Goal: Task Accomplishment & Management: Use online tool/utility

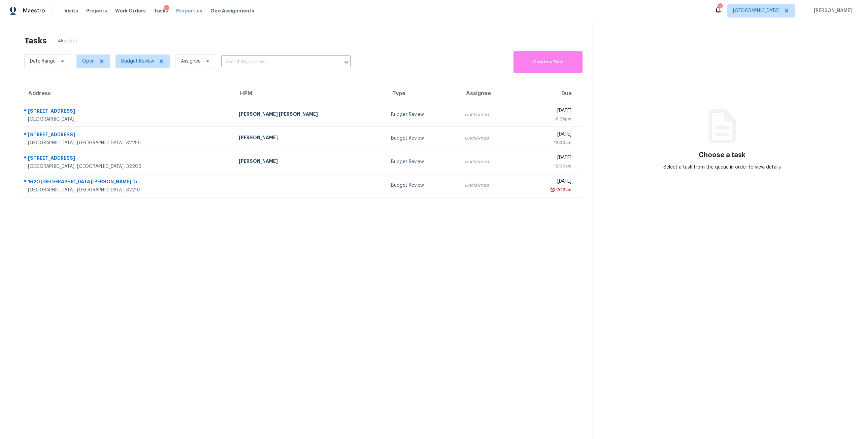
click at [182, 13] on span "Properties" at bounding box center [189, 10] width 26 height 7
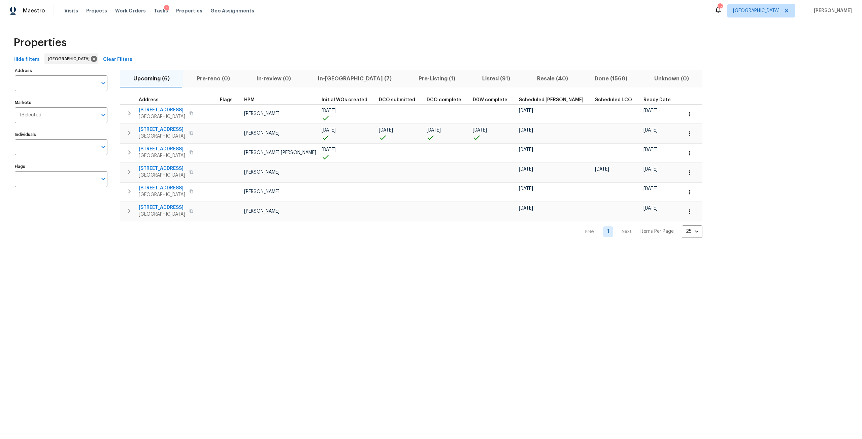
click at [57, 81] on input "Address" at bounding box center [56, 83] width 82 height 16
type input "287"
click at [70, 106] on li "287 Buck Run Way Saint Augustine FL 32092" at bounding box center [60, 100] width 93 height 11
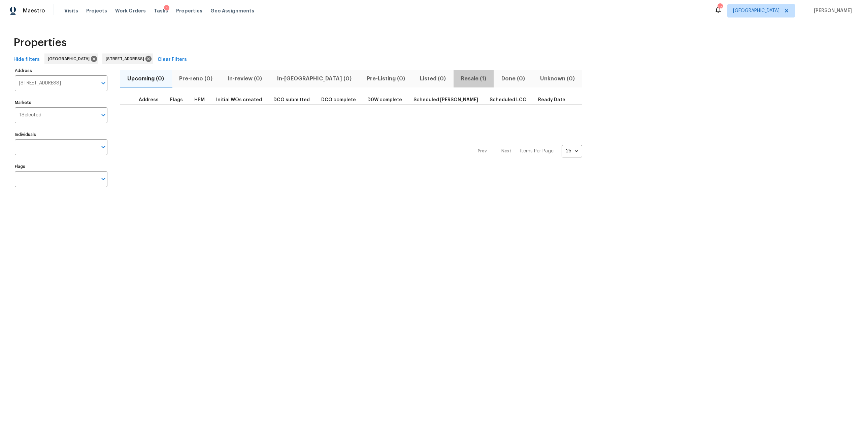
click at [457, 82] on span "Resale (1)" at bounding box center [473, 78] width 32 height 9
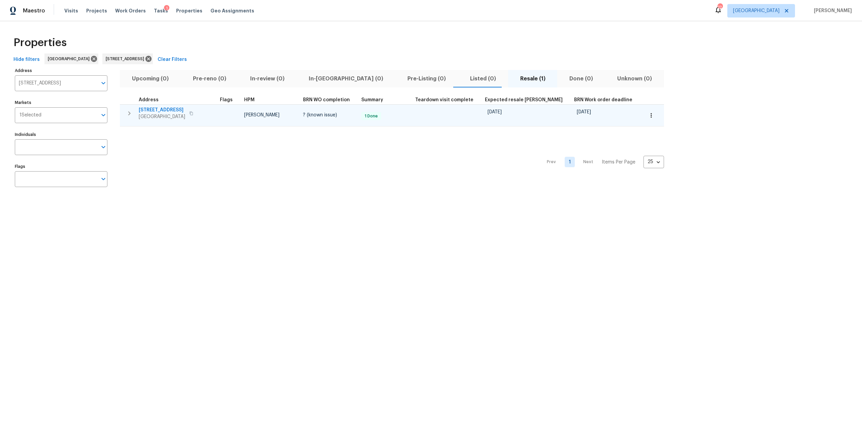
click at [162, 110] on span "287 Buck Run Way" at bounding box center [162, 110] width 46 height 7
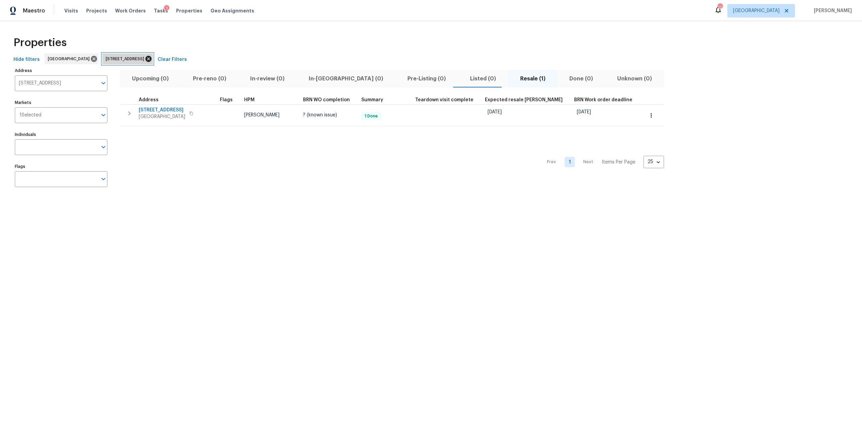
click at [151, 61] on icon at bounding box center [148, 59] width 6 height 6
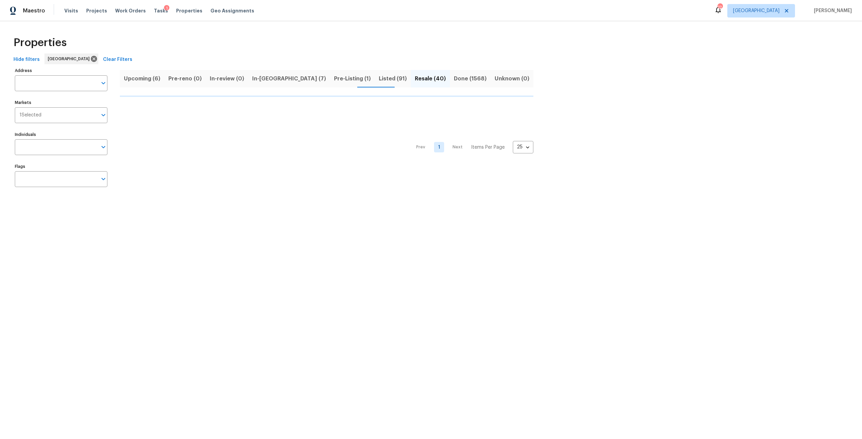
click at [85, 82] on input "Address" at bounding box center [56, 83] width 82 height 16
type input "5449"
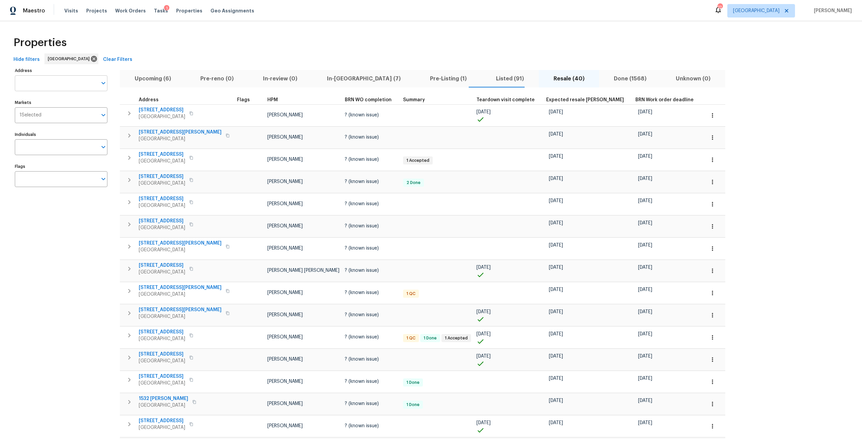
click at [50, 82] on input "Address" at bounding box center [56, 83] width 82 height 16
type input "5449"
click at [50, 104] on li "5449 1st St Saint Augustine FL 32080" at bounding box center [60, 100] width 93 height 11
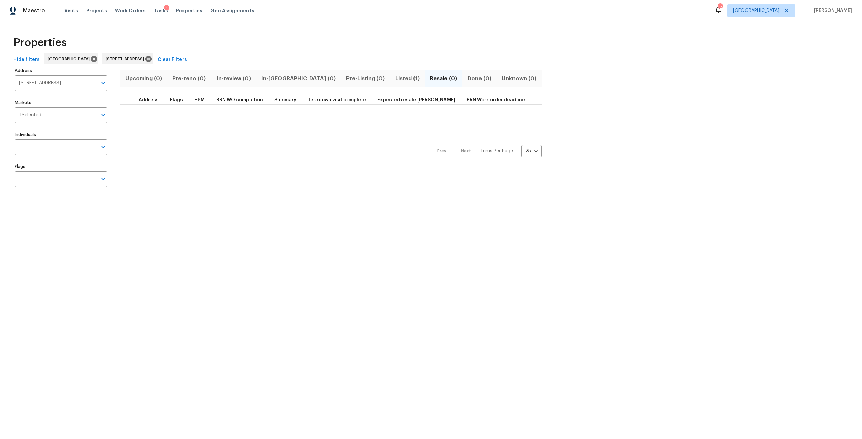
click at [394, 77] on span "Listed (1)" at bounding box center [407, 78] width 27 height 9
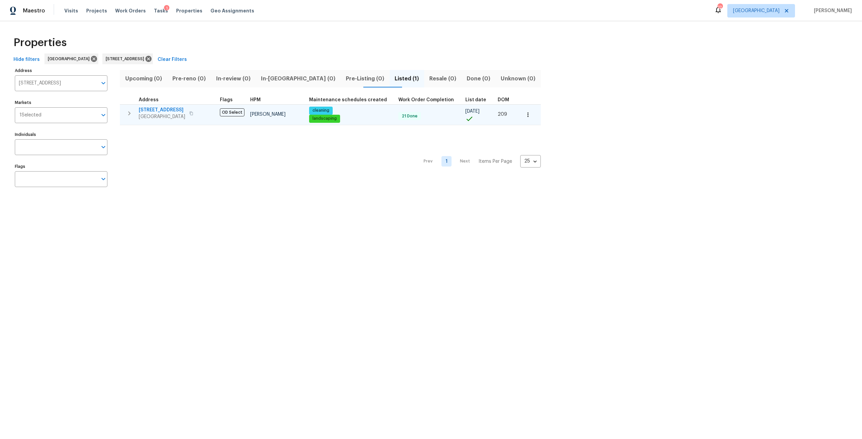
click at [143, 109] on span "5449 1st St" at bounding box center [162, 110] width 46 height 7
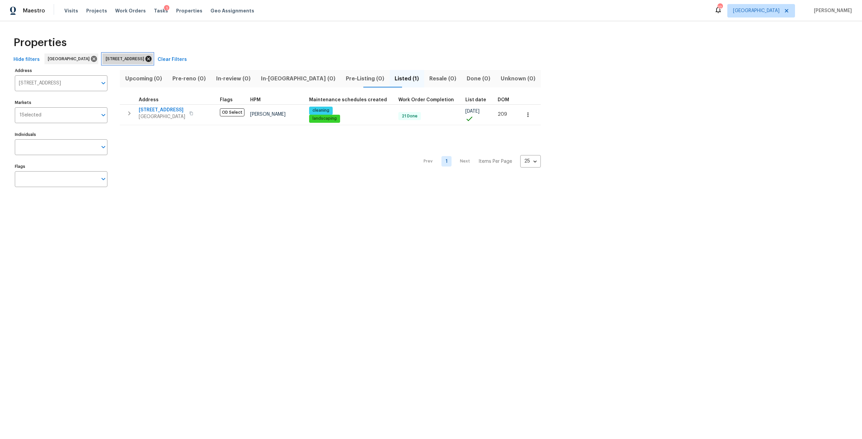
click at [151, 59] on icon at bounding box center [148, 59] width 6 height 6
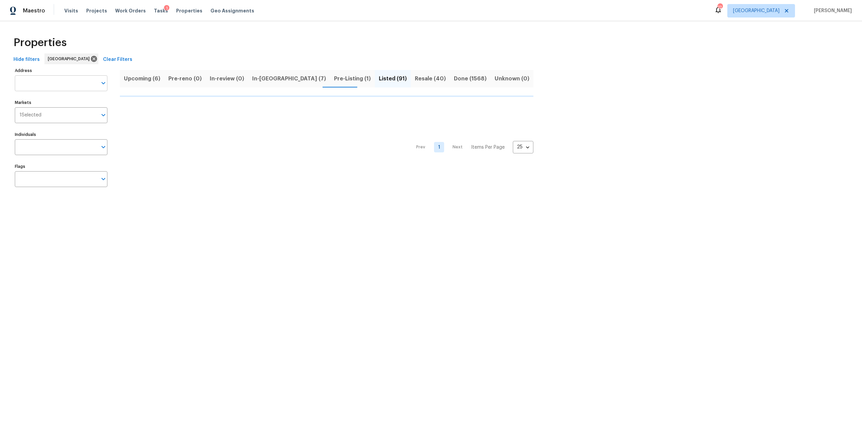
click at [78, 89] on input "Address" at bounding box center [56, 83] width 82 height 16
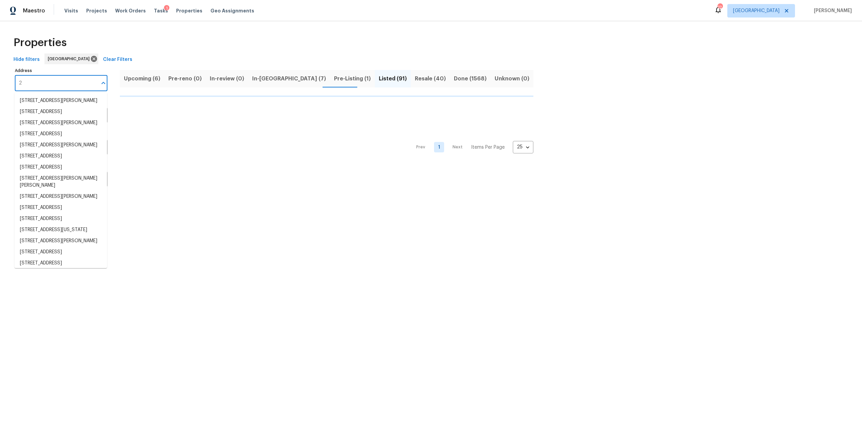
type input "21"
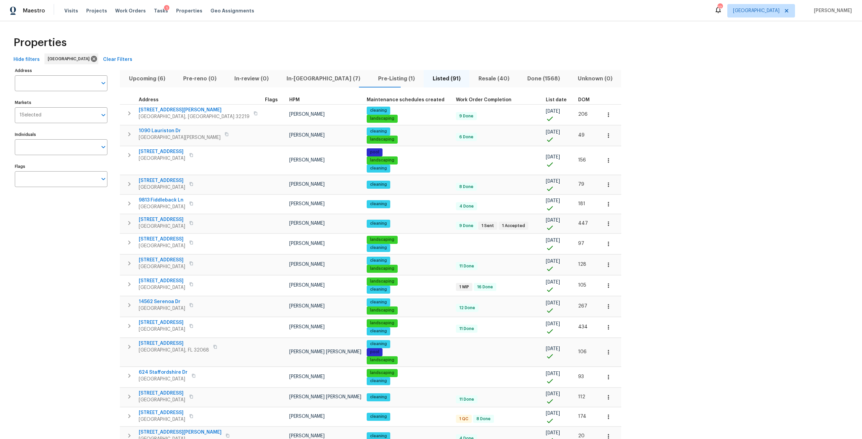
click at [78, 89] on input "Address" at bounding box center [56, 83] width 82 height 16
type input "2121"
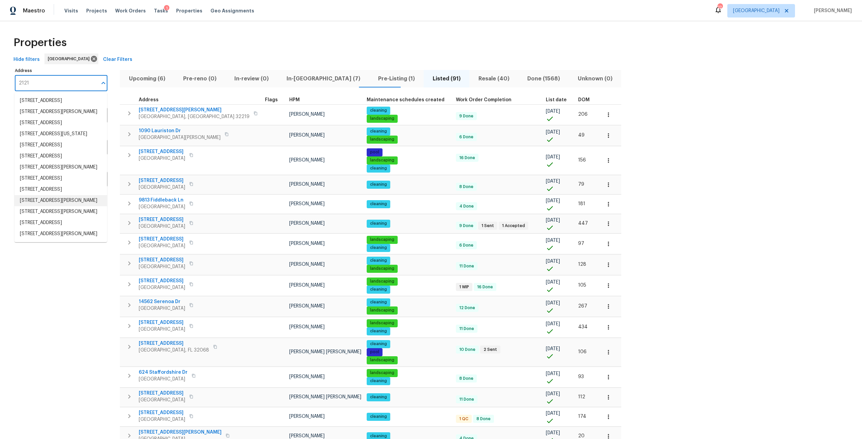
scroll to position [59, 0]
click at [52, 229] on li "2121 S River Rd SW Conyers GA 30094" at bounding box center [60, 222] width 93 height 11
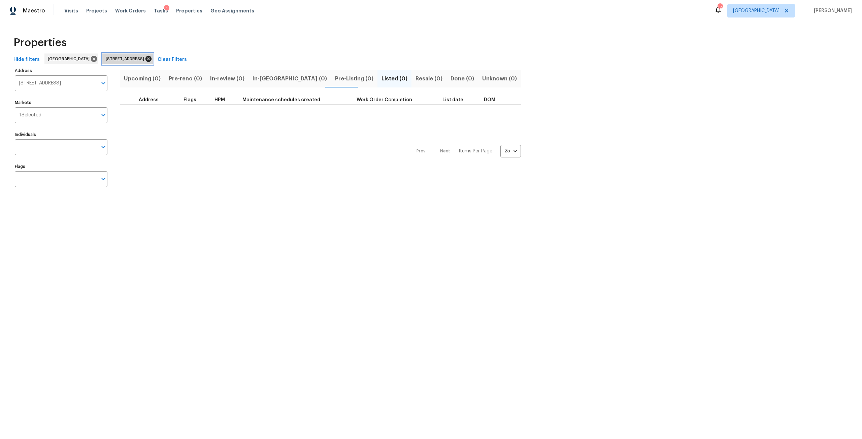
click at [151, 57] on icon at bounding box center [148, 59] width 6 height 6
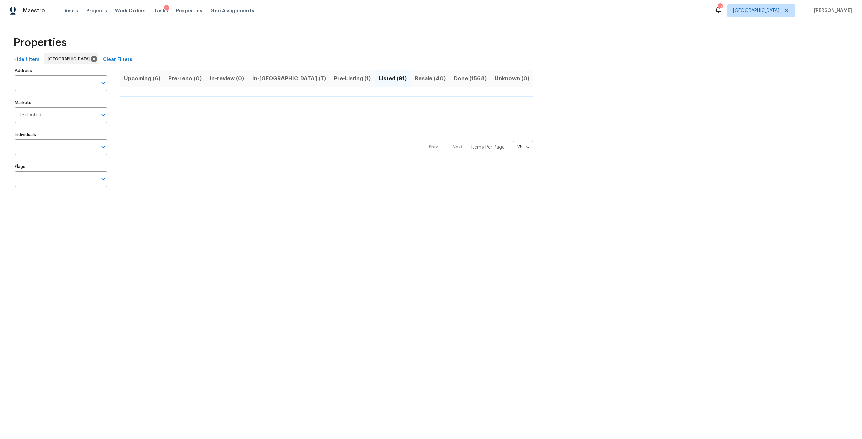
click at [80, 83] on input "Address" at bounding box center [56, 83] width 82 height 16
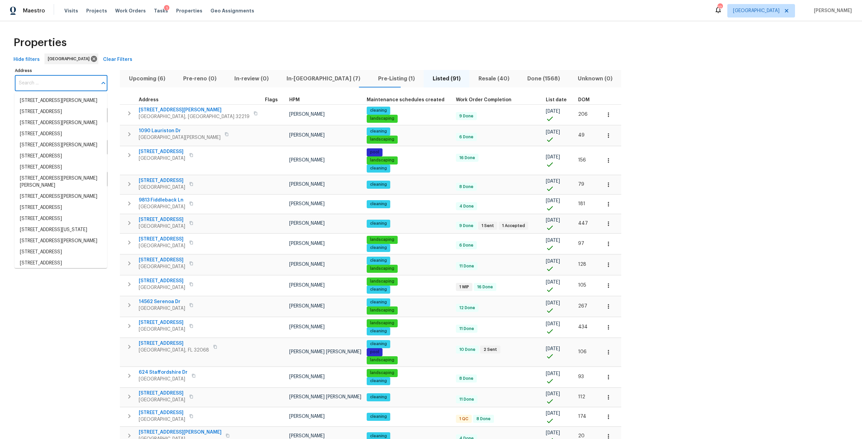
click at [80, 83] on input "Address" at bounding box center [56, 83] width 82 height 16
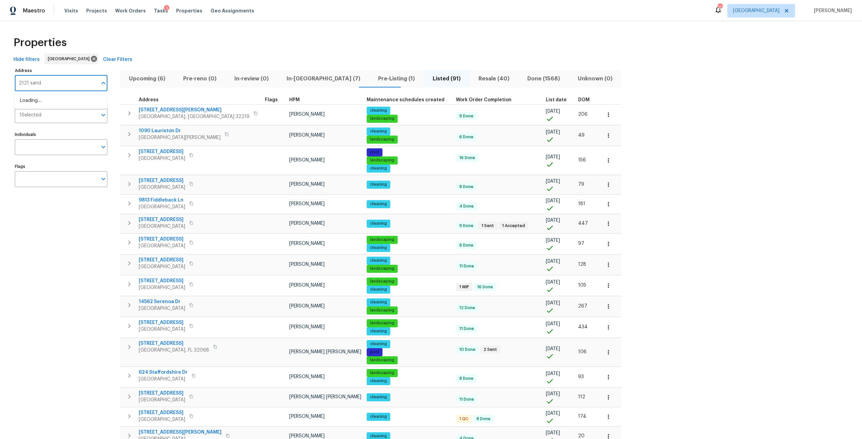
type input "2121 sandy"
drag, startPoint x: 61, startPoint y: 99, endPoint x: 60, endPoint y: 102, distance: 3.4
click at [60, 102] on li "2121 Sandy Branch Pl Saint Augustine FL 32092" at bounding box center [60, 100] width 93 height 11
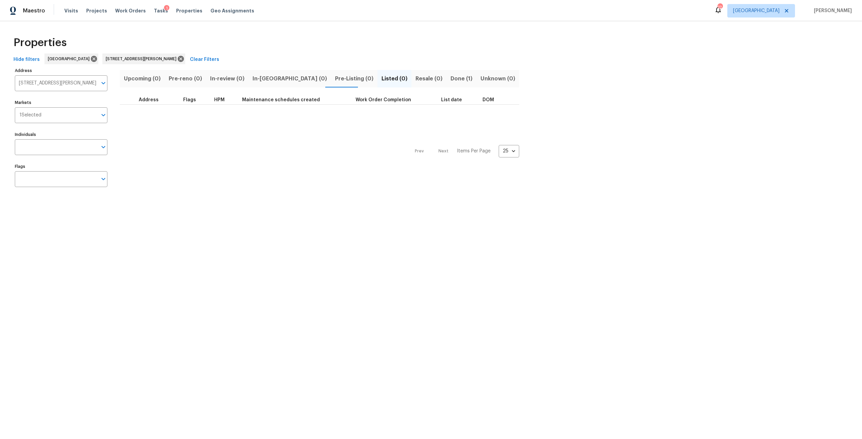
click at [450, 79] on span "Done (1)" at bounding box center [461, 78] width 22 height 9
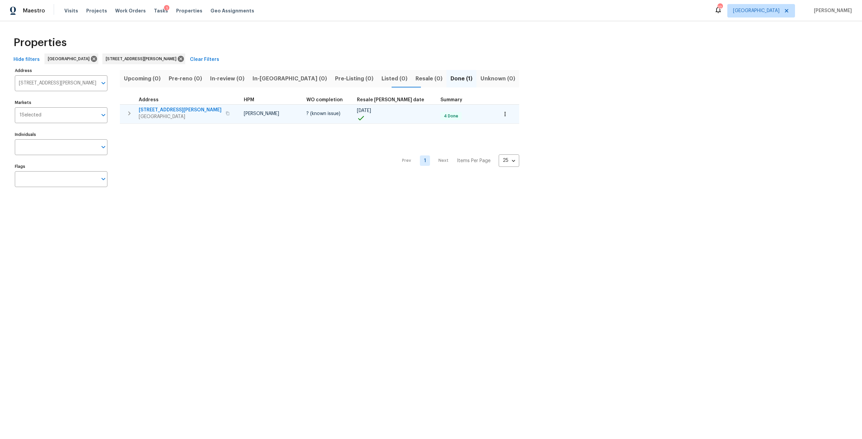
click at [174, 108] on span "2121 Sandy Branch Pl" at bounding box center [180, 110] width 83 height 7
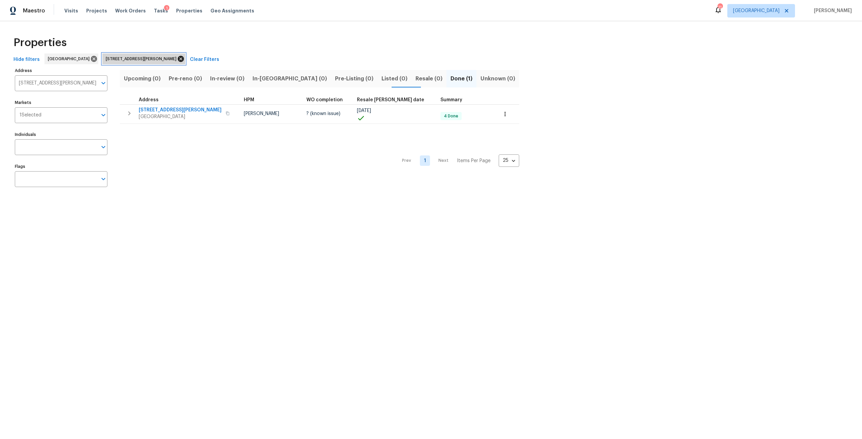
click at [178, 61] on icon at bounding box center [181, 59] width 6 height 6
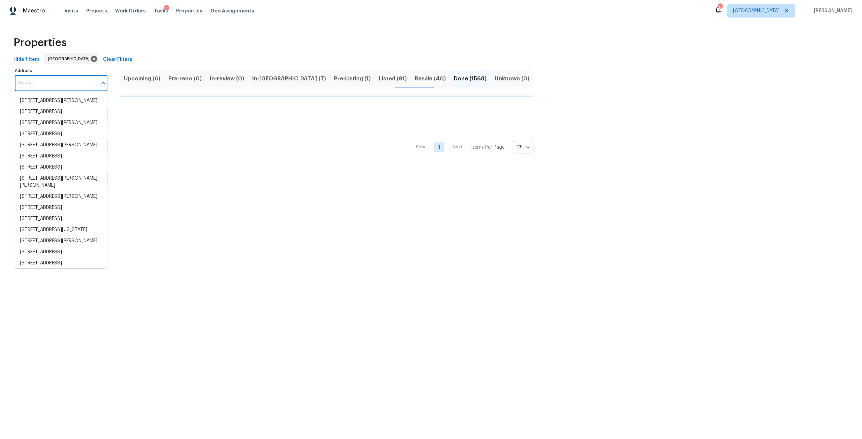
click at [75, 80] on input "Address" at bounding box center [56, 83] width 82 height 16
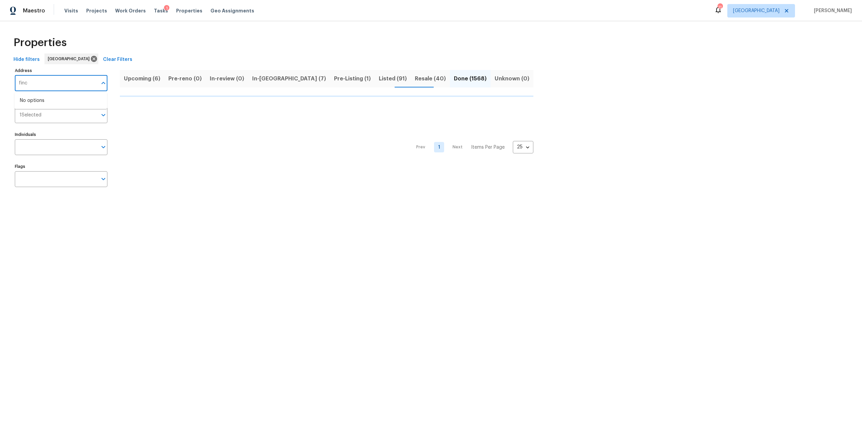
type input "finch"
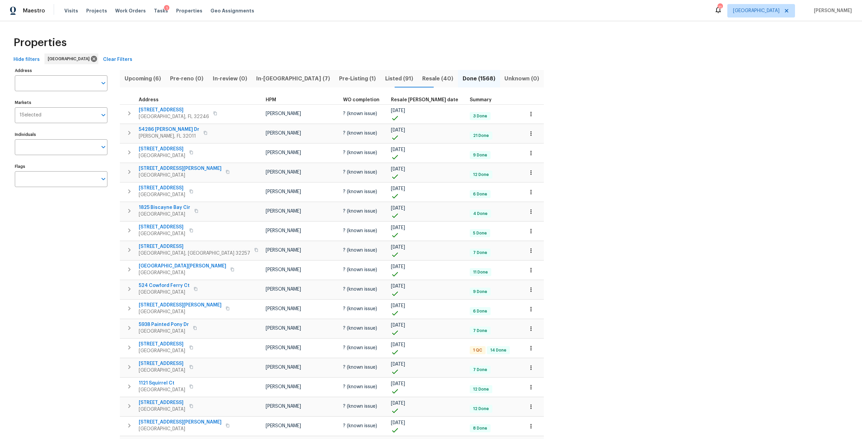
click at [75, 80] on input "Address" at bounding box center [56, 83] width 82 height 16
type input "finchley"
click at [47, 99] on li "11283 Finchley Ln Jacksonville FL 32223" at bounding box center [60, 100] width 93 height 11
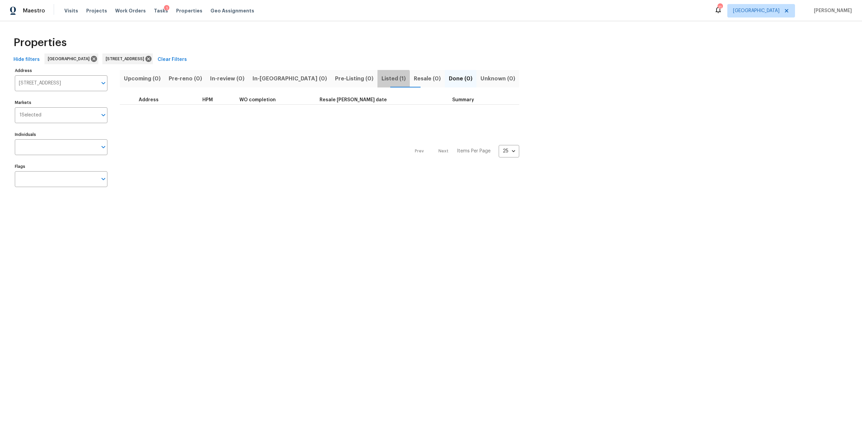
click at [381, 80] on span "Listed (1)" at bounding box center [393, 78] width 24 height 9
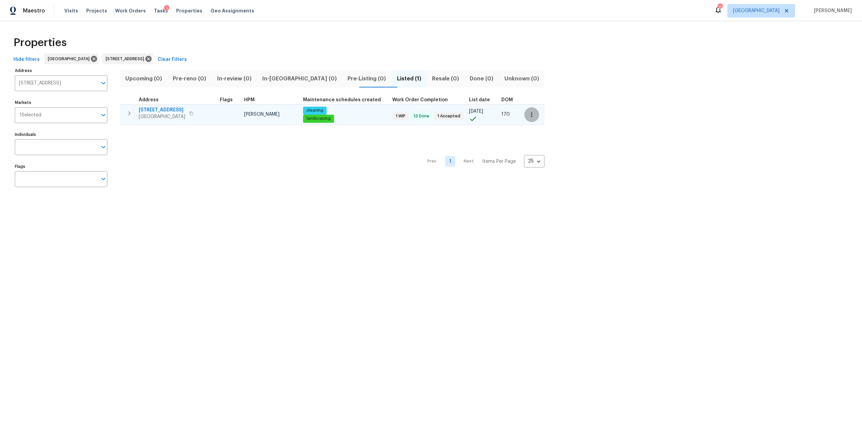
click at [525, 116] on button "button" at bounding box center [531, 114] width 15 height 15
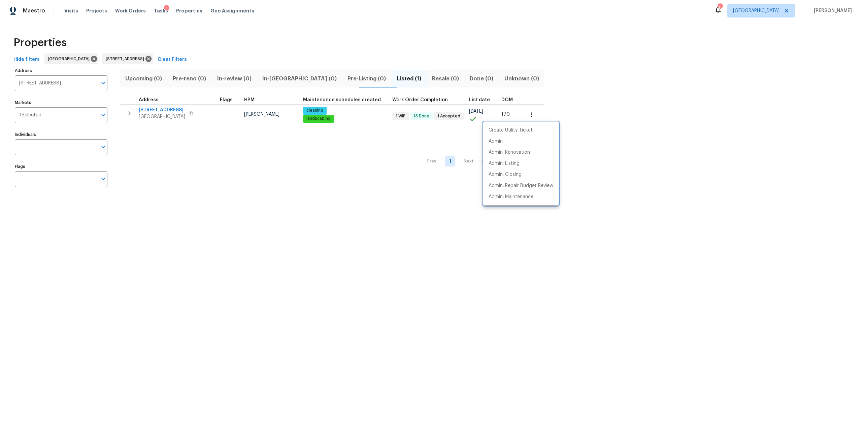
click at [195, 115] on div at bounding box center [431, 219] width 862 height 439
click at [190, 113] on button "button" at bounding box center [191, 113] width 8 height 9
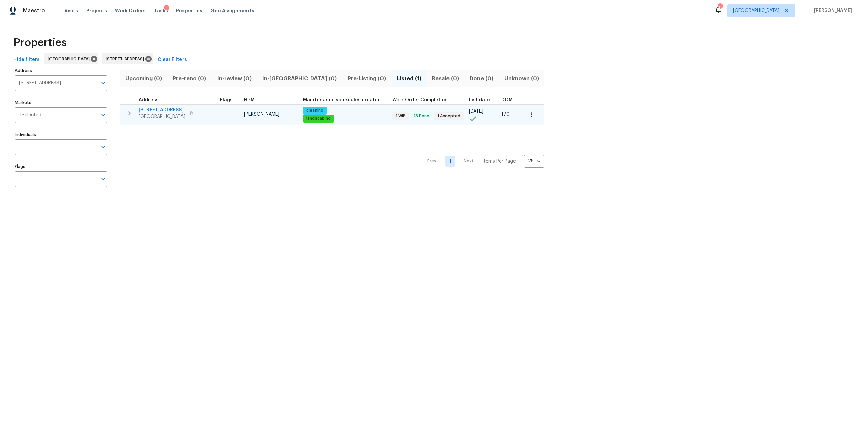
click at [529, 114] on td at bounding box center [532, 114] width 23 height 21
click at [528, 117] on icon "button" at bounding box center [531, 114] width 7 height 7
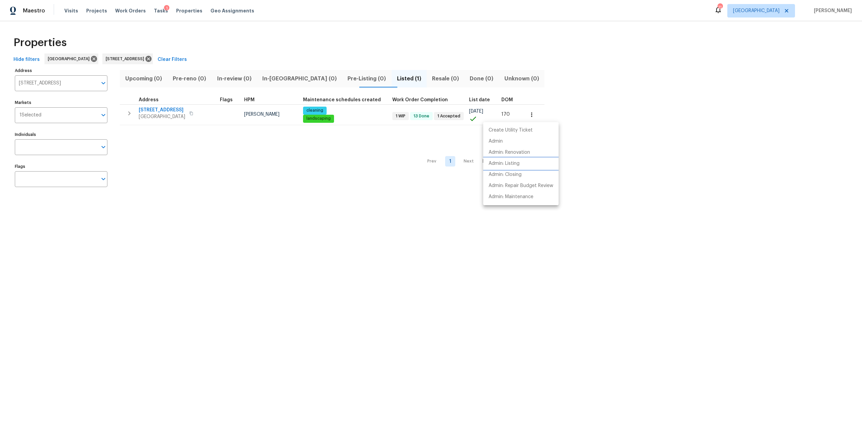
click at [508, 166] on p "Admin: Listing" at bounding box center [503, 163] width 31 height 7
click at [150, 110] on div at bounding box center [431, 219] width 862 height 439
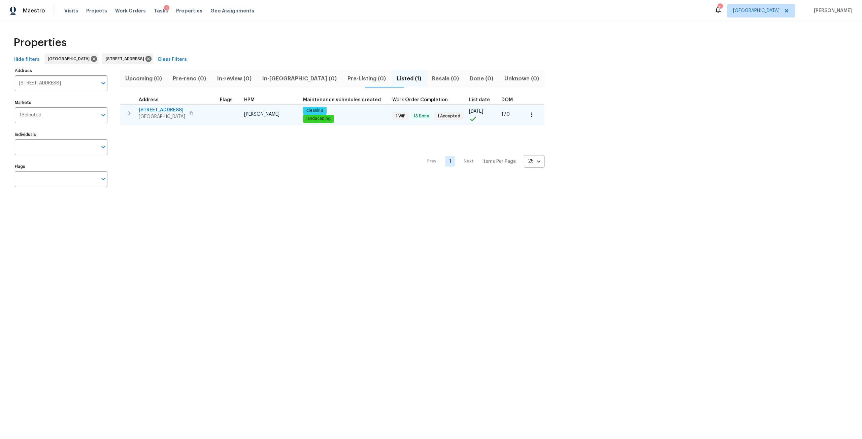
click at [124, 113] on button "button" at bounding box center [129, 113] width 13 height 13
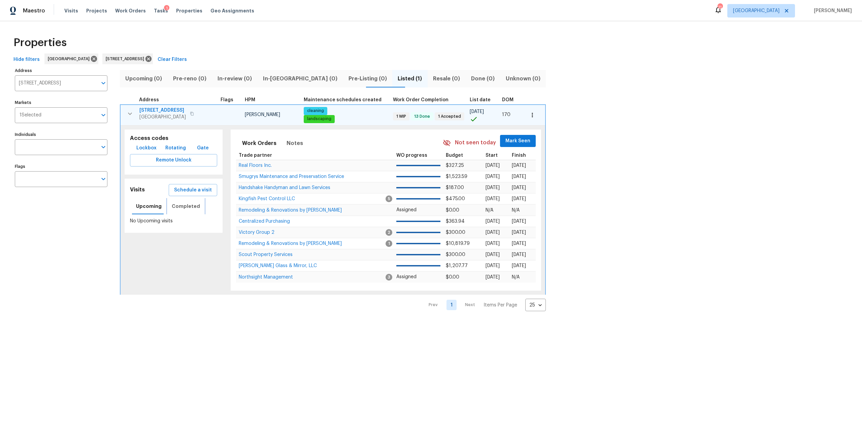
click at [183, 204] on span "Completed" at bounding box center [186, 206] width 28 height 8
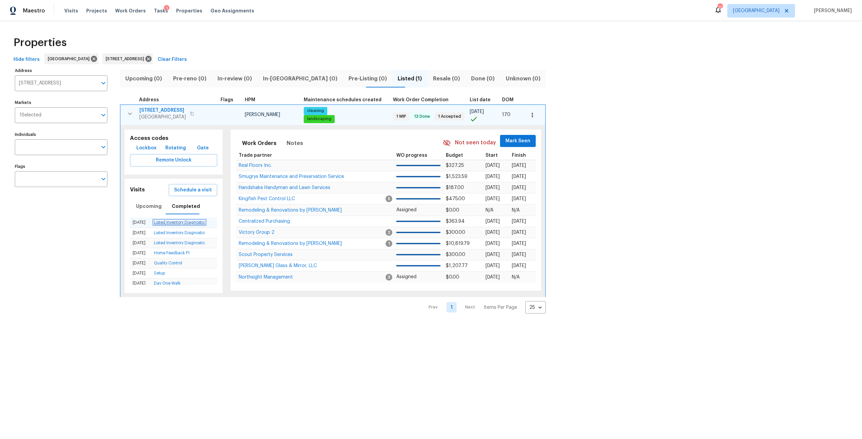
click at [175, 224] on link "Listed Inventory Diagnostic" at bounding box center [179, 222] width 51 height 4
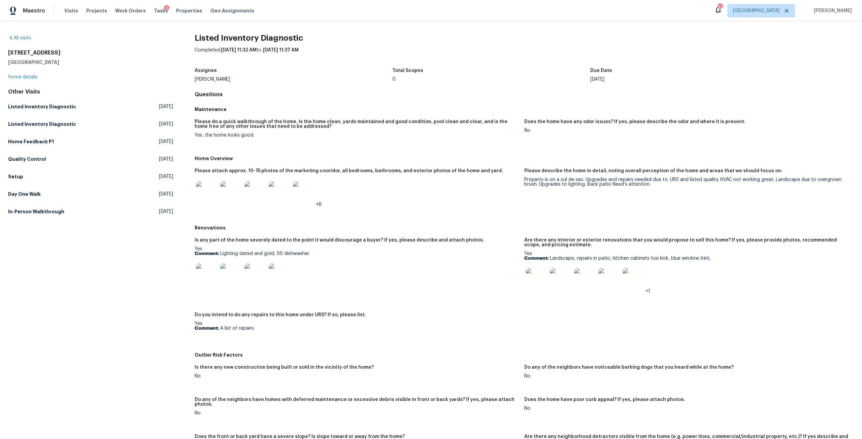
click at [201, 200] on img at bounding box center [207, 192] width 22 height 22
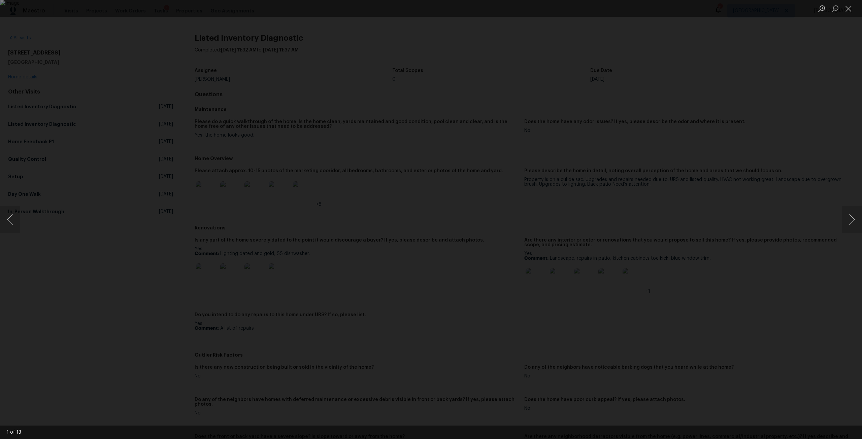
click at [664, 193] on div "Lightbox" at bounding box center [431, 219] width 862 height 439
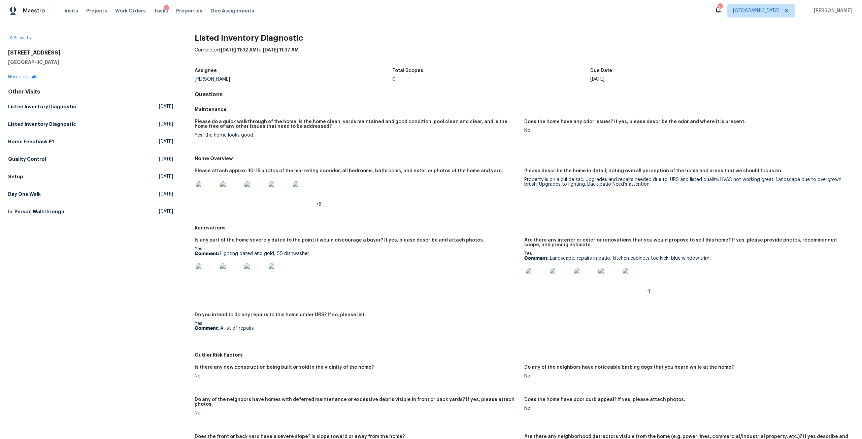
click at [210, 275] on img at bounding box center [207, 275] width 22 height 22
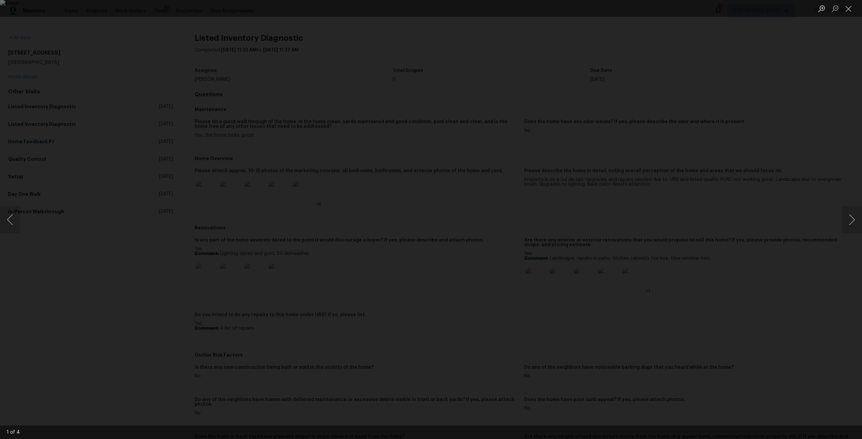
click at [470, 231] on img "Lightbox" at bounding box center [431, 219] width 862 height 439
click at [844, 215] on button "Next image" at bounding box center [851, 219] width 20 height 27
click at [843, 215] on button "Next image" at bounding box center [851, 219] width 20 height 27
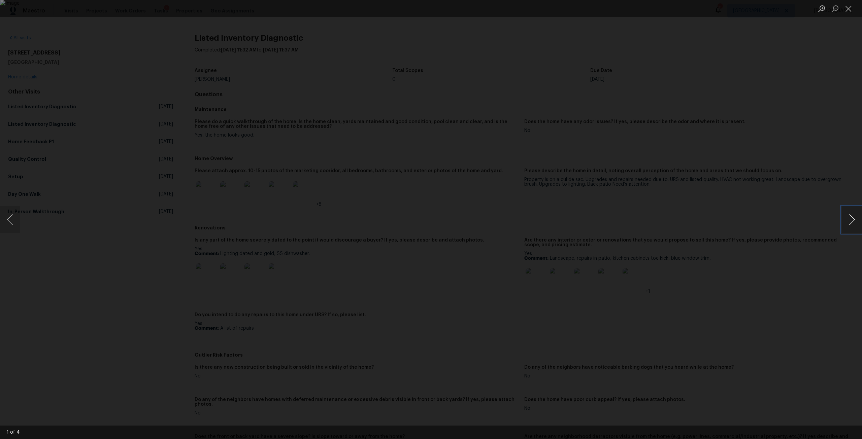
click at [843, 215] on button "Next image" at bounding box center [851, 219] width 20 height 27
click at [754, 238] on div "Lightbox" at bounding box center [431, 219] width 862 height 439
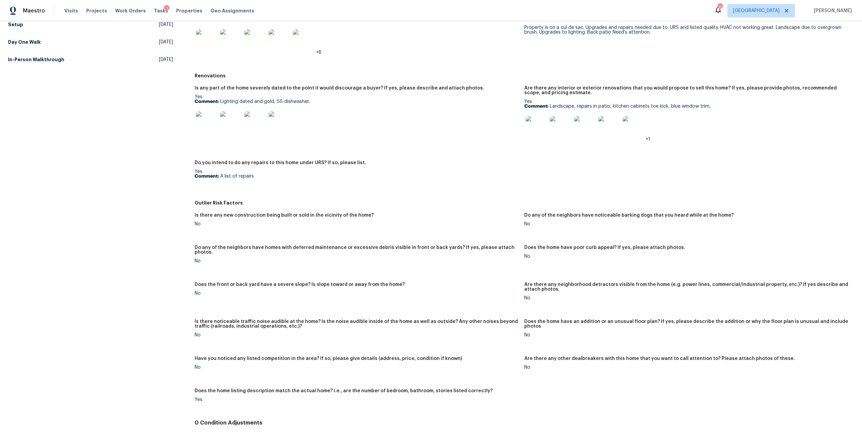
scroll to position [168, 0]
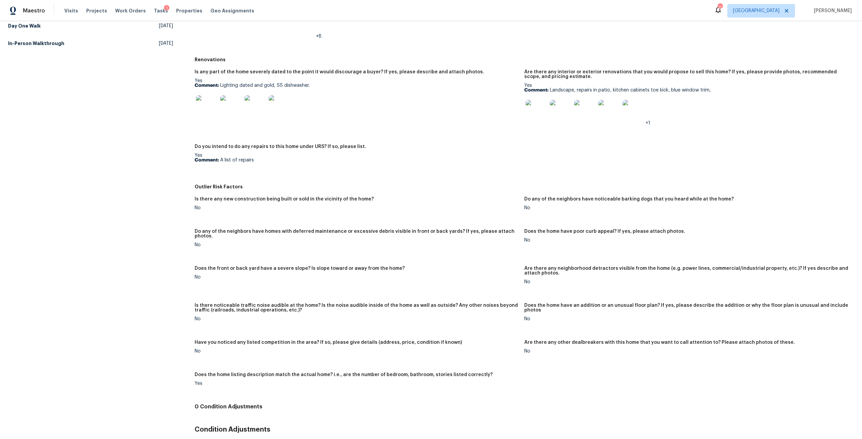
click at [537, 121] on img at bounding box center [536, 111] width 22 height 22
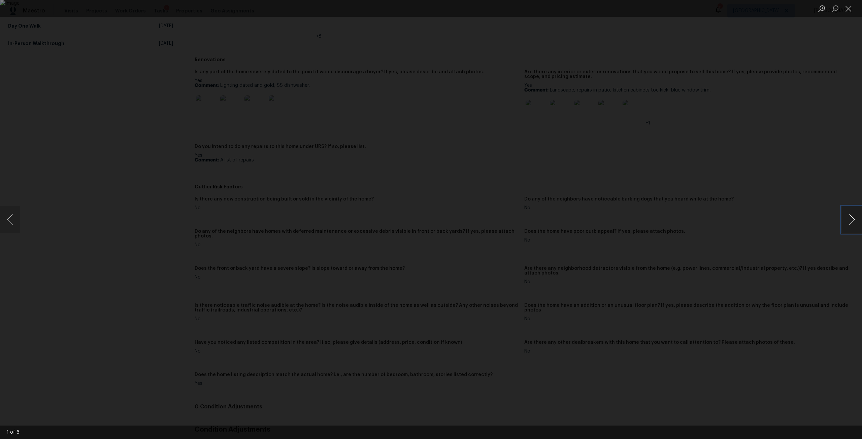
click at [846, 227] on button "Next image" at bounding box center [851, 219] width 20 height 27
click at [846, 226] on button "Next image" at bounding box center [851, 219] width 20 height 27
click at [756, 190] on div "Lightbox" at bounding box center [431, 219] width 862 height 439
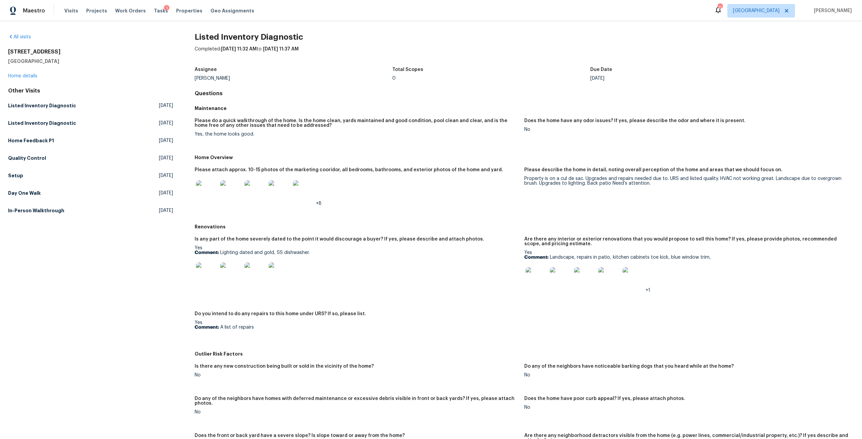
scroll to position [0, 0]
click at [210, 193] on img at bounding box center [207, 192] width 22 height 22
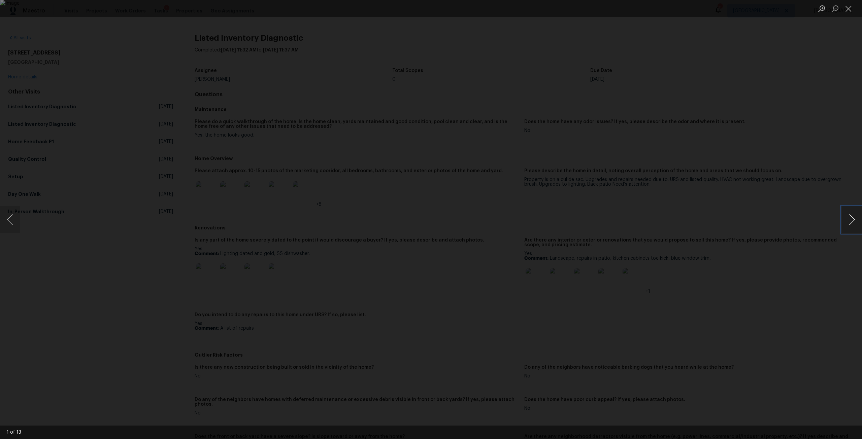
click at [855, 222] on button "Next image" at bounding box center [851, 219] width 20 height 27
click at [851, 221] on button "Next image" at bounding box center [851, 219] width 20 height 27
click at [15, 216] on button "Previous image" at bounding box center [10, 219] width 20 height 27
click at [853, 219] on button "Next image" at bounding box center [851, 219] width 20 height 27
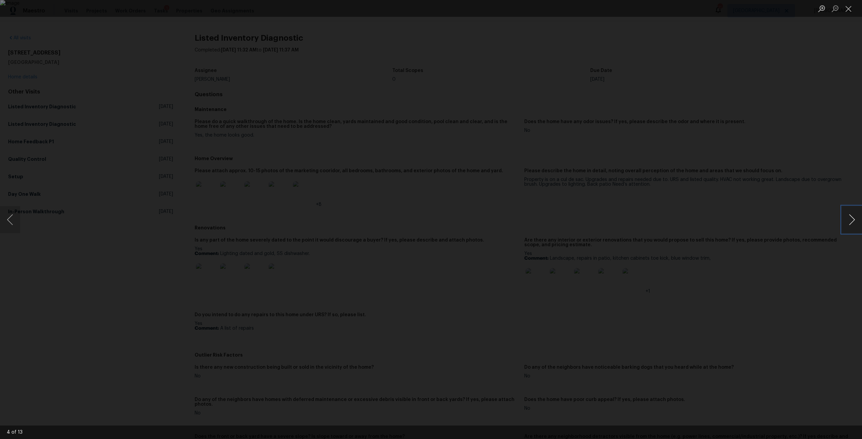
click at [853, 219] on button "Next image" at bounding box center [851, 219] width 20 height 27
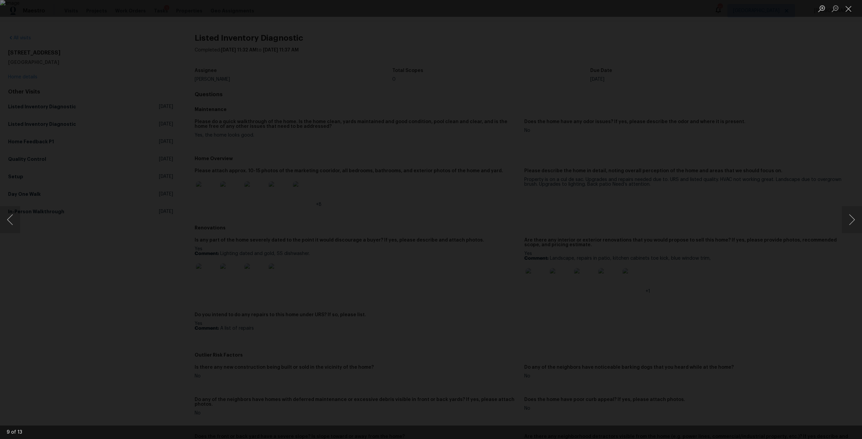
drag, startPoint x: 177, startPoint y: 81, endPoint x: 183, endPoint y: 40, distance: 41.2
click at [177, 81] on div "Lightbox" at bounding box center [431, 219] width 862 height 439
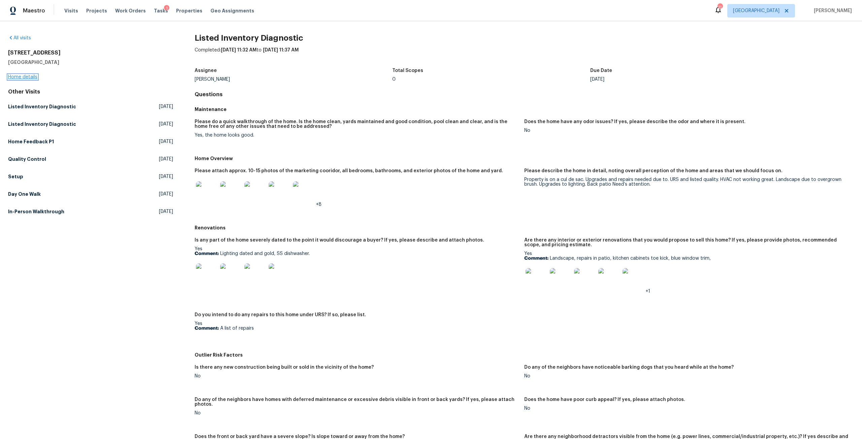
click at [15, 76] on link "Home details" at bounding box center [22, 77] width 29 height 5
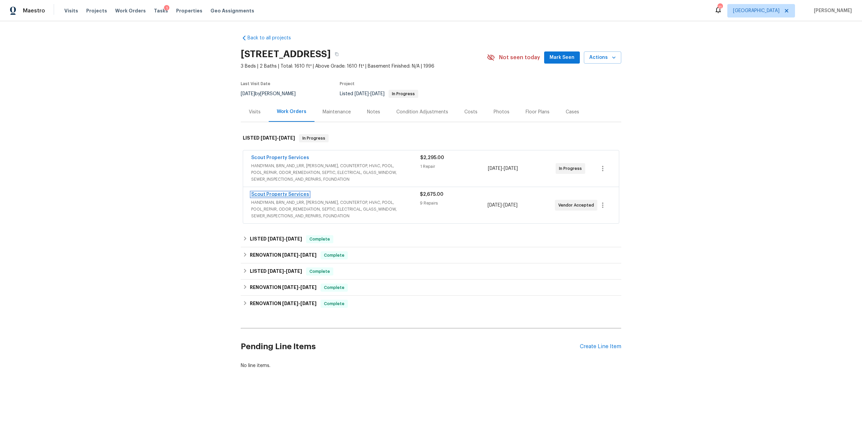
click at [297, 194] on link "Scout Property Services" at bounding box center [280, 194] width 58 height 5
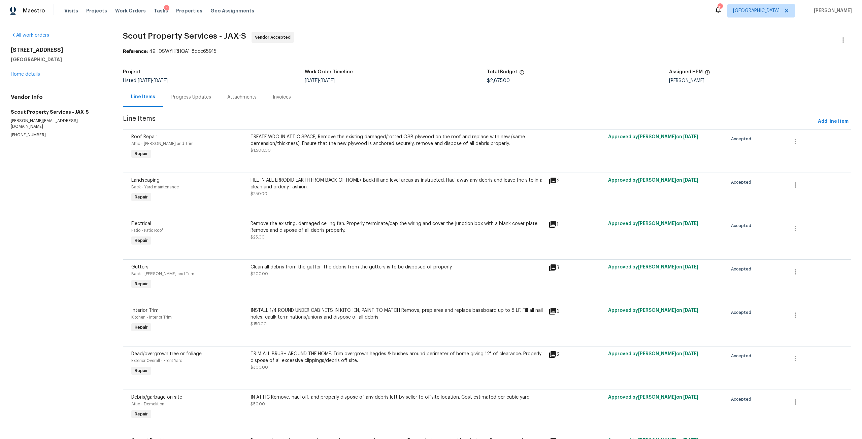
click at [810, 121] on span "Line Items" at bounding box center [469, 121] width 692 height 12
click at [818, 125] on span "Add line item" at bounding box center [833, 121] width 31 height 8
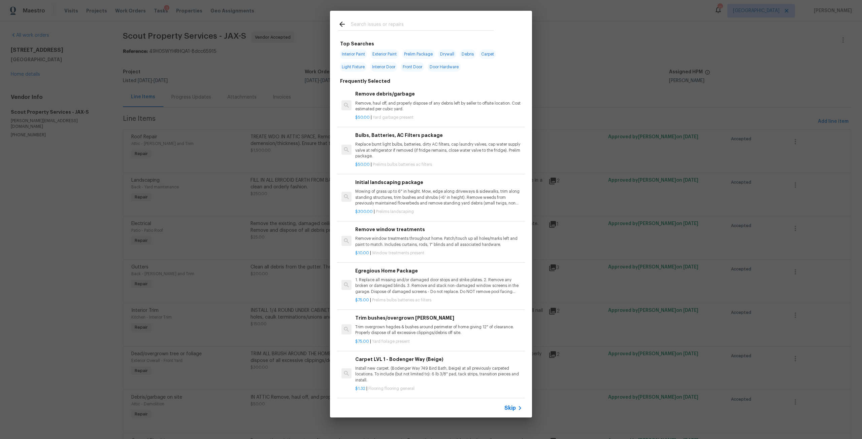
click at [382, 20] on div at bounding box center [416, 24] width 172 height 27
click at [387, 25] on input "text" at bounding box center [422, 25] width 143 height 10
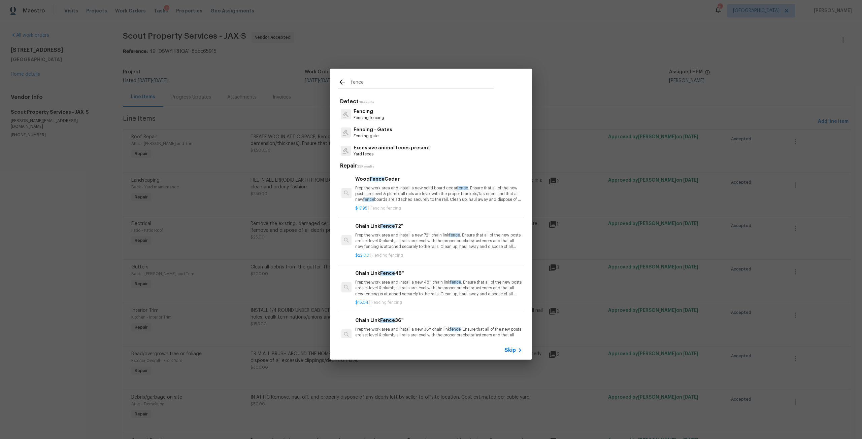
type input "fence"
click at [355, 132] on p "Fencing - Gates" at bounding box center [372, 129] width 39 height 7
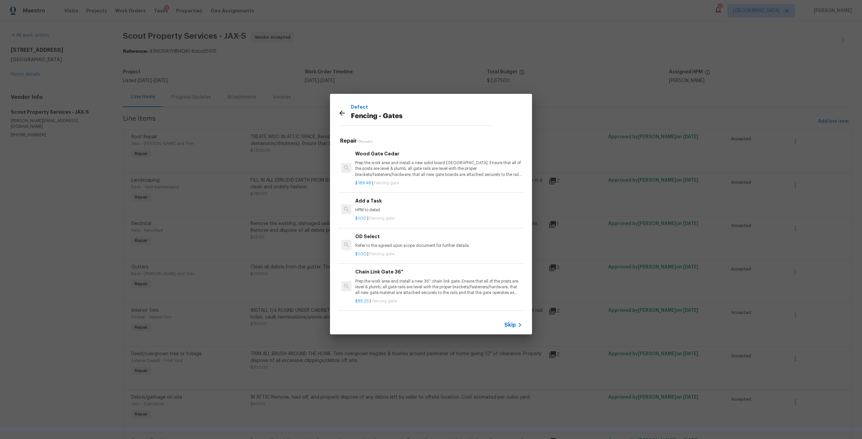
click at [396, 169] on p "Prep the work area and install a new solid board cedar gate. Ensure that all of…" at bounding box center [438, 168] width 167 height 17
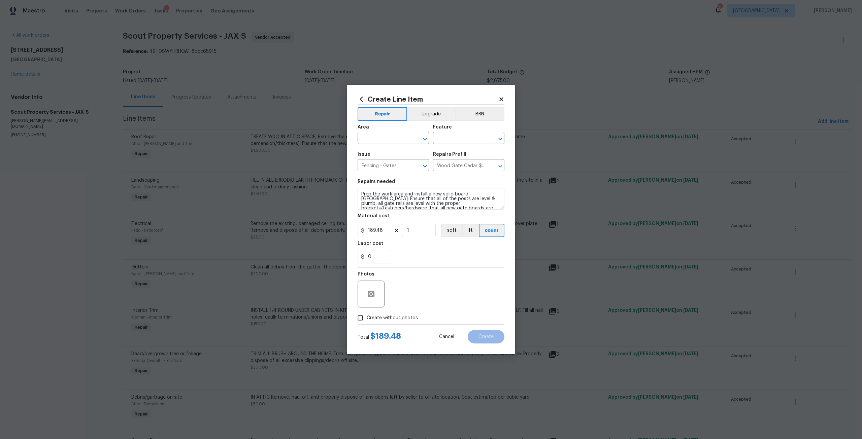
click at [375, 133] on div "Area" at bounding box center [392, 129] width 71 height 9
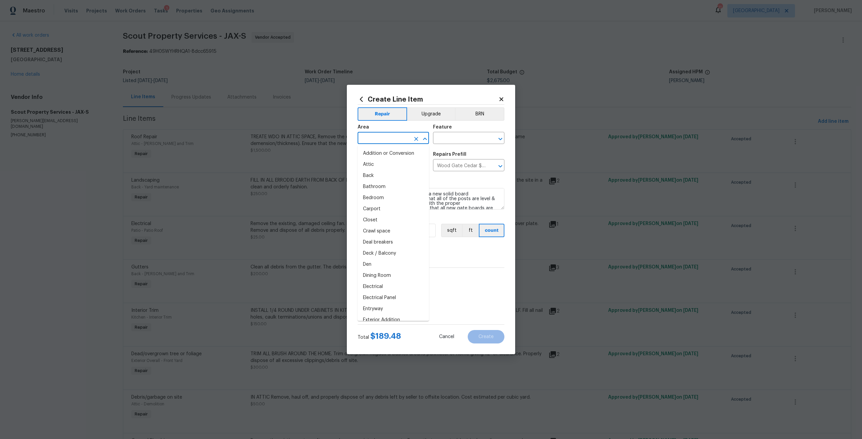
click at [382, 140] on input "text" at bounding box center [383, 139] width 53 height 10
click at [370, 154] on li "Back" at bounding box center [392, 153] width 71 height 11
type input "Back"
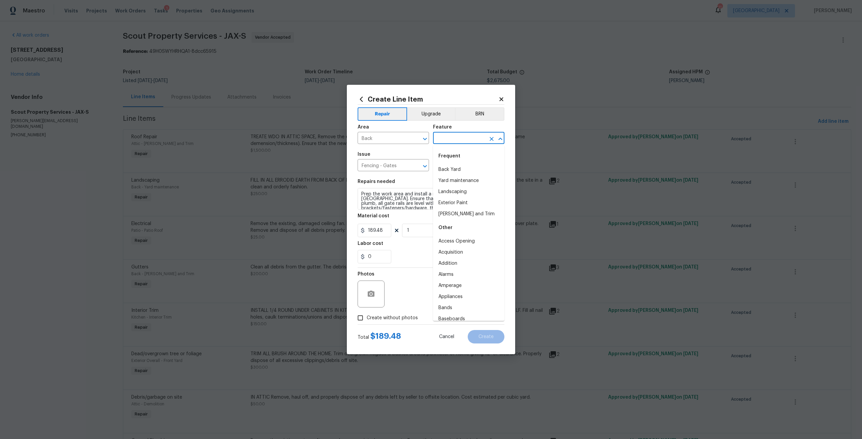
click at [447, 138] on input "text" at bounding box center [459, 139] width 53 height 10
click at [450, 170] on li "Back Yard" at bounding box center [468, 169] width 71 height 11
type input "Back Yard"
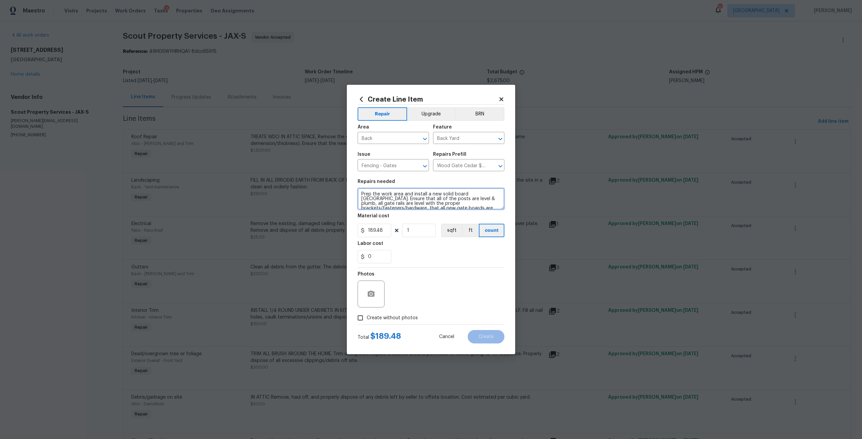
scroll to position [14, 0]
drag, startPoint x: 360, startPoint y: 193, endPoint x: 466, endPoint y: 213, distance: 107.9
click at [466, 213] on section "Repairs needed Prep the work area and install a new solid board cedar gate. Ens…" at bounding box center [430, 221] width 147 height 92
type textarea "Repair damaged wood fence gate on side of home to function properly."
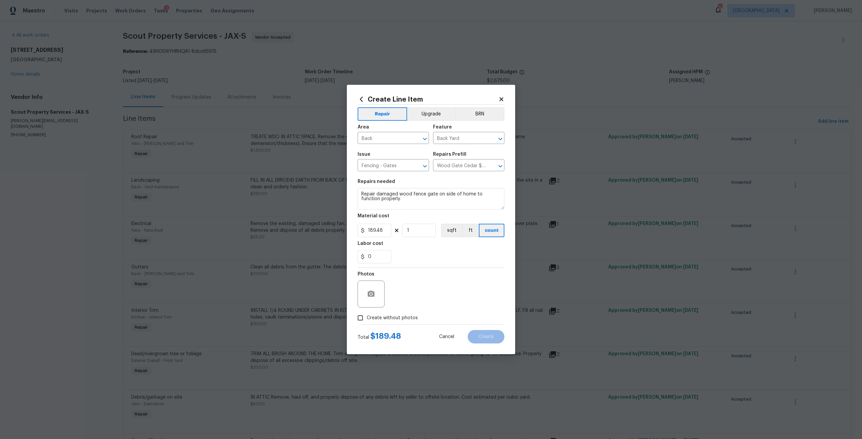
click at [418, 317] on div "Create without photos" at bounding box center [430, 318] width 147 height 13
click at [373, 322] on label "Create without photos" at bounding box center [386, 318] width 64 height 13
click at [367, 322] on input "Create without photos" at bounding box center [360, 318] width 13 height 13
checkbox input "true"
click at [394, 303] on textarea at bounding box center [447, 294] width 114 height 27
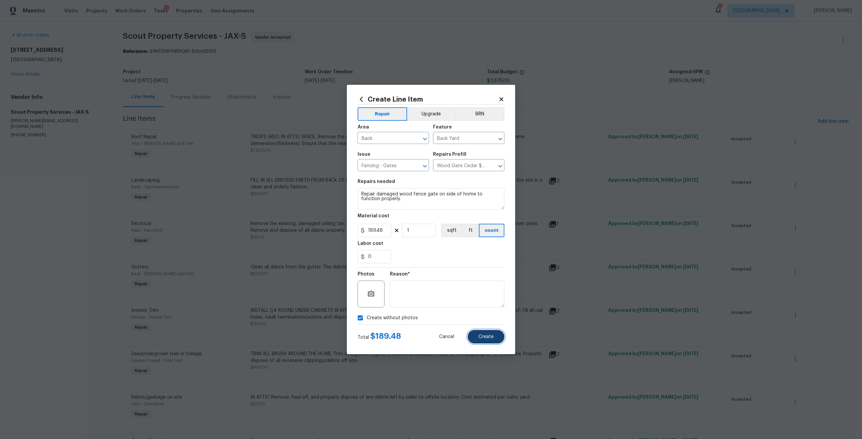
click at [490, 338] on span "Create" at bounding box center [485, 337] width 15 height 5
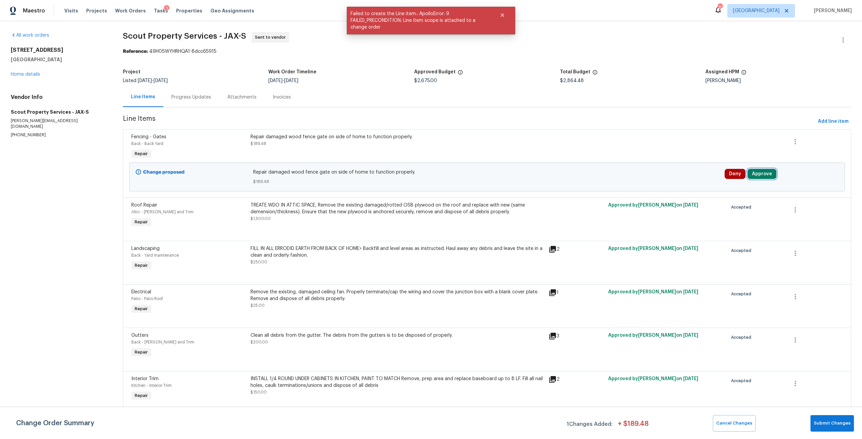
click at [760, 173] on button "Approve" at bounding box center [761, 174] width 29 height 10
click at [672, 182] on button "Approve" at bounding box center [661, 179] width 40 height 13
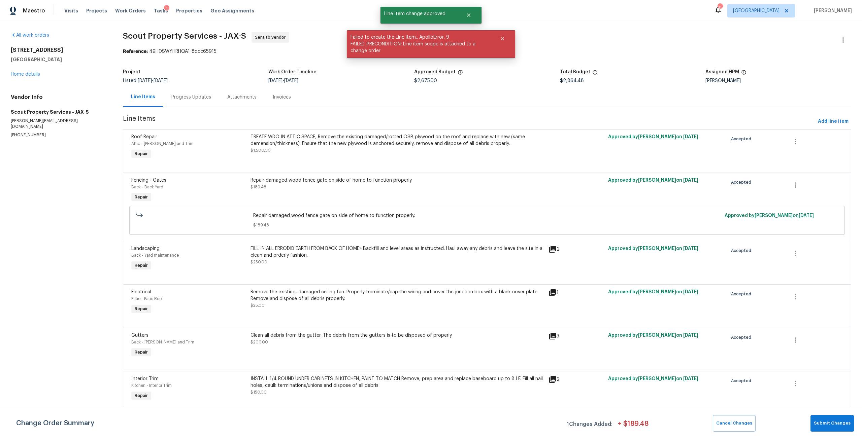
click at [832, 409] on div "Change Order Summary 1 Changes Added: + $ 189.48 Cancel Changes Submit Changes" at bounding box center [431, 423] width 862 height 32
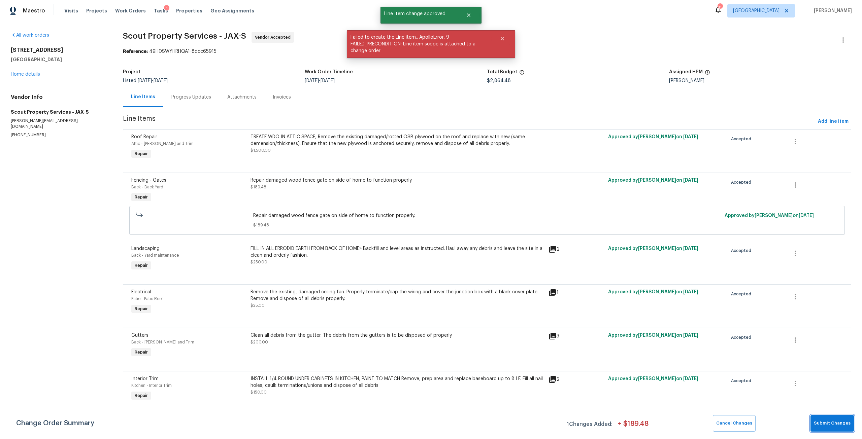
click at [836, 427] on button "Submit Changes" at bounding box center [831, 423] width 43 height 16
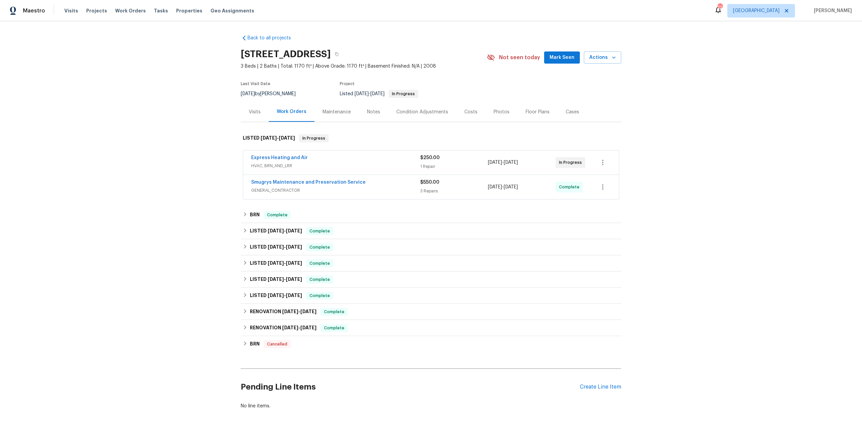
click at [337, 109] on div "Maintenance" at bounding box center [336, 112] width 28 height 7
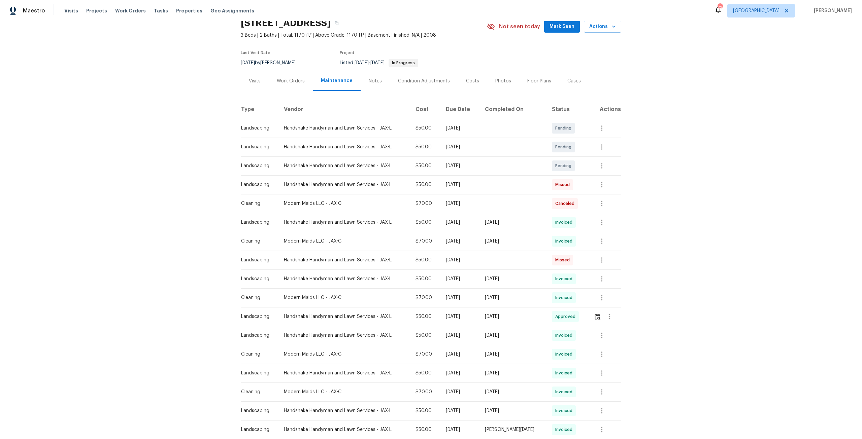
scroll to position [34, 0]
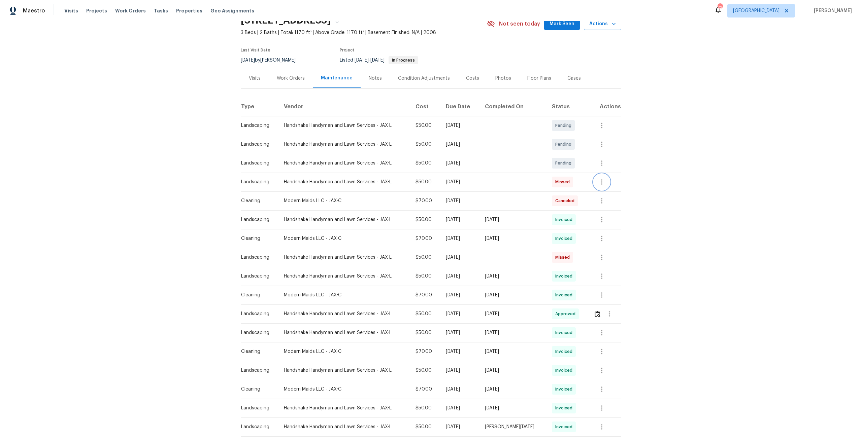
click at [600, 181] on icon "button" at bounding box center [601, 182] width 8 height 8
click at [609, 185] on li "Message vendor" at bounding box center [615, 182] width 47 height 11
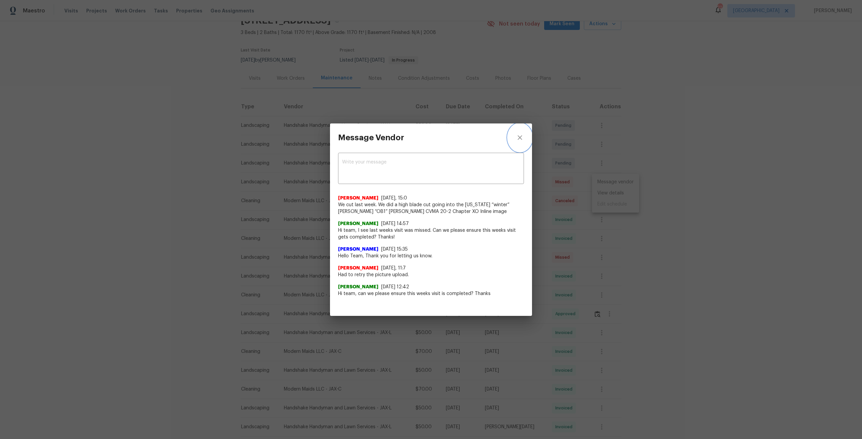
click at [524, 135] on button "close" at bounding box center [520, 138] width 24 height 28
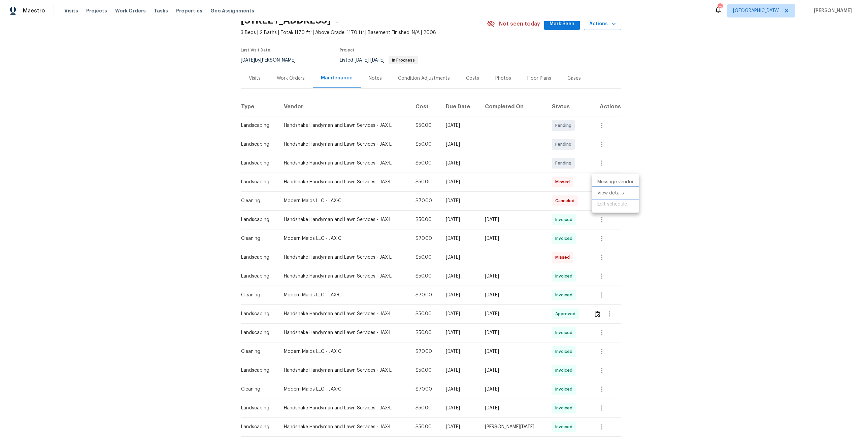
click at [616, 190] on li "View details" at bounding box center [615, 193] width 47 height 11
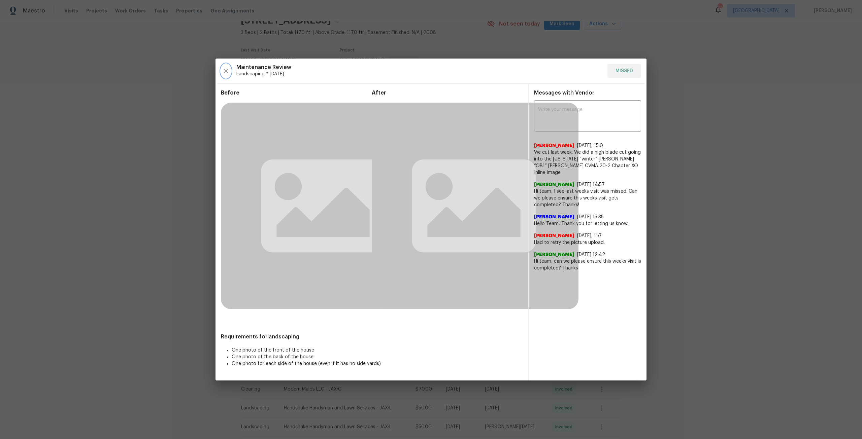
click at [228, 65] on button "button" at bounding box center [226, 71] width 10 height 14
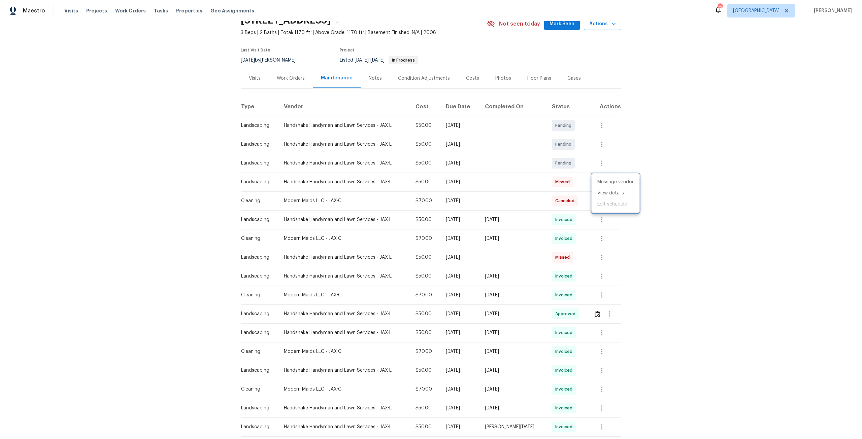
click at [603, 252] on div at bounding box center [431, 219] width 862 height 439
click at [604, 255] on button "button" at bounding box center [601, 257] width 16 height 16
click at [613, 253] on li "Message vendor" at bounding box center [615, 257] width 47 height 11
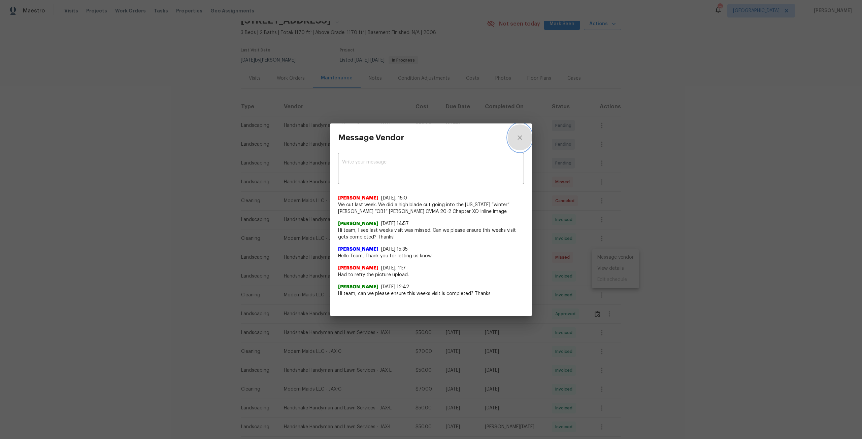
click at [523, 133] on button "close" at bounding box center [520, 138] width 24 height 28
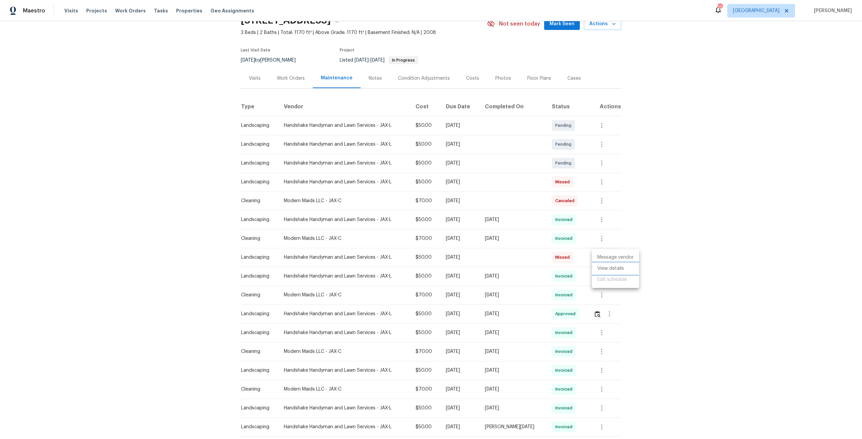
click at [626, 269] on li "View details" at bounding box center [615, 268] width 47 height 11
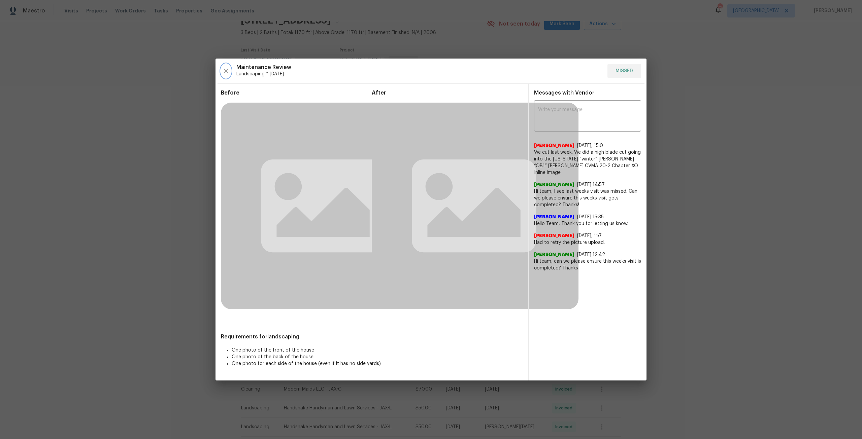
click at [229, 72] on icon "button" at bounding box center [226, 71] width 8 height 8
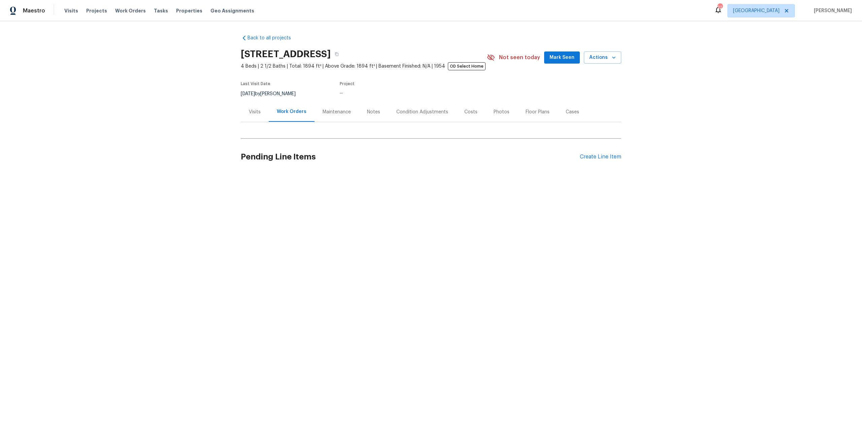
click at [344, 112] on div "Maintenance" at bounding box center [336, 112] width 28 height 7
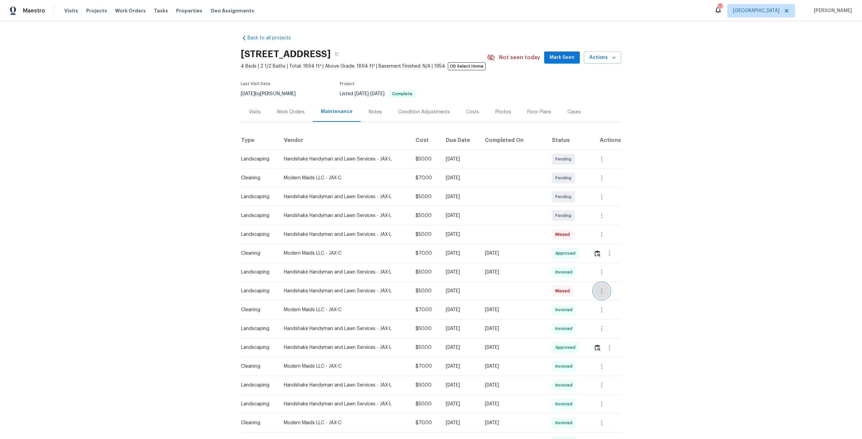
click at [602, 294] on icon "button" at bounding box center [601, 291] width 8 height 8
click at [625, 301] on li "View details" at bounding box center [615, 302] width 47 height 11
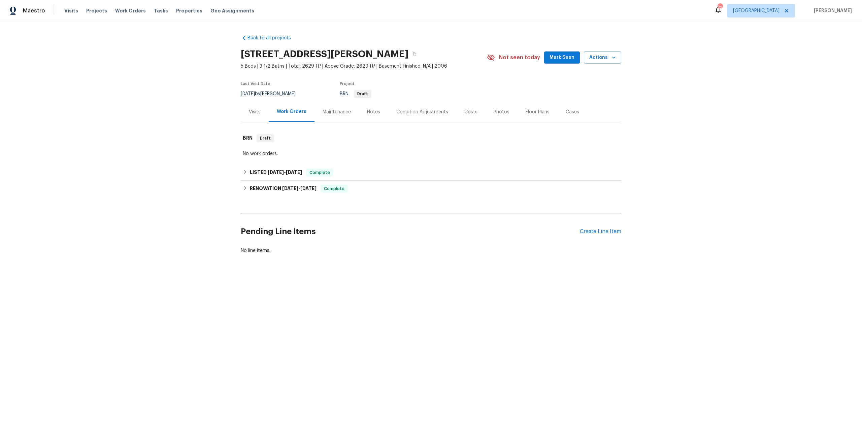
click at [334, 113] on div "Maintenance" at bounding box center [336, 112] width 28 height 7
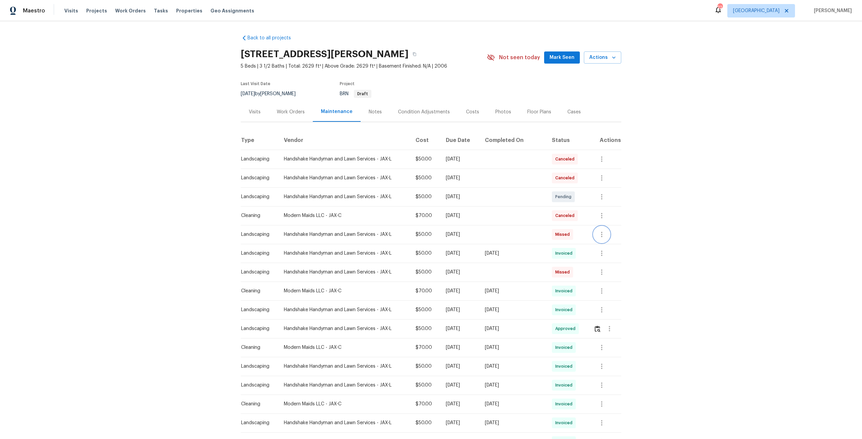
click at [601, 233] on icon "button" at bounding box center [601, 234] width 1 height 5
click at [601, 272] on div at bounding box center [431, 219] width 862 height 439
click at [601, 272] on icon "button" at bounding box center [601, 272] width 8 height 8
click at [605, 282] on li "View details" at bounding box center [615, 283] width 47 height 11
click at [614, 280] on li "View details" at bounding box center [615, 283] width 47 height 11
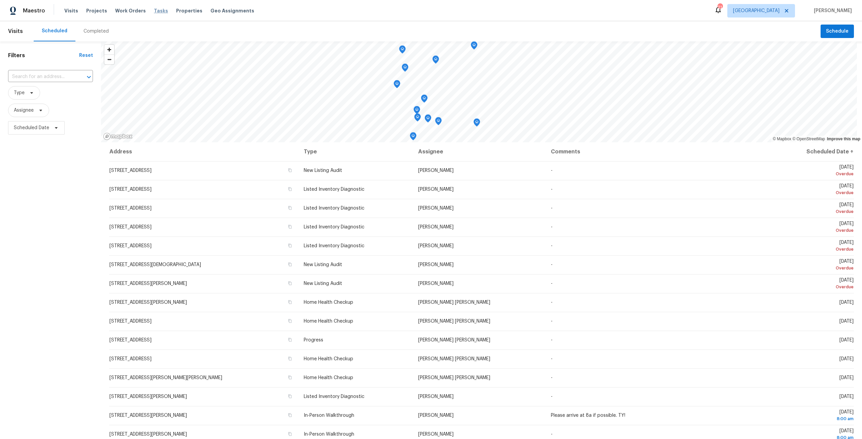
click at [154, 11] on span "Tasks" at bounding box center [161, 10] width 14 height 5
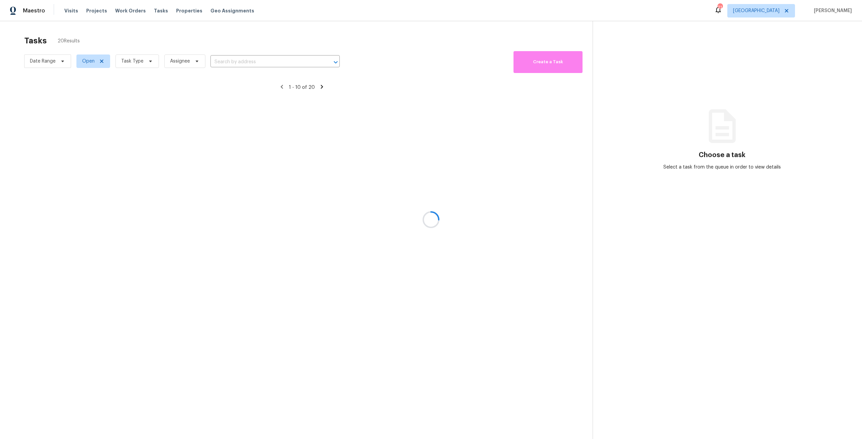
click at [135, 64] on div at bounding box center [431, 219] width 862 height 439
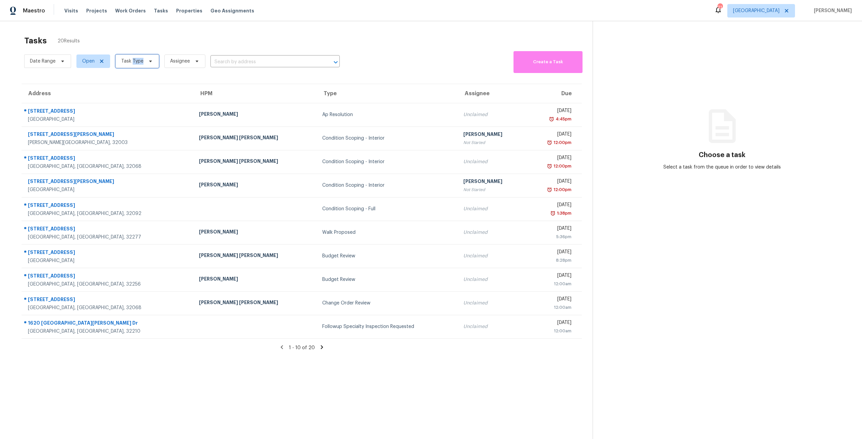
click at [135, 64] on span "Task Type" at bounding box center [132, 61] width 22 height 7
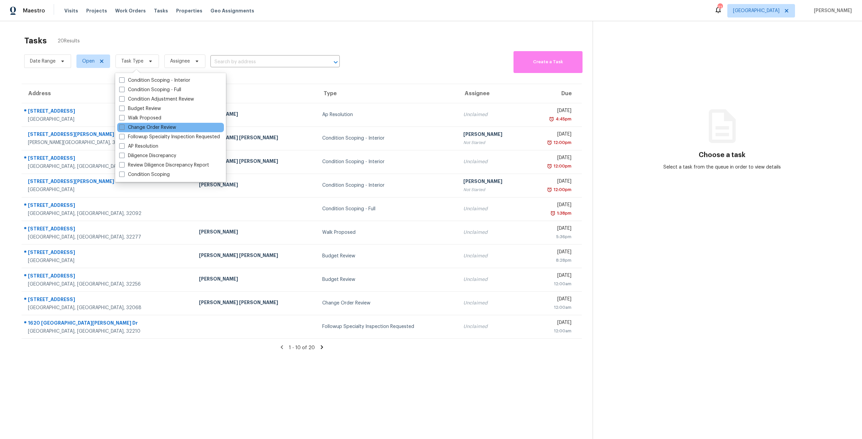
click at [162, 126] on label "Change Order Review" at bounding box center [147, 127] width 57 height 7
click at [124, 126] on input "Change Order Review" at bounding box center [121, 126] width 4 height 4
checkbox input "true"
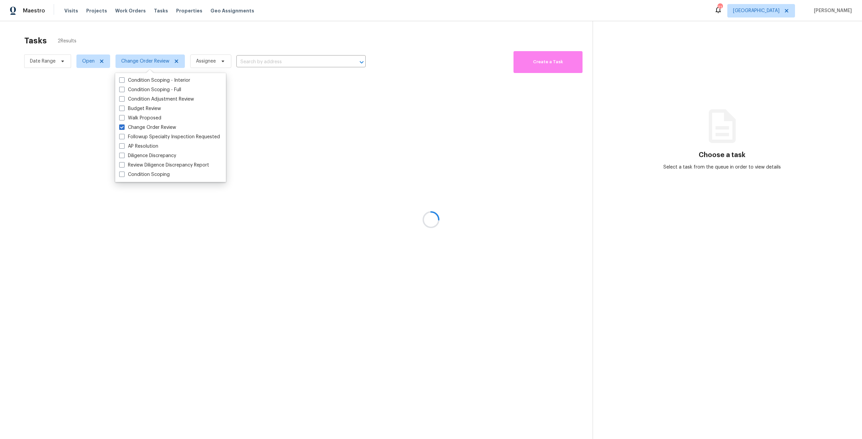
click at [181, 41] on div at bounding box center [431, 219] width 862 height 439
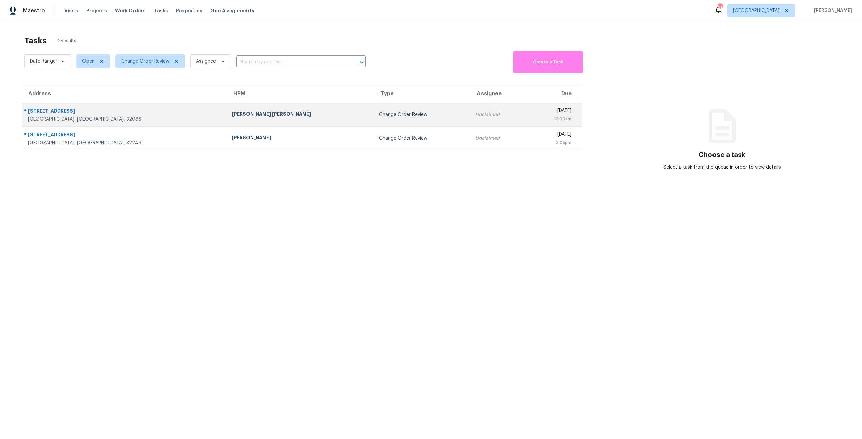
click at [227, 119] on td "[PERSON_NAME] [PERSON_NAME]" at bounding box center [300, 115] width 147 height 24
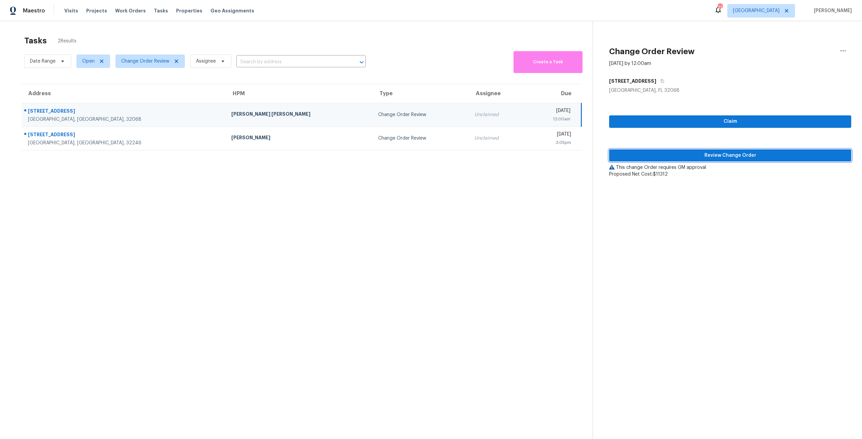
click at [676, 158] on span "Review Change Order" at bounding box center [729, 155] width 231 height 8
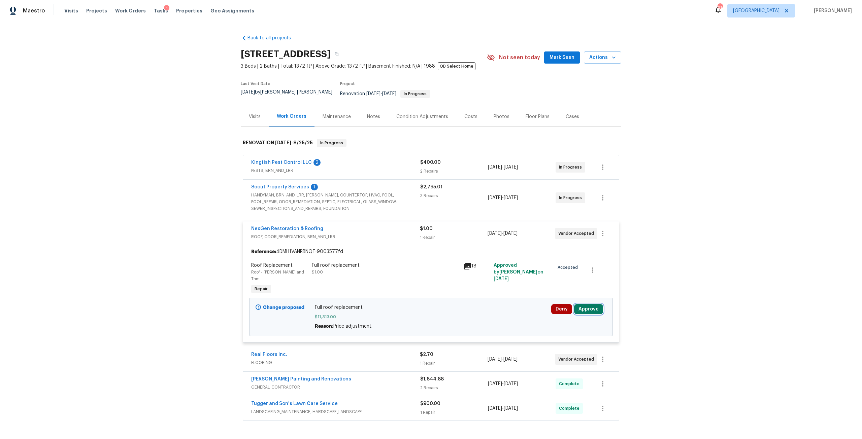
click at [588, 304] on button "Approve" at bounding box center [588, 309] width 29 height 10
click at [495, 301] on button "Approve" at bounding box center [489, 303] width 40 height 13
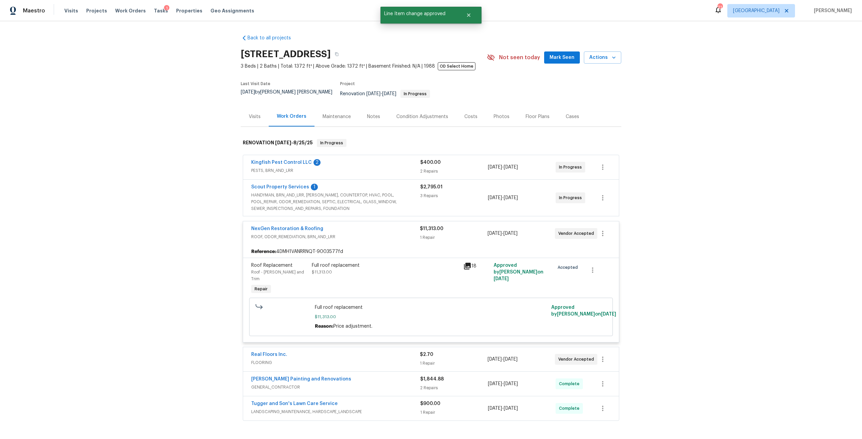
click at [154, 13] on div "Tasks 1" at bounding box center [161, 10] width 14 height 7
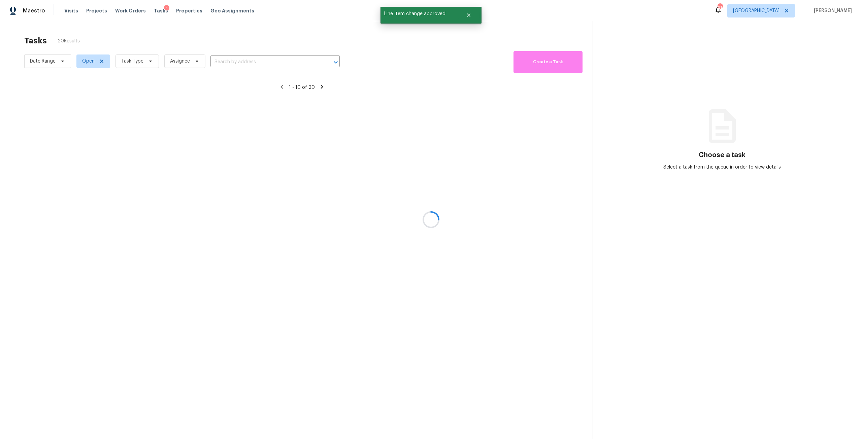
click at [135, 66] on div at bounding box center [431, 219] width 862 height 439
click at [136, 65] on div at bounding box center [431, 219] width 862 height 439
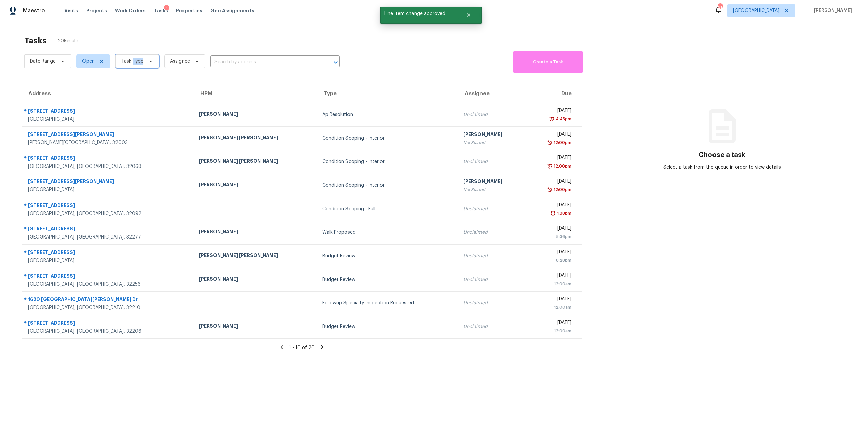
click at [136, 65] on span "Task Type" at bounding box center [132, 61] width 22 height 7
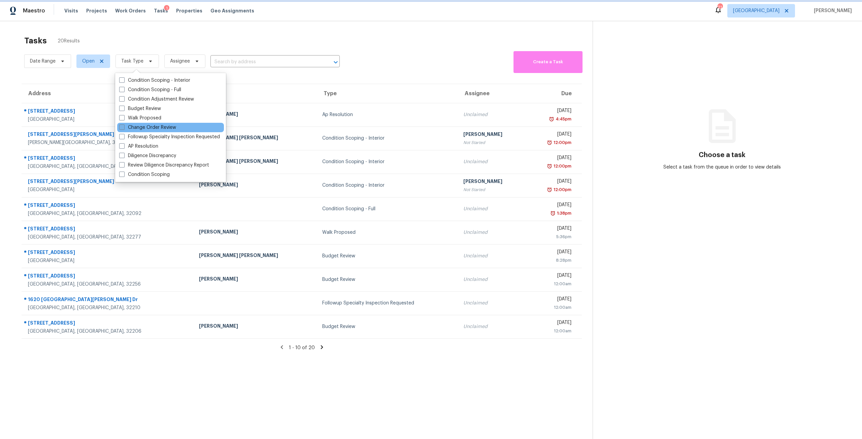
click at [168, 126] on label "Change Order Review" at bounding box center [147, 127] width 57 height 7
click at [124, 126] on input "Change Order Review" at bounding box center [121, 126] width 4 height 4
checkbox input "true"
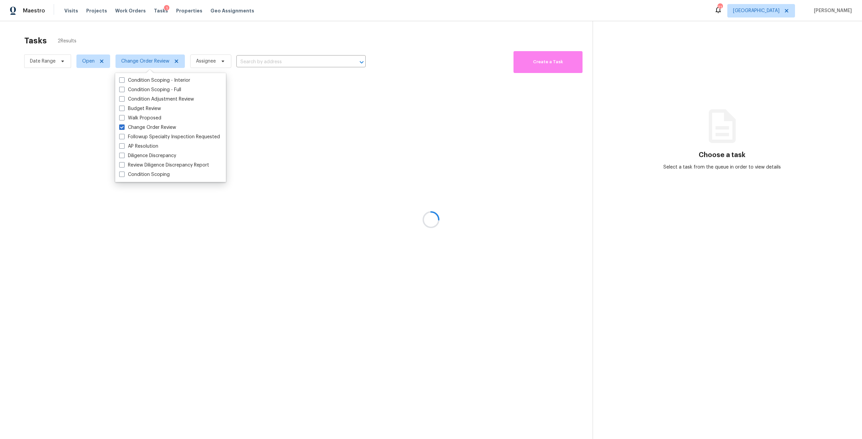
click at [209, 42] on div at bounding box center [431, 219] width 862 height 439
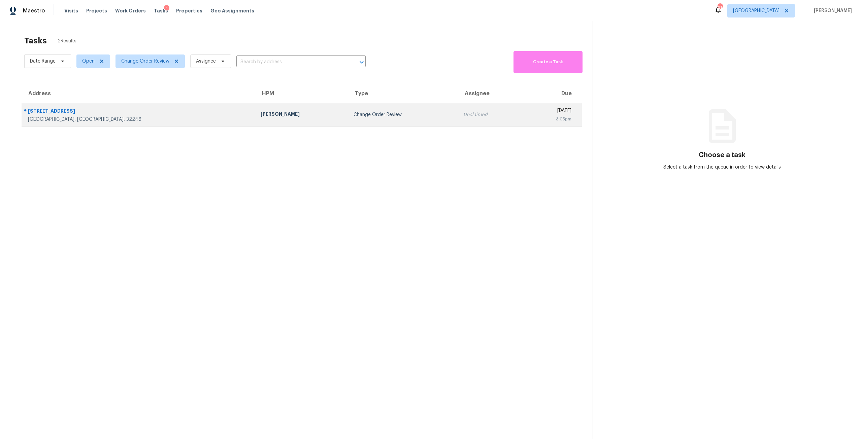
click at [463, 115] on div "Unclaimed" at bounding box center [490, 114] width 55 height 7
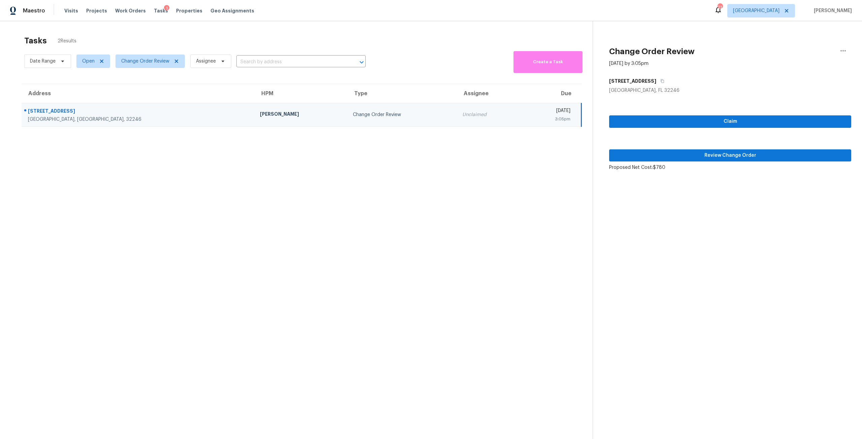
click at [711, 149] on div "Claim Review Change Order Proposed Net Cost: $780" at bounding box center [730, 132] width 242 height 77
click at [725, 152] on span "Review Change Order" at bounding box center [729, 155] width 231 height 8
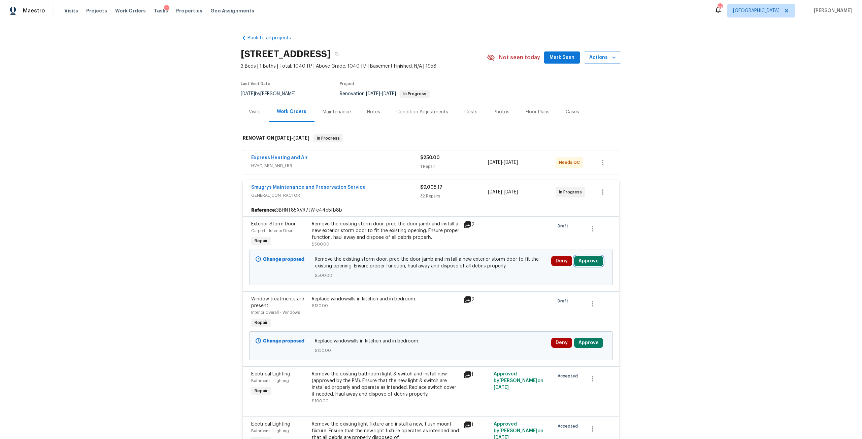
click at [577, 259] on button "Approve" at bounding box center [588, 261] width 29 height 10
click at [481, 265] on span "Approve" at bounding box center [489, 267] width 19 height 5
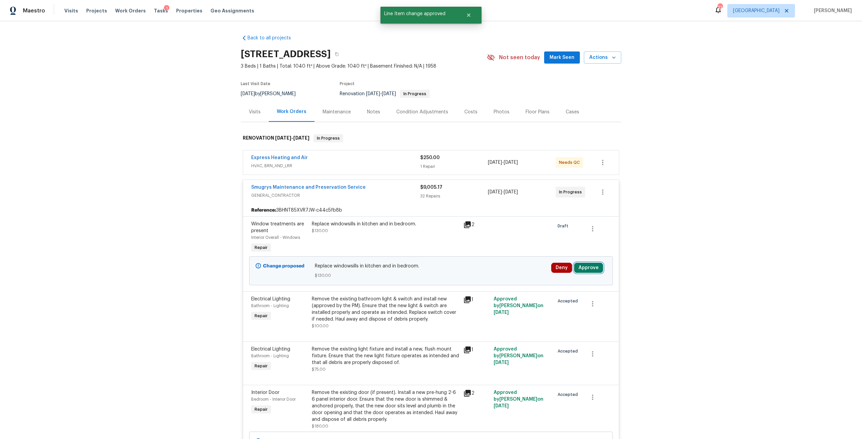
click at [585, 266] on button "Approve" at bounding box center [588, 268] width 29 height 10
click at [497, 276] on span "Approve" at bounding box center [489, 274] width 19 height 5
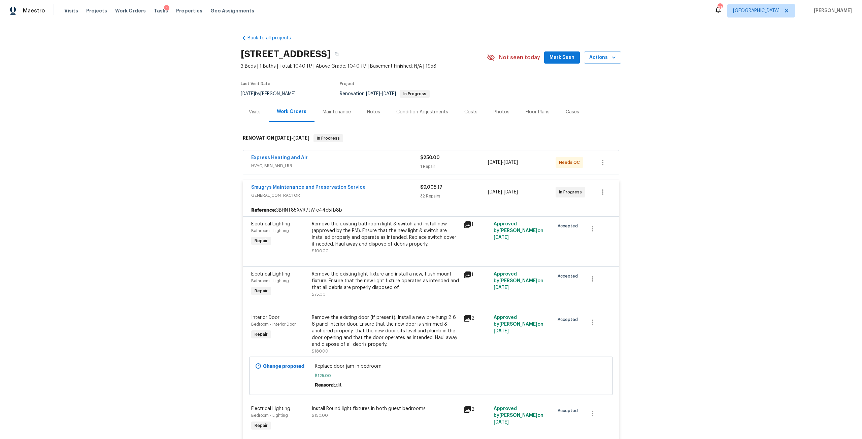
click at [137, 14] on div "Visits Projects Work Orders Tasks 1 Properties Geo Assignments" at bounding box center [163, 10] width 198 height 13
click at [137, 11] on span "Work Orders" at bounding box center [130, 10] width 31 height 7
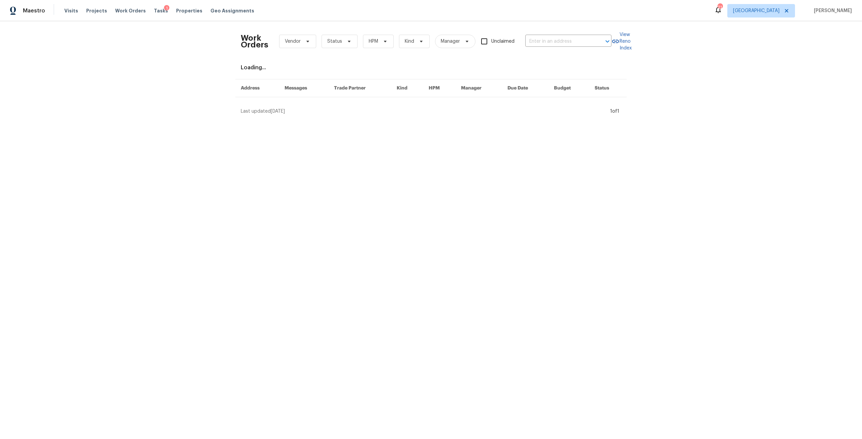
click at [122, 15] on div "Visits Projects Work Orders Tasks 1 Properties Geo Assignments" at bounding box center [163, 10] width 198 height 13
click at [164, 11] on div "1" at bounding box center [166, 8] width 5 height 7
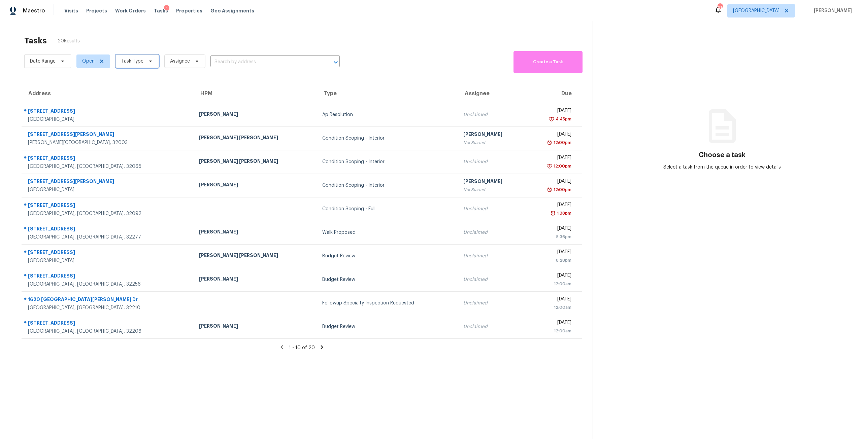
click at [144, 64] on span "Task Type" at bounding box center [136, 61] width 43 height 13
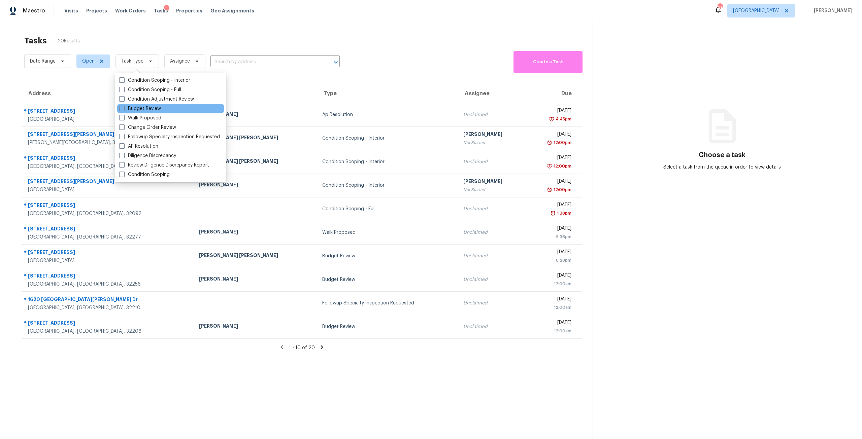
click at [145, 105] on div "Budget Review" at bounding box center [170, 108] width 107 height 9
click at [145, 109] on label "Budget Review" at bounding box center [140, 108] width 42 height 7
click at [124, 109] on input "Budget Review" at bounding box center [121, 107] width 4 height 4
checkbox input "true"
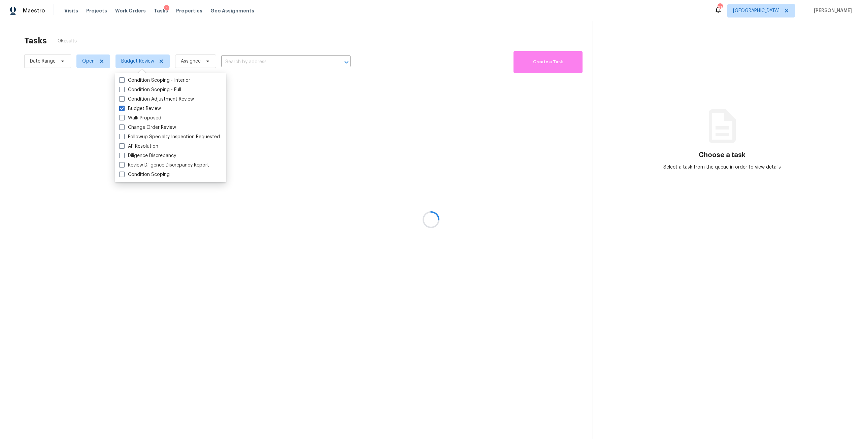
click at [171, 44] on div at bounding box center [431, 219] width 862 height 439
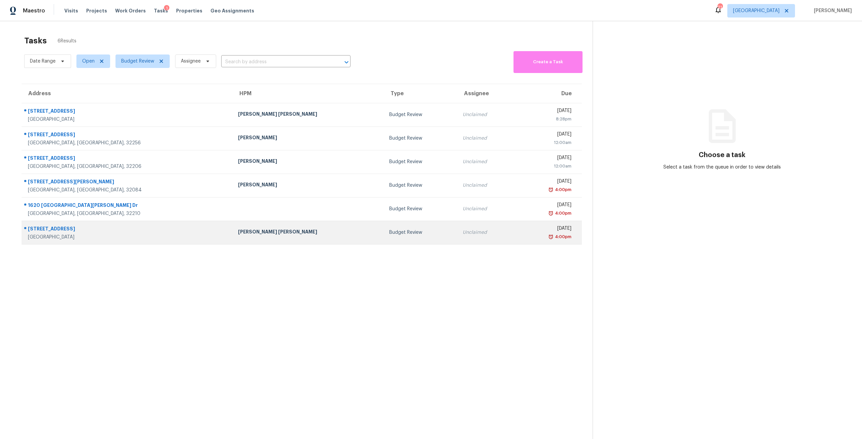
click at [457, 229] on td "Unclaimed" at bounding box center [486, 233] width 59 height 24
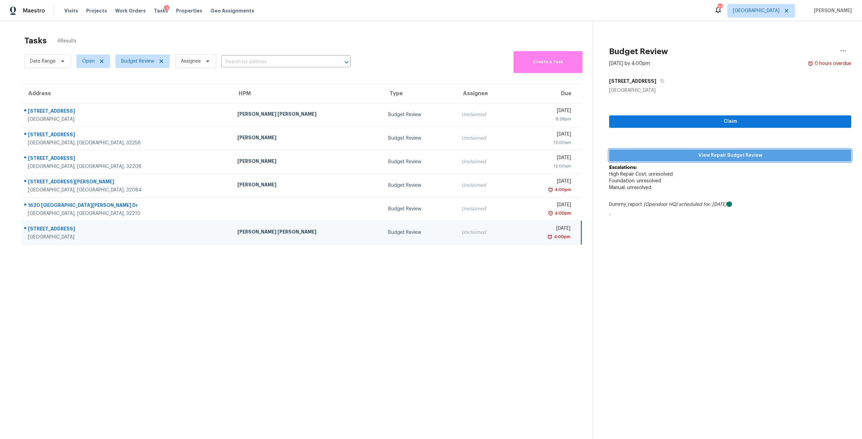
click at [666, 156] on span "View Repair Budget Review" at bounding box center [729, 155] width 231 height 8
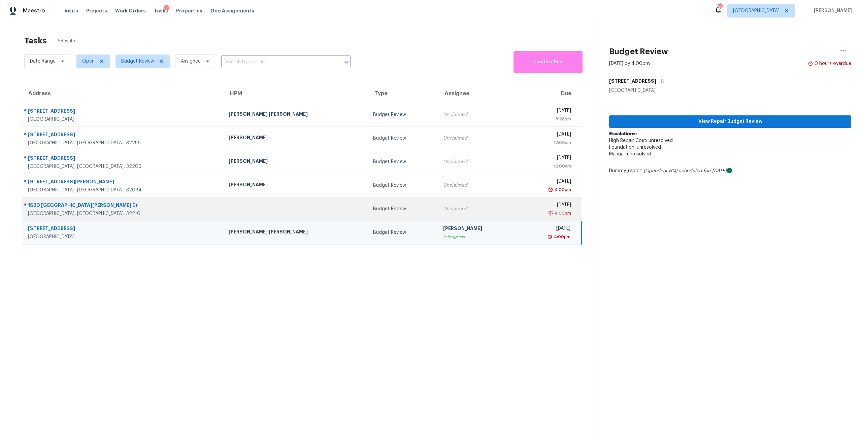
click at [443, 209] on div "Unclaimed" at bounding box center [477, 209] width 69 height 7
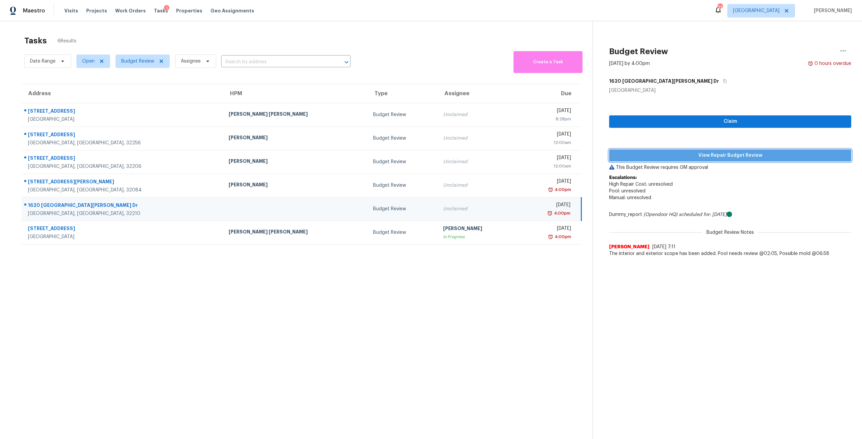
click at [676, 153] on span "View Repair Budget Review" at bounding box center [729, 155] width 231 height 8
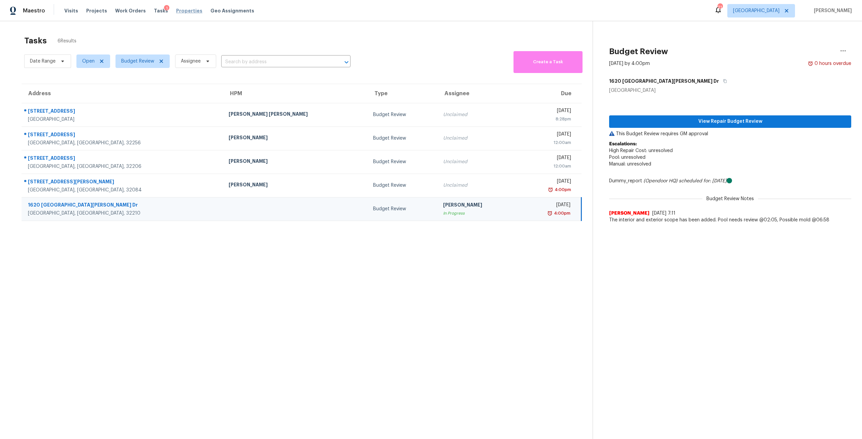
click at [181, 10] on span "Properties" at bounding box center [189, 10] width 26 height 7
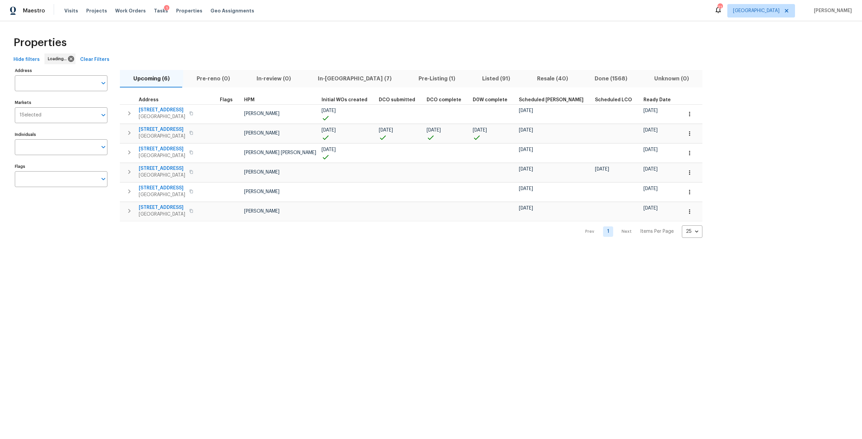
click at [57, 83] on input "Address" at bounding box center [56, 83] width 82 height 16
type input "madrid"
click at [87, 129] on li "2922 Madrid Ave E Jacksonville FL 32217" at bounding box center [60, 122] width 93 height 11
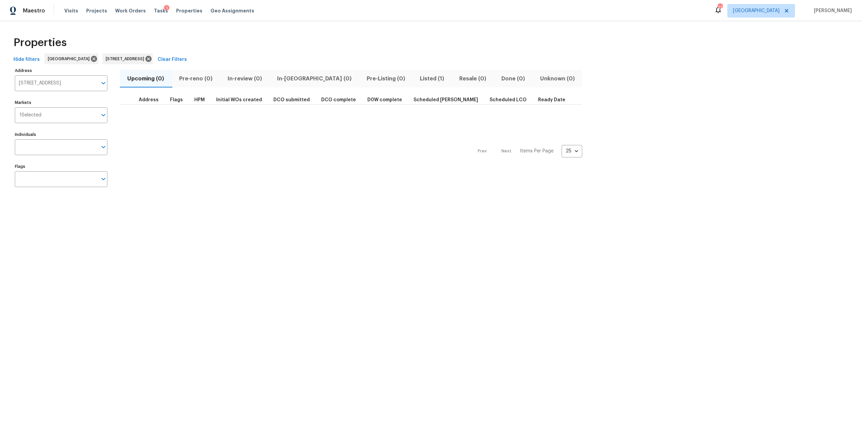
click at [416, 80] on span "Listed (1)" at bounding box center [431, 78] width 31 height 9
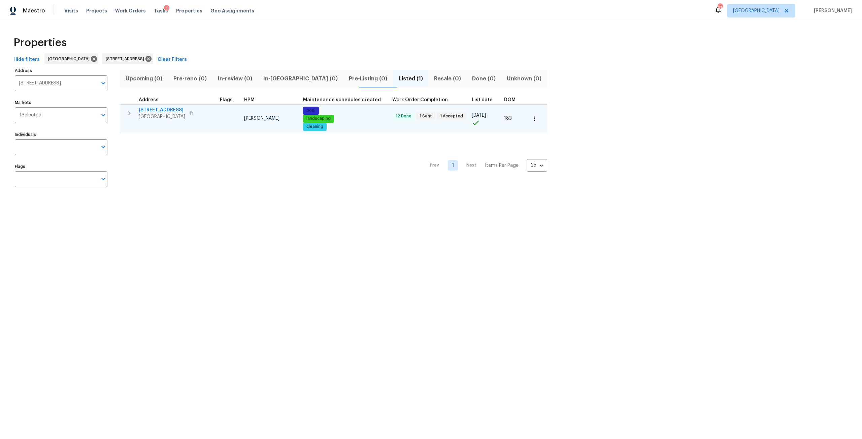
click at [193, 116] on button "button" at bounding box center [191, 113] width 8 height 9
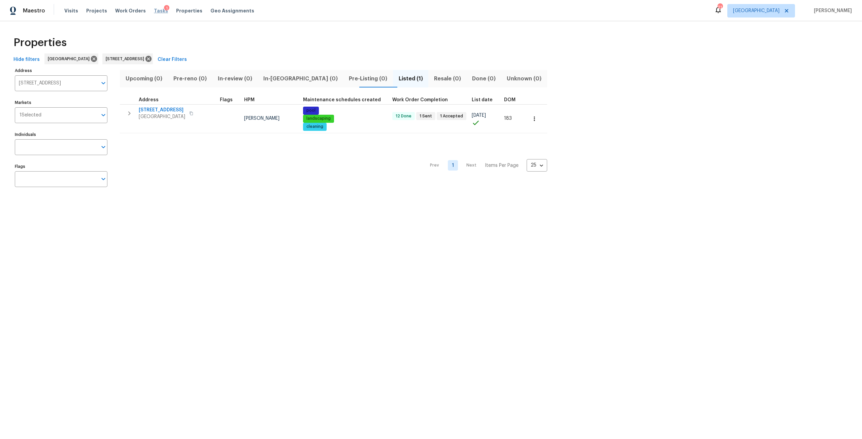
click at [154, 12] on span "Tasks" at bounding box center [161, 10] width 14 height 5
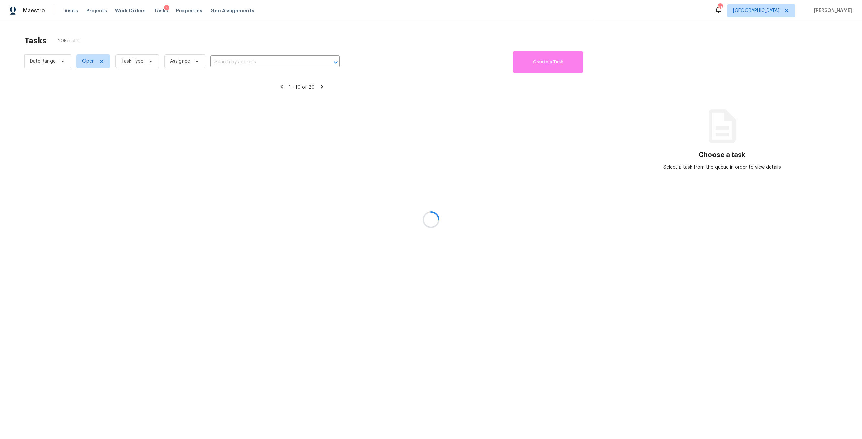
click at [137, 64] on div at bounding box center [431, 219] width 862 height 439
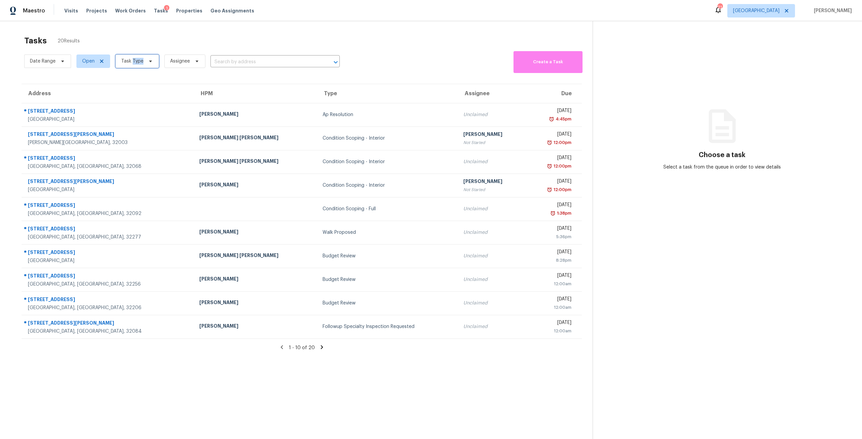
click at [137, 64] on span "Task Type" at bounding box center [132, 61] width 22 height 7
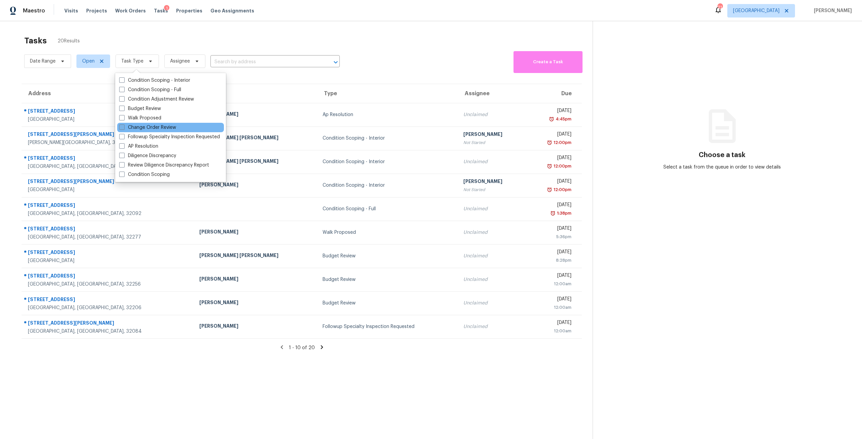
click at [151, 127] on label "Change Order Review" at bounding box center [147, 127] width 57 height 7
click at [124, 127] on input "Change Order Review" at bounding box center [121, 126] width 4 height 4
checkbox input "true"
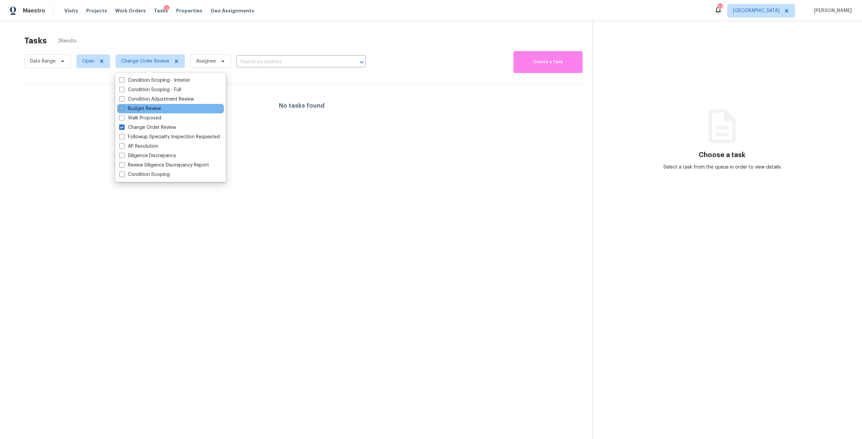
click at [152, 108] on label "Budget Review" at bounding box center [140, 108] width 42 height 7
click at [124, 108] on input "Budget Review" at bounding box center [121, 107] width 4 height 4
checkbox input "true"
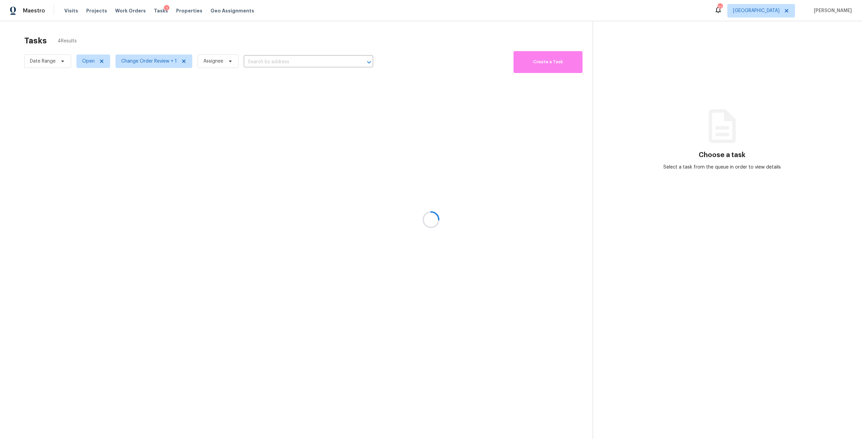
click at [206, 24] on div at bounding box center [431, 219] width 862 height 439
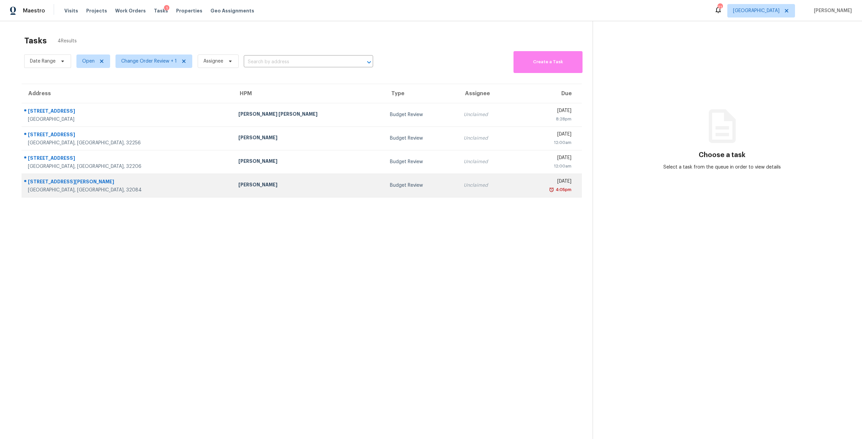
click at [384, 180] on td "Budget Review" at bounding box center [421, 186] width 74 height 24
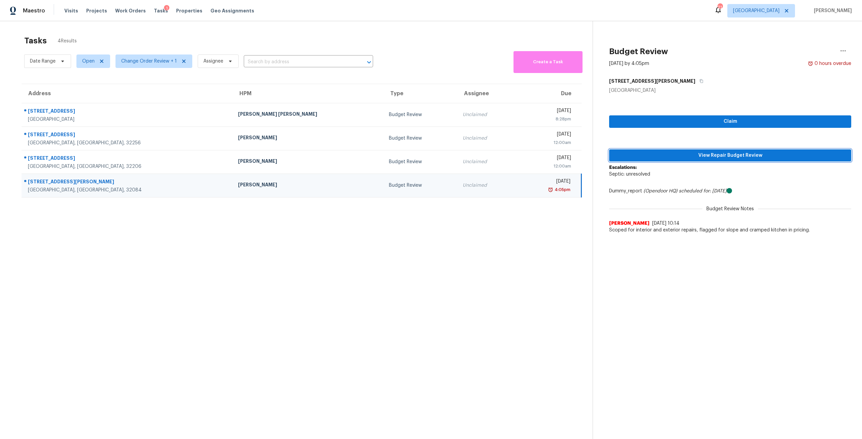
click at [707, 157] on span "View Repair Budget Review" at bounding box center [729, 155] width 231 height 8
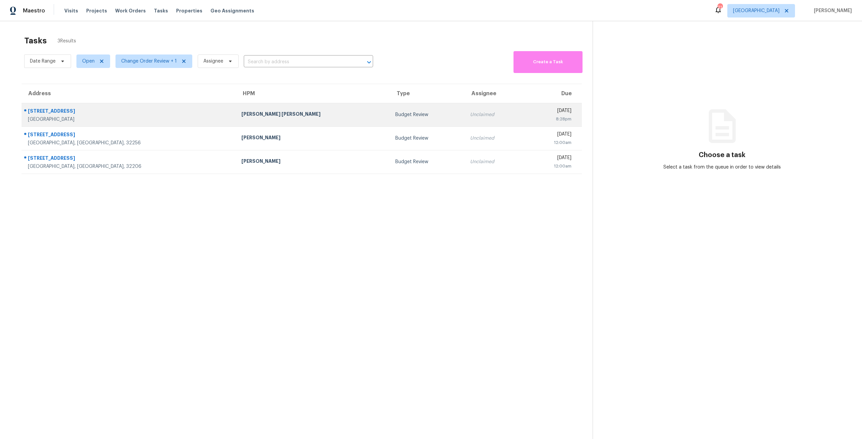
click at [395, 117] on div "Budget Review" at bounding box center [427, 114] width 64 height 7
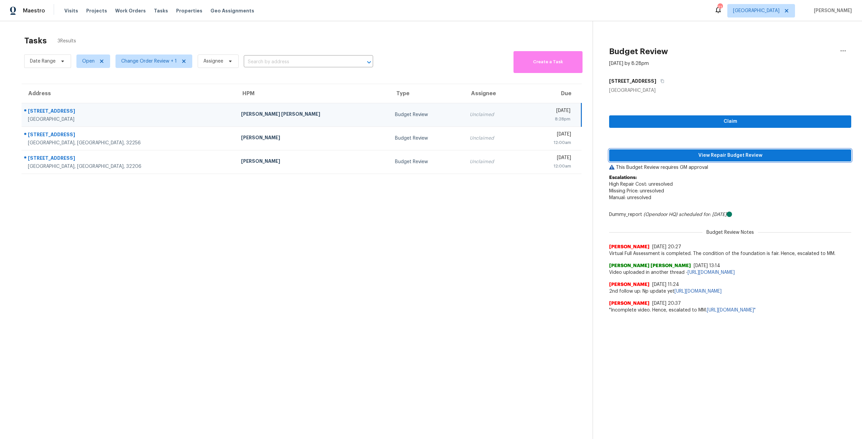
click at [683, 154] on span "View Repair Budget Review" at bounding box center [729, 155] width 231 height 8
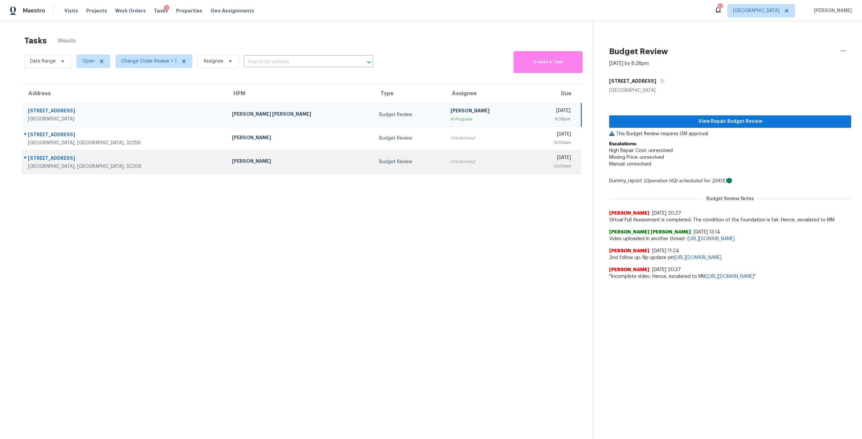
click at [374, 158] on td "Budget Review" at bounding box center [410, 162] width 72 height 24
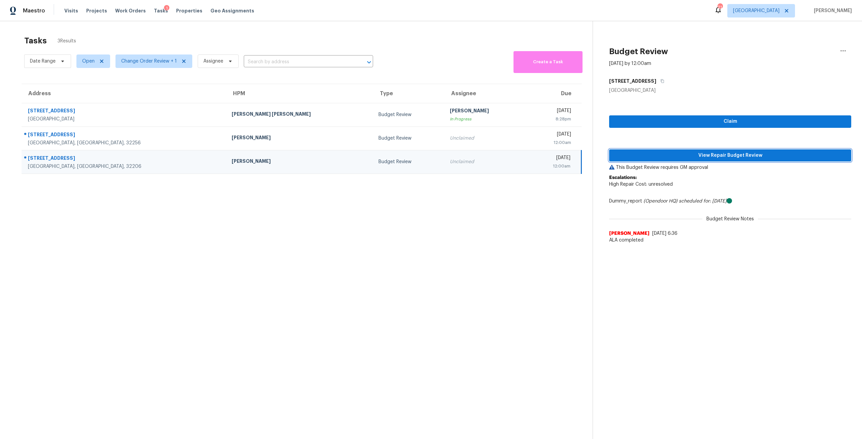
click at [686, 155] on span "View Repair Budget Review" at bounding box center [729, 155] width 231 height 8
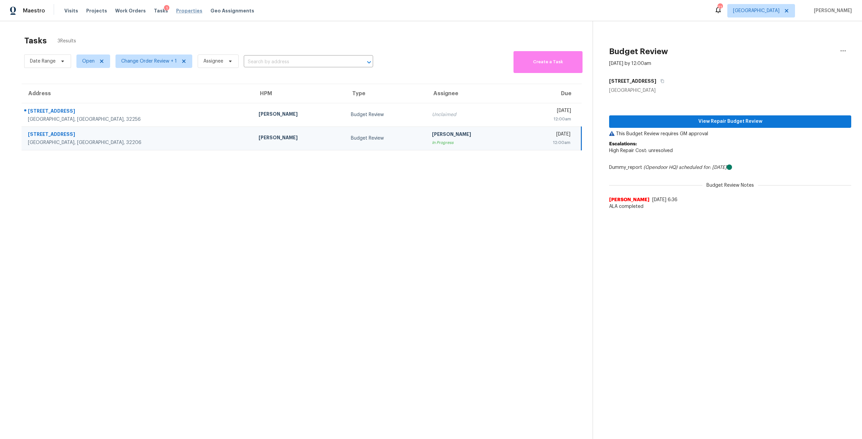
click at [186, 12] on span "Properties" at bounding box center [189, 10] width 26 height 7
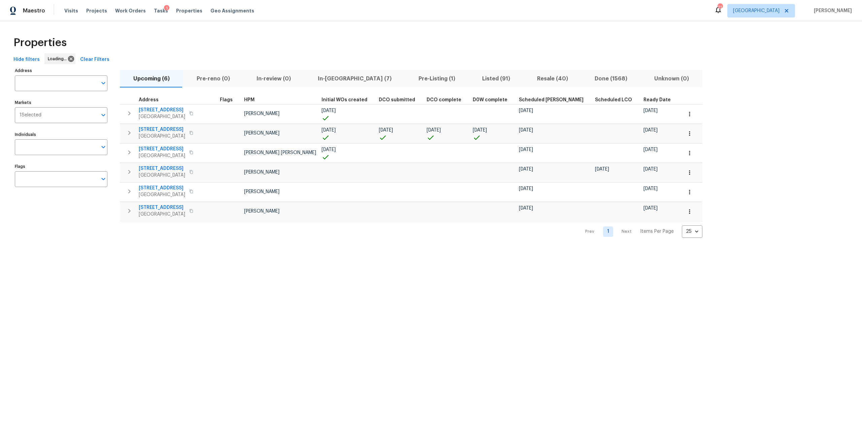
click at [50, 77] on input "Address" at bounding box center [56, 83] width 82 height 16
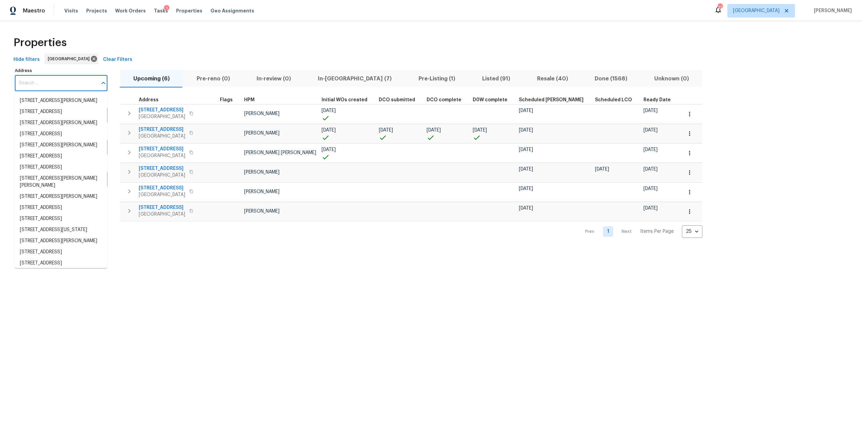
click at [50, 77] on input "Address" at bounding box center [56, 83] width 82 height 16
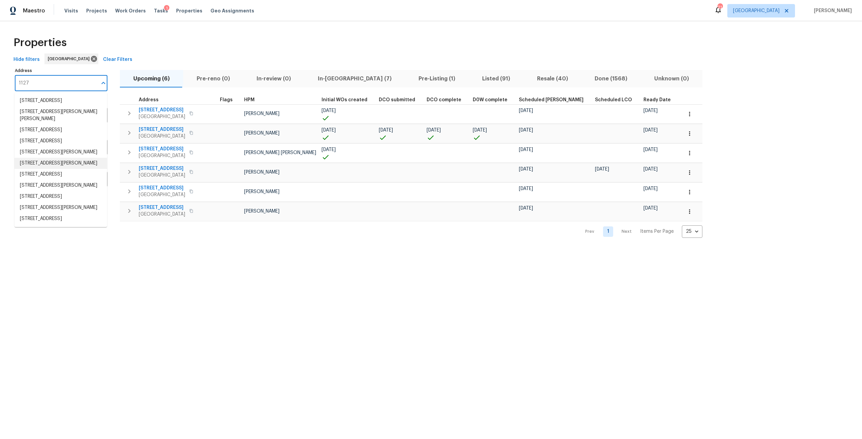
scroll to position [23, 0]
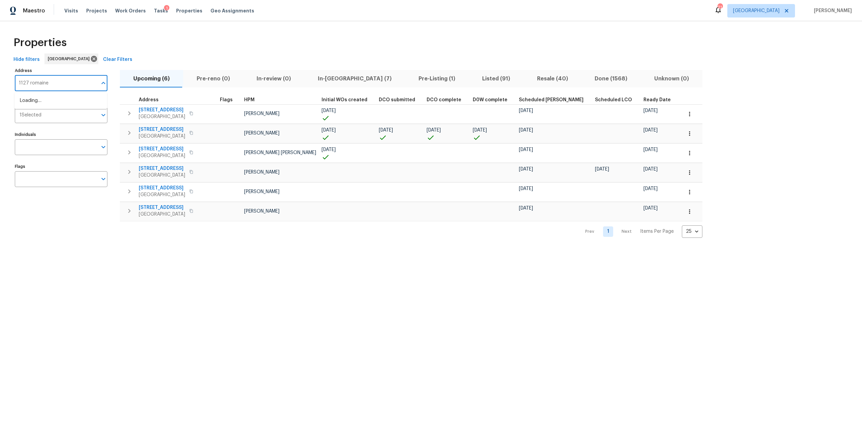
type input "1127 romaine"
click at [69, 106] on li "[STREET_ADDRESS][PERSON_NAME]" at bounding box center [60, 100] width 93 height 11
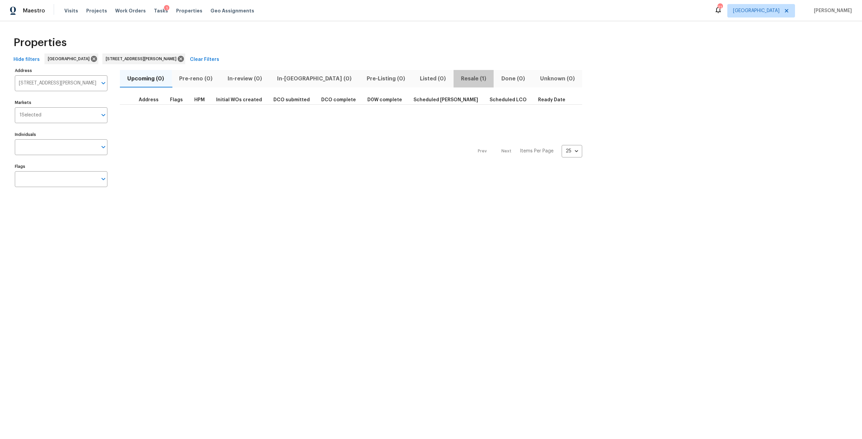
click at [457, 77] on span "Resale (1)" at bounding box center [473, 78] width 32 height 9
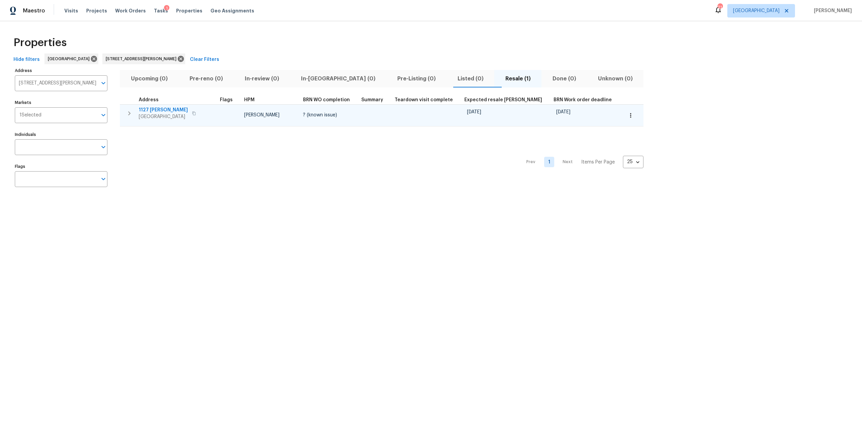
click at [155, 108] on span "1127 [PERSON_NAME]" at bounding box center [163, 110] width 49 height 7
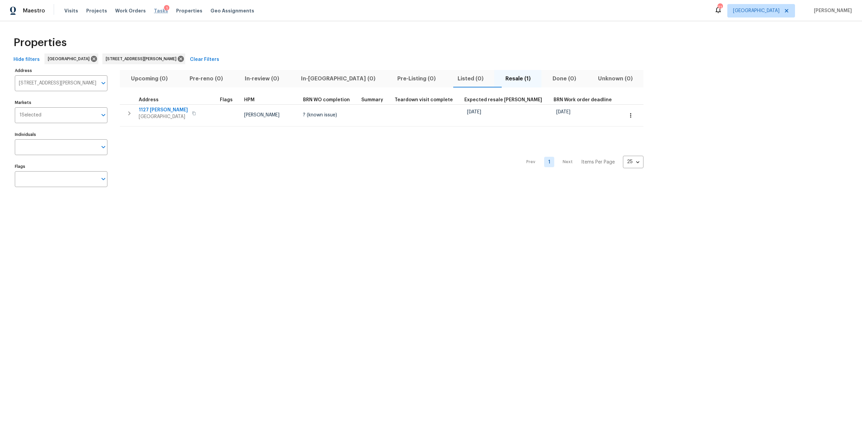
click at [156, 13] on span "Tasks" at bounding box center [161, 10] width 14 height 5
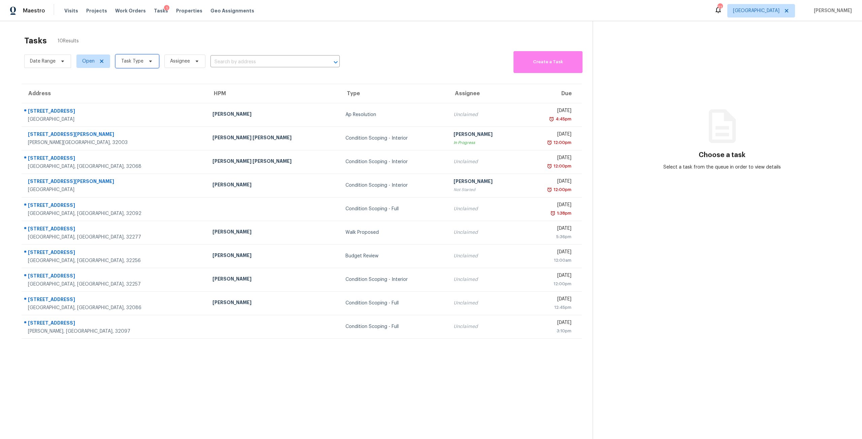
click at [150, 60] on icon at bounding box center [150, 61] width 5 height 5
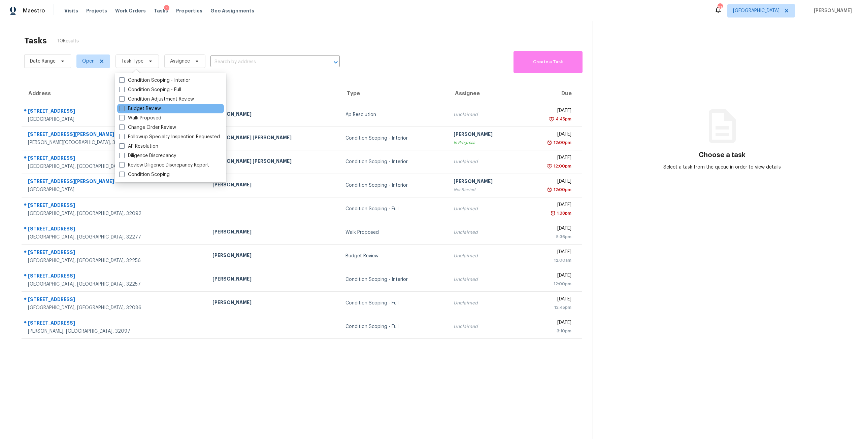
click at [153, 111] on label "Budget Review" at bounding box center [140, 108] width 42 height 7
click at [124, 110] on input "Budget Review" at bounding box center [121, 107] width 4 height 4
checkbox input "true"
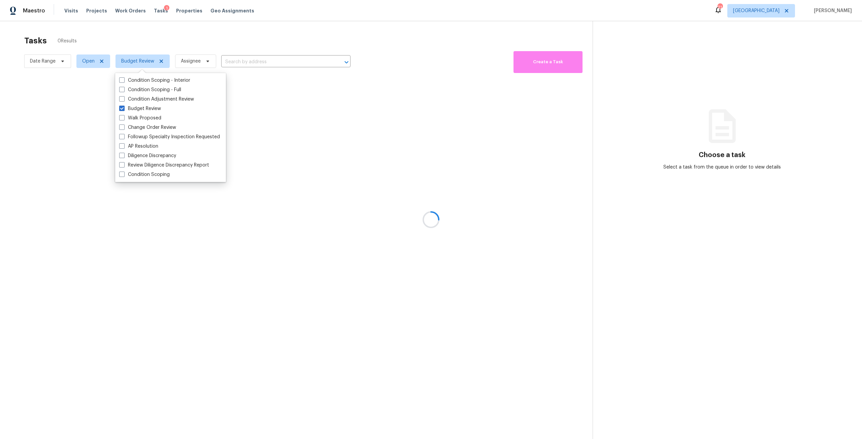
click at [211, 39] on div at bounding box center [431, 219] width 862 height 439
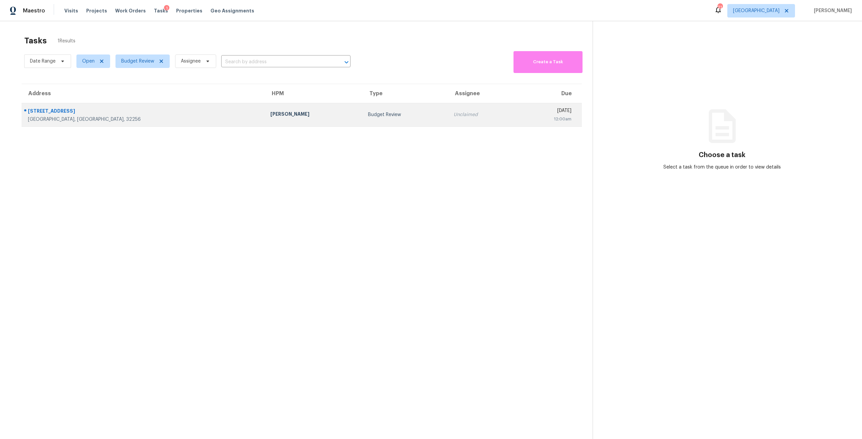
click at [362, 111] on td "Budget Review" at bounding box center [404, 115] width 85 height 24
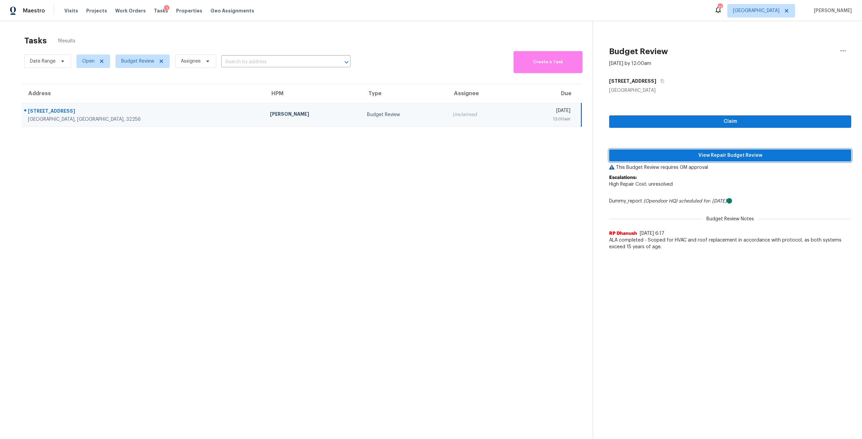
click at [730, 151] on button "View Repair Budget Review" at bounding box center [730, 155] width 242 height 12
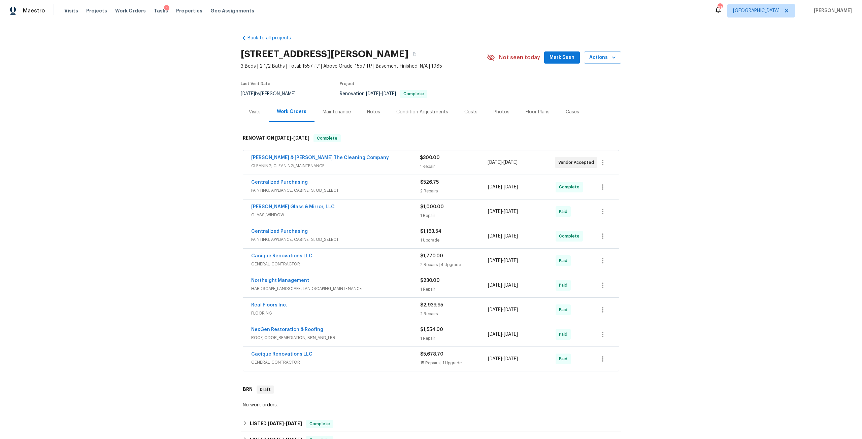
click at [310, 153] on div "[PERSON_NAME] & [PERSON_NAME] The Cleaning Company CLEANING, CLEANING_MAINTENAN…" at bounding box center [431, 162] width 376 height 24
click at [314, 158] on link "[PERSON_NAME] & [PERSON_NAME] The Cleaning Company" at bounding box center [320, 157] width 138 height 5
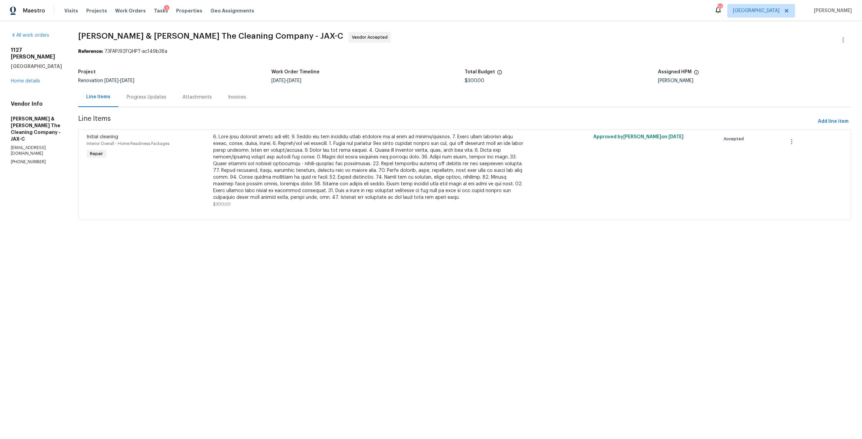
click at [417, 174] on div at bounding box center [369, 167] width 313 height 67
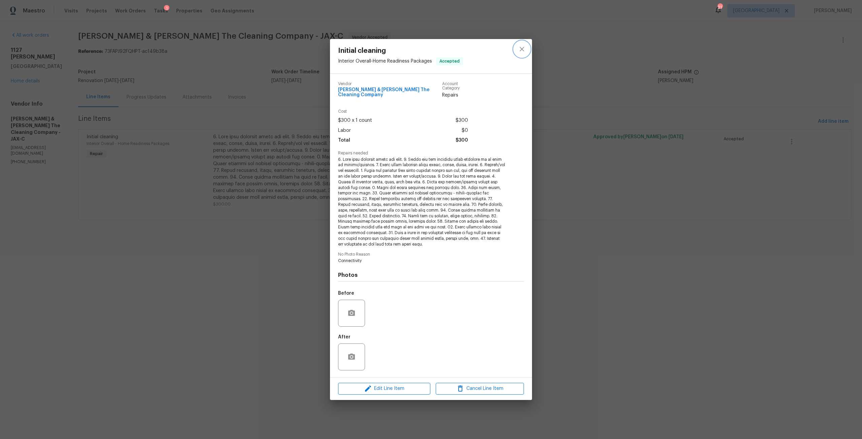
click at [519, 52] on icon "close" at bounding box center [522, 49] width 8 height 8
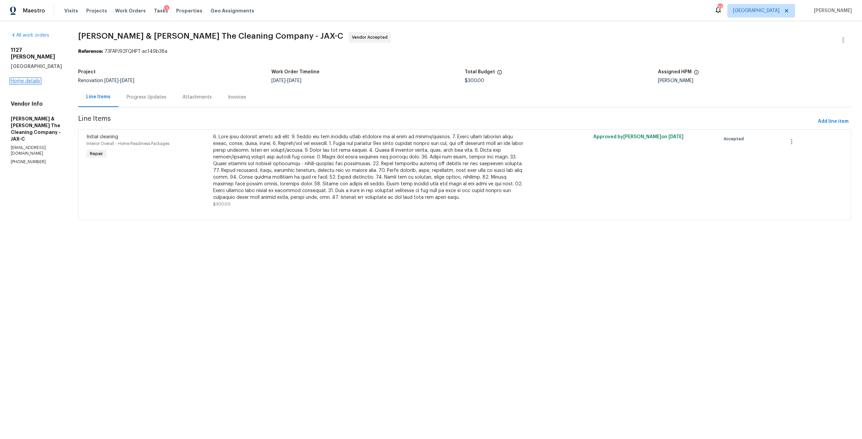
click at [28, 79] on link "Home details" at bounding box center [25, 81] width 29 height 5
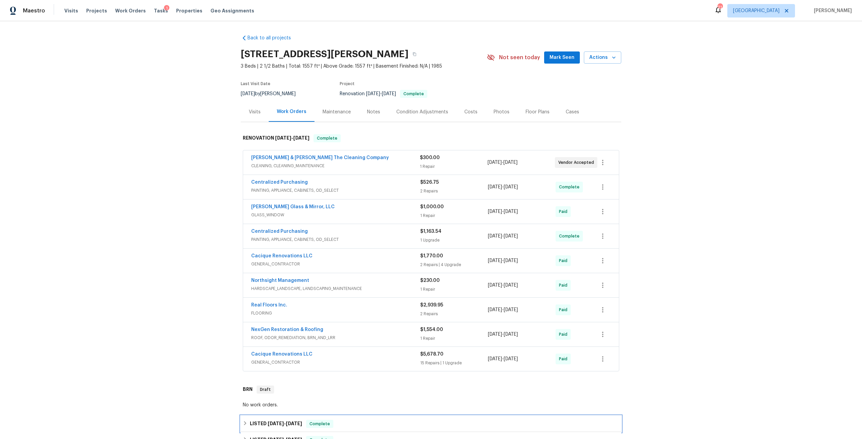
click at [278, 423] on span "7/14/25" at bounding box center [276, 423] width 16 height 5
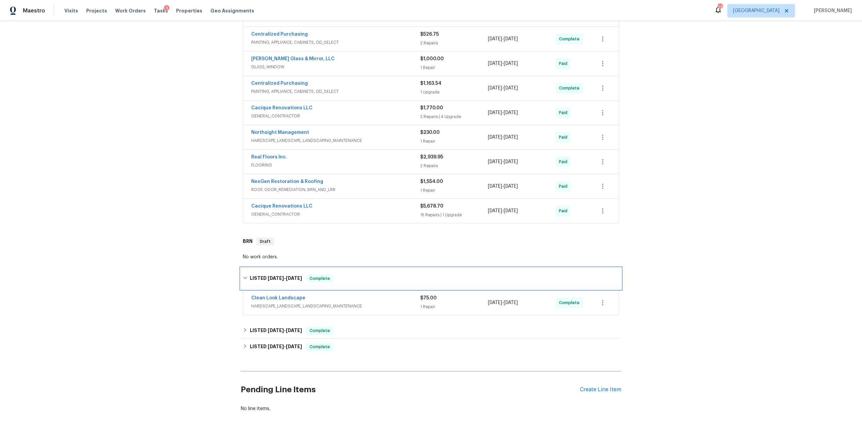
scroll to position [172, 0]
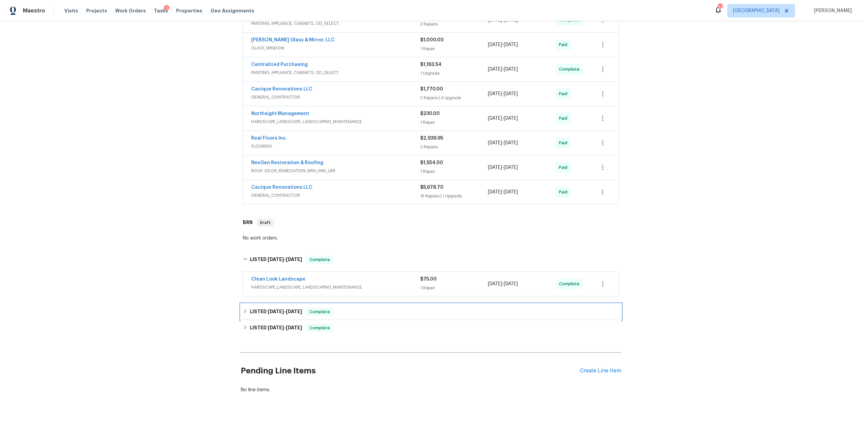
click at [283, 309] on span "6/11/25 - 6/16/25" at bounding box center [285, 311] width 34 height 5
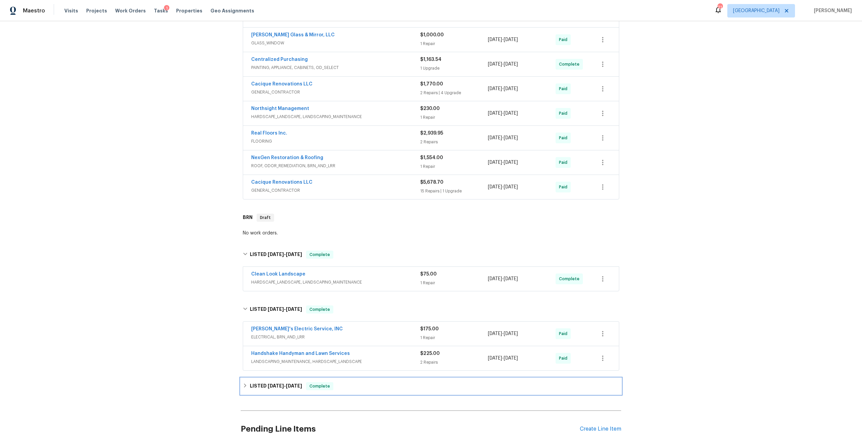
click at [289, 386] on span "5/23/25" at bounding box center [294, 386] width 16 height 5
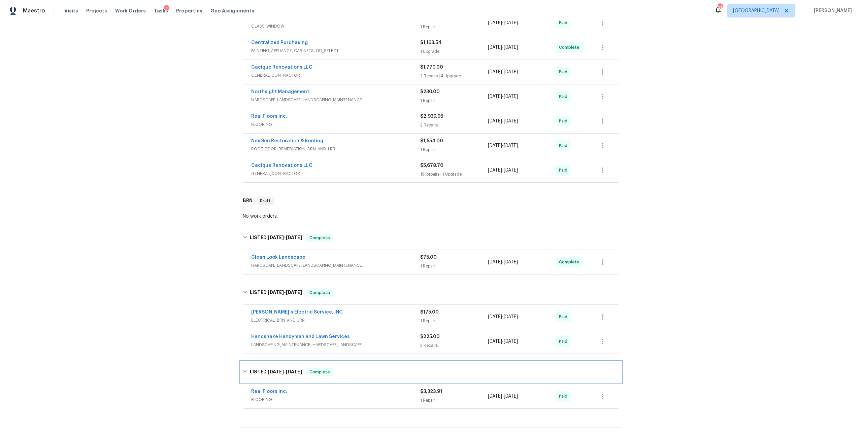
scroll to position [235, 0]
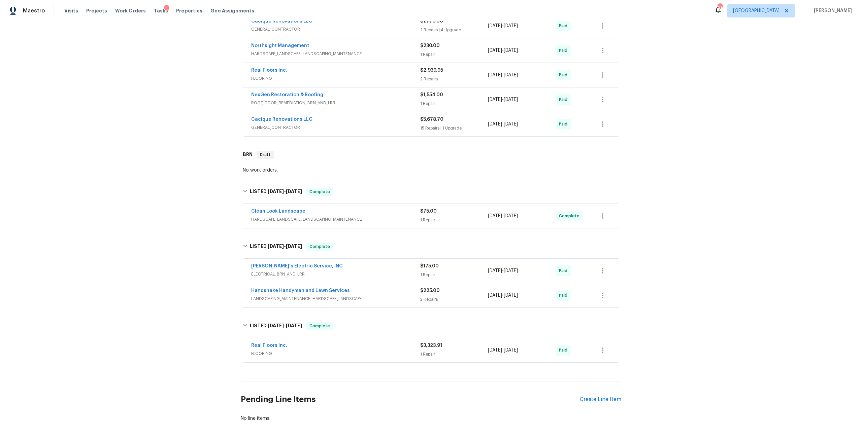
click at [296, 216] on span "HARDSCAPE_LANDSCAPE, LANDSCAPING_MAINTENANCE" at bounding box center [335, 219] width 169 height 7
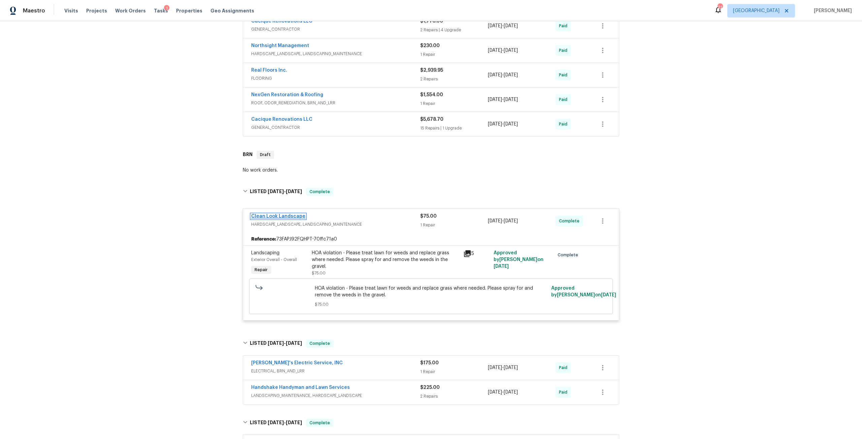
click at [296, 215] on link "Clean Look Landscape" at bounding box center [278, 216] width 54 height 5
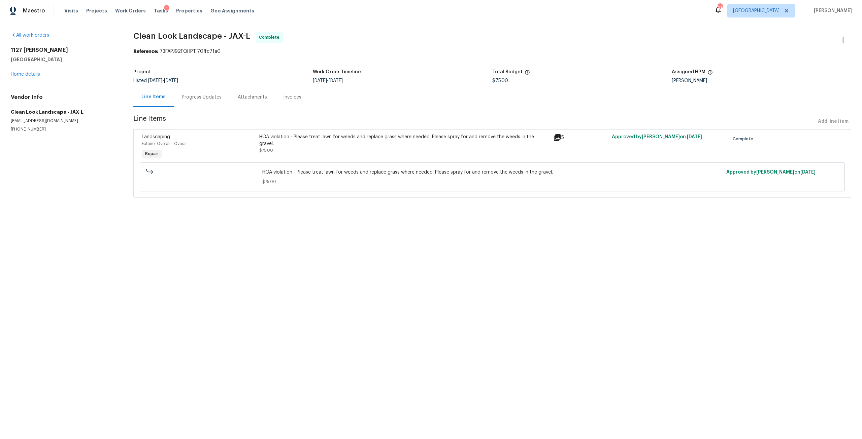
click at [288, 92] on div "Invoices" at bounding box center [292, 97] width 34 height 20
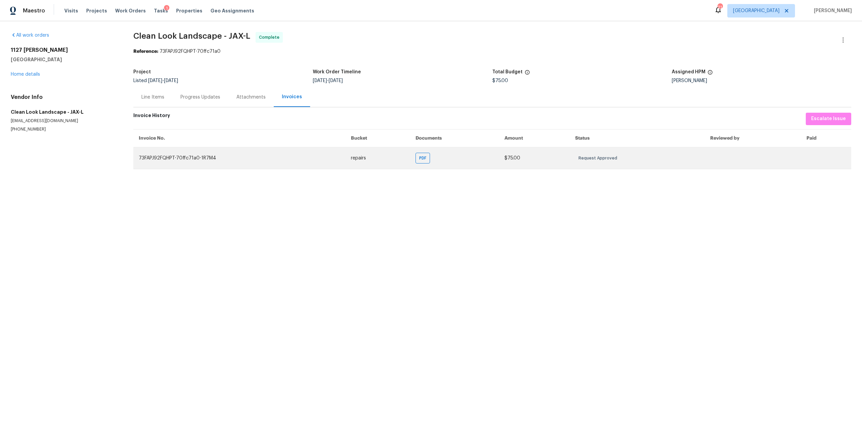
click at [410, 157] on td "PDF" at bounding box center [454, 158] width 89 height 22
click at [422, 157] on span "PDF" at bounding box center [424, 158] width 10 height 7
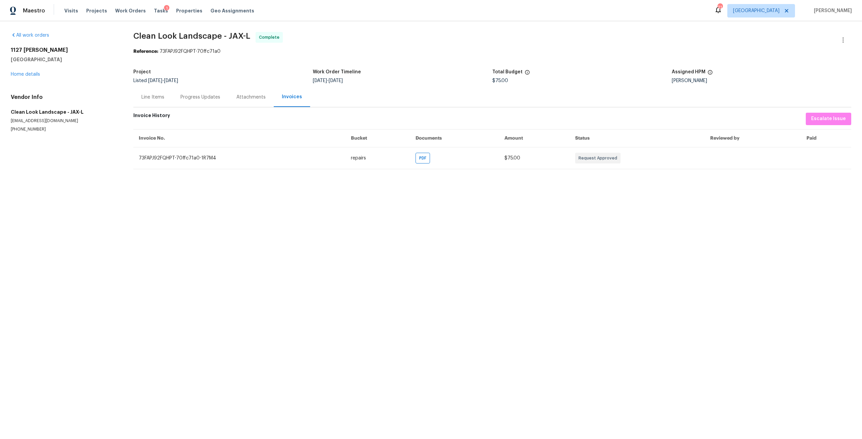
click at [152, 99] on div "Line Items" at bounding box center [152, 97] width 23 height 7
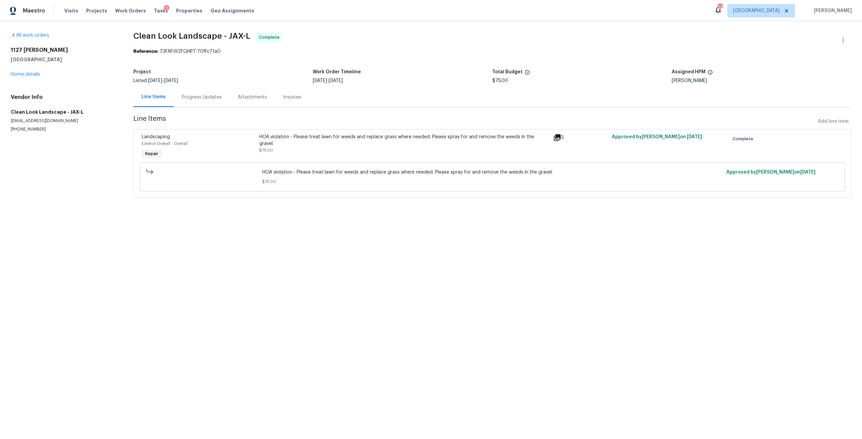
click at [20, 78] on div "All work orders 1127 Romaine Cir W Jacksonville, FL 32225 Home details Vendor I…" at bounding box center [64, 82] width 106 height 100
drag, startPoint x: 38, startPoint y: 69, endPoint x: 24, endPoint y: 84, distance: 20.9
click at [34, 74] on div "1127 Romaine Cir W Jacksonville, FL 32225 Home details" at bounding box center [64, 62] width 106 height 31
click at [31, 77] on div "1127 Romaine Cir W Jacksonville, FL 32225 Home details" at bounding box center [64, 62] width 106 height 31
click at [35, 74] on link "Home details" at bounding box center [25, 74] width 29 height 5
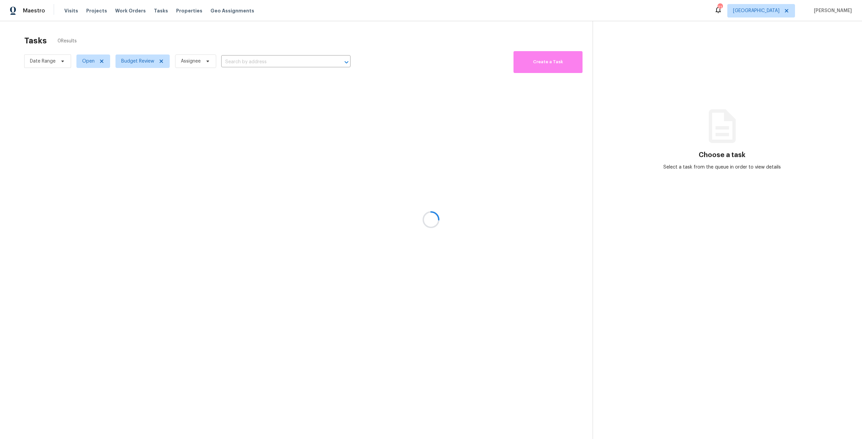
click at [181, 7] on div at bounding box center [431, 219] width 862 height 439
click at [183, 10] on span "Properties" at bounding box center [189, 10] width 26 height 7
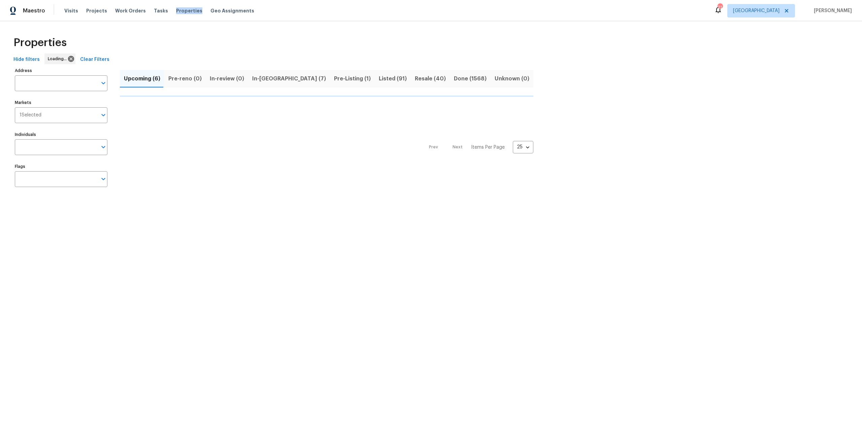
click at [183, 10] on span "Properties" at bounding box center [189, 10] width 26 height 7
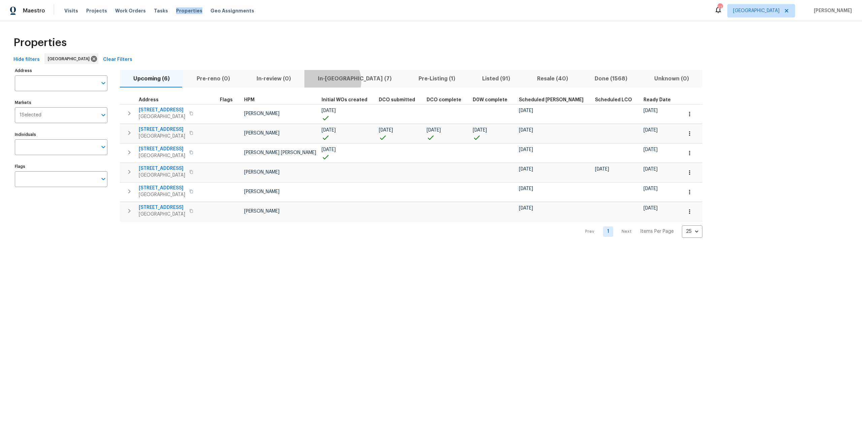
click at [327, 81] on span "In-[GEOGRAPHIC_DATA] (7)" at bounding box center [354, 78] width 93 height 9
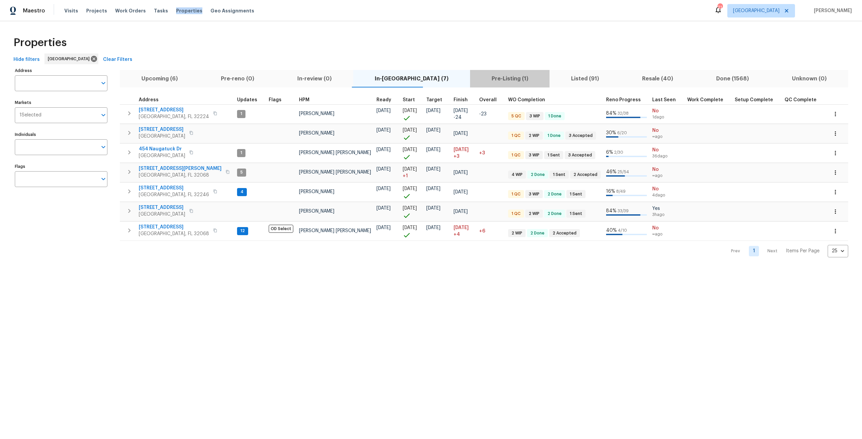
click at [474, 75] on span "Pre-Listing (1)" at bounding box center [510, 78] width 72 height 9
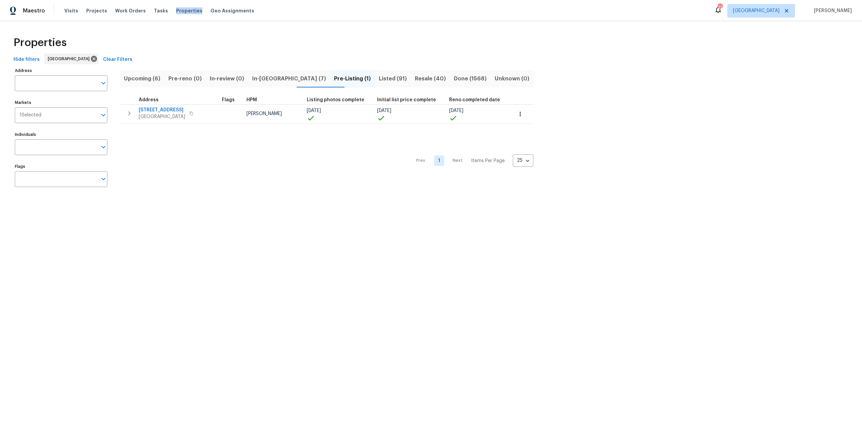
click at [277, 76] on span "In-[GEOGRAPHIC_DATA] (7)" at bounding box center [289, 78] width 74 height 9
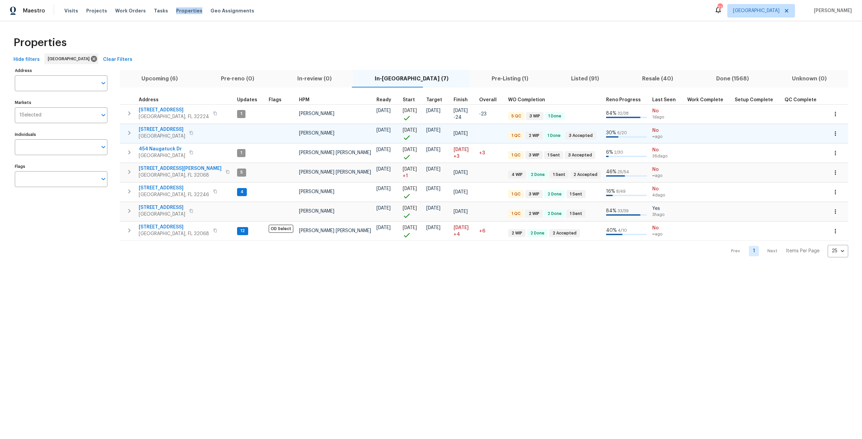
click at [171, 131] on span "[STREET_ADDRESS]" at bounding box center [162, 129] width 46 height 7
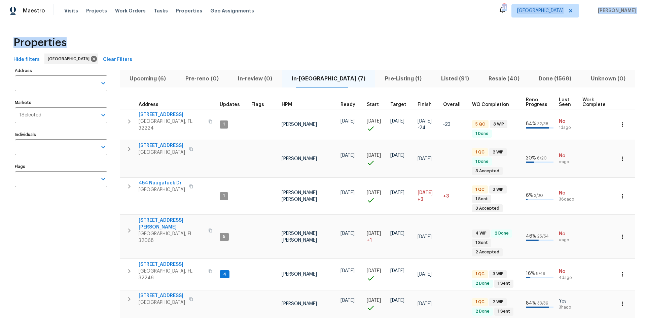
click at [239, 20] on div "Maestro Visits Projects Work Orders Tasks Properties Geo Assignments 21 [GEOGRA…" at bounding box center [323, 159] width 646 height 318
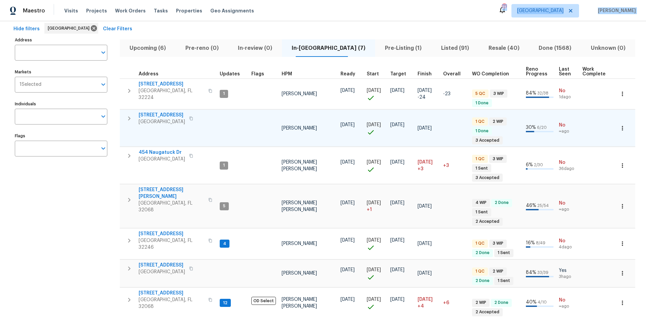
scroll to position [34, 0]
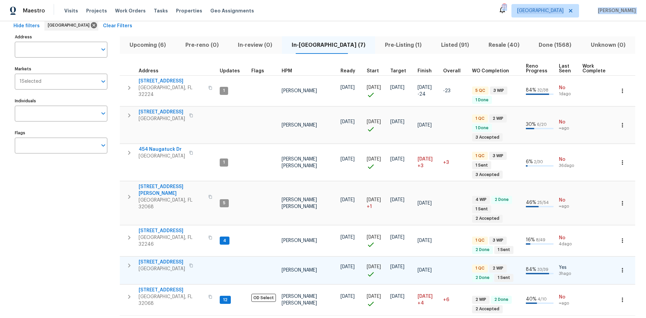
click at [176, 259] on span "[STREET_ADDRESS]" at bounding box center [162, 262] width 46 height 7
click at [159, 184] on span "[STREET_ADDRESS][PERSON_NAME]" at bounding box center [172, 189] width 66 height 13
click at [178, 110] on span "[STREET_ADDRESS]" at bounding box center [162, 112] width 46 height 7
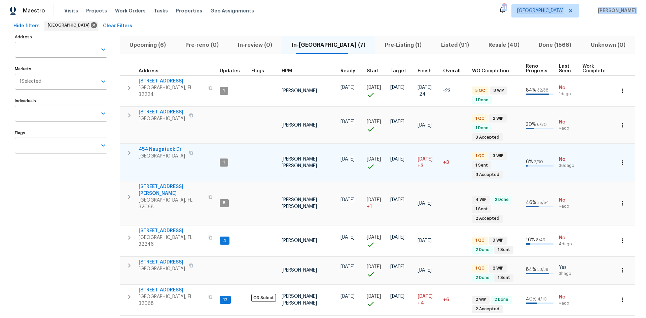
click at [169, 146] on span "454 Naugatuck Dr" at bounding box center [162, 149] width 46 height 7
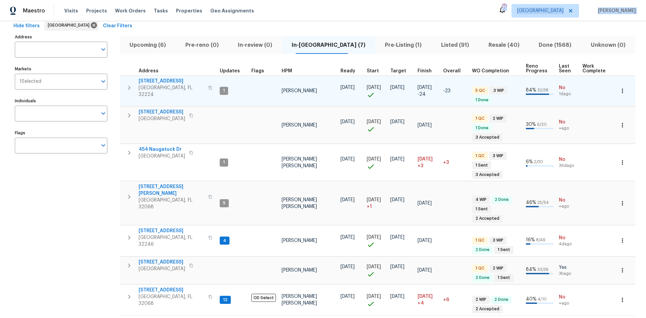
click at [167, 81] on span "12238 Bayonne St" at bounding box center [172, 81] width 66 height 7
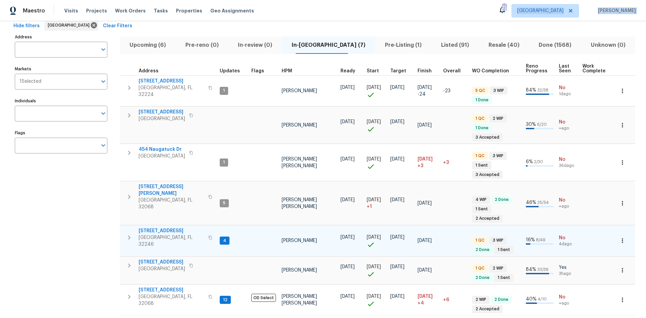
click at [160, 228] on span "3871 Dalry Dr" at bounding box center [172, 231] width 66 height 7
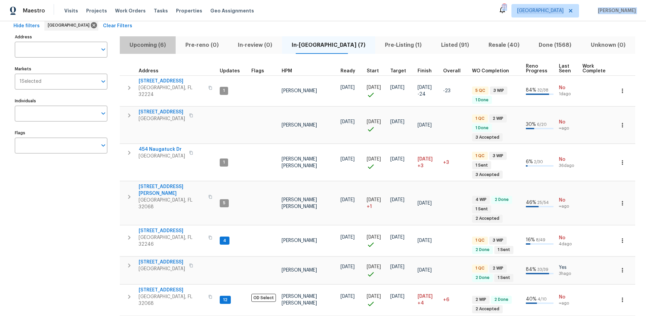
click at [135, 49] on span "Upcoming (6)" at bounding box center [148, 44] width 48 height 9
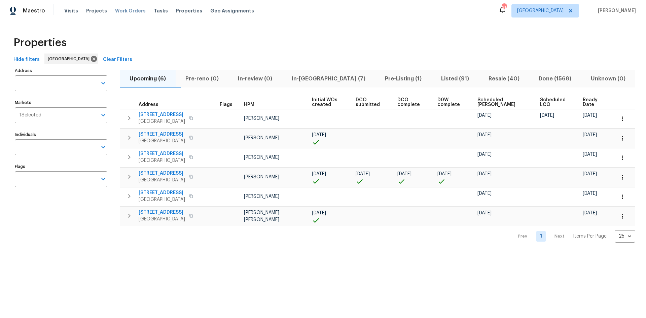
click at [122, 10] on span "Work Orders" at bounding box center [130, 10] width 31 height 7
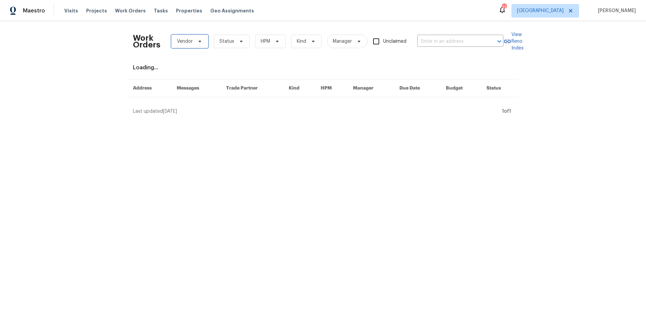
click at [195, 40] on span at bounding box center [198, 41] width 7 height 5
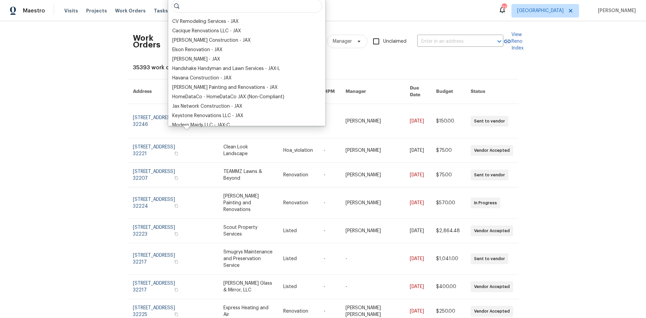
type input "d"
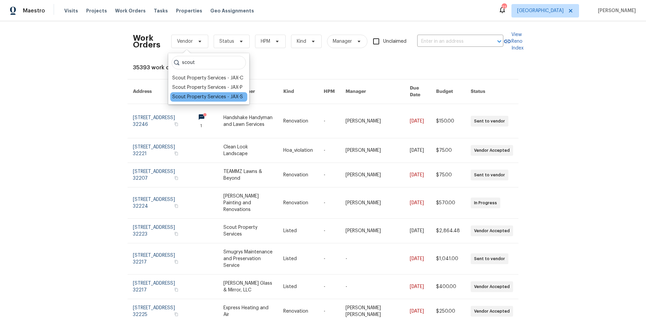
type input "scout"
click at [199, 98] on div "Scout Property Services - JAX-S" at bounding box center [207, 97] width 71 height 7
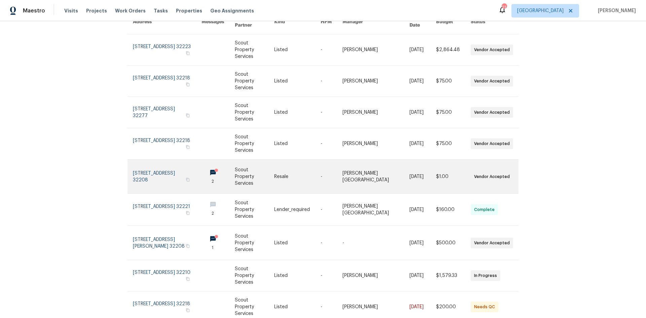
scroll to position [80, 0]
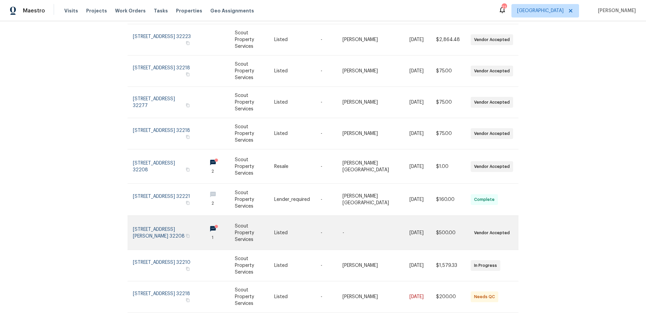
click at [159, 216] on link at bounding box center [167, 233] width 69 height 34
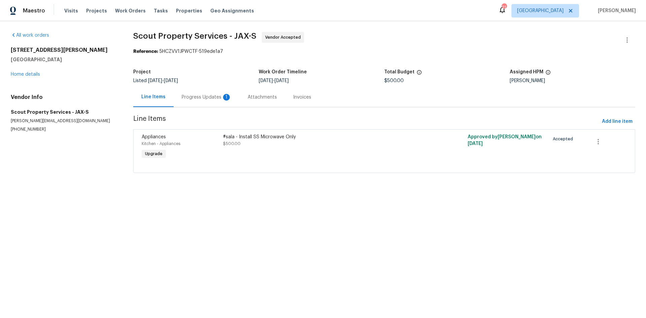
click at [218, 100] on div "Progress Updates 1" at bounding box center [207, 97] width 50 height 7
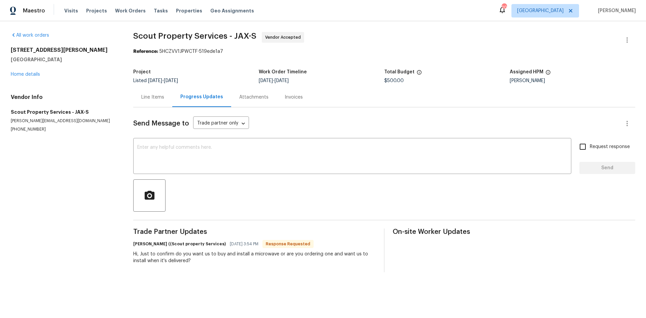
click at [162, 93] on div "Line Items" at bounding box center [152, 97] width 39 height 20
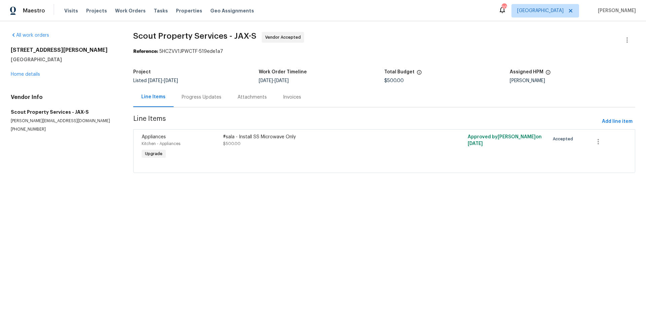
click at [31, 79] on div "All work orders 9408 Little John Rd Jacksonville, FL 32208 Home details Vendor …" at bounding box center [64, 82] width 106 height 100
click at [30, 72] on link "Home details" at bounding box center [25, 74] width 29 height 5
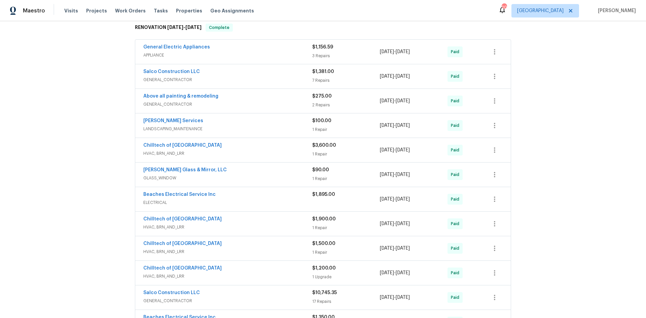
scroll to position [168, 0]
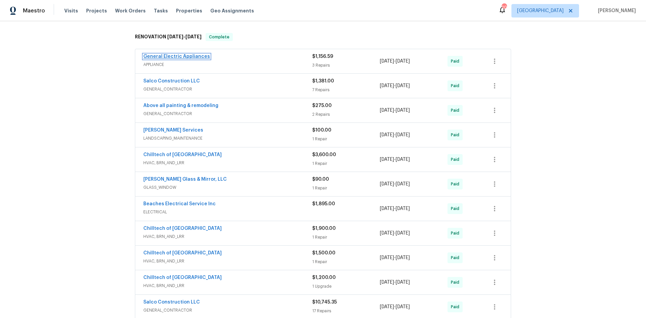
click at [176, 55] on link "General Electric Appliances" at bounding box center [176, 56] width 67 height 5
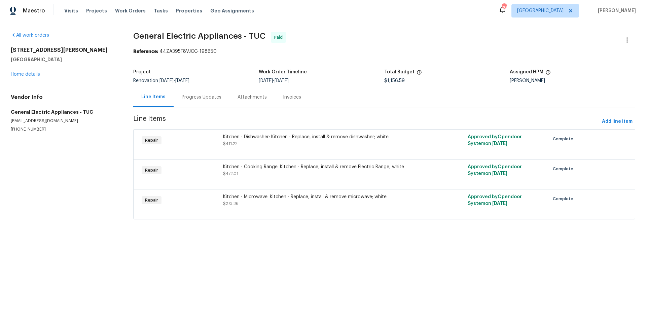
click at [300, 201] on div "Kitchen - Microwave: Kitchen - Replace, install & remove microwave; white $273.…" at bounding box center [323, 200] width 200 height 13
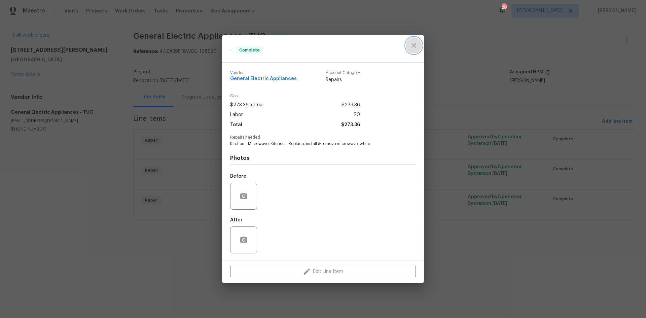
click at [415, 46] on icon "close" at bounding box center [414, 45] width 4 height 4
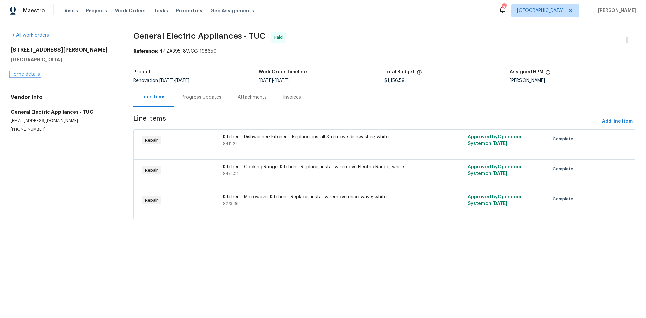
click at [22, 73] on link "Home details" at bounding box center [25, 74] width 29 height 5
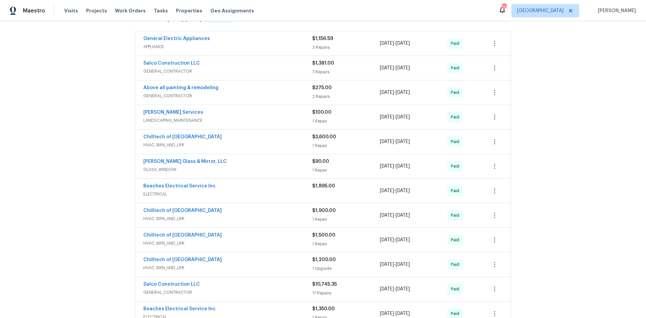
scroll to position [370, 0]
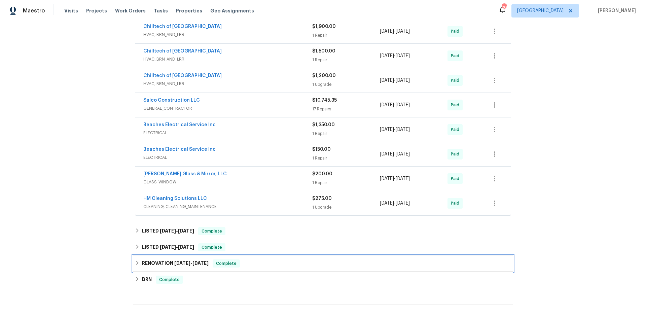
click at [193, 263] on span "7/10/25" at bounding box center [201, 263] width 16 height 5
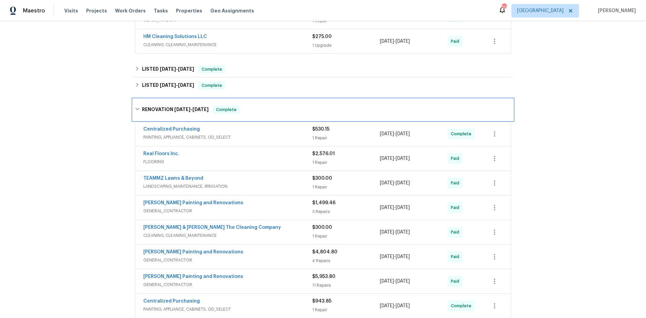
scroll to position [572, 0]
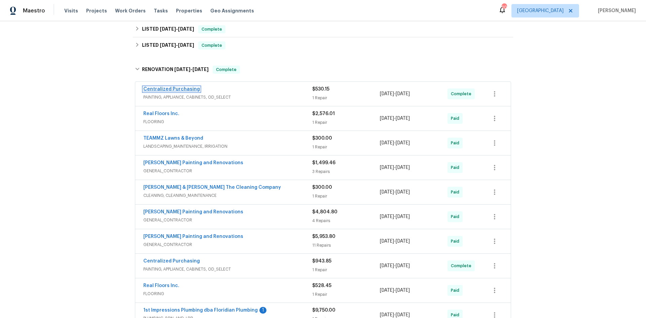
click at [182, 87] on link "Centralized Purchasing" at bounding box center [171, 89] width 57 height 5
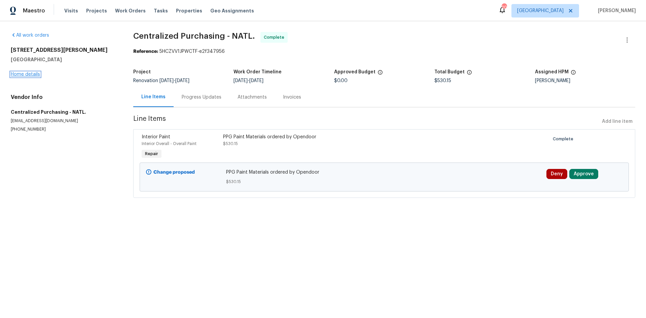
click at [35, 76] on link "Home details" at bounding box center [25, 74] width 29 height 5
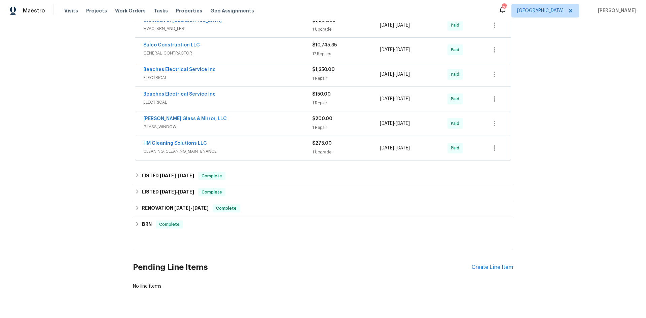
scroll to position [448, 0]
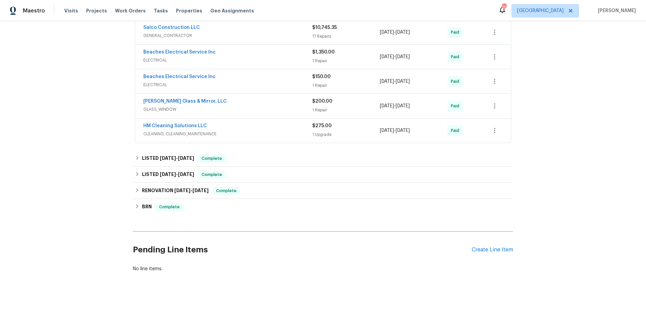
click at [193, 183] on div "RENOVATION 5/5/25 - 7/10/25 Complete Centralized Purchasing PAINTING, APPLIANCE…" at bounding box center [323, 191] width 380 height 16
click at [201, 187] on h6 "RENOVATION 5/5/25 - 7/10/25" at bounding box center [175, 191] width 67 height 8
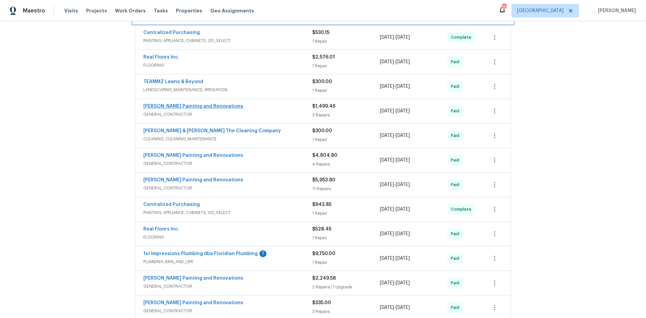
scroll to position [650, 0]
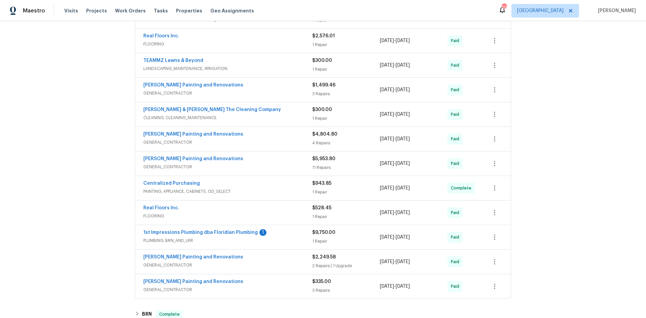
click at [184, 187] on div "Centralized Purchasing" at bounding box center [227, 184] width 169 height 8
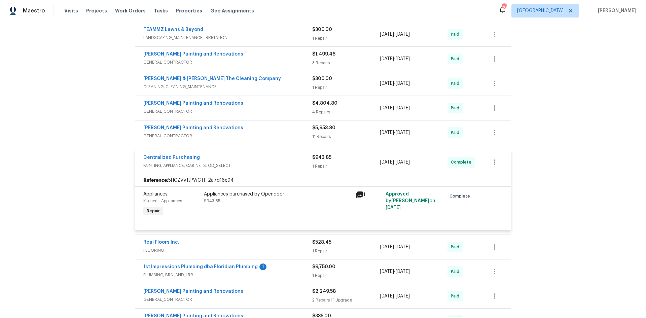
scroll to position [684, 0]
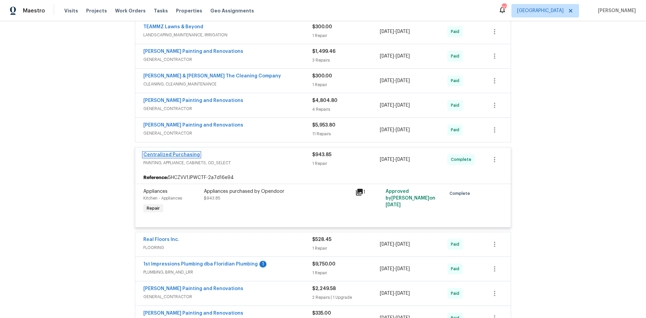
click at [182, 155] on link "Centralized Purchasing" at bounding box center [171, 154] width 57 height 5
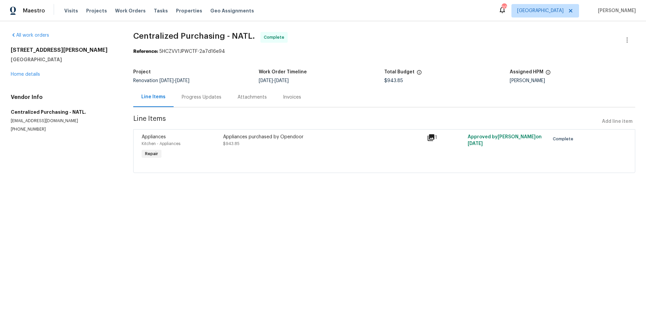
click at [282, 139] on div "Appliances purchased by Opendoor" at bounding box center [323, 137] width 200 height 7
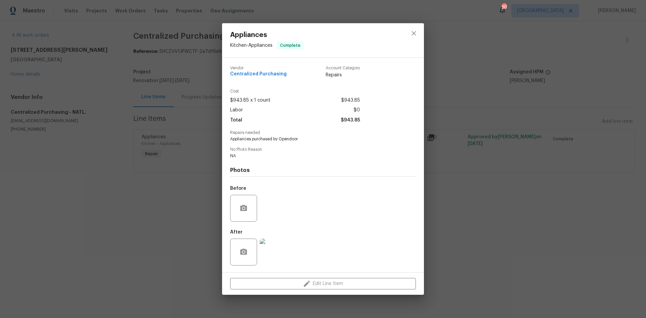
click at [268, 244] on img at bounding box center [273, 252] width 27 height 27
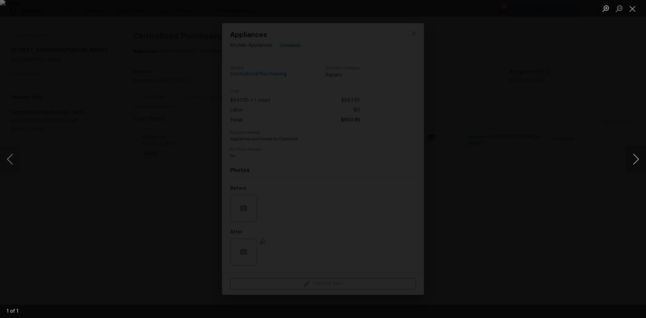
click at [627, 155] on button "Next image" at bounding box center [636, 159] width 20 height 27
click at [633, 7] on button "Close lightbox" at bounding box center [632, 9] width 13 height 12
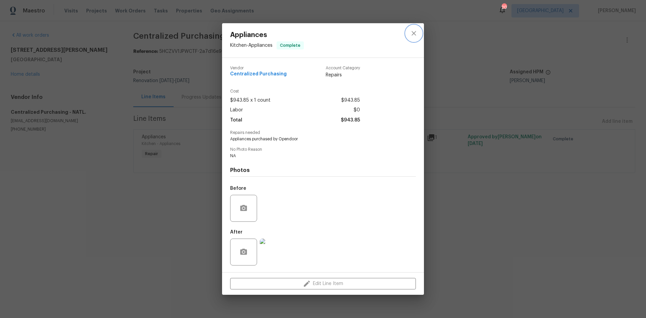
click at [412, 33] on icon "close" at bounding box center [414, 33] width 8 height 8
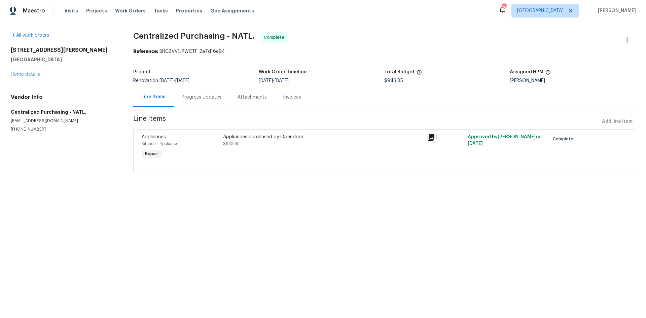
click at [207, 98] on div "Progress Updates" at bounding box center [202, 97] width 40 height 7
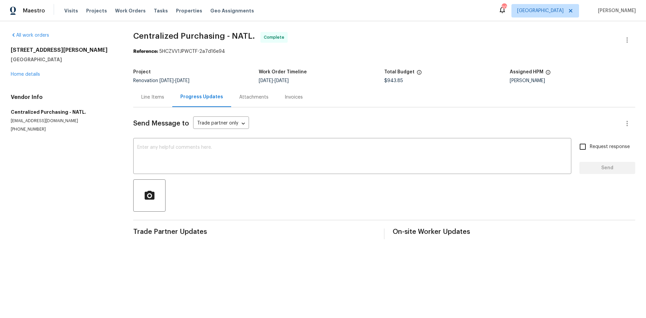
click at [19, 71] on div "9408 Little John Rd Jacksonville, FL 32208 Home details" at bounding box center [64, 62] width 106 height 31
click at [28, 74] on link "Home details" at bounding box center [25, 74] width 29 height 5
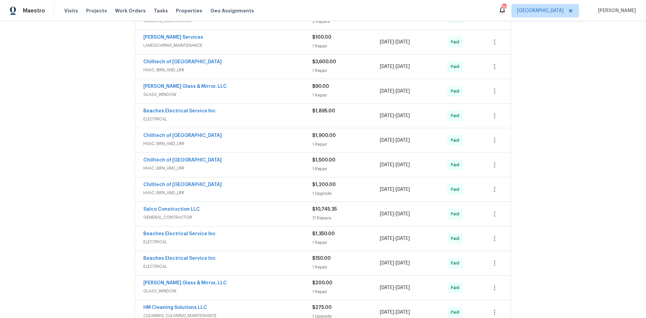
scroll to position [438, 0]
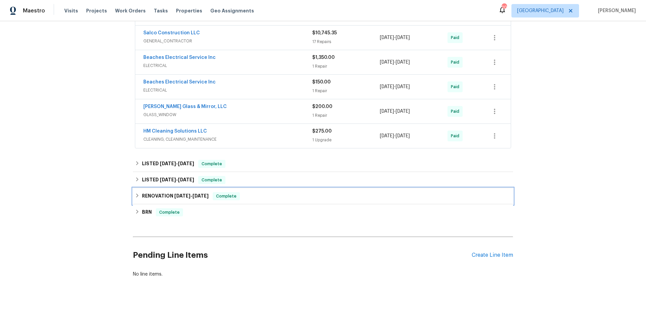
click at [196, 200] on div "RENOVATION 5/5/25 - 7/10/25 Complete" at bounding box center [323, 196] width 380 height 16
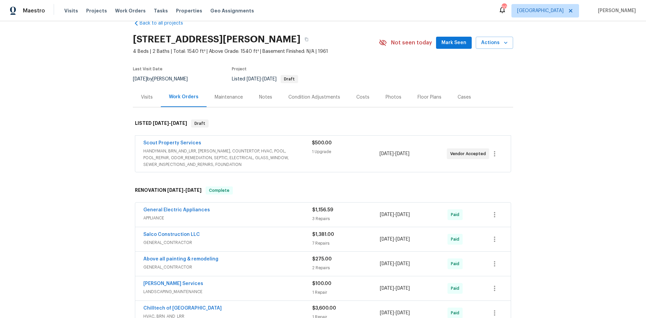
scroll to position [0, 0]
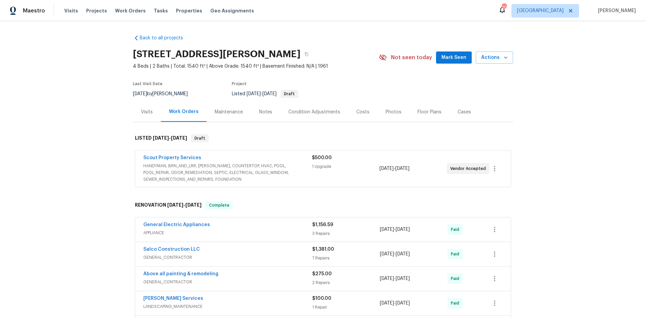
click at [215, 166] on span "HANDYMAN, BRN_AND_LRR, [PERSON_NAME], COUNTERTOP, HVAC, POOL, POOL_REPAIR, ODOR…" at bounding box center [227, 173] width 169 height 20
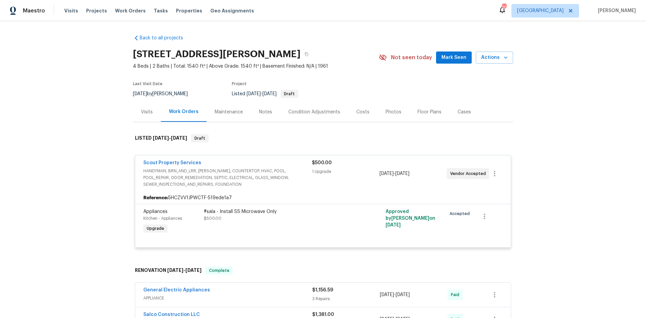
click at [229, 174] on span "HANDYMAN, BRN_AND_LRR, [PERSON_NAME], COUNTERTOP, HVAC, POOL, POOL_REPAIR, ODOR…" at bounding box center [227, 178] width 169 height 20
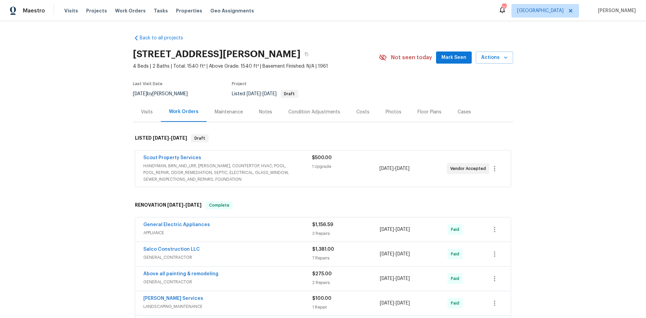
click at [277, 176] on span "HANDYMAN, BRN_AND_LRR, [PERSON_NAME], COUNTERTOP, HVAC, POOL, POOL_REPAIR, ODOR…" at bounding box center [227, 173] width 169 height 20
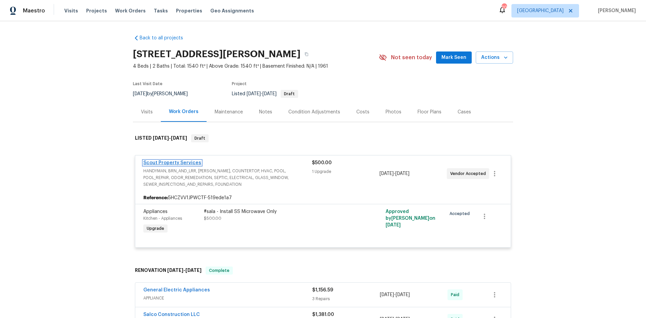
click at [188, 162] on link "Scout Property Services" at bounding box center [172, 163] width 58 height 5
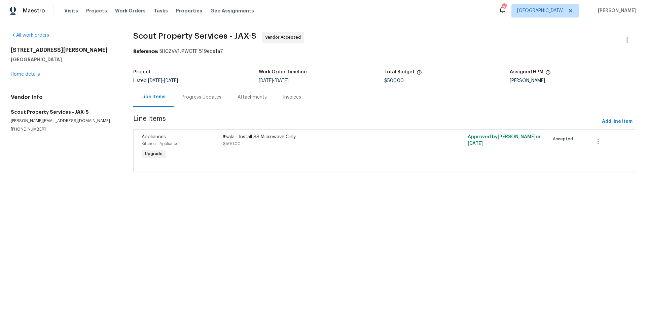
click at [210, 98] on div "Progress Updates" at bounding box center [202, 97] width 40 height 7
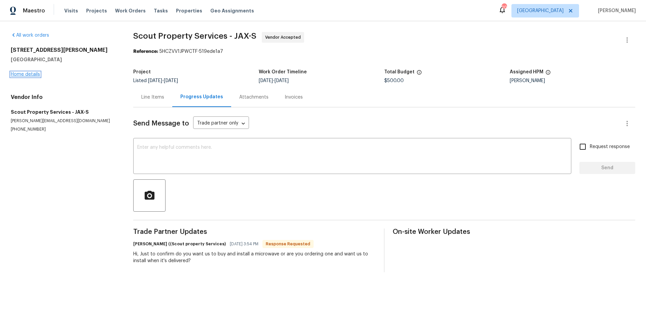
click at [37, 73] on link "Home details" at bounding box center [25, 74] width 29 height 5
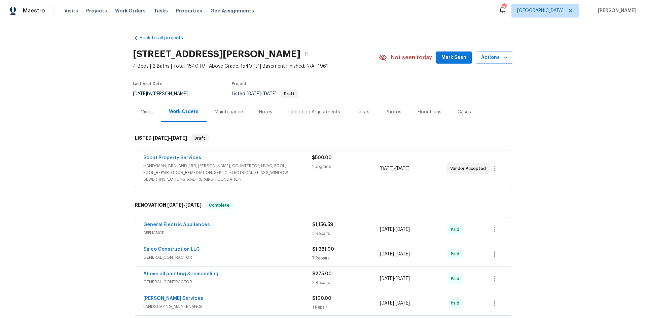
click at [458, 111] on div "Cases" at bounding box center [464, 112] width 13 height 7
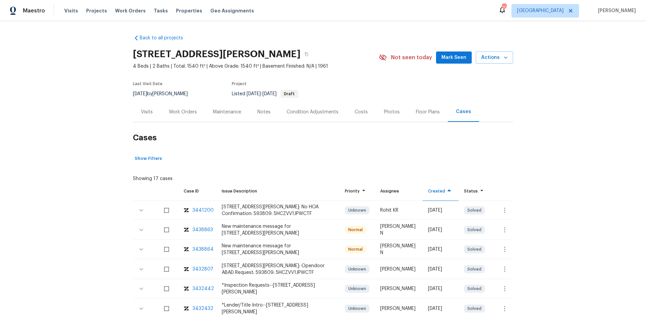
click at [355, 112] on div "Costs" at bounding box center [361, 112] width 13 height 7
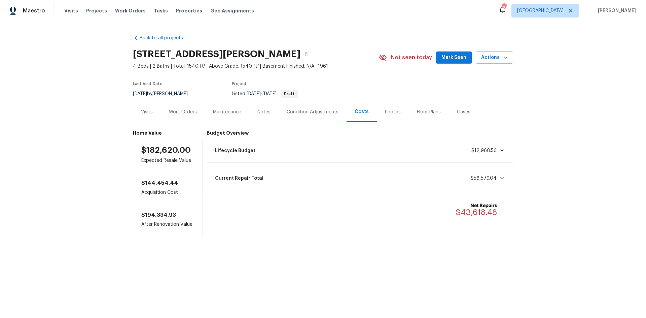
click at [393, 108] on div "Photos" at bounding box center [393, 112] width 32 height 20
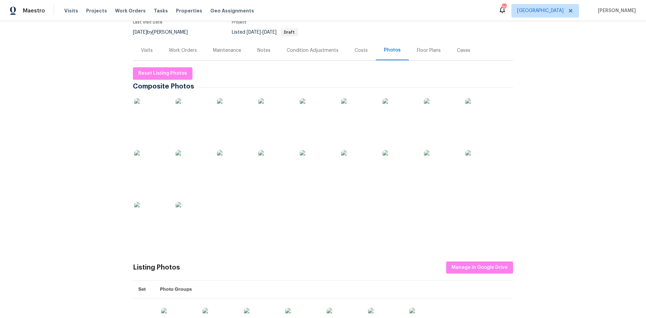
scroll to position [67, 0]
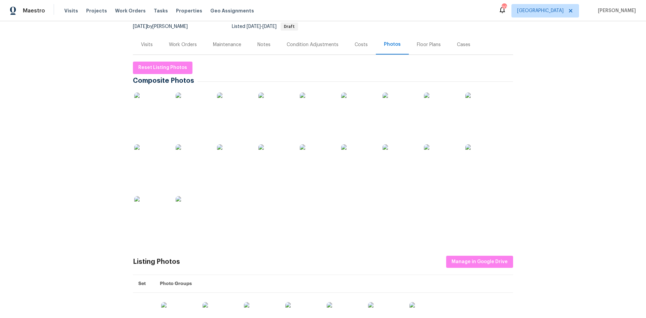
click at [178, 109] on img at bounding box center [193, 110] width 34 height 34
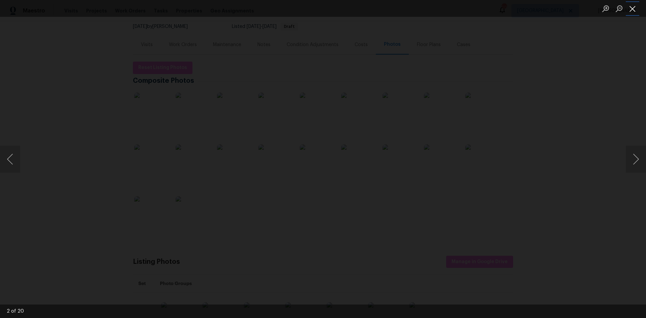
click at [630, 10] on button "Close lightbox" at bounding box center [632, 9] width 13 height 12
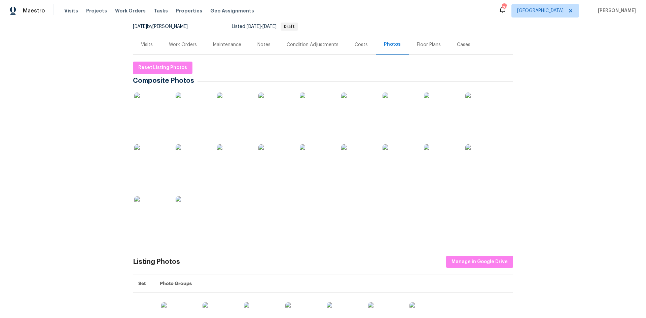
click at [405, 157] on img at bounding box center [400, 161] width 34 height 34
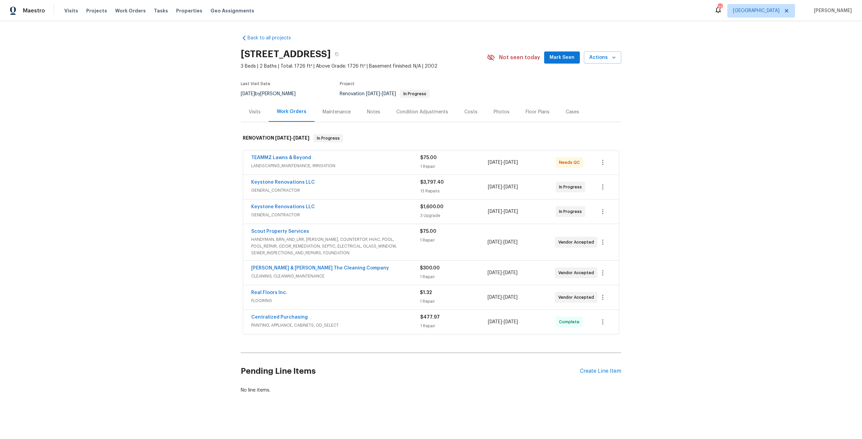
click at [469, 109] on div "Costs" at bounding box center [470, 112] width 13 height 7
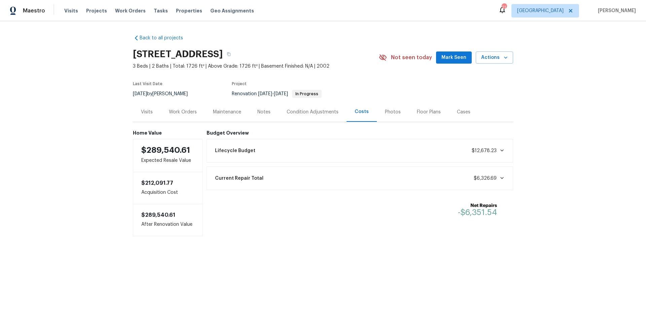
click at [263, 115] on div "Notes" at bounding box center [263, 112] width 13 height 7
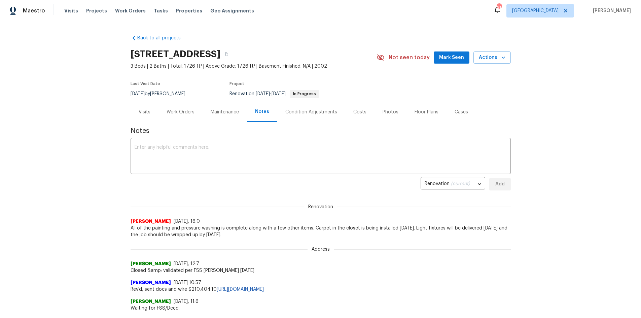
drag, startPoint x: 173, startPoint y: 120, endPoint x: 186, endPoint y: 114, distance: 14.9
click at [173, 120] on div "Work Orders" at bounding box center [181, 112] width 44 height 20
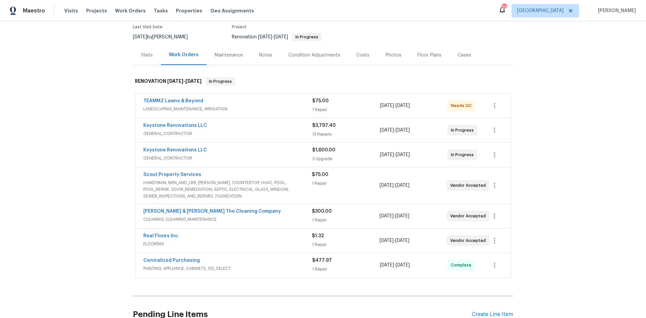
scroll to position [67, 0]
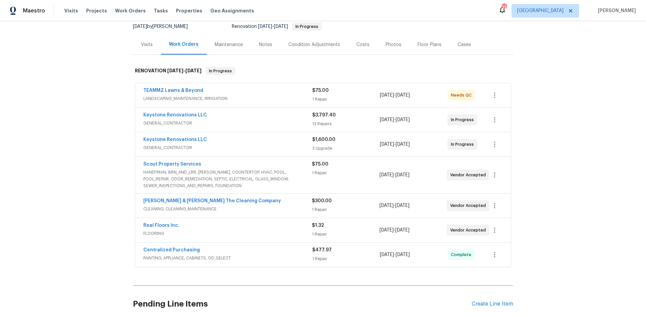
click at [356, 42] on div "Costs" at bounding box center [362, 44] width 13 height 7
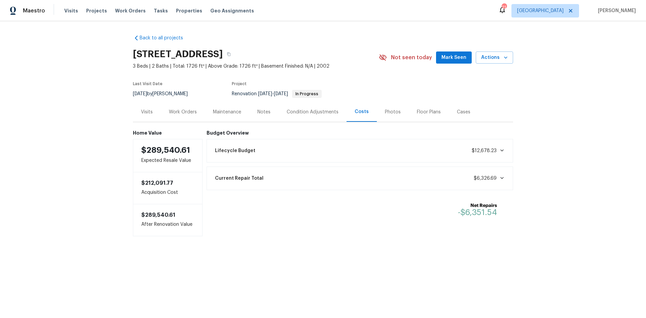
click at [175, 106] on div "Work Orders" at bounding box center [183, 112] width 44 height 20
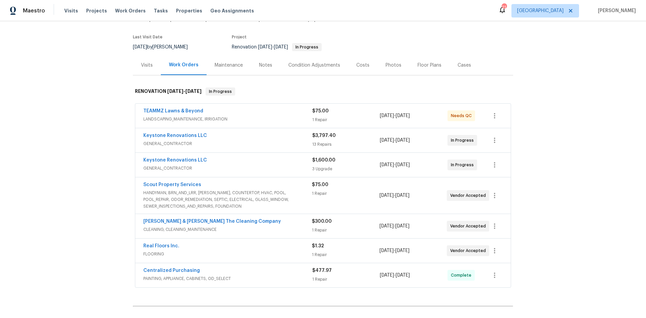
scroll to position [67, 0]
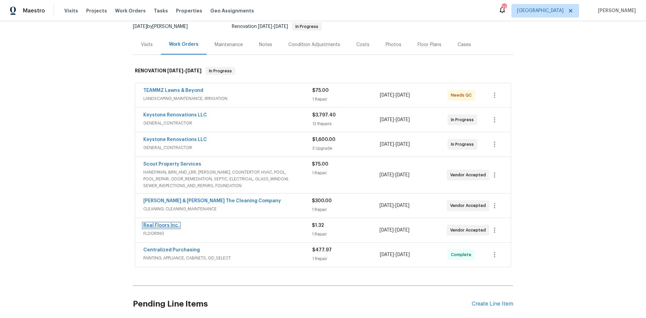
click at [150, 227] on link "Real Floors Inc." at bounding box center [161, 225] width 36 height 5
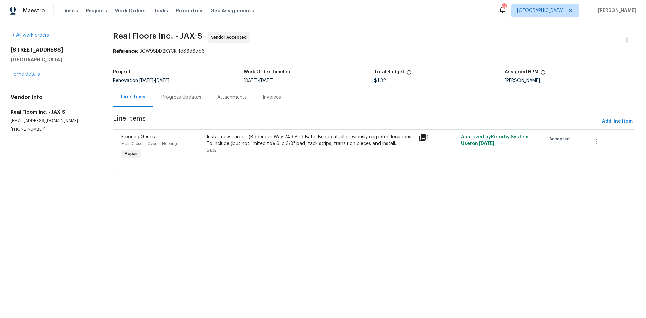
click at [181, 100] on div "Progress Updates" at bounding box center [182, 97] width 40 height 7
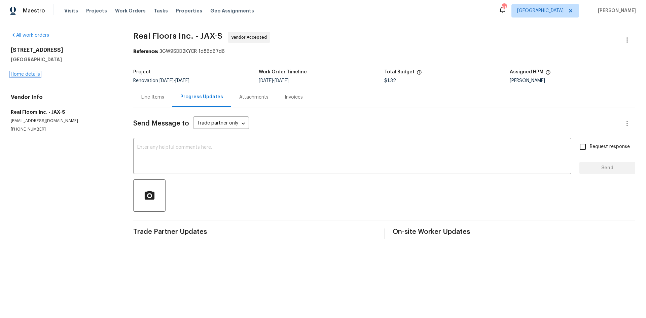
click at [24, 75] on link "Home details" at bounding box center [25, 74] width 29 height 5
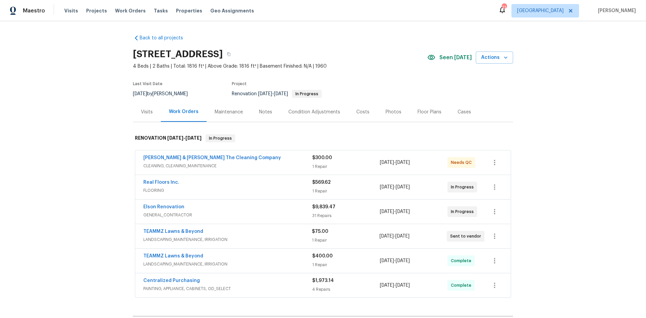
click at [357, 111] on div "Costs" at bounding box center [362, 112] width 13 height 7
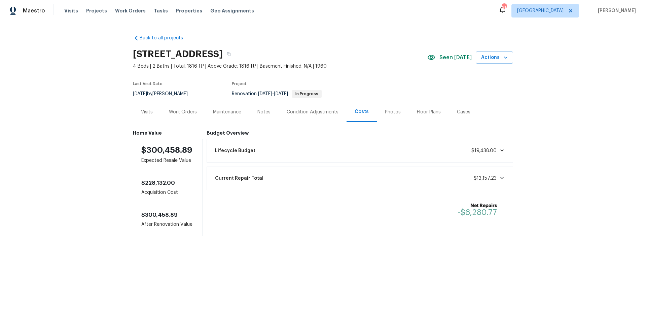
click at [192, 109] on div "Work Orders" at bounding box center [183, 112] width 28 height 7
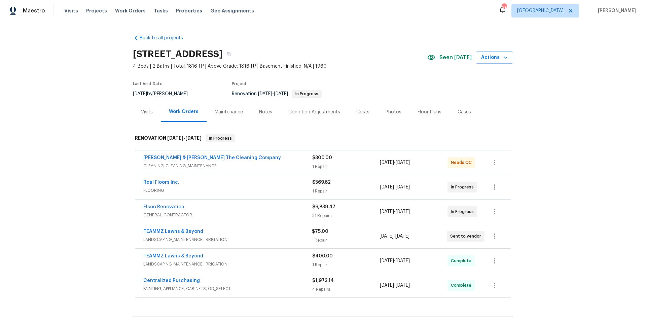
click at [358, 109] on div "Costs" at bounding box center [362, 112] width 13 height 7
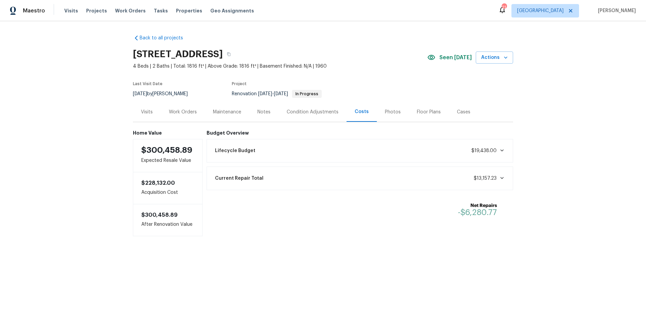
click at [188, 109] on div "Work Orders" at bounding box center [183, 112] width 28 height 7
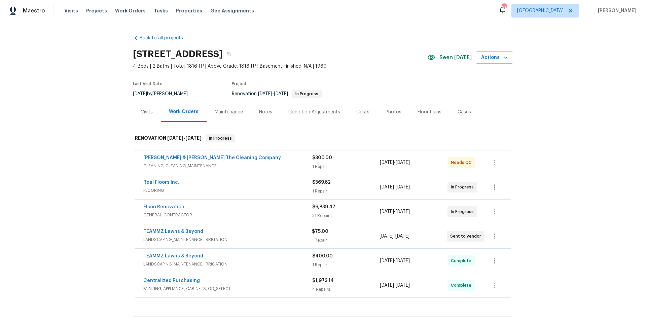
click at [269, 111] on div "Notes" at bounding box center [265, 112] width 29 height 20
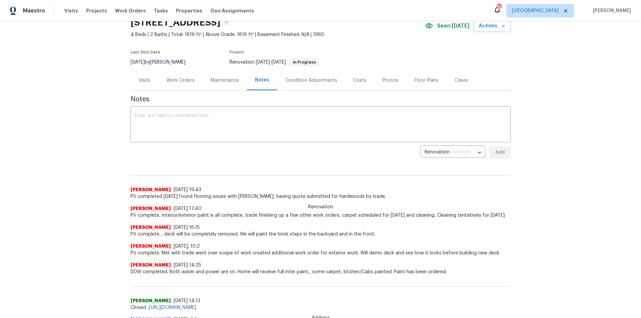
scroll to position [34, 0]
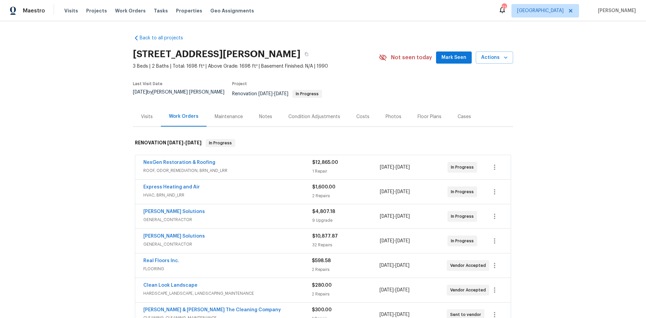
click at [359, 113] on div "Costs" at bounding box center [362, 116] width 13 height 7
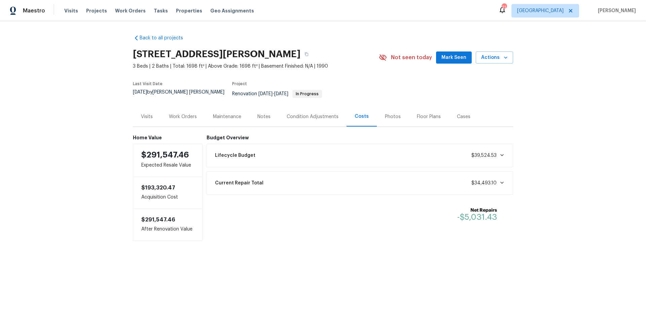
click at [179, 113] on div "Work Orders" at bounding box center [183, 116] width 28 height 7
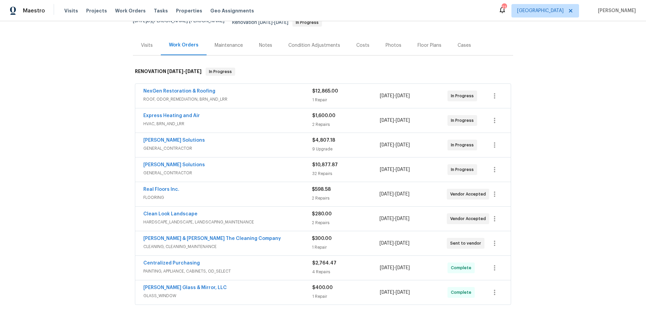
scroll to position [67, 0]
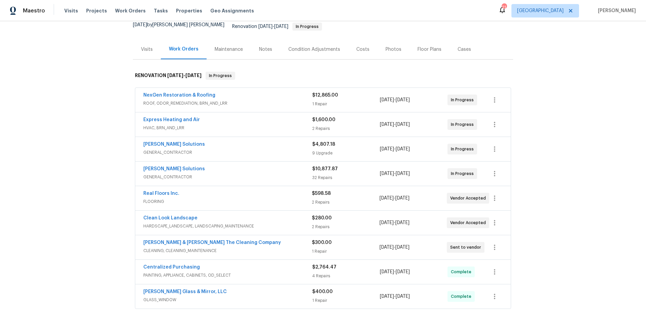
click at [358, 46] on div "Costs" at bounding box center [362, 49] width 13 height 7
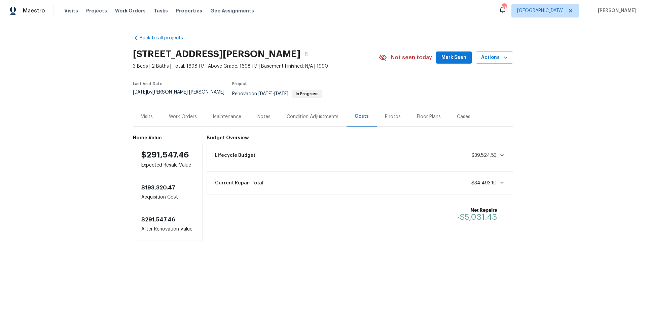
click at [507, 177] on div "Current Repair Total $34,493.10" at bounding box center [360, 183] width 307 height 24
click at [502, 177] on div "Current Repair Total $34,493.10" at bounding box center [360, 183] width 298 height 15
click at [488, 181] on span "$34,493.10" at bounding box center [484, 183] width 25 height 5
click at [188, 113] on div "Work Orders" at bounding box center [183, 116] width 28 height 7
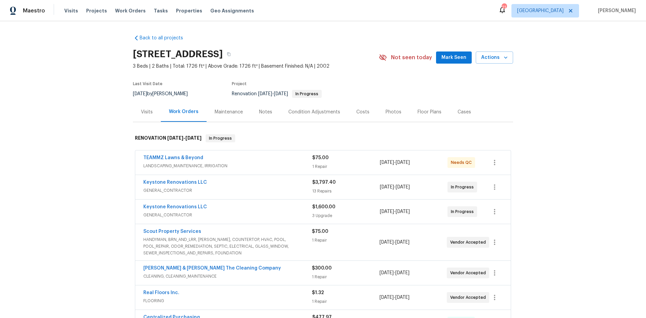
click at [141, 113] on div "Visits" at bounding box center [147, 112] width 12 height 7
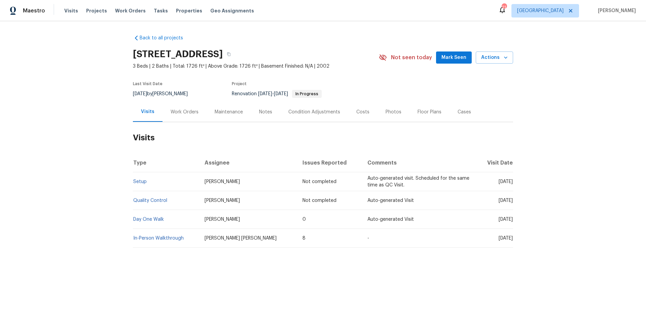
click at [177, 111] on div "Work Orders" at bounding box center [185, 112] width 28 height 7
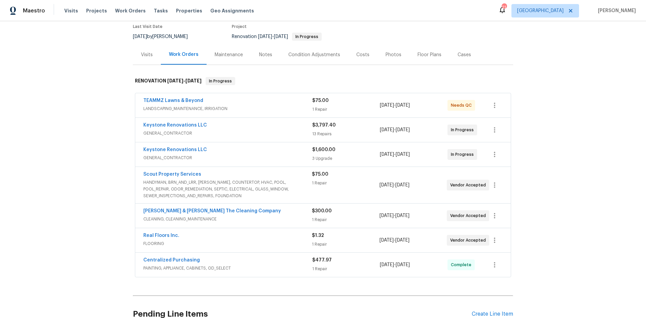
scroll to position [67, 0]
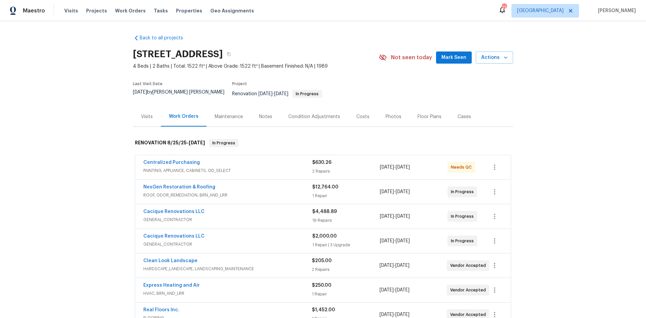
click at [356, 113] on div "Costs" at bounding box center [362, 116] width 13 height 7
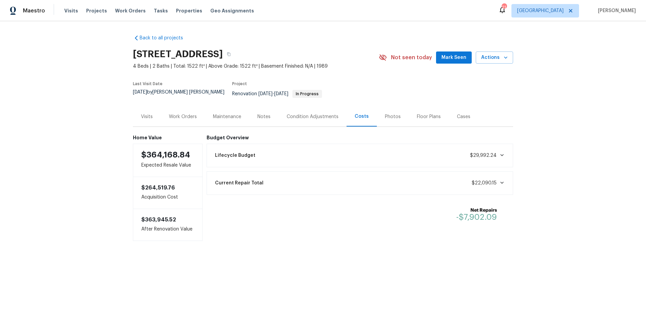
click at [191, 113] on div "Work Orders" at bounding box center [183, 116] width 28 height 7
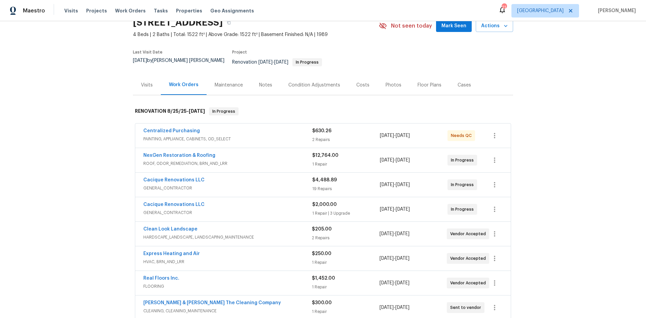
scroll to position [34, 0]
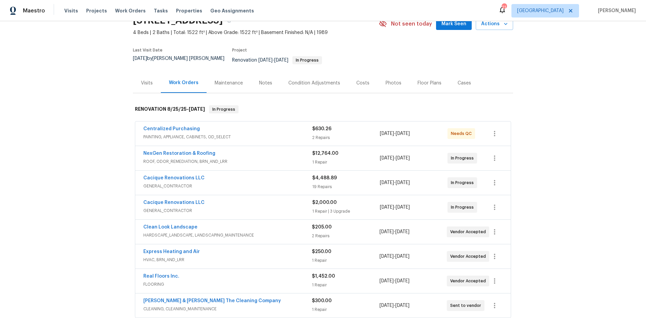
click at [158, 195] on div "Cacique Renovations LLC GENERAL_CONTRACTOR $2,000.00 1 Repair | 3 Upgrade 8/25/…" at bounding box center [323, 207] width 376 height 24
click at [188, 200] on link "Cacique Renovations LLC" at bounding box center [173, 202] width 61 height 5
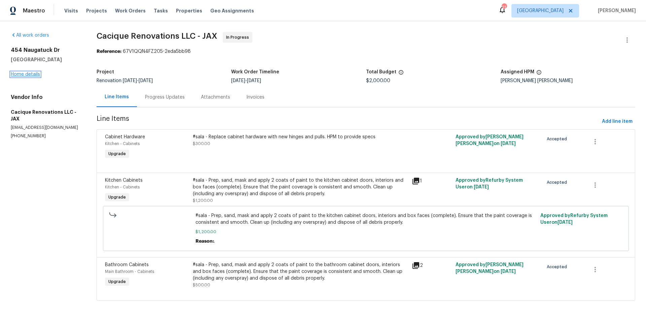
click at [33, 72] on link "Home details" at bounding box center [25, 74] width 29 height 5
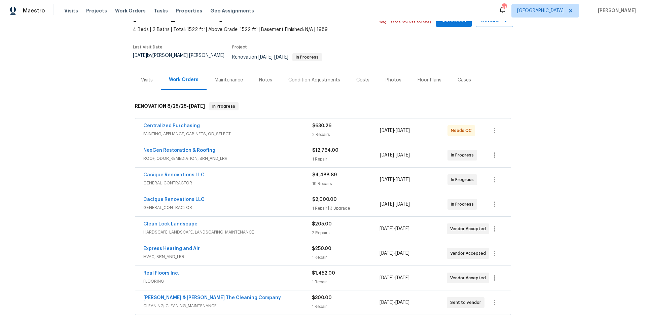
scroll to position [34, 0]
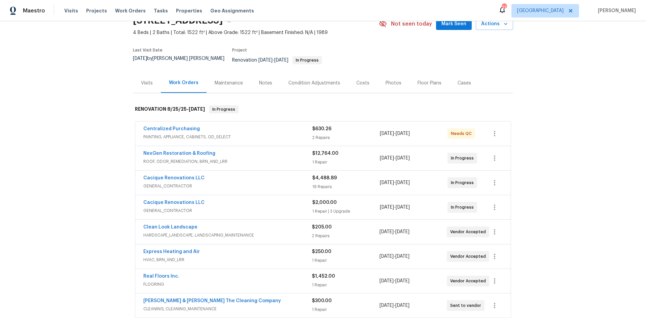
click at [363, 81] on div "Costs" at bounding box center [362, 83] width 13 height 7
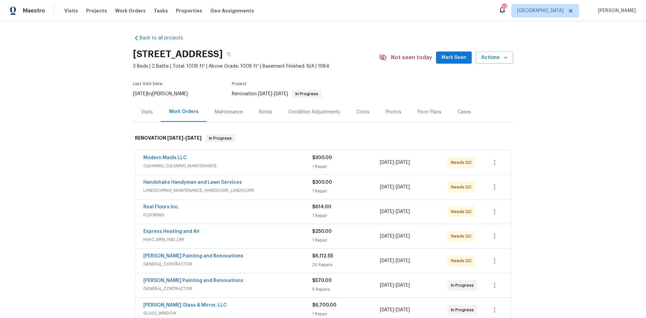
click at [356, 111] on div "Costs" at bounding box center [362, 112] width 13 height 7
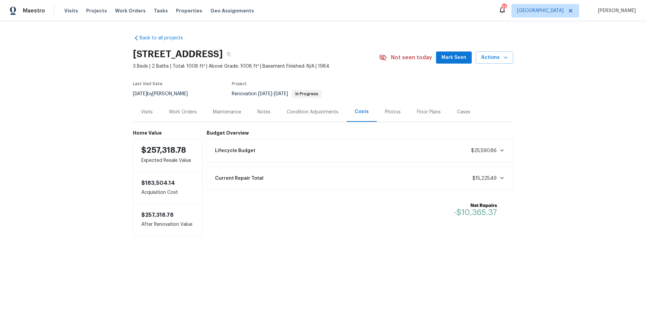
click at [194, 107] on div "Work Orders" at bounding box center [183, 112] width 44 height 20
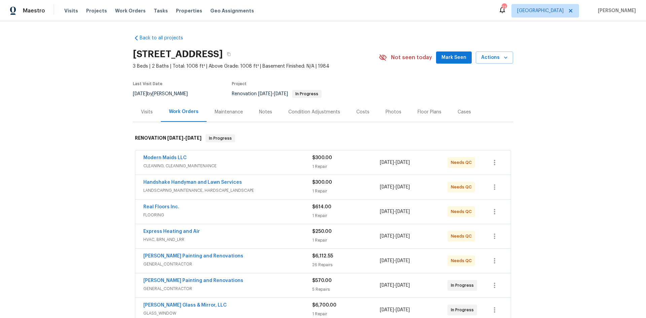
click at [378, 110] on div "Photos" at bounding box center [394, 112] width 32 height 20
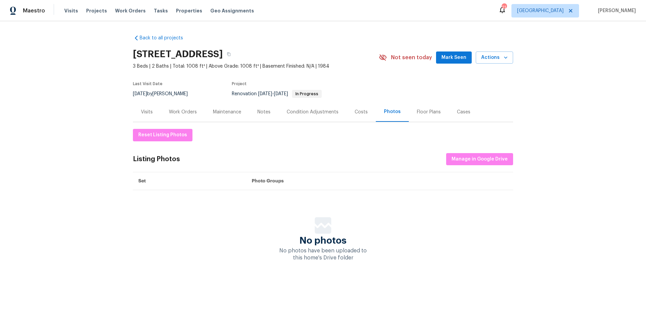
click at [357, 114] on div "Costs" at bounding box center [361, 112] width 13 height 7
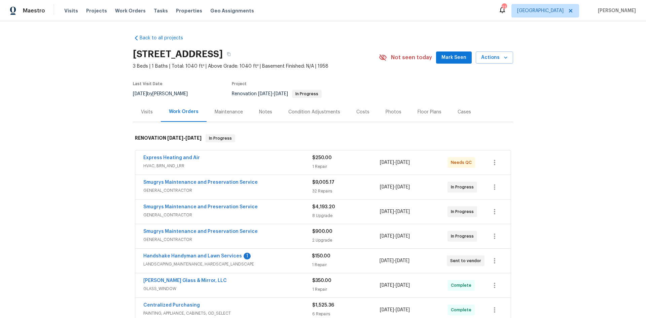
click at [356, 114] on div "Costs" at bounding box center [362, 112] width 13 height 7
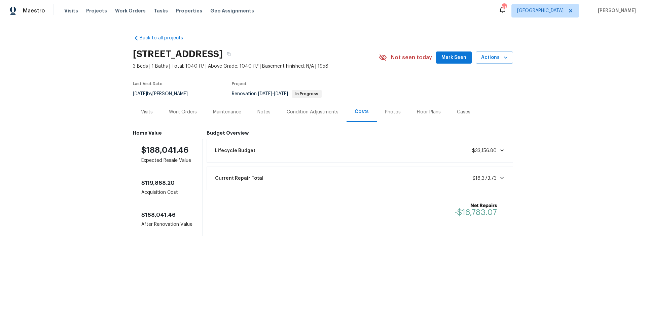
click at [186, 110] on div "Work Orders" at bounding box center [183, 112] width 28 height 7
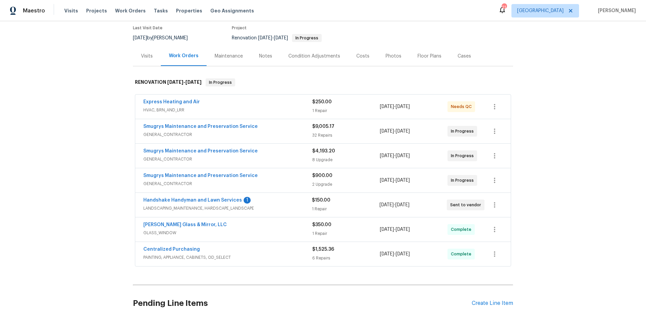
scroll to position [67, 0]
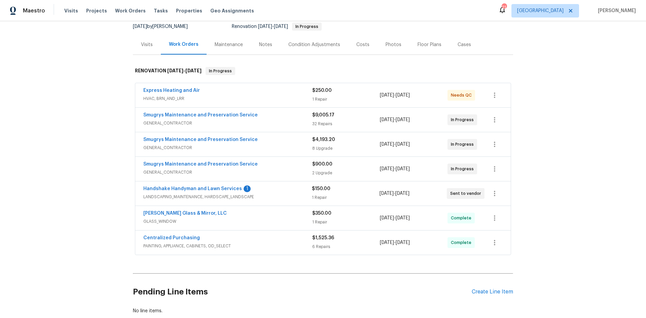
click at [368, 45] on div "Costs" at bounding box center [362, 45] width 29 height 20
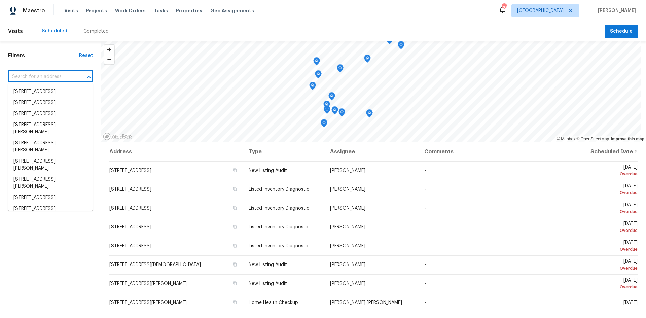
click at [43, 75] on input "text" at bounding box center [41, 77] width 66 height 10
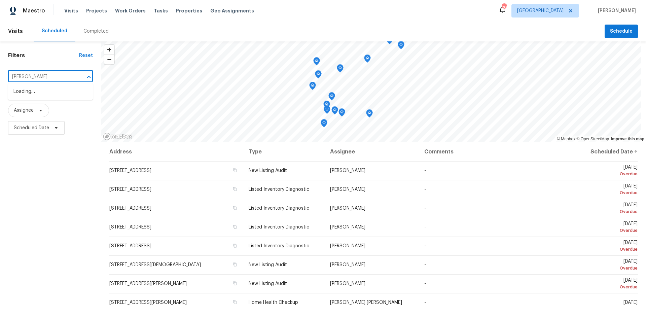
type input "[GEOGRAPHIC_DATA]"
click at [51, 108] on li "[STREET_ADDRESS]" at bounding box center [50, 102] width 85 height 11
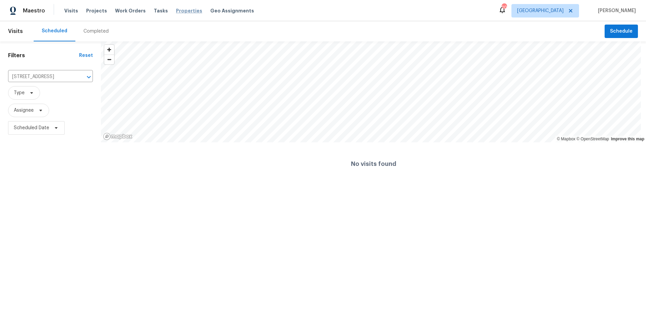
click at [179, 7] on span "Properties" at bounding box center [189, 10] width 26 height 7
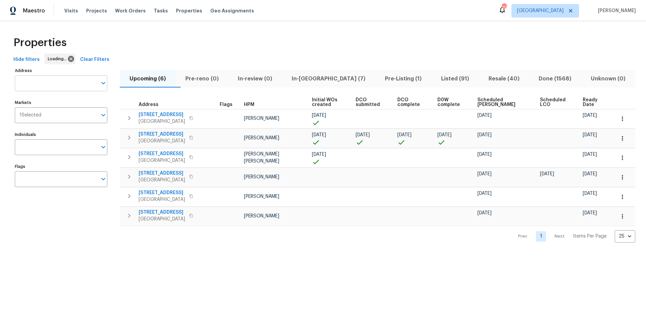
click at [69, 84] on input "text" at bounding box center [56, 83] width 82 height 16
click at [89, 43] on div "Properties" at bounding box center [323, 43] width 625 height 22
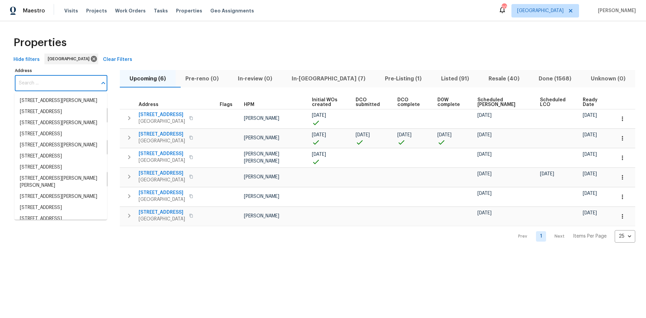
click at [62, 79] on input "Address" at bounding box center [56, 83] width 82 height 16
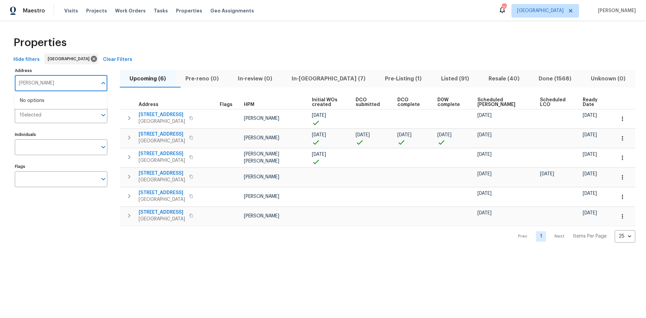
type input "granville"
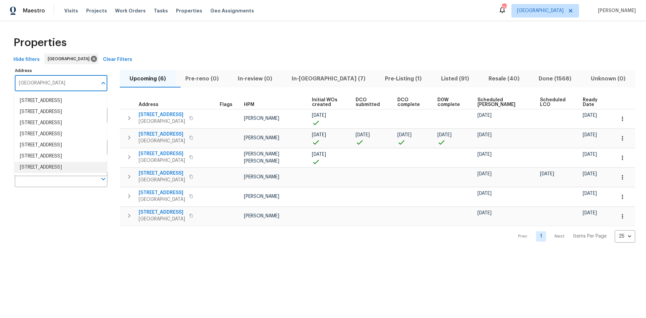
click at [72, 173] on li "949 Granville Rd Jacksonville FL 32205" at bounding box center [60, 167] width 93 height 11
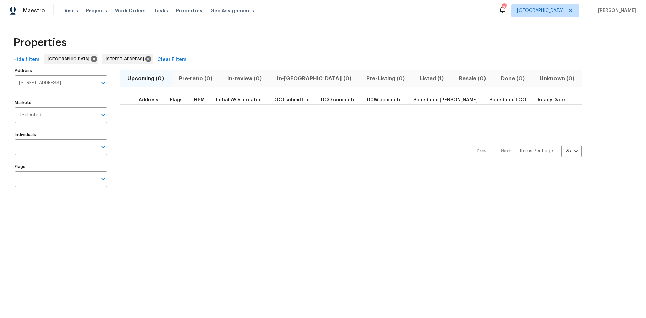
click at [416, 82] on span "Listed (1)" at bounding box center [431, 78] width 31 height 9
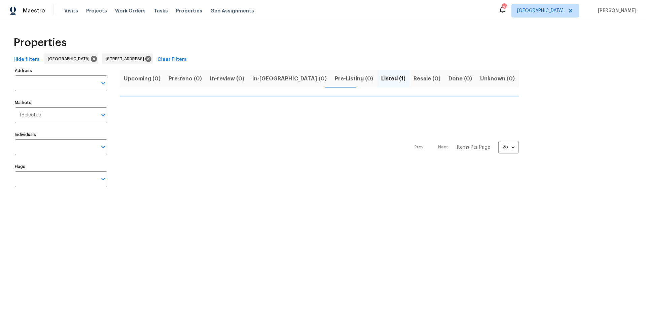
type input "949 Granville Rd Jacksonville FL 32205"
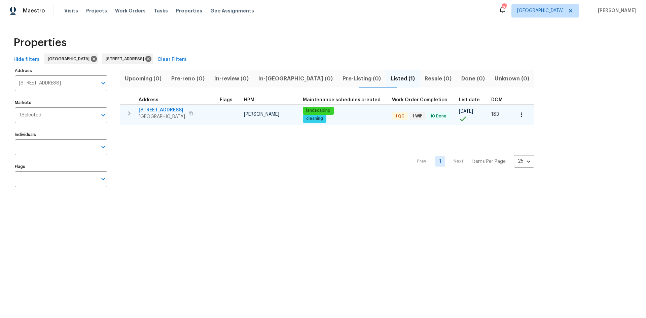
click at [158, 111] on span "[STREET_ADDRESS]" at bounding box center [162, 110] width 46 height 7
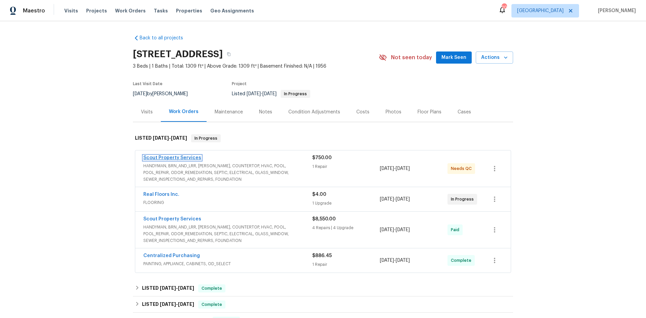
click at [150, 160] on link "Scout Property Services" at bounding box center [172, 157] width 58 height 5
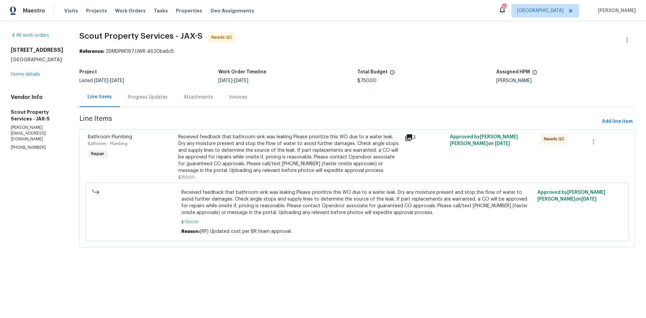
click at [262, 151] on div "Received feedback that bathroom sink was leaking Please prioritize this WO due …" at bounding box center [289, 154] width 222 height 40
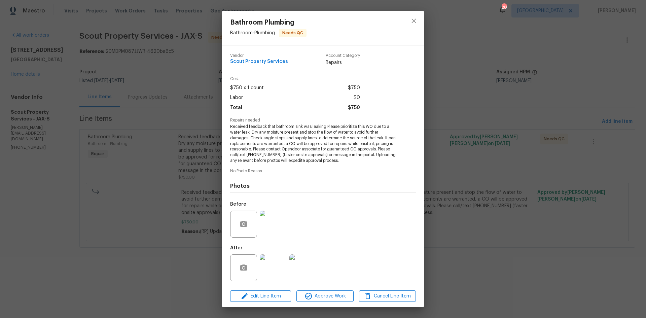
click at [276, 228] on img at bounding box center [273, 224] width 27 height 27
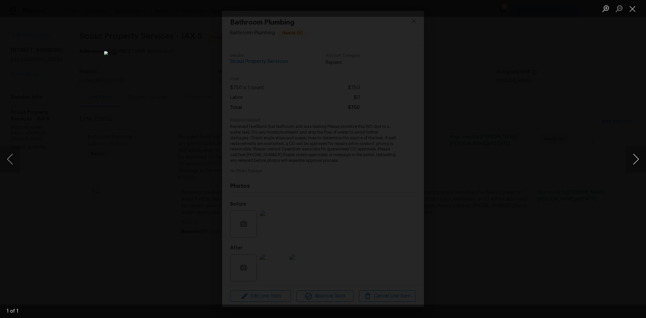
click at [645, 160] on button "Next image" at bounding box center [636, 159] width 20 height 27
click at [634, 160] on button "Next image" at bounding box center [636, 159] width 20 height 27
click at [347, 242] on img "Lightbox" at bounding box center [323, 158] width 438 height 215
click at [634, 15] on li "Lightbox" at bounding box center [632, 8] width 13 height 17
click at [636, 9] on button "Close lightbox" at bounding box center [632, 9] width 13 height 12
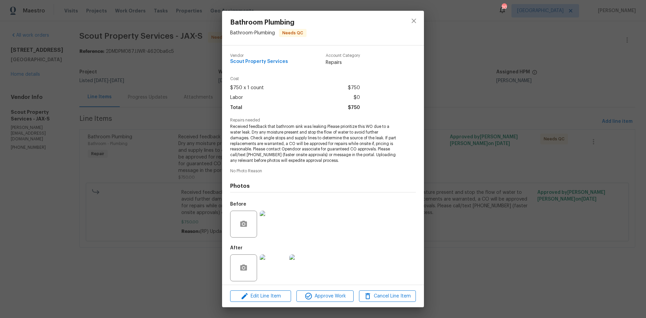
click at [263, 267] on img at bounding box center [273, 267] width 27 height 27
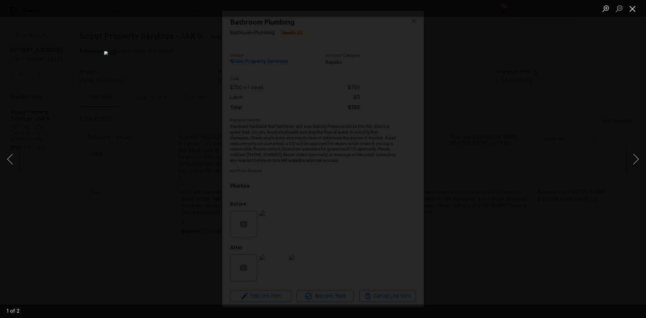
click at [632, 14] on button "Close lightbox" at bounding box center [632, 9] width 13 height 12
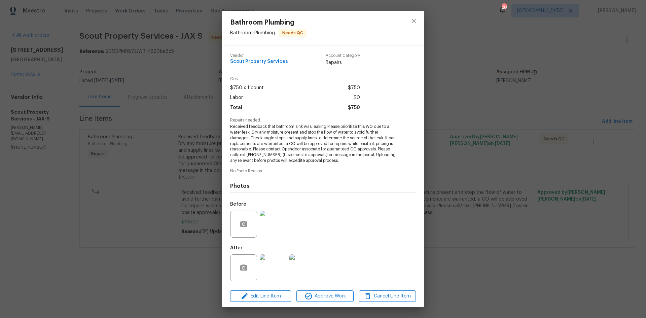
click at [297, 267] on img at bounding box center [302, 267] width 27 height 27
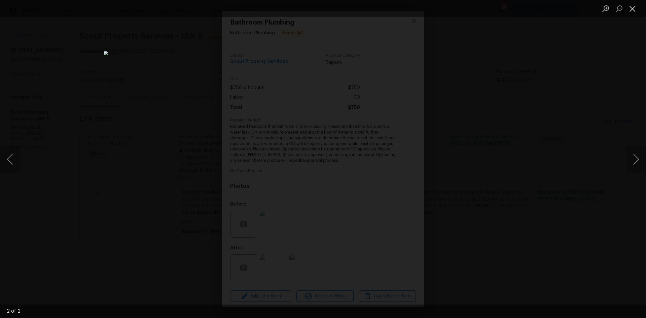
click at [635, 7] on button "Close lightbox" at bounding box center [632, 9] width 13 height 12
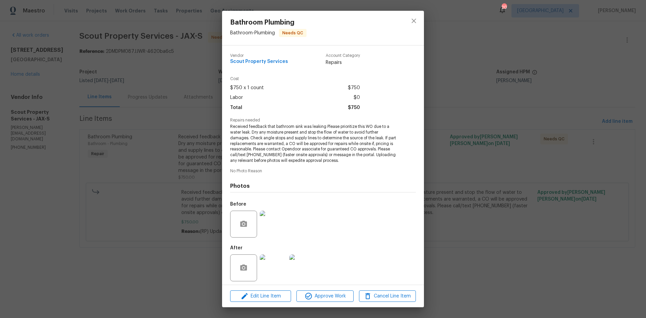
click at [273, 267] on img at bounding box center [273, 267] width 27 height 27
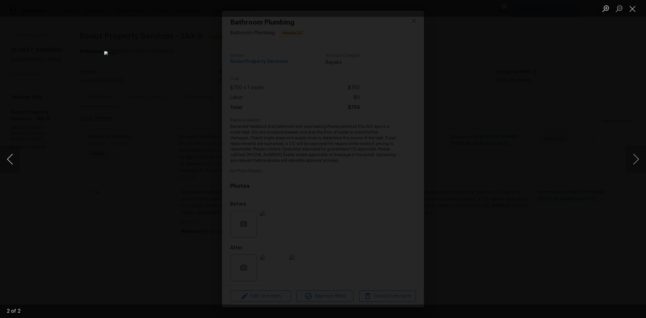
click at [15, 158] on button "Previous image" at bounding box center [10, 159] width 20 height 27
click at [633, 9] on button "Close lightbox" at bounding box center [632, 9] width 13 height 12
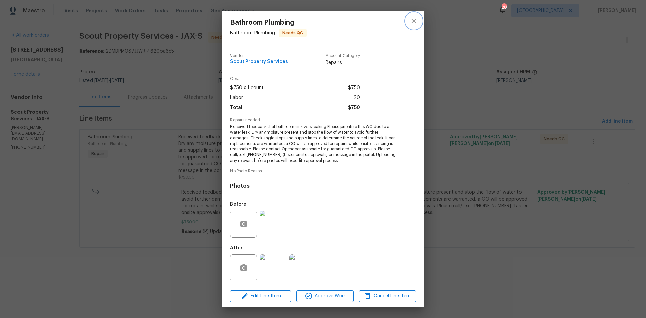
click at [413, 25] on button "close" at bounding box center [414, 21] width 16 height 16
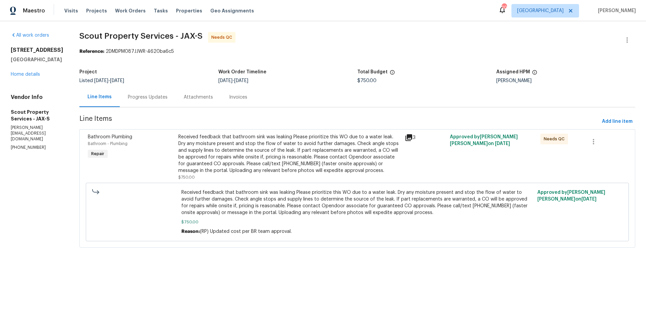
click at [301, 172] on div "Received feedback that bathroom sink was leaking Please prioritize this WO due …" at bounding box center [289, 154] width 222 height 40
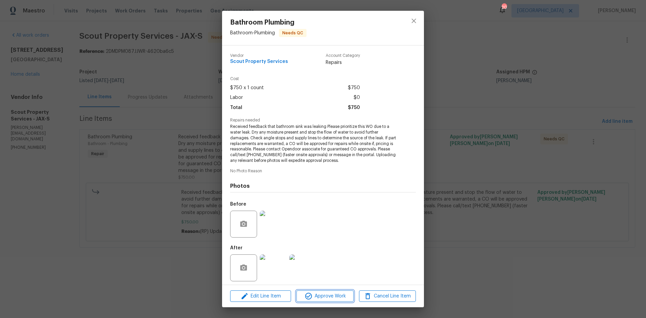
click at [313, 297] on span "Approve Work" at bounding box center [325, 296] width 53 height 8
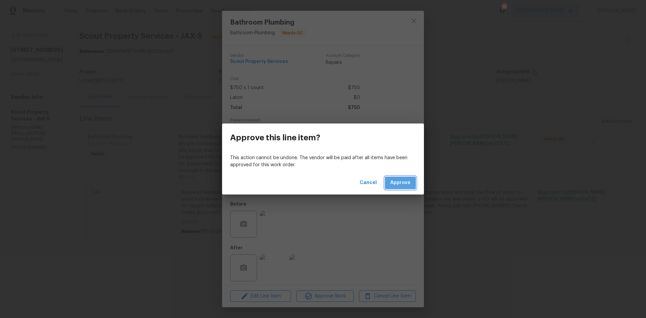
click at [409, 179] on span "Approve" at bounding box center [400, 183] width 20 height 8
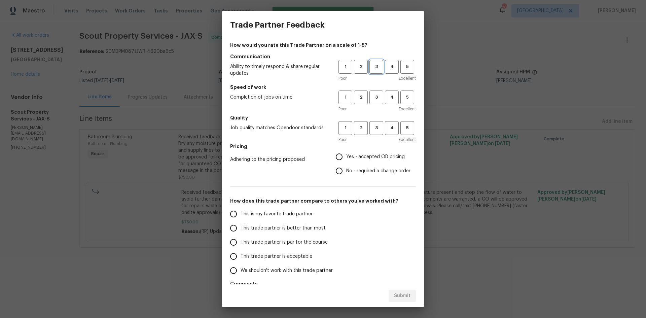
click at [374, 72] on button "3" at bounding box center [377, 67] width 14 height 14
click at [373, 94] on div "Speed of work Completion of jobs on time 1 2 3 4 5 Poor Excellent" at bounding box center [323, 98] width 186 height 29
click at [371, 107] on div "Poor Excellent" at bounding box center [377, 109] width 77 height 7
click at [370, 95] on span "3" at bounding box center [376, 98] width 12 height 8
click at [371, 124] on span "3" at bounding box center [376, 128] width 12 height 8
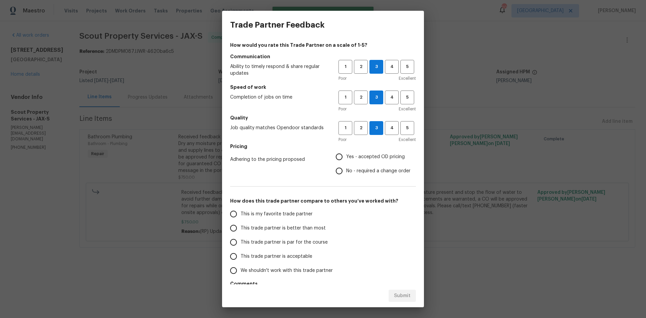
click at [360, 156] on span "Yes - accepted OD pricing" at bounding box center [375, 156] width 59 height 7
click at [346, 156] on input "Yes - accepted OD pricing" at bounding box center [339, 157] width 14 height 14
radio input "true"
click at [251, 248] on label "This trade partner is par for the course" at bounding box center [280, 242] width 106 height 14
click at [241, 248] on input "This trade partner is par for the course" at bounding box center [234, 242] width 14 height 14
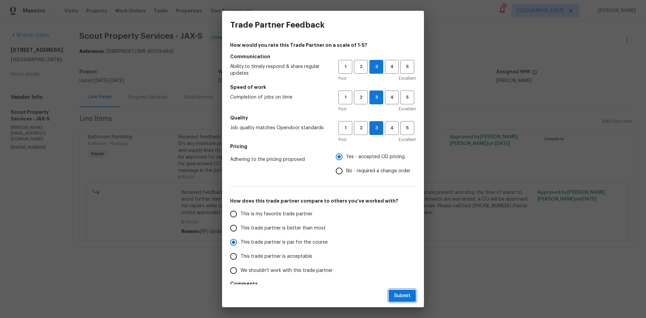
click at [412, 297] on button "Submit" at bounding box center [402, 296] width 27 height 12
radio input "true"
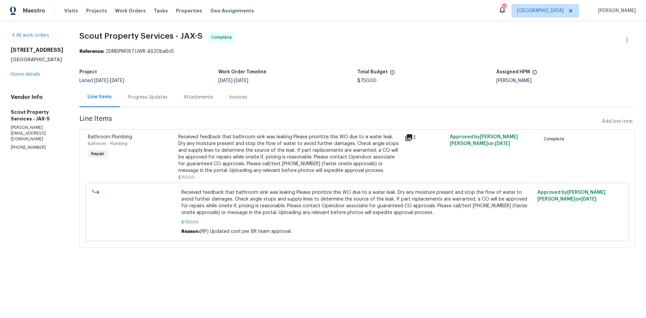
radio input "false"
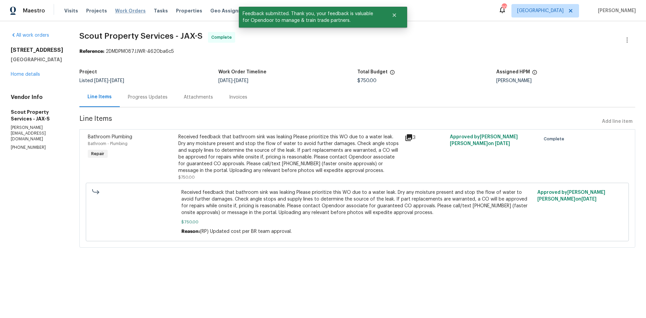
click at [130, 12] on span "Work Orders" at bounding box center [130, 10] width 31 height 7
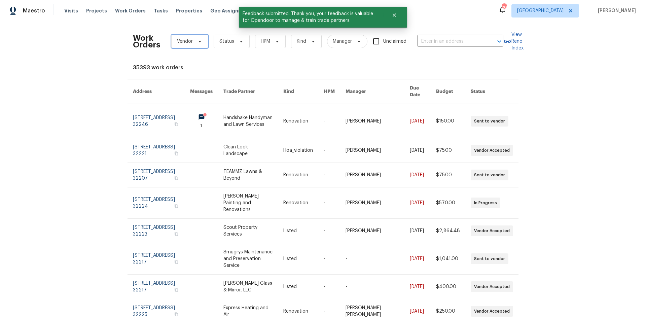
click at [199, 41] on icon at bounding box center [200, 42] width 3 height 2
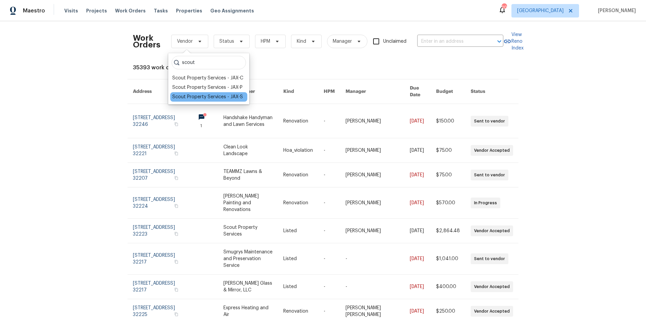
type input "scout"
click at [217, 94] on div "Scout Property Services - JAX-S" at bounding box center [207, 97] width 71 height 7
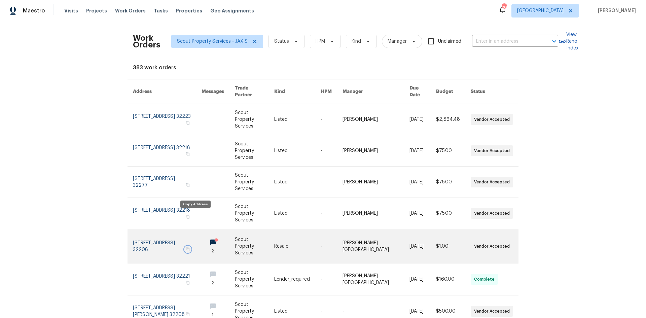
click at [189, 247] on icon "button" at bounding box center [187, 249] width 3 height 4
click at [169, 229] on link at bounding box center [167, 246] width 69 height 34
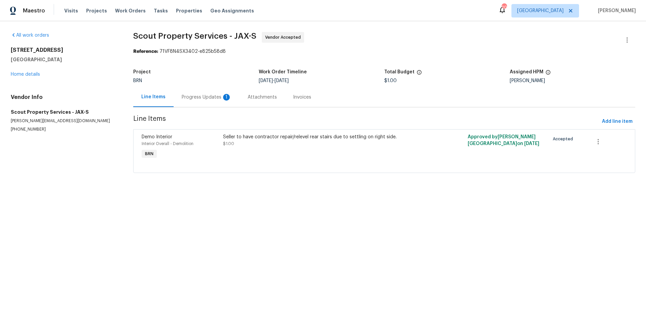
click at [205, 102] on div "Progress Updates 1" at bounding box center [207, 97] width 66 height 20
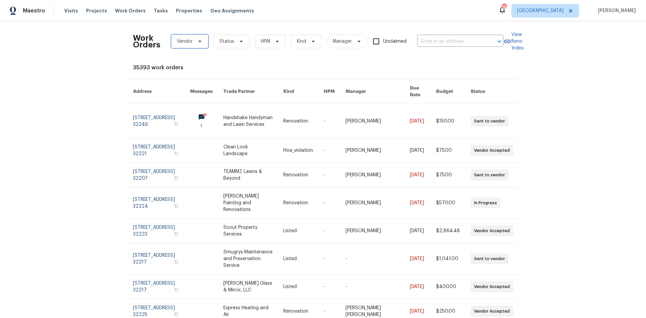
click at [197, 41] on icon at bounding box center [199, 41] width 5 height 5
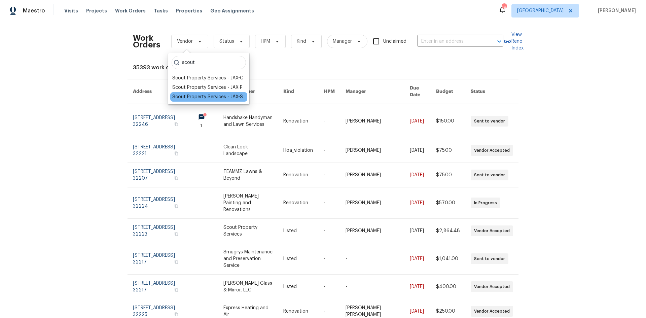
type input "scout"
click at [208, 98] on div "Scout Property Services - JAX-S" at bounding box center [207, 97] width 71 height 7
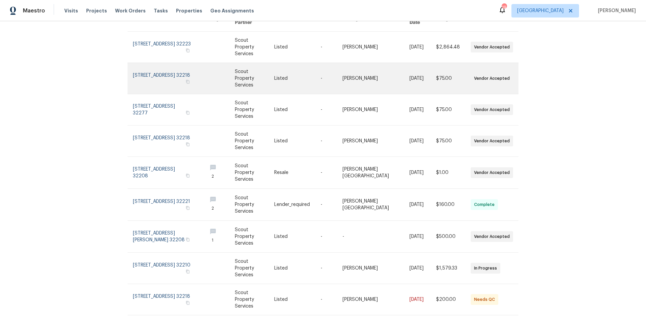
scroll to position [75, 0]
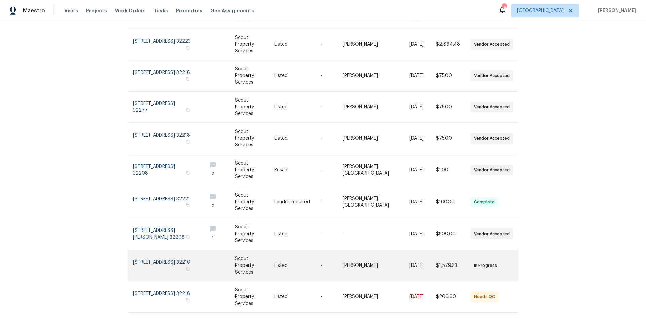
click at [159, 250] on link at bounding box center [167, 265] width 69 height 31
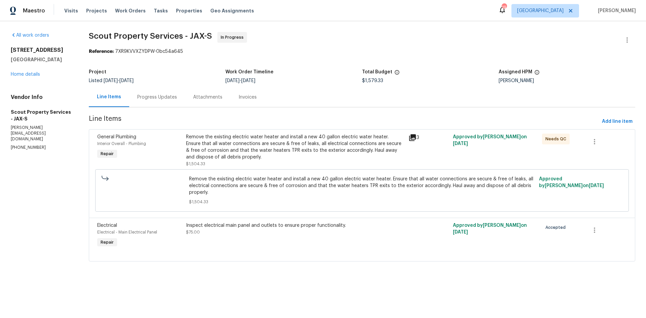
click at [256, 142] on div "Remove the existing electric water heater and install a new 40 gallon electric …" at bounding box center [295, 147] width 218 height 27
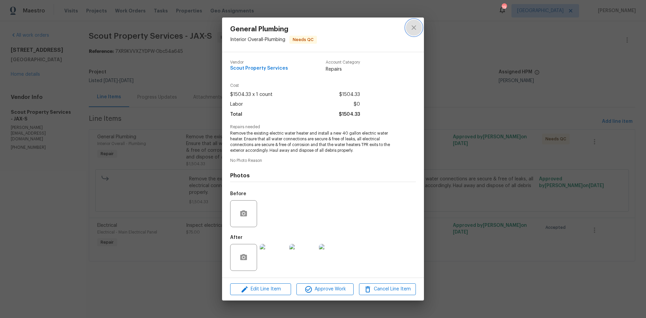
click at [416, 26] on icon "close" at bounding box center [414, 27] width 4 height 4
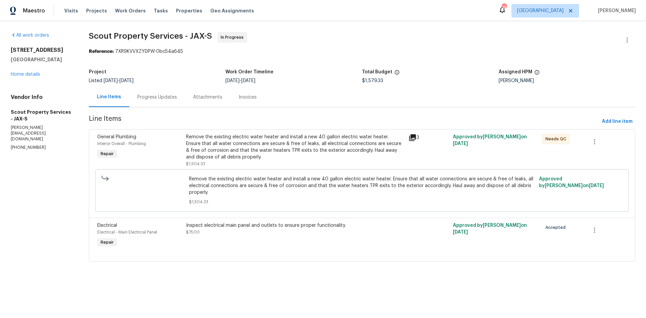
click at [252, 225] on div "Inspect electrical main panel and outlets to ensure proper functionality." at bounding box center [295, 225] width 218 height 7
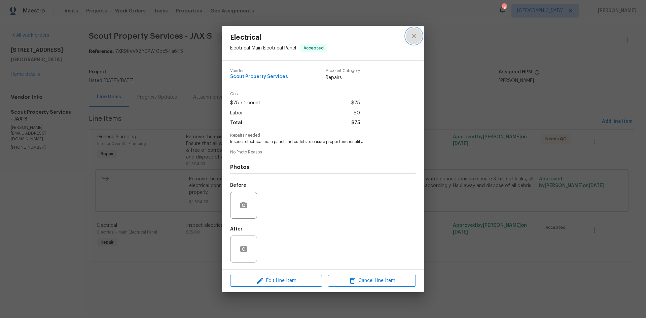
click at [417, 37] on icon "close" at bounding box center [414, 36] width 8 height 8
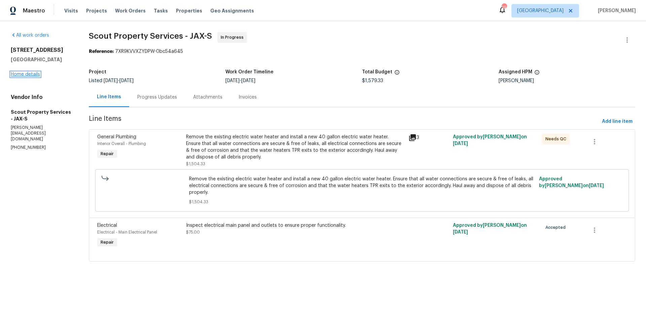
click at [27, 76] on link "Home details" at bounding box center [25, 74] width 29 height 5
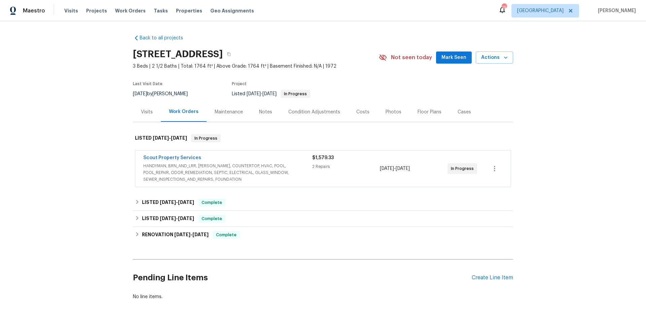
click at [386, 110] on div "Photos" at bounding box center [394, 112] width 16 height 7
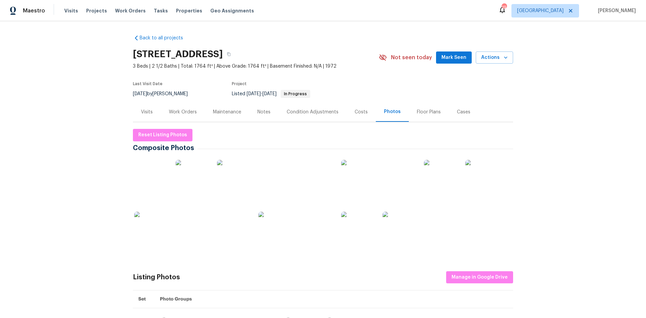
click at [493, 180] on img at bounding box center [482, 177] width 34 height 34
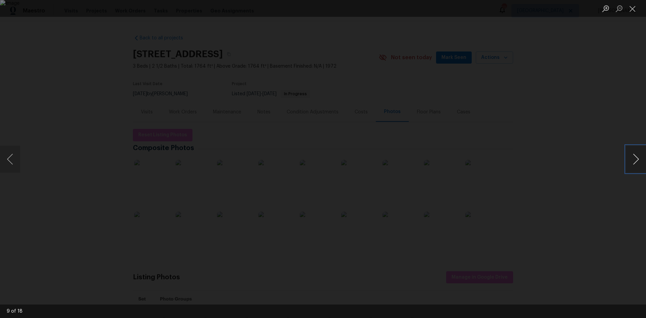
click at [630, 155] on button "Next image" at bounding box center [636, 159] width 20 height 27
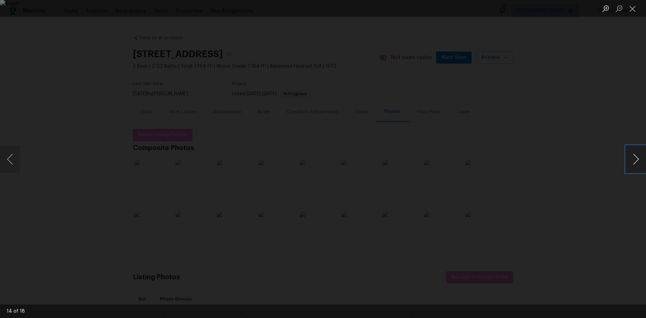
click at [630, 155] on button "Next image" at bounding box center [636, 159] width 20 height 27
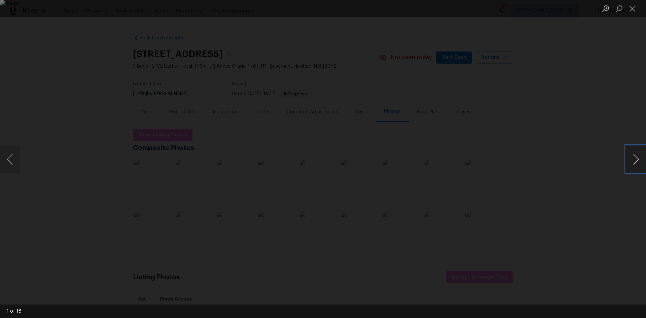
click at [630, 155] on button "Next image" at bounding box center [636, 159] width 20 height 27
click at [20, 172] on button "Previous image" at bounding box center [10, 159] width 20 height 27
click at [635, 158] on button "Next image" at bounding box center [636, 159] width 20 height 27
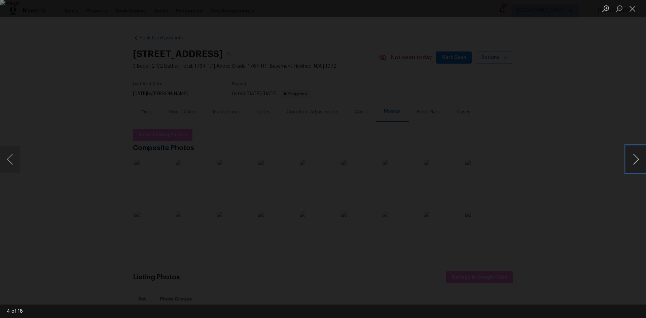
click at [635, 158] on button "Next image" at bounding box center [636, 159] width 20 height 27
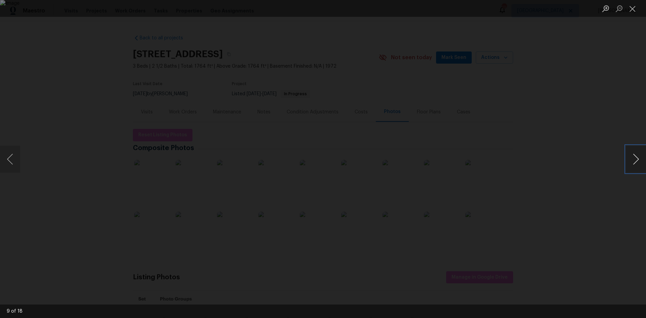
click at [635, 158] on button "Next image" at bounding box center [636, 159] width 20 height 27
click at [627, 153] on button "Next image" at bounding box center [636, 159] width 20 height 27
click at [635, 165] on button "Next image" at bounding box center [636, 159] width 20 height 27
click at [635, 160] on button "Next image" at bounding box center [636, 159] width 20 height 27
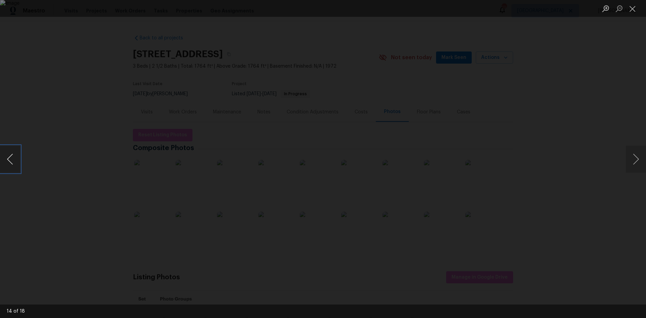
click at [0, 166] on button "Previous image" at bounding box center [10, 159] width 20 height 27
click at [644, 157] on button "Next image" at bounding box center [636, 159] width 20 height 27
click at [627, 160] on button "Next image" at bounding box center [636, 159] width 20 height 27
click at [624, 27] on div "Lightbox" at bounding box center [323, 159] width 646 height 318
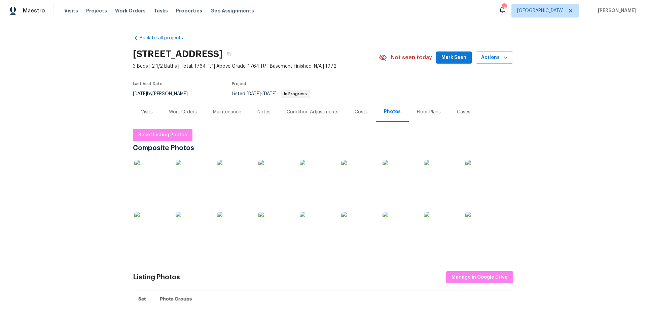
click at [191, 113] on div "Work Orders" at bounding box center [183, 112] width 28 height 7
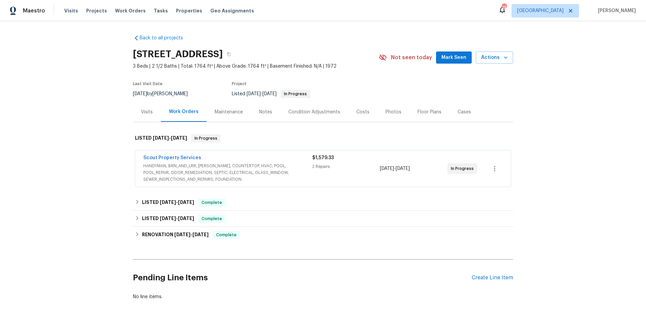
click at [260, 178] on span "HANDYMAN, BRN_AND_LRR, WELLS, COUNTERTOP, HVAC, POOL, POOL_REPAIR, ODOR_REMEDIA…" at bounding box center [227, 173] width 169 height 20
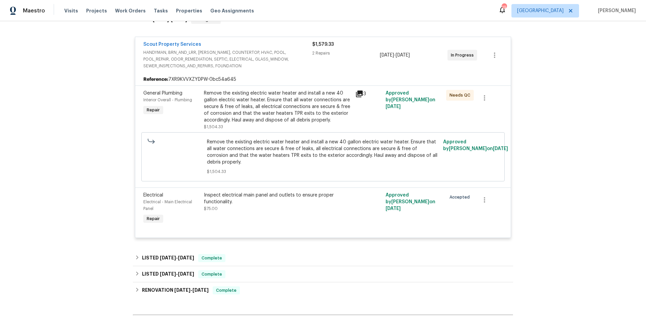
scroll to position [135, 0]
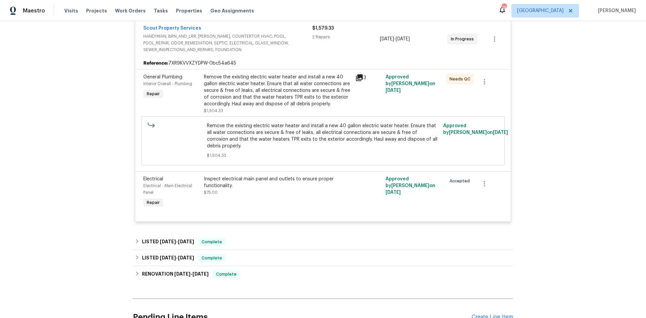
click at [292, 177] on div "Inspect electrical main panel and outlets to ensure proper functionality." at bounding box center [277, 182] width 147 height 13
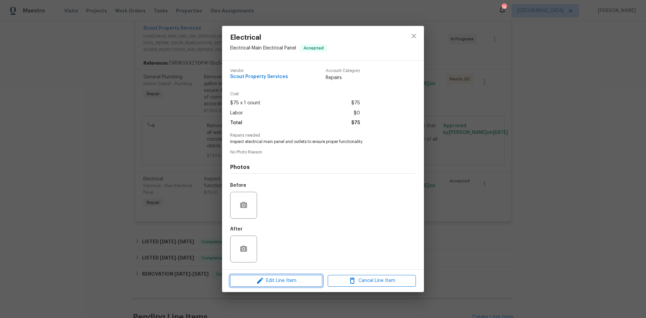
click at [300, 280] on span "Edit Line Item" at bounding box center [276, 281] width 88 height 8
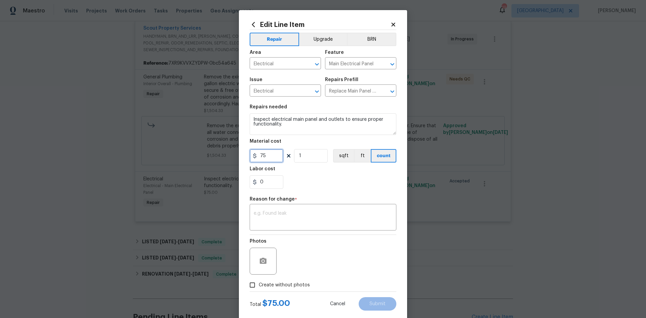
click at [269, 155] on input "75" at bounding box center [267, 155] width 34 height 13
click at [257, 157] on input "75" at bounding box center [267, 155] width 34 height 13
type input "1875"
click at [336, 219] on textarea at bounding box center [323, 218] width 139 height 14
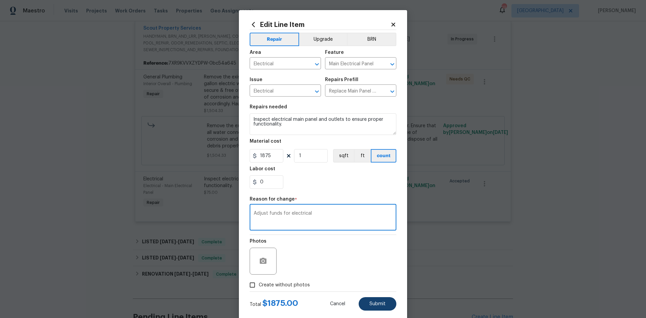
type textarea "Adjust funds for electrical"
click at [385, 306] on button "Submit" at bounding box center [378, 303] width 38 height 13
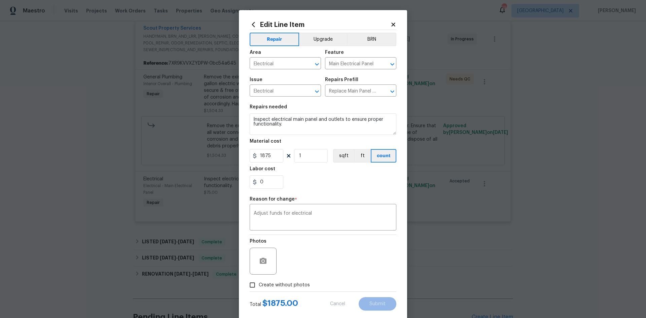
type input "75"
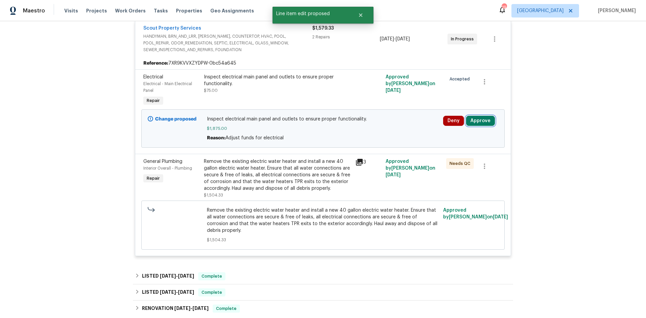
click at [485, 117] on button "Approve" at bounding box center [480, 121] width 29 height 10
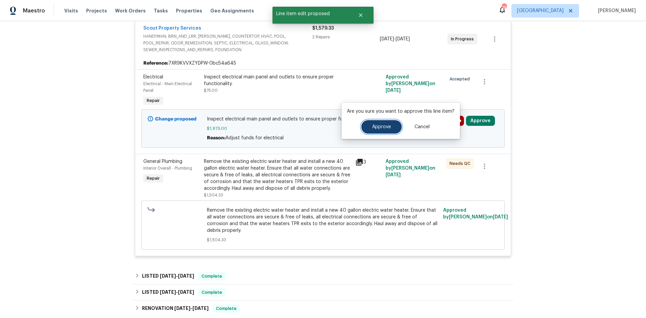
click at [377, 130] on button "Approve" at bounding box center [381, 126] width 40 height 13
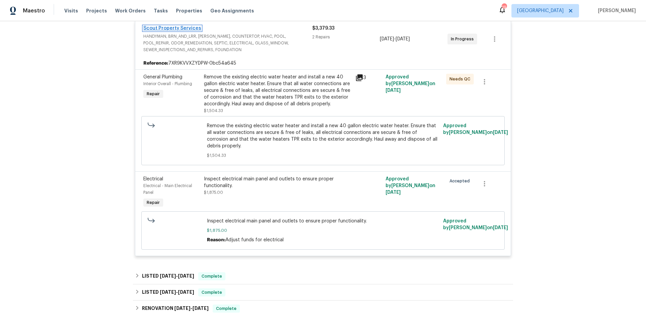
click at [180, 26] on link "Scout Property Services" at bounding box center [172, 28] width 58 height 5
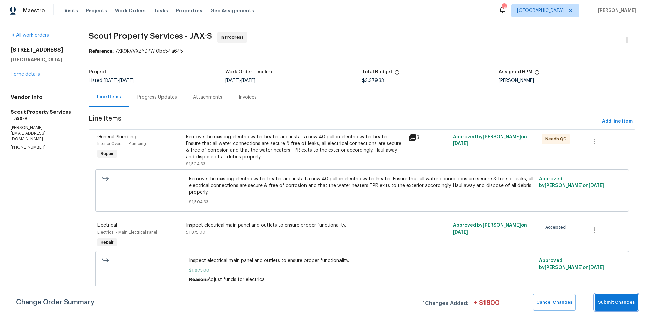
click at [614, 298] on button "Submit Changes" at bounding box center [616, 302] width 43 height 16
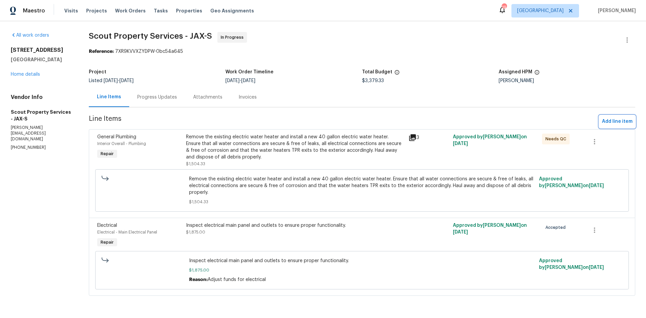
click at [611, 122] on span "Add line item" at bounding box center [617, 121] width 31 height 8
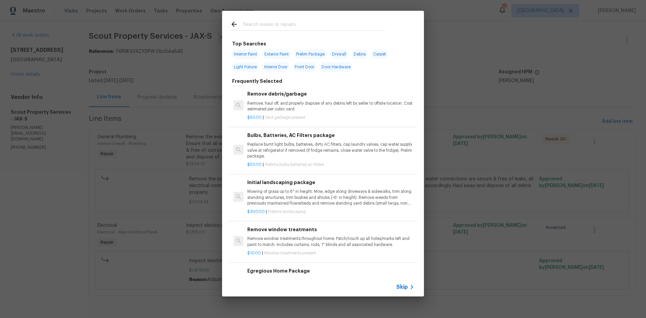
click at [276, 27] on input "text" at bounding box center [314, 25] width 143 height 10
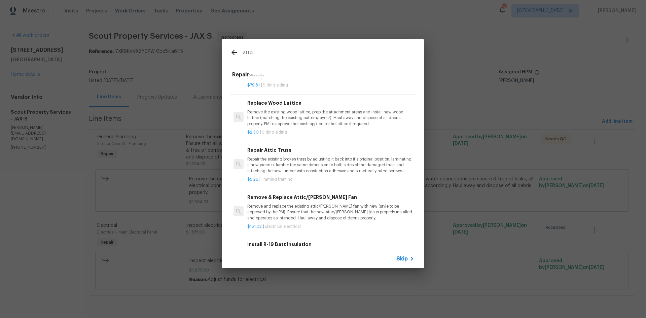
scroll to position [34, 0]
type input "attci"
click at [300, 154] on div "Repair Attic Truss Repair the existing broken truss by adjusting it back into i…" at bounding box center [330, 158] width 167 height 28
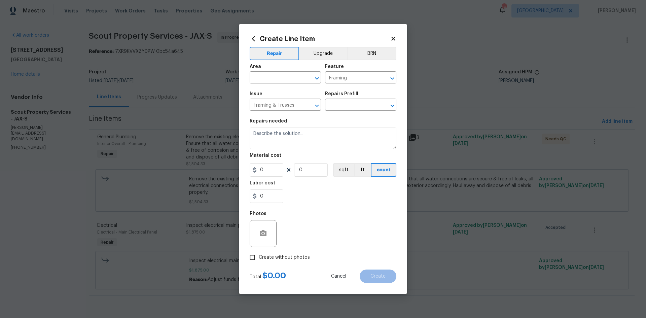
type input "Repair Attic Truss $5.26"
type textarea "Repair the existing broken truss by adjusting it back into it's original positi…"
type input "5.26"
type input "1"
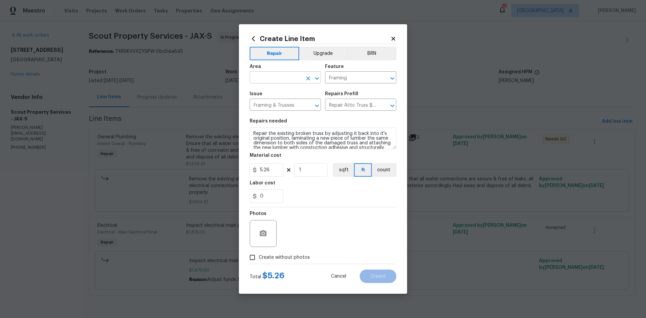
click at [291, 82] on input "text" at bounding box center [276, 78] width 53 height 10
click at [284, 90] on li "Attic" at bounding box center [285, 93] width 71 height 11
type input "Attic"
drag, startPoint x: 281, startPoint y: 170, endPoint x: 258, endPoint y: 160, distance: 25.5
click at [262, 160] on figure "Material cost 5.26 1 sqft ft count" at bounding box center [323, 165] width 147 height 24
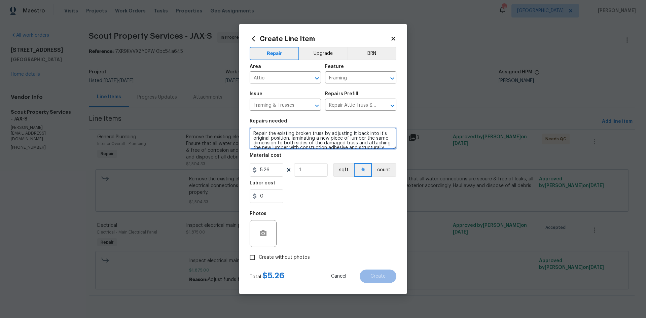
scroll to position [14, 0]
drag, startPoint x: 253, startPoint y: 131, endPoint x: 381, endPoint y: 150, distance: 129.7
click at [381, 150] on section "Repairs needed Repair the existing broken truss by adjusting it back into it's …" at bounding box center [323, 161] width 147 height 92
type textarea "Repair WDO in attic from prior leak. Treat area and remove WDO."
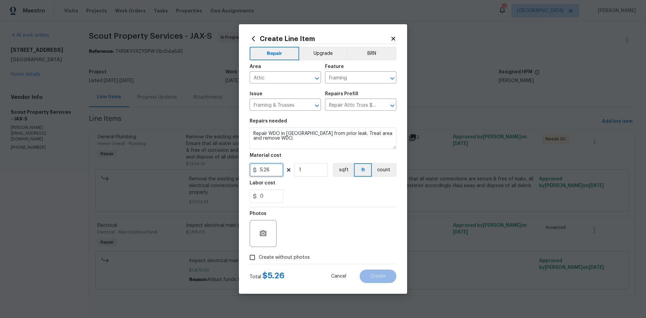
drag, startPoint x: 272, startPoint y: 170, endPoint x: 261, endPoint y: 170, distance: 11.1
click at [261, 170] on input "5.26" at bounding box center [267, 169] width 34 height 13
type input "825"
click at [277, 254] on span "Create without photos" at bounding box center [284, 257] width 51 height 7
click at [259, 254] on input "Create without photos" at bounding box center [252, 257] width 13 height 13
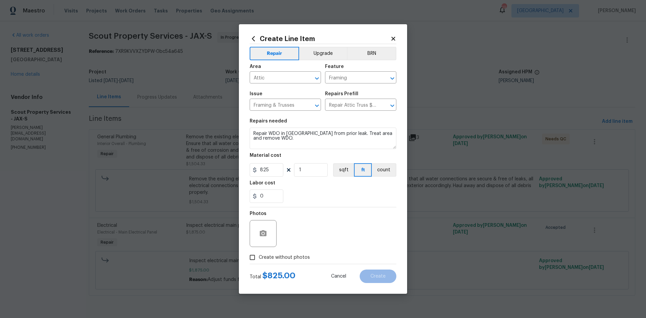
checkbox input "true"
click at [314, 240] on textarea at bounding box center [339, 233] width 114 height 27
click at [372, 276] on span "Create" at bounding box center [378, 276] width 15 height 5
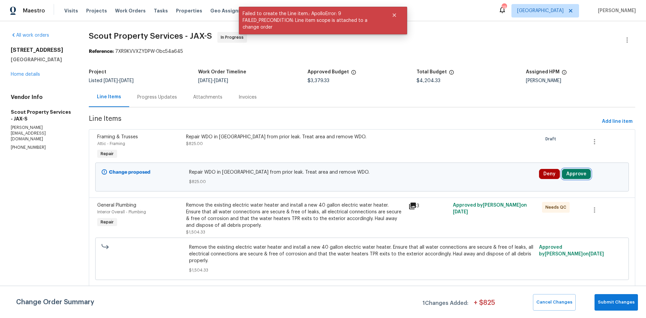
click at [569, 173] on button "Approve" at bounding box center [576, 174] width 29 height 10
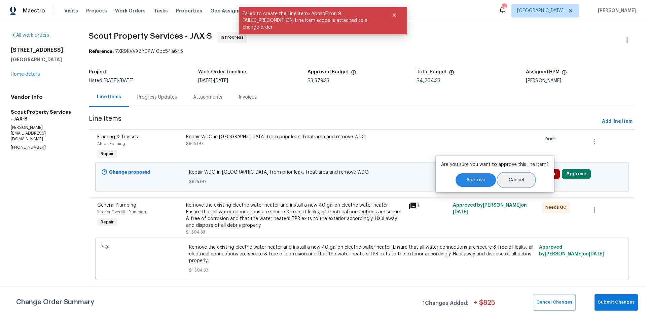
click at [498, 178] on button "Cancel" at bounding box center [516, 179] width 37 height 13
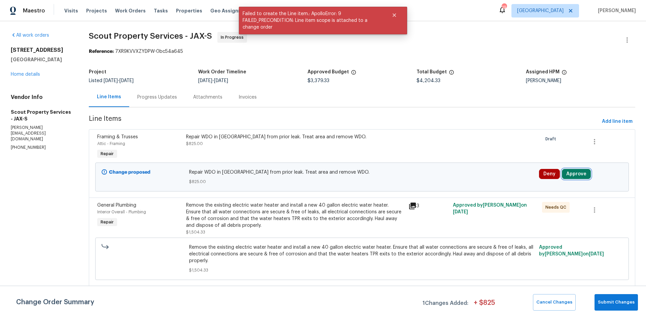
click at [562, 171] on button "Approve" at bounding box center [576, 174] width 29 height 10
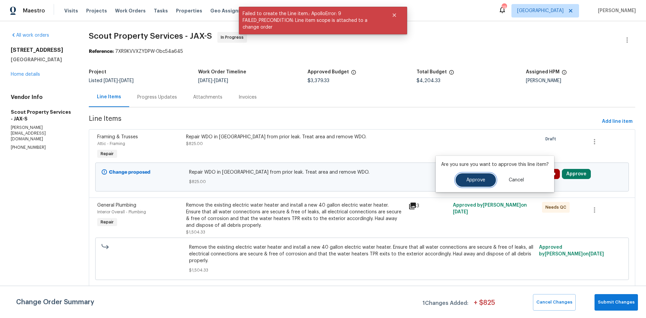
click at [482, 183] on button "Approve" at bounding box center [476, 179] width 40 height 13
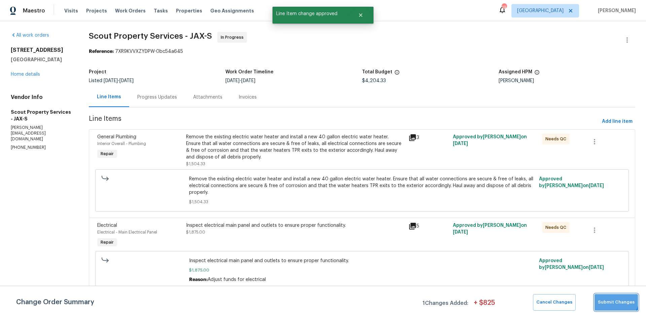
click at [598, 295] on button "Submit Changes" at bounding box center [616, 302] width 43 height 16
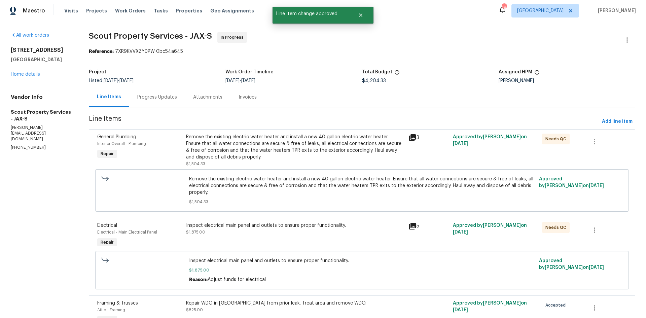
click at [210, 146] on div "Remove the existing electric water heater and install a new 40 gallon electric …" at bounding box center [295, 147] width 218 height 27
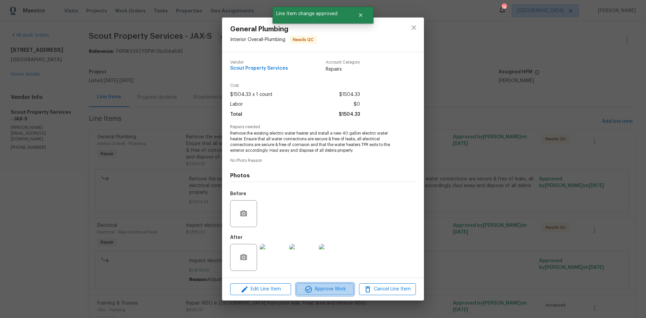
click at [332, 288] on span "Approve Work" at bounding box center [325, 289] width 53 height 8
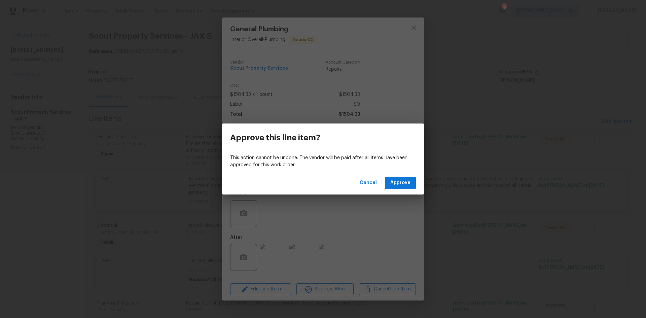
click at [410, 174] on div "Cancel Approve" at bounding box center [323, 182] width 202 height 23
click at [404, 183] on span "Approve" at bounding box center [400, 183] width 20 height 8
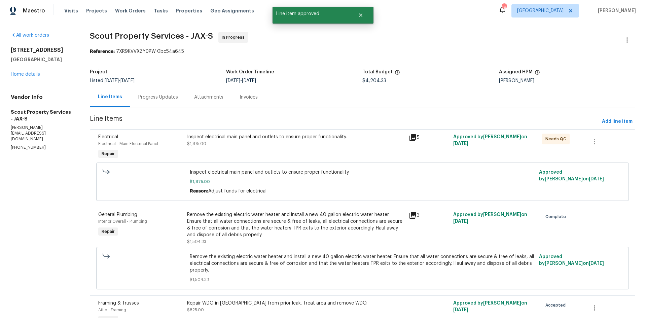
click at [321, 151] on div "Inspect electrical main panel and outlets to ensure proper functionality. $1,87…" at bounding box center [296, 147] width 222 height 31
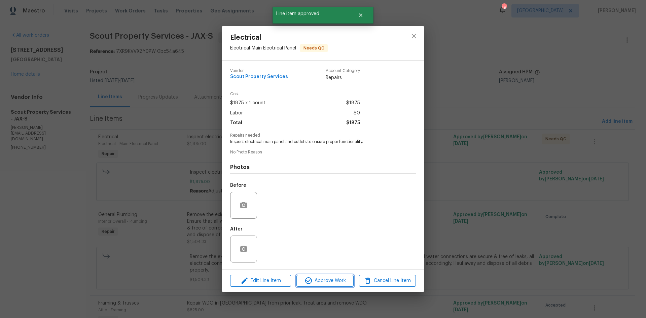
click at [330, 281] on span "Approve Work" at bounding box center [325, 281] width 53 height 8
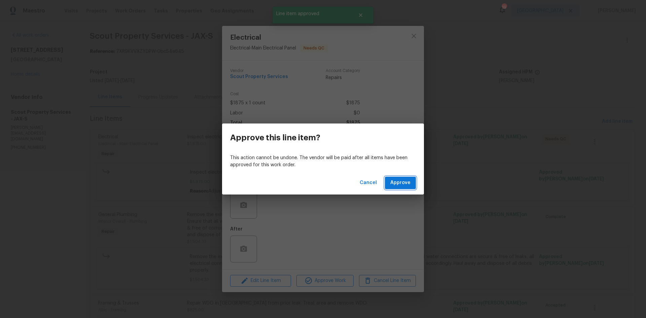
click at [393, 179] on span "Approve" at bounding box center [400, 183] width 20 height 8
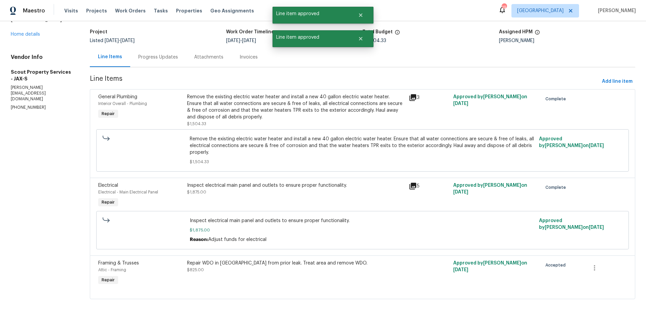
scroll to position [45, 0]
click at [277, 260] on div "Repair WDO in attic from prior leak. Treat area and remove WDO." at bounding box center [296, 263] width 218 height 7
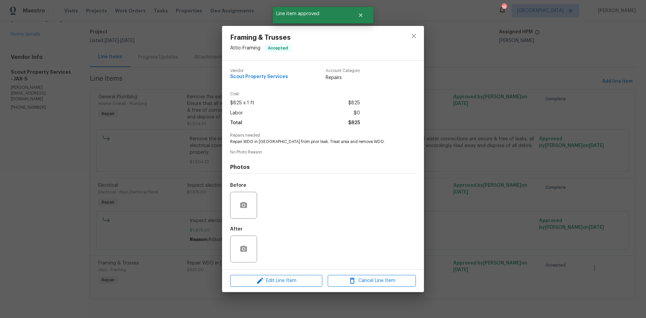
click at [411, 47] on div at bounding box center [414, 43] width 20 height 34
click at [413, 31] on button "close" at bounding box center [414, 36] width 16 height 16
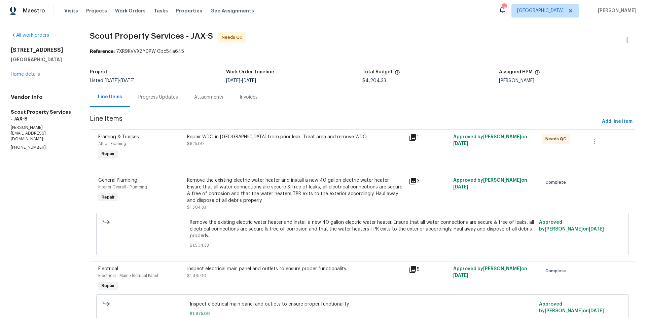
click at [319, 147] on div "Repair WDO in [GEOGRAPHIC_DATA] from prior leak. Treat area and remove WDO. $82…" at bounding box center [296, 147] width 222 height 31
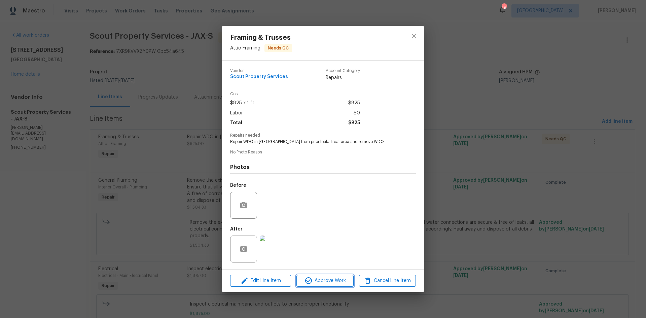
click at [328, 285] on button "Approve Work" at bounding box center [325, 281] width 57 height 12
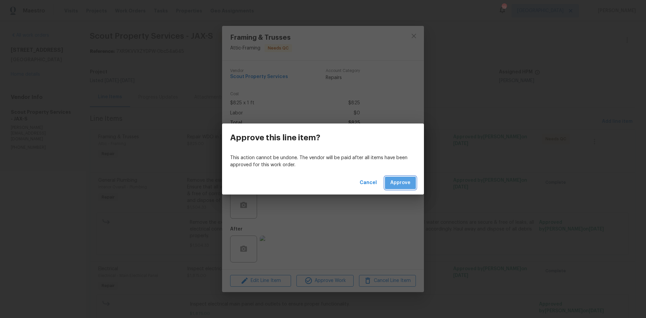
drag, startPoint x: 405, startPoint y: 180, endPoint x: 415, endPoint y: 153, distance: 29.0
click at [405, 180] on span "Approve" at bounding box center [400, 183] width 20 height 8
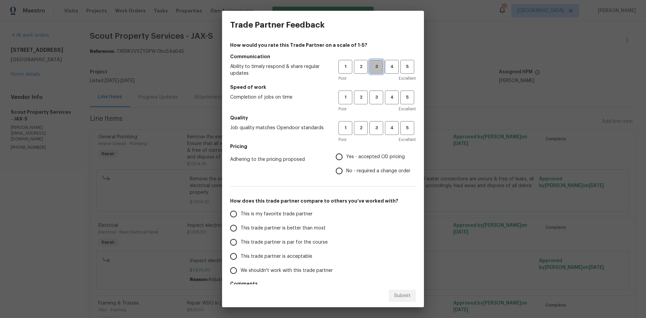
click at [370, 72] on button "3" at bounding box center [377, 67] width 14 height 14
click at [371, 97] on span "3" at bounding box center [376, 98] width 12 height 8
click at [370, 131] on span "3" at bounding box center [376, 128] width 12 height 8
click at [362, 160] on span "Yes - accepted OD pricing" at bounding box center [375, 156] width 59 height 7
click at [346, 160] on input "Yes - accepted OD pricing" at bounding box center [339, 157] width 14 height 14
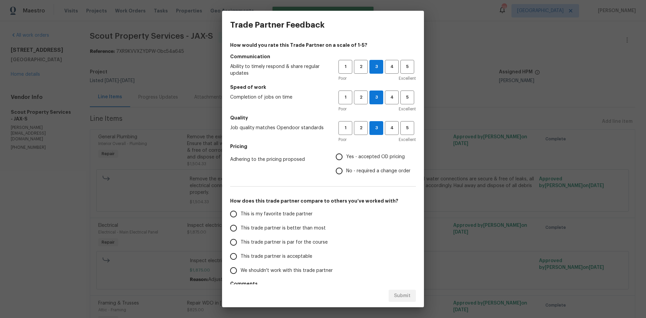
radio input "true"
click at [279, 241] on span "This trade partner is par for the course" at bounding box center [284, 242] width 87 height 7
click at [241, 241] on input "This trade partner is par for the course" at bounding box center [234, 242] width 14 height 14
click at [411, 294] on button "Submit" at bounding box center [402, 296] width 27 height 12
radio input "true"
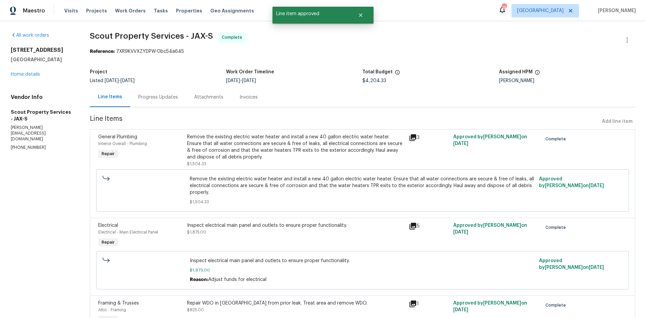
radio input "false"
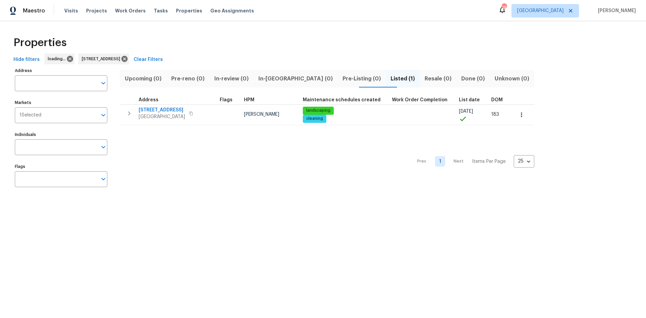
type input "[STREET_ADDRESS]"
click at [151, 60] on icon at bounding box center [148, 59] width 6 height 6
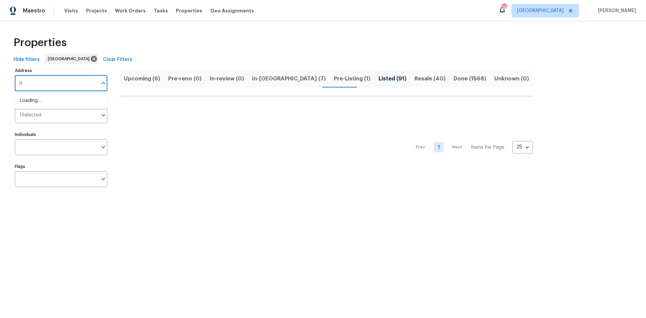
type input "de"
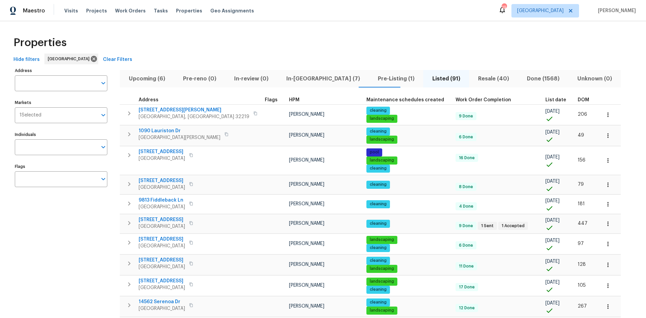
click at [64, 83] on input "Address" at bounding box center [56, 83] width 82 height 16
type input "deersong"
click at [58, 106] on li "[STREET_ADDRESS]" at bounding box center [60, 100] width 93 height 11
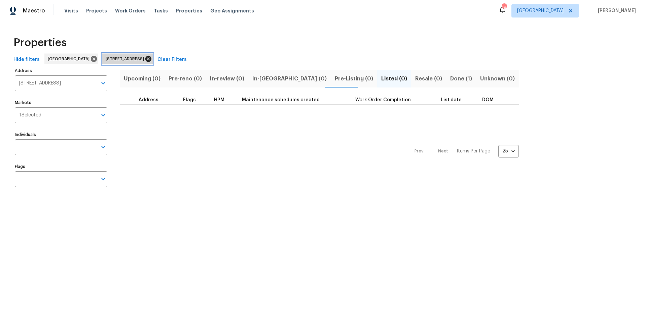
click at [152, 60] on icon at bounding box center [148, 58] width 7 height 7
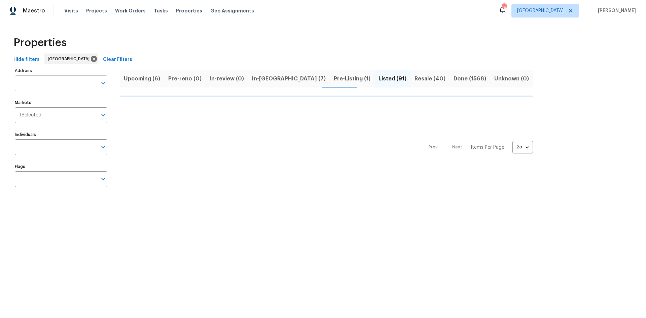
click at [70, 85] on input "Address" at bounding box center [56, 83] width 82 height 16
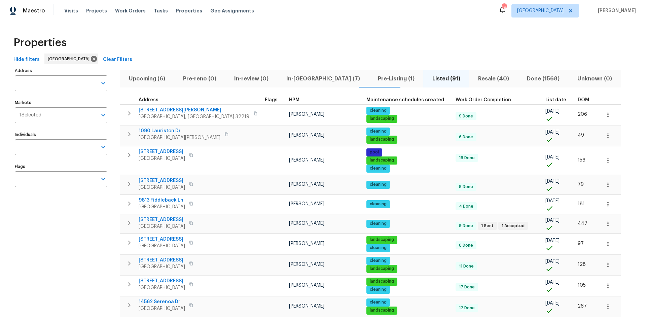
click at [70, 85] on input "Address" at bounding box center [56, 83] width 82 height 16
type input "deersong"
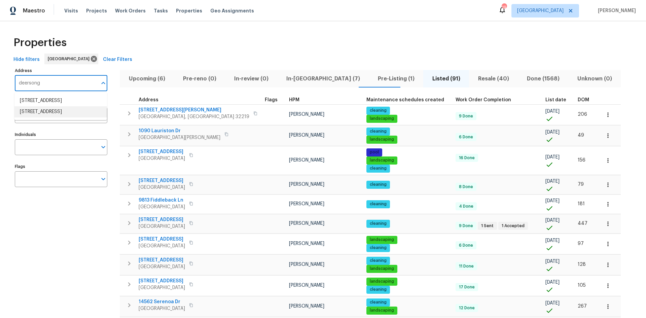
click at [61, 117] on li "12330 Deersong Dr Jacksonville FL 32218" at bounding box center [60, 111] width 93 height 11
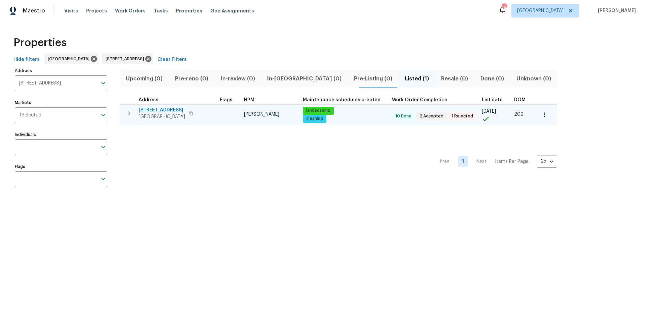
click at [162, 107] on span "[STREET_ADDRESS]" at bounding box center [162, 110] width 46 height 7
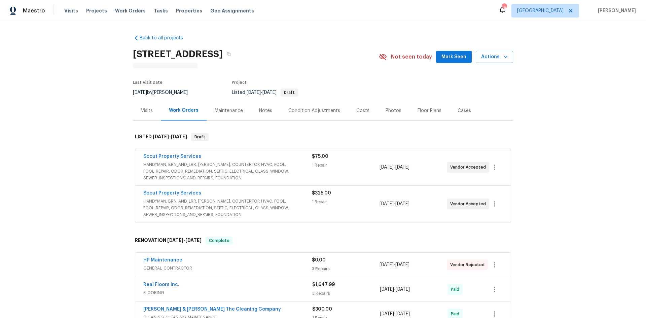
click at [179, 190] on span "Scout Property Services" at bounding box center [172, 193] width 58 height 7
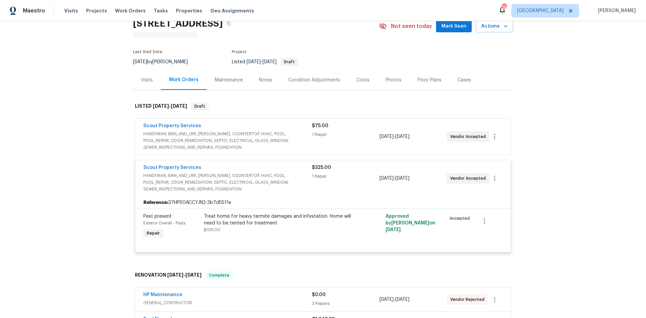
scroll to position [34, 0]
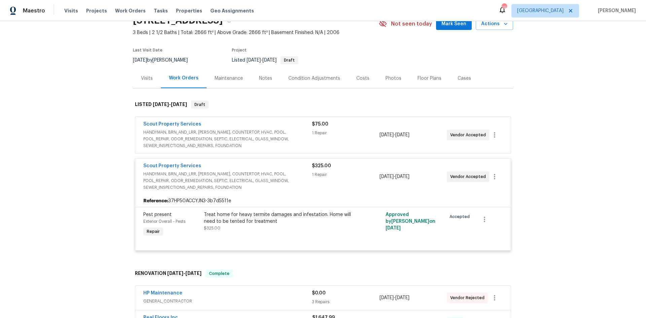
click at [209, 179] on span "HANDYMAN, BRN_AND_LRR, [PERSON_NAME], COUNTERTOP, HVAC, POOL, POOL_REPAIR, ODOR…" at bounding box center [227, 181] width 169 height 20
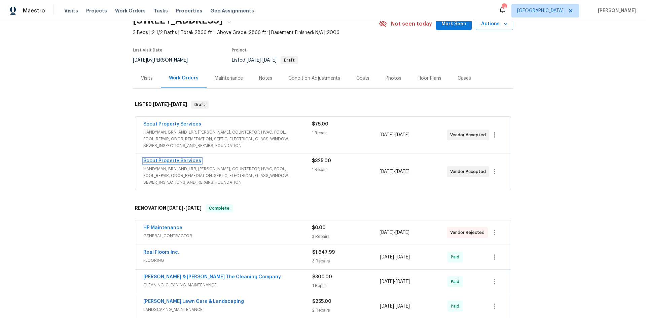
click at [173, 162] on link "Scout Property Services" at bounding box center [172, 161] width 58 height 5
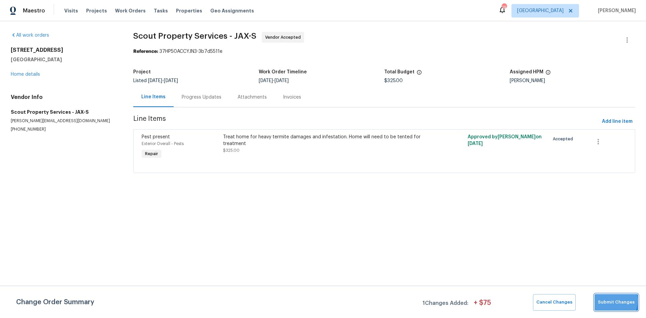
click at [601, 301] on span "Submit Changes" at bounding box center [616, 303] width 37 height 8
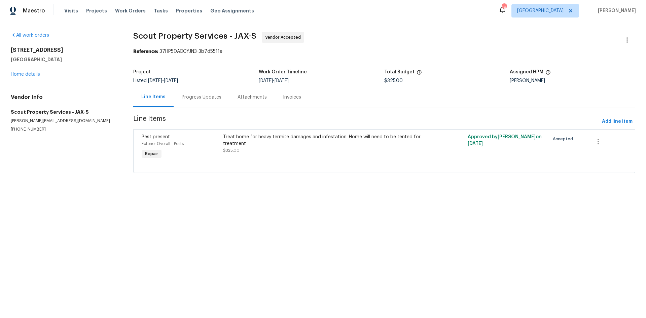
click at [9, 75] on div "All work orders [STREET_ADDRESS] Home details Vendor Info Scout Property Servic…" at bounding box center [323, 106] width 646 height 171
click at [15, 75] on link "Home details" at bounding box center [25, 74] width 29 height 5
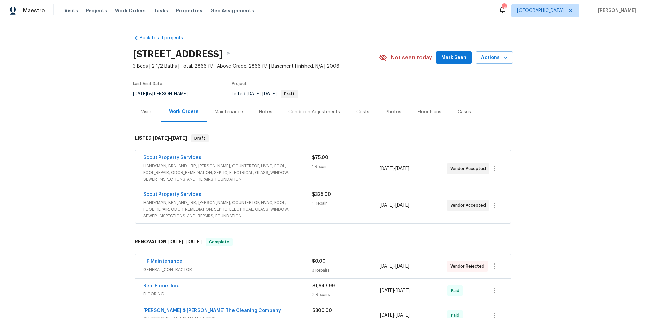
click at [218, 164] on span "HANDYMAN, BRN_AND_LRR, [PERSON_NAME], COUNTERTOP, HVAC, POOL, POOL_REPAIR, ODOR…" at bounding box center [227, 173] width 169 height 20
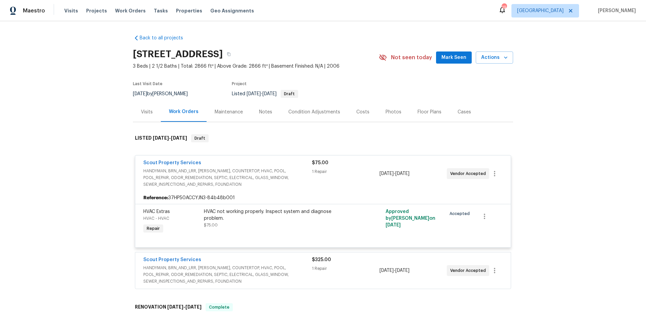
click at [204, 183] on span "HANDYMAN, BRN_AND_LRR, [PERSON_NAME], COUNTERTOP, HVAC, POOL, POOL_REPAIR, ODOR…" at bounding box center [227, 178] width 169 height 20
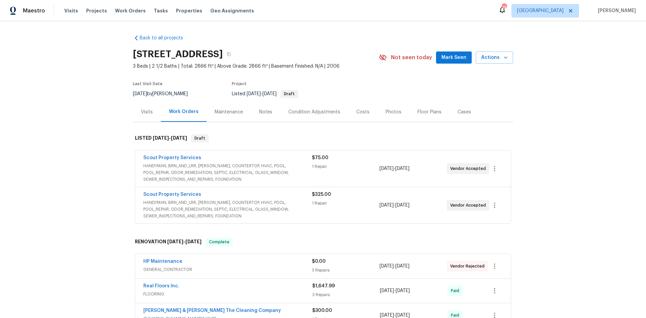
click at [240, 169] on span "HANDYMAN, BRN_AND_LRR, [PERSON_NAME], COUNTERTOP, HVAC, POOL, POOL_REPAIR, ODOR…" at bounding box center [227, 173] width 169 height 20
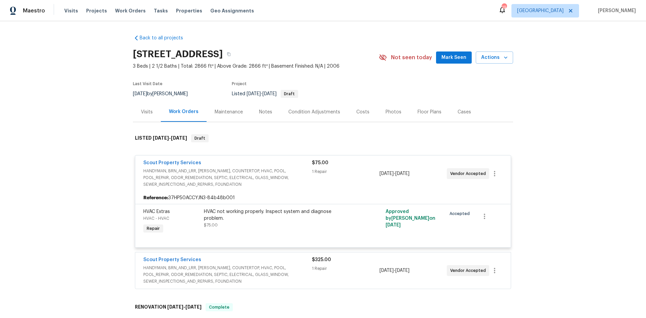
click at [278, 219] on div "HVAC not working properly. Inspect system and diagnose problem." at bounding box center [277, 214] width 147 height 13
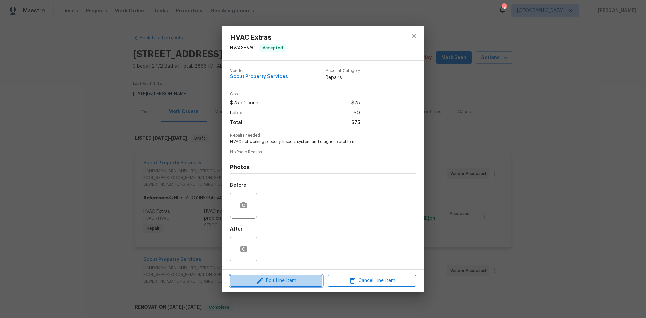
click at [292, 278] on span "Edit Line Item" at bounding box center [276, 281] width 88 height 8
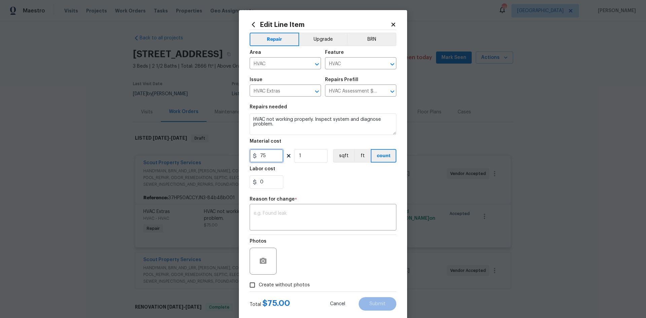
drag, startPoint x: 271, startPoint y: 160, endPoint x: 240, endPoint y: 155, distance: 31.3
click at [240, 155] on div "Edit Line Item Repair Upgrade BRN Area HVAC ​ Feature HVAC ​ Issue HVAC Extras …" at bounding box center [323, 165] width 168 height 311
type input "1635"
click at [335, 210] on div "x ​" at bounding box center [323, 218] width 147 height 25
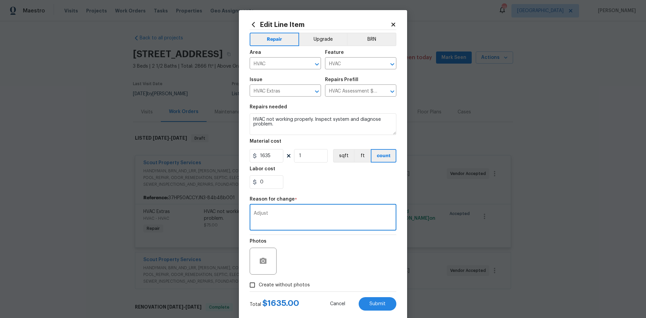
type textarea "Adjust"
click at [294, 287] on span "Create without photos" at bounding box center [284, 285] width 51 height 7
click at [259, 287] on input "Create without photos" at bounding box center [252, 285] width 13 height 13
checkbox input "true"
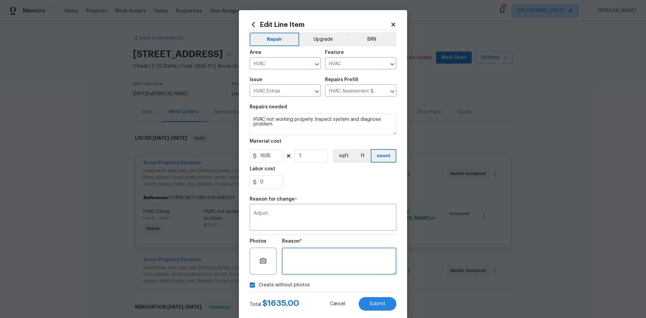
click at [313, 256] on textarea at bounding box center [339, 261] width 114 height 27
click at [372, 301] on button "Submit" at bounding box center [378, 303] width 38 height 13
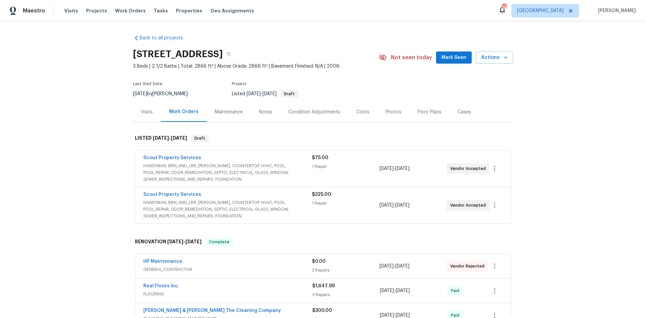
click at [174, 162] on div "Scout Property Services" at bounding box center [227, 158] width 169 height 8
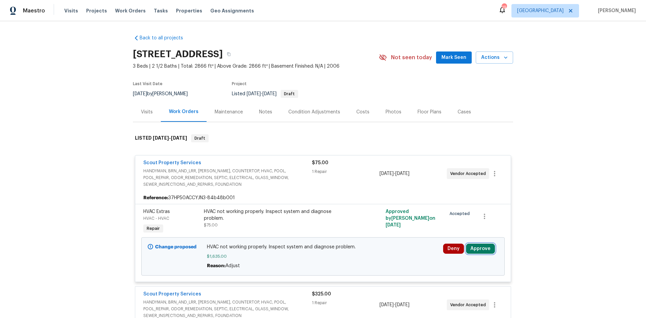
click at [480, 246] on button "Approve" at bounding box center [480, 249] width 29 height 10
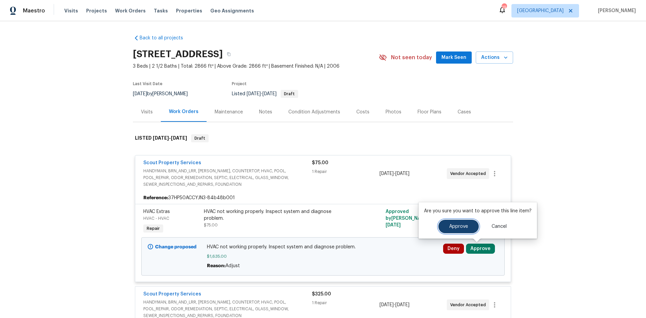
click at [456, 228] on span "Approve" at bounding box center [458, 226] width 19 height 5
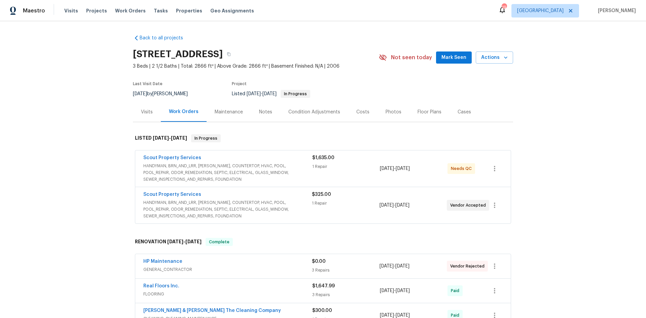
click at [211, 168] on span "HANDYMAN, BRN_AND_LRR, WELLS, COUNTERTOP, HVAC, POOL, POOL_REPAIR, ODOR_REMEDIA…" at bounding box center [227, 173] width 169 height 20
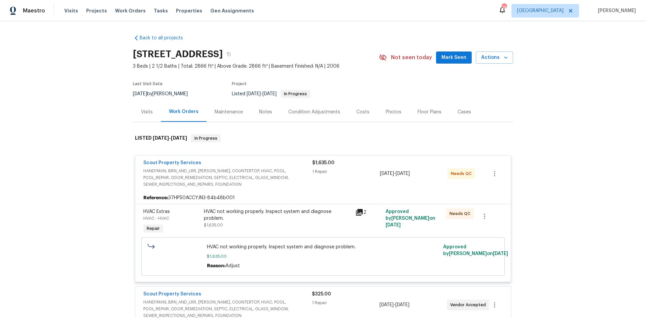
click at [238, 209] on div "HVAC not working properly. Inspect system and diagnose problem." at bounding box center [277, 214] width 147 height 13
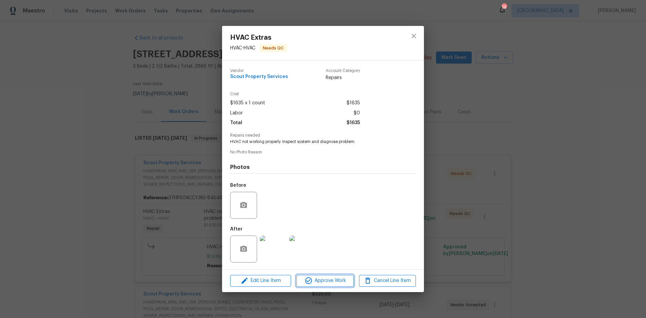
click at [324, 285] on button "Approve Work" at bounding box center [325, 281] width 57 height 12
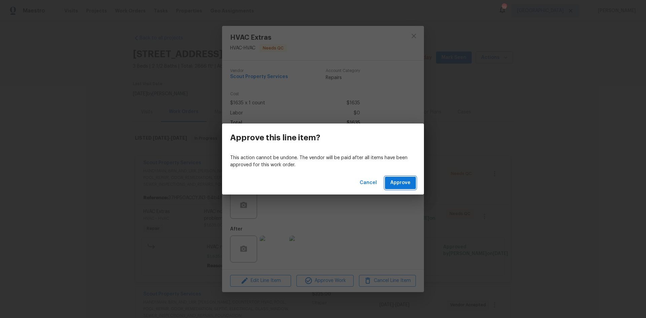
click at [398, 188] on button "Approve" at bounding box center [400, 183] width 31 height 12
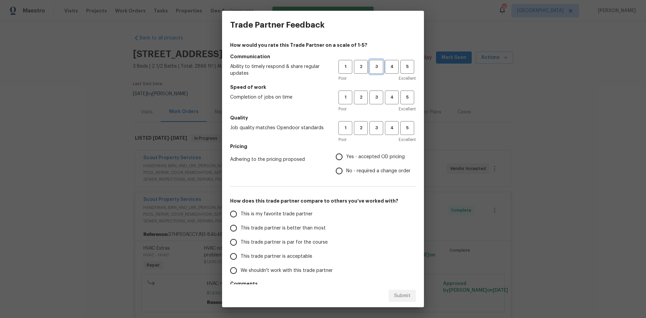
click at [370, 64] on span "3" at bounding box center [376, 67] width 12 height 8
click at [386, 94] on span "4" at bounding box center [392, 98] width 12 height 8
click at [370, 99] on span "3" at bounding box center [376, 98] width 12 height 8
click at [374, 125] on span "3" at bounding box center [376, 128] width 12 height 8
click at [358, 156] on span "Yes - accepted OD pricing" at bounding box center [375, 156] width 59 height 7
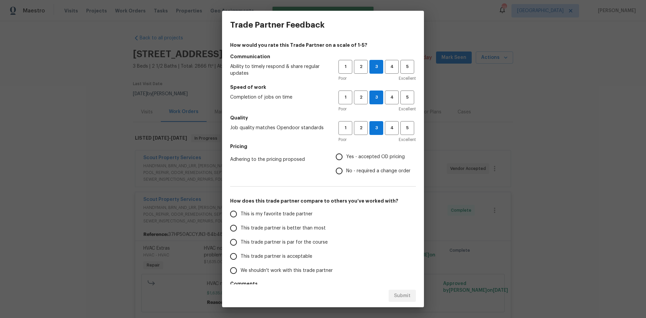
click at [346, 156] on input "Yes - accepted OD pricing" at bounding box center [339, 157] width 14 height 14
radio input "true"
click at [261, 235] on label "This trade partner is better than most" at bounding box center [280, 228] width 106 height 14
click at [241, 235] on input "This trade partner is better than most" at bounding box center [234, 228] width 14 height 14
radio input "false"
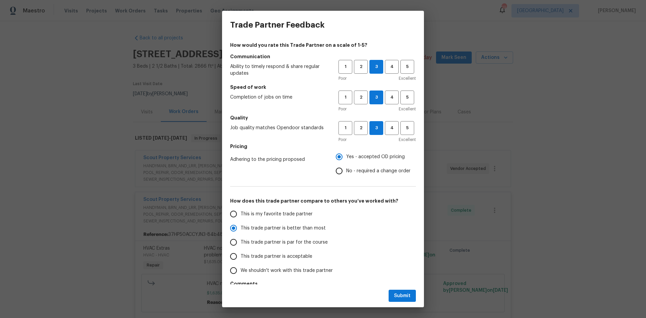
click at [270, 243] on span "This trade partner is par for the course" at bounding box center [284, 242] width 87 height 7
click at [241, 243] on input "This trade partner is par for the course" at bounding box center [234, 242] width 14 height 14
click at [405, 302] on div "Submit" at bounding box center [323, 295] width 202 height 23
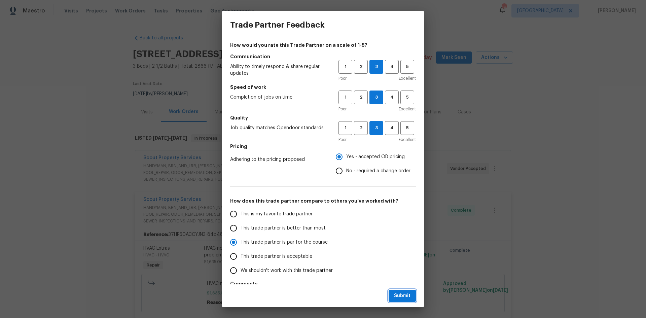
click at [403, 294] on span "Submit" at bounding box center [402, 296] width 16 height 8
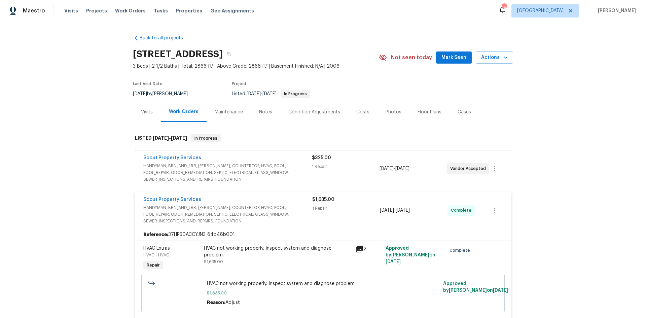
radio input "true"
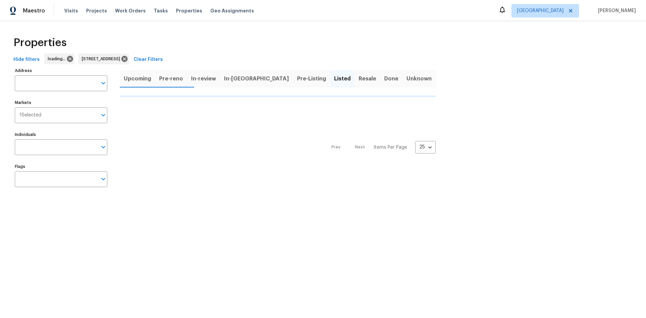
type input "[STREET_ADDRESS]"
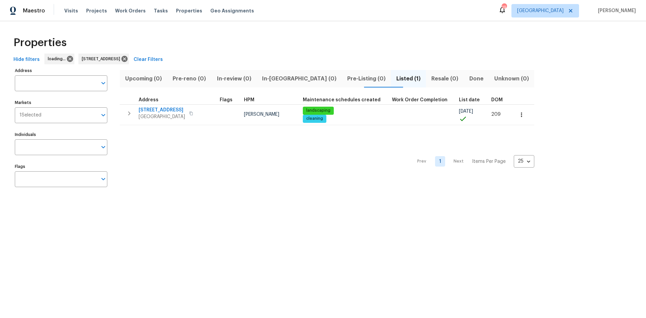
type input "[STREET_ADDRESS]"
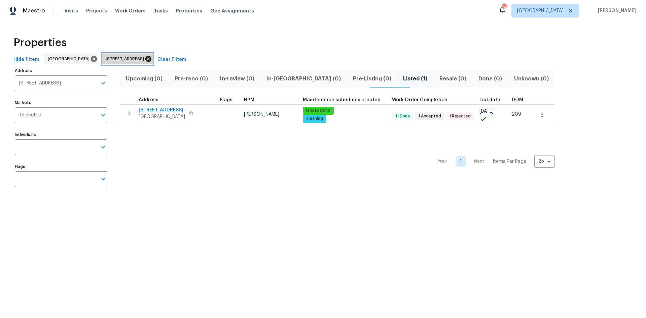
click at [151, 61] on icon at bounding box center [148, 59] width 6 height 6
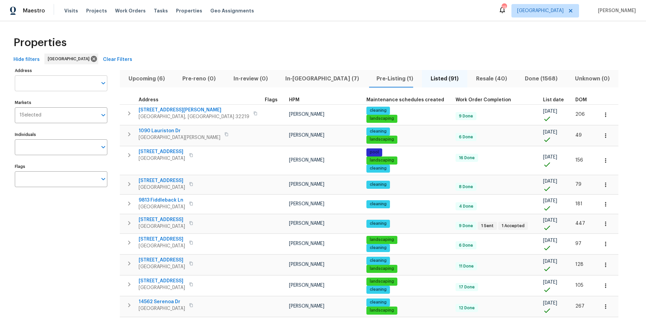
click at [34, 85] on input "Address" at bounding box center [56, 83] width 82 height 16
type input "copper lake"
click at [62, 106] on li "[STREET_ADDRESS]" at bounding box center [60, 100] width 93 height 11
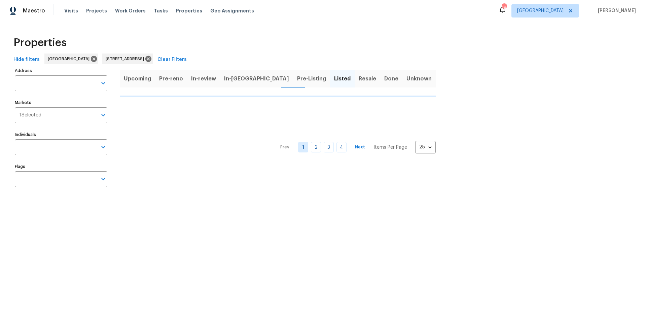
type input "[STREET_ADDRESS]"
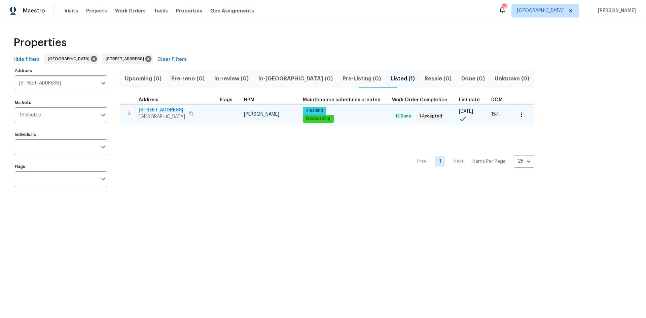
click at [161, 111] on span "[STREET_ADDRESS]" at bounding box center [162, 110] width 46 height 7
click at [157, 113] on span "[STREET_ADDRESS]" at bounding box center [162, 110] width 46 height 7
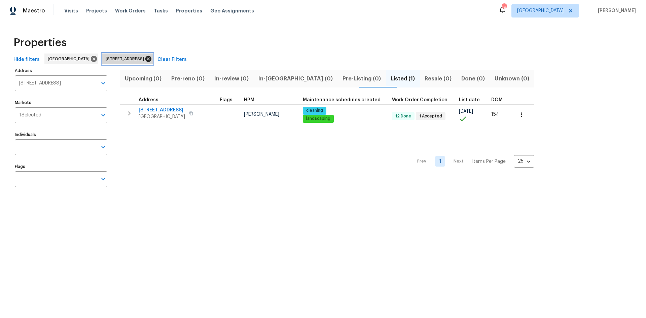
click at [151, 62] on icon at bounding box center [148, 59] width 6 height 6
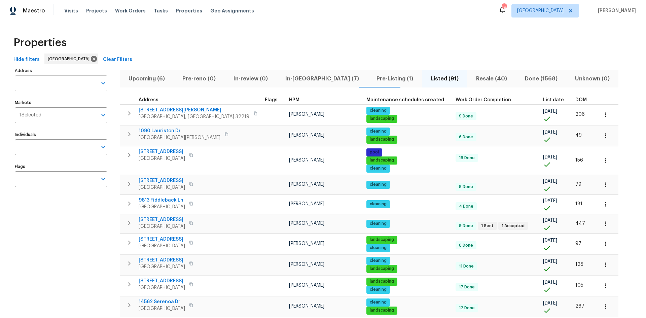
click at [50, 88] on input "Address" at bounding box center [56, 83] width 82 height 16
type input "5334"
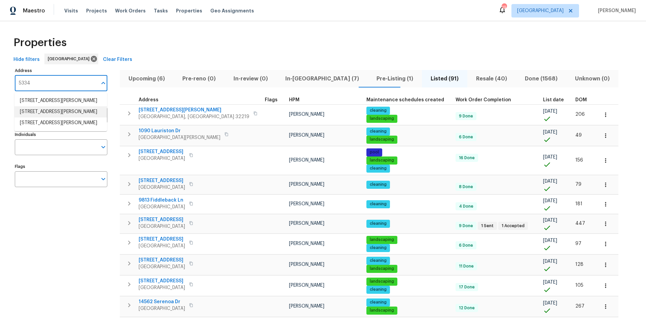
click at [75, 117] on li "[STREET_ADDRESS][PERSON_NAME]" at bounding box center [60, 111] width 93 height 11
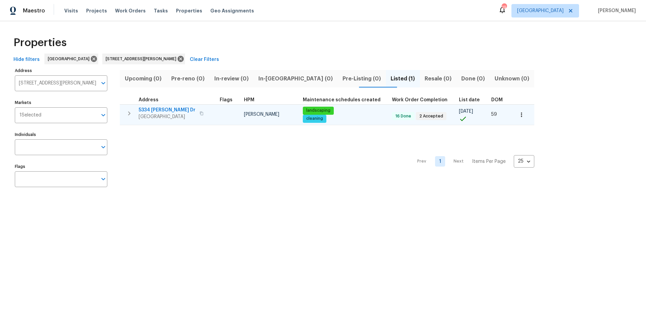
click at [158, 106] on td "[STREET_ADDRESS][PERSON_NAME][PERSON_NAME]" at bounding box center [168, 114] width 97 height 18
click at [160, 108] on span "5334 [PERSON_NAME] Dr" at bounding box center [167, 110] width 57 height 7
click at [135, 114] on button "button" at bounding box center [129, 113] width 13 height 13
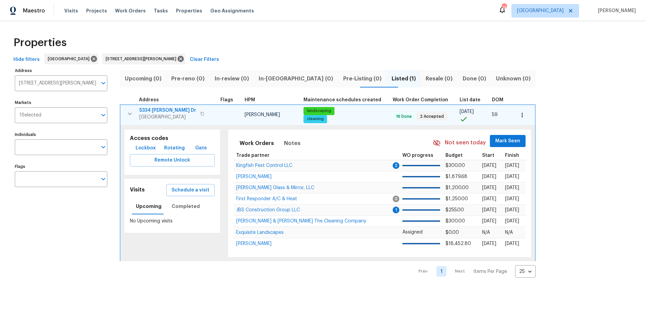
click at [167, 108] on span "5334 [PERSON_NAME] Dr" at bounding box center [167, 110] width 57 height 7
click at [178, 59] on icon at bounding box center [181, 59] width 6 height 6
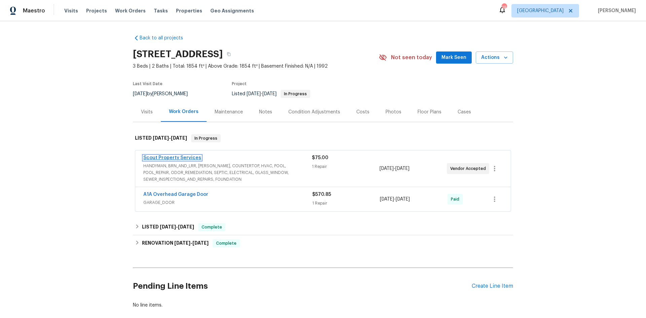
click at [168, 155] on link "Scout Property Services" at bounding box center [172, 157] width 58 height 5
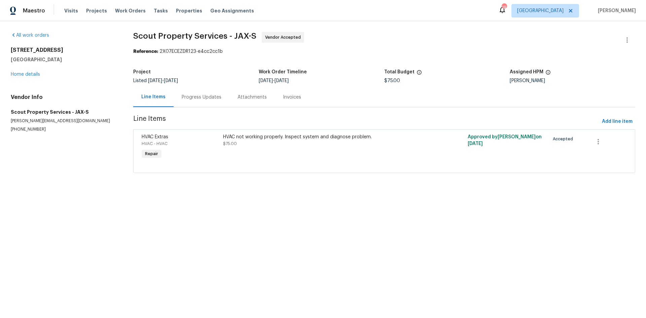
click at [237, 136] on div "HVAC not working properly. Inspect system and diagnose problem." at bounding box center [323, 137] width 200 height 7
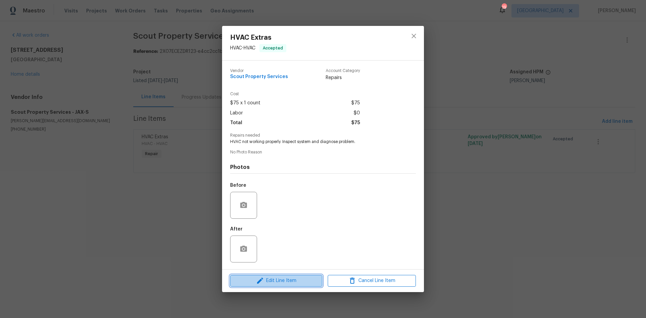
click at [281, 278] on span "Edit Line Item" at bounding box center [276, 281] width 88 height 8
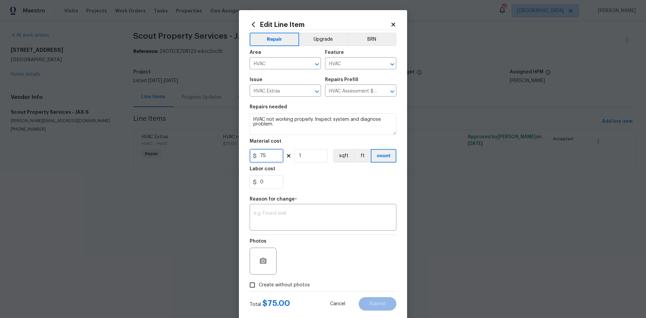
drag, startPoint x: 270, startPoint y: 156, endPoint x: 257, endPoint y: 157, distance: 12.5
click at [257, 157] on input "75" at bounding box center [267, 155] width 34 height 13
click at [36, 192] on html "Maestro Visits Projects Work Orders Tasks Properties Geo Assignments 19 [GEOGRA…" at bounding box center [323, 96] width 646 height 192
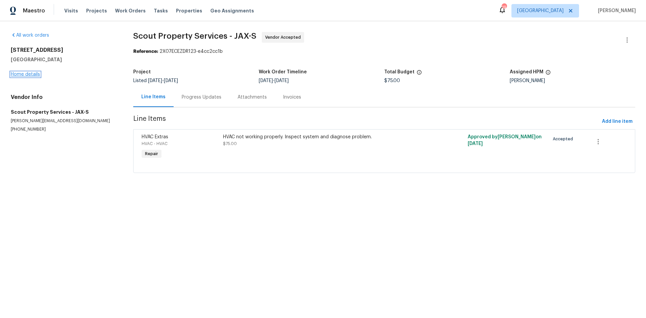
click at [39, 75] on link "Home details" at bounding box center [25, 74] width 29 height 5
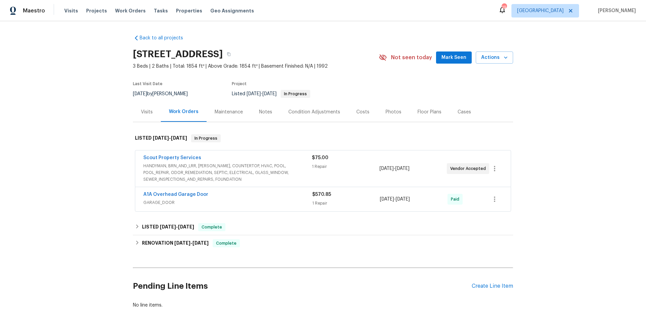
click at [270, 114] on div "Notes" at bounding box center [265, 112] width 29 height 20
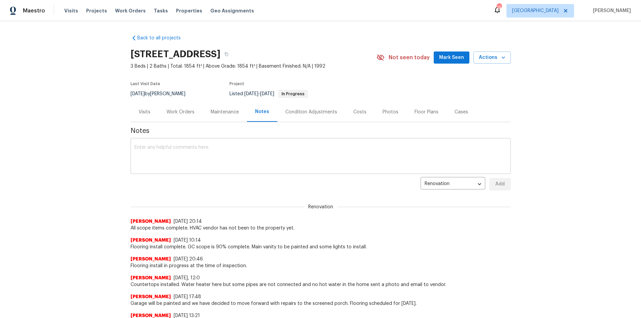
click at [228, 141] on div "x ​" at bounding box center [321, 157] width 380 height 34
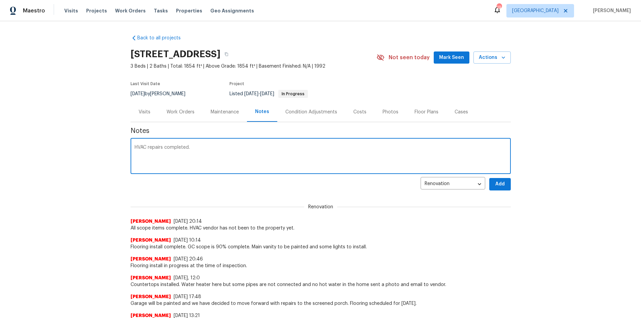
type textarea "HVAC repairs completed."
click at [498, 185] on span "Add" at bounding box center [500, 184] width 11 height 8
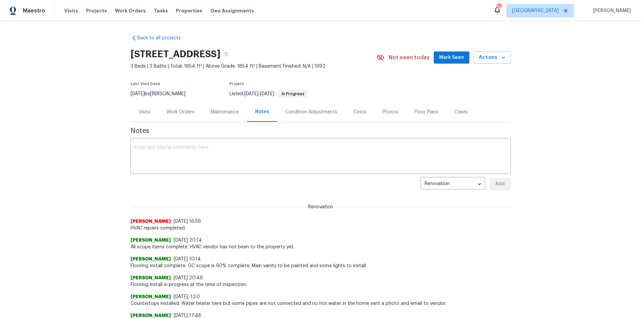
click at [180, 110] on div "Work Orders" at bounding box center [181, 112] width 28 height 7
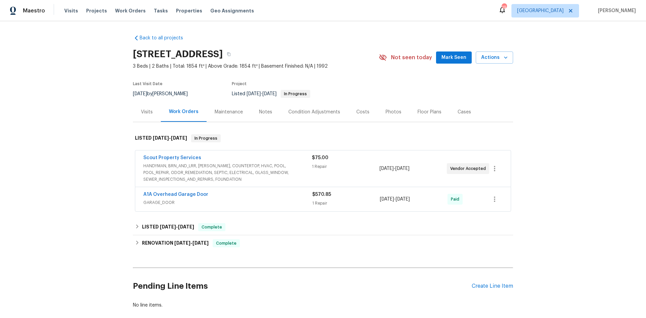
click at [220, 160] on div "Scout Property Services" at bounding box center [227, 158] width 169 height 8
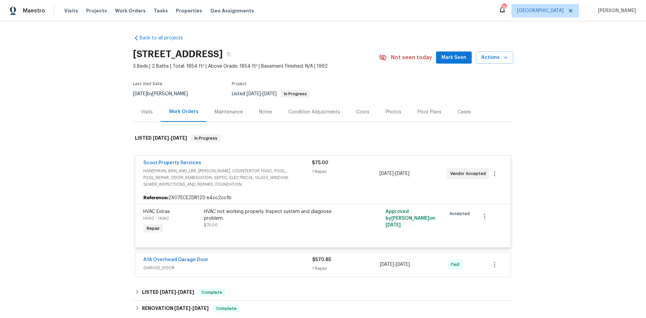
click at [201, 188] on div "Scout Property Services HANDYMAN, BRN_AND_LRR, WELLS, COUNTERTOP, HVAC, POOL, P…" at bounding box center [323, 173] width 376 height 36
click at [173, 166] on span "Scout Property Services" at bounding box center [172, 163] width 58 height 7
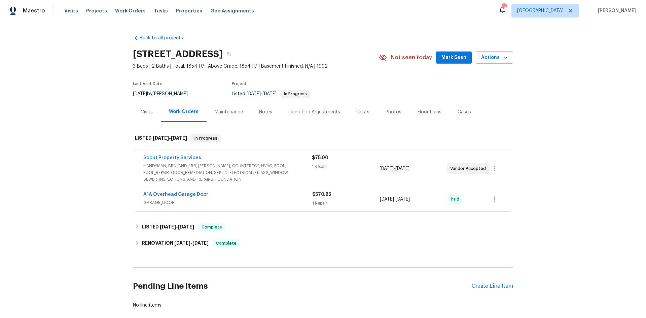
click at [186, 160] on span "Scout Property Services" at bounding box center [172, 157] width 58 height 7
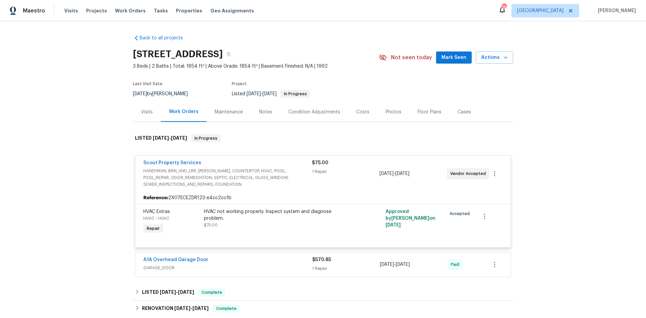
click at [192, 159] on div "Scout Property Services HANDYMAN, BRN_AND_LRR, WELLS, COUNTERTOP, HVAC, POOL, P…" at bounding box center [323, 173] width 376 height 36
click at [186, 163] on link "Scout Property Services" at bounding box center [172, 163] width 58 height 5
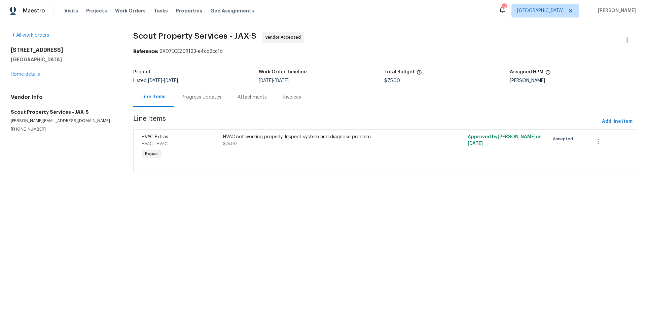
click at [285, 140] on div "HVAC not working properly. Inspect system and diagnose problem." at bounding box center [323, 137] width 200 height 7
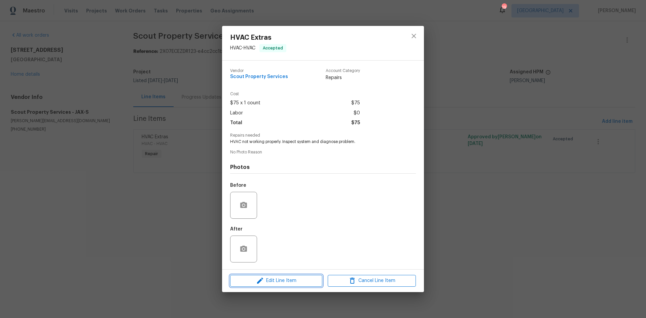
click at [281, 275] on button "Edit Line Item" at bounding box center [276, 281] width 92 height 12
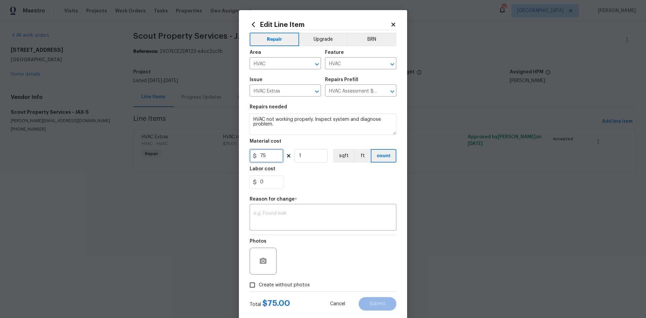
click at [261, 159] on input "75" at bounding box center [267, 155] width 34 height 13
type input "995"
click at [284, 220] on textarea at bounding box center [323, 218] width 139 height 14
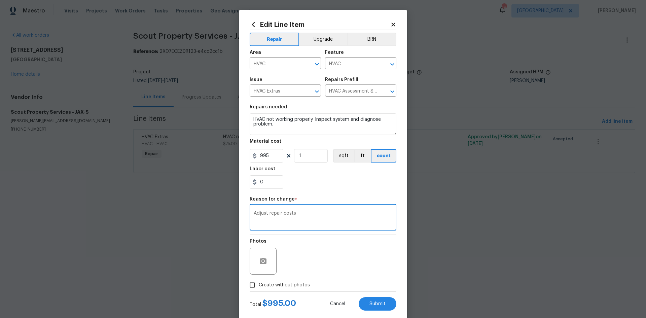
type textarea "Adjust repair costs"
click at [299, 282] on span "Create without photos" at bounding box center [284, 285] width 51 height 7
click at [259, 282] on input "Create without photos" at bounding box center [252, 285] width 13 height 13
checkbox input "true"
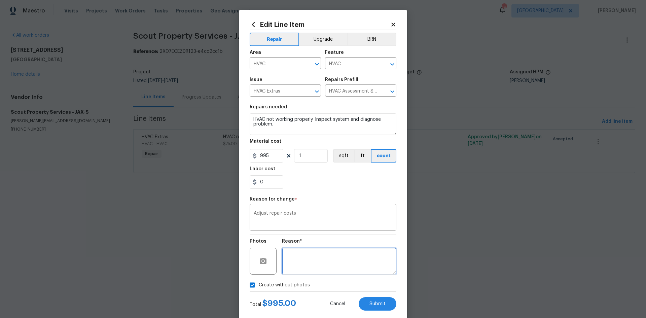
click at [318, 265] on textarea at bounding box center [339, 261] width 114 height 27
click at [376, 306] on span "Submit" at bounding box center [378, 304] width 16 height 5
type input "75"
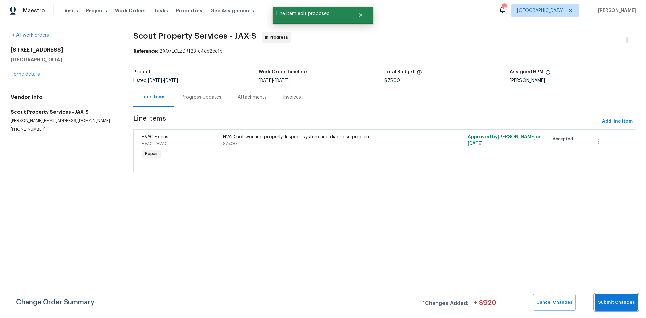
click at [610, 305] on span "Submit Changes" at bounding box center [616, 303] width 37 height 8
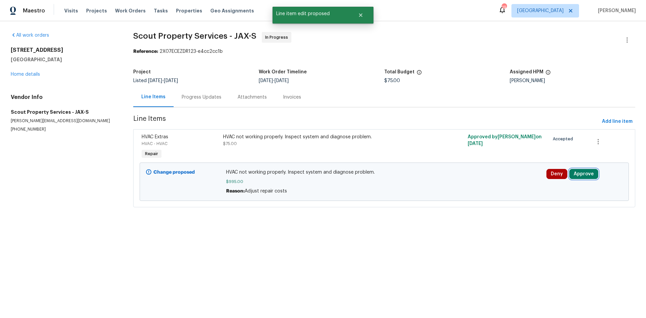
click at [590, 177] on button "Approve" at bounding box center [583, 174] width 29 height 10
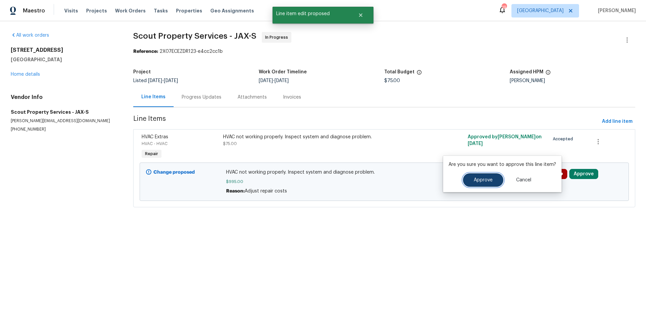
click at [464, 179] on button "Approve" at bounding box center [483, 179] width 40 height 13
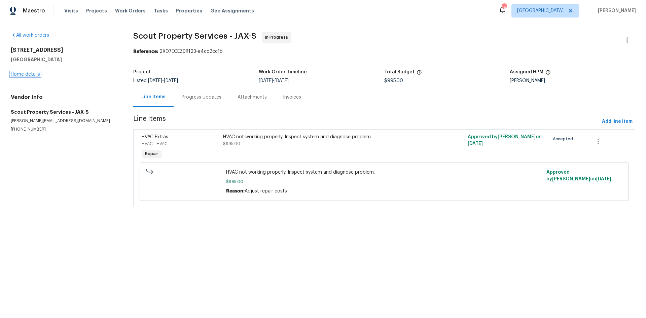
click at [14, 76] on link "Home details" at bounding box center [25, 74] width 29 height 5
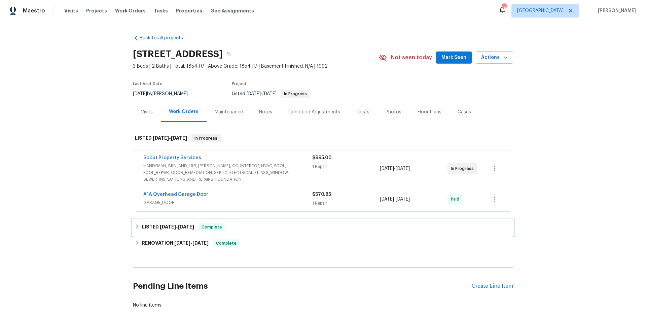
click at [183, 222] on div "LISTED 4/1/25 - 4/2/25 Complete" at bounding box center [323, 227] width 380 height 16
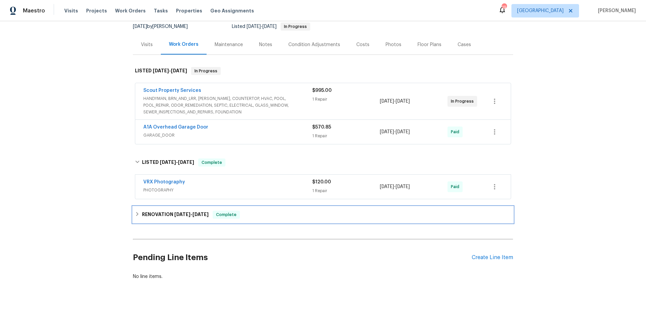
click at [208, 219] on div "RENOVATION 3/12/25 - 3/25/25 Complete" at bounding box center [323, 215] width 380 height 16
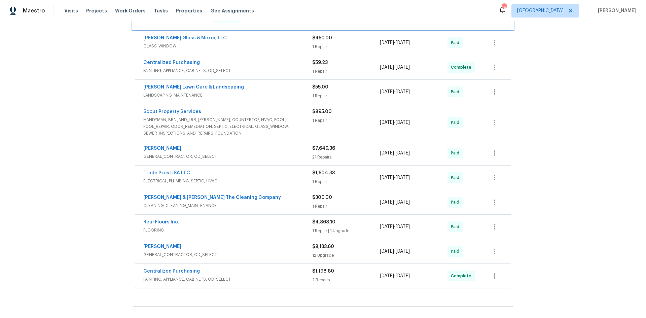
scroll to position [269, 0]
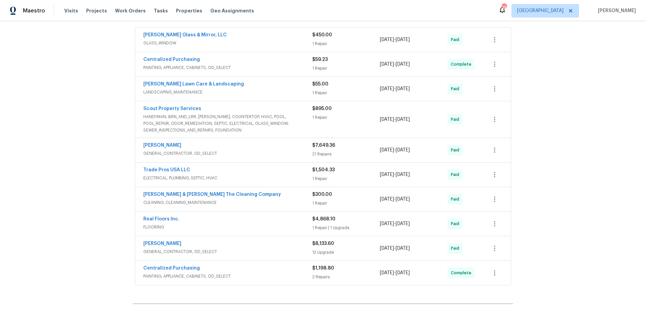
click at [169, 167] on span "Trade Pros USA LLC" at bounding box center [166, 170] width 47 height 7
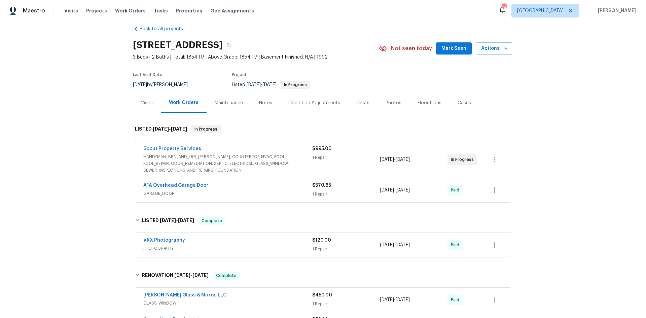
scroll to position [0, 0]
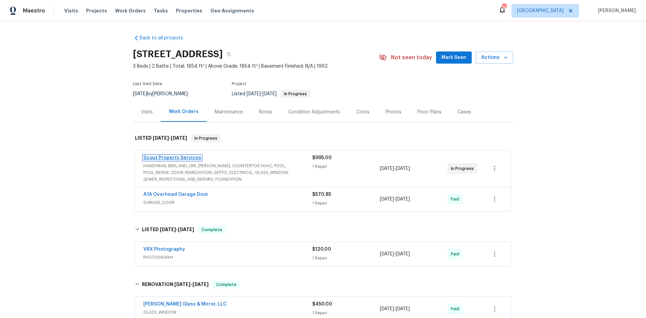
click at [173, 160] on link "Scout Property Services" at bounding box center [172, 157] width 58 height 5
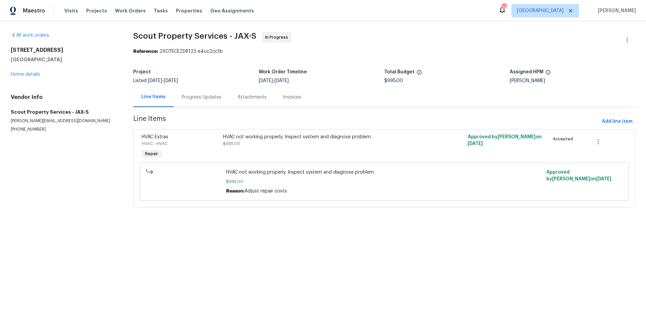
click at [194, 93] on div "Progress Updates" at bounding box center [202, 97] width 56 height 20
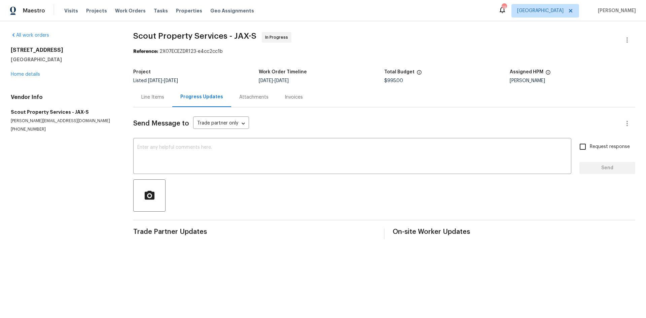
click at [152, 100] on div "Line Items" at bounding box center [152, 97] width 23 height 7
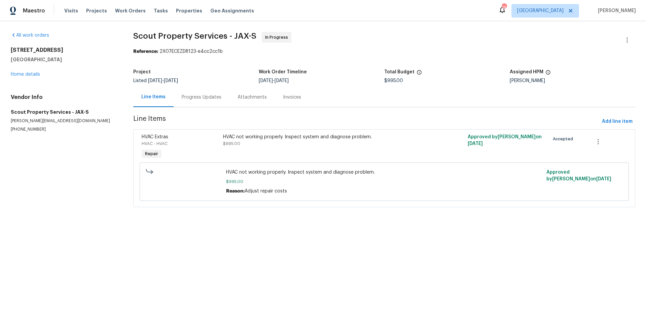
click at [23, 72] on div "5933 Copper Lake Dr Jacksonville, FL 32218 Home details" at bounding box center [64, 62] width 106 height 31
click at [22, 75] on link "Home details" at bounding box center [25, 74] width 29 height 5
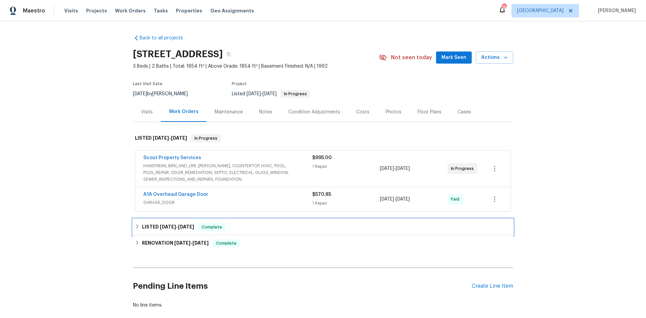
click at [184, 230] on h6 "LISTED 4/1/25 - 4/2/25" at bounding box center [168, 227] width 52 height 8
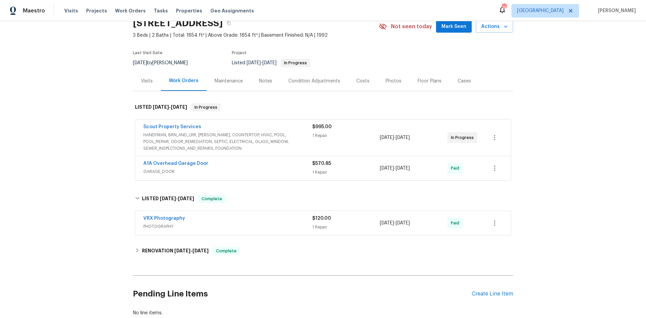
scroll to position [34, 0]
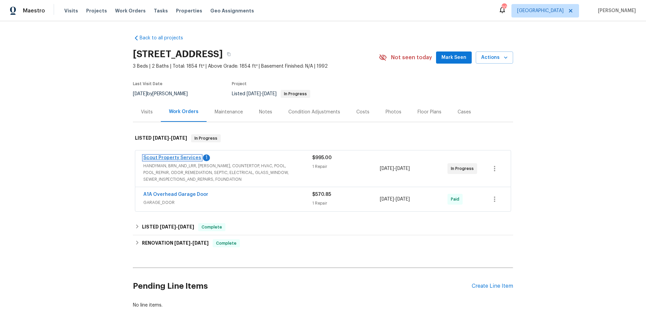
click at [174, 158] on link "Scout Property Services" at bounding box center [172, 157] width 58 height 5
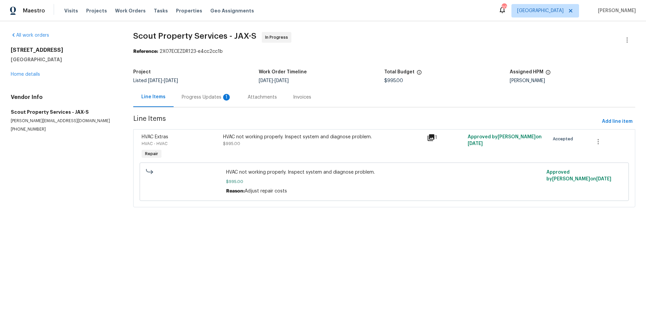
click at [199, 97] on div "Progress Updates 1" at bounding box center [207, 97] width 50 height 7
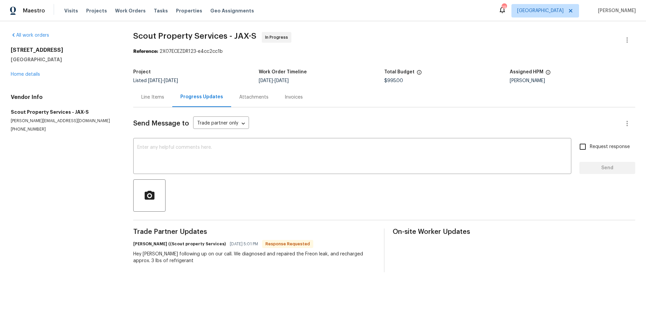
click at [36, 71] on div "[STREET_ADDRESS] Home details" at bounding box center [64, 62] width 106 height 31
click at [35, 72] on link "Home details" at bounding box center [25, 74] width 29 height 5
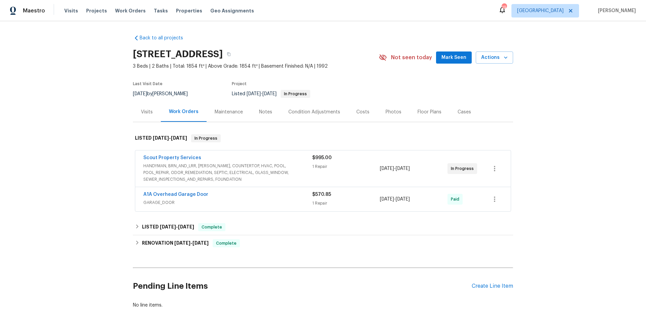
click at [169, 161] on span "Scout Property Services" at bounding box center [172, 157] width 58 height 7
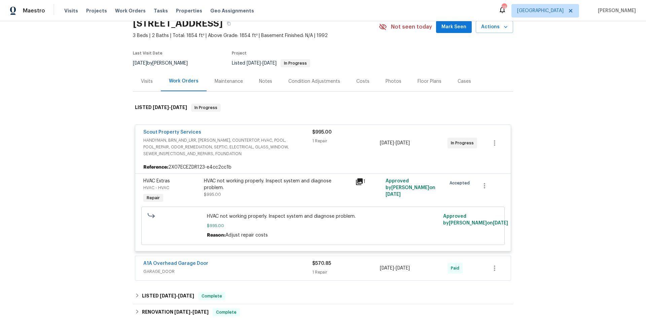
scroll to position [34, 0]
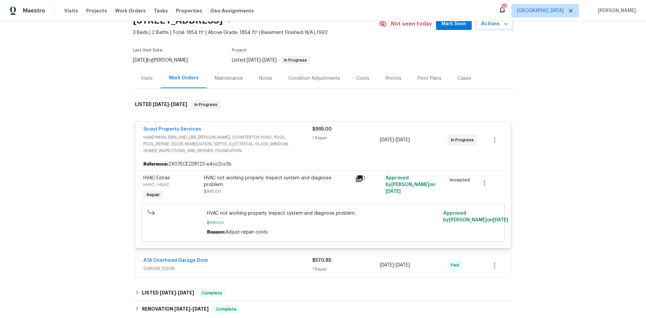
click at [184, 140] on span "HANDYMAN, BRN_AND_LRR, [PERSON_NAME], COUNTERTOP, HVAC, POOL, POOL_REPAIR, ODOR…" at bounding box center [227, 144] width 169 height 20
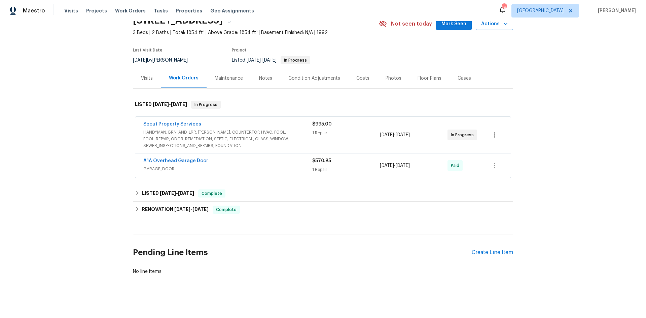
click at [158, 143] on span "HANDYMAN, BRN_AND_LRR, [PERSON_NAME], COUNTERTOP, HVAC, POOL, POOL_REPAIR, ODOR…" at bounding box center [227, 139] width 169 height 20
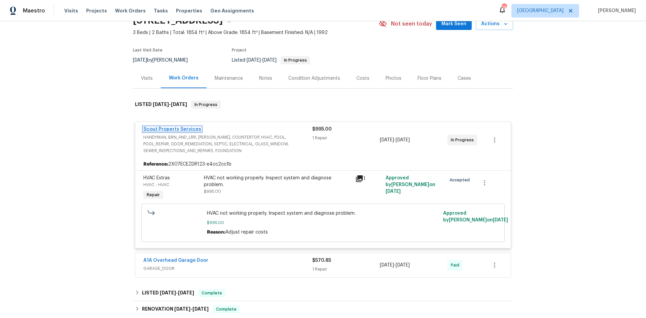
click at [169, 131] on link "Scout Property Services" at bounding box center [172, 129] width 58 height 5
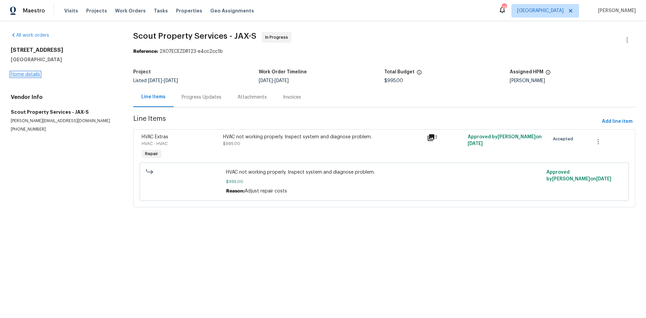
click at [37, 75] on link "Home details" at bounding box center [25, 74] width 29 height 5
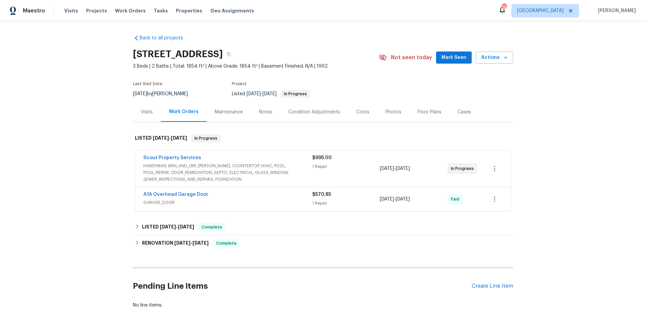
click at [198, 166] on span "HANDYMAN, BRN_AND_LRR, [PERSON_NAME], COUNTERTOP, HVAC, POOL, POOL_REPAIR, ODOR…" at bounding box center [227, 173] width 169 height 20
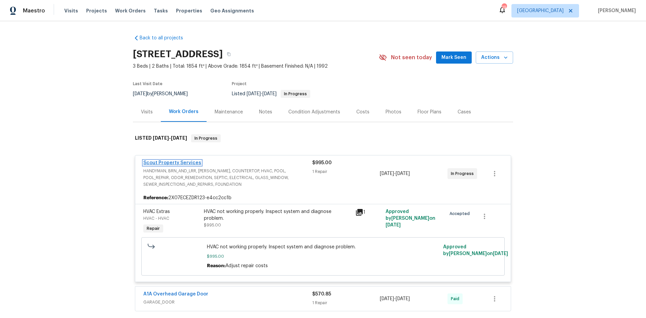
click at [177, 161] on link "Scout Property Services" at bounding box center [172, 163] width 58 height 5
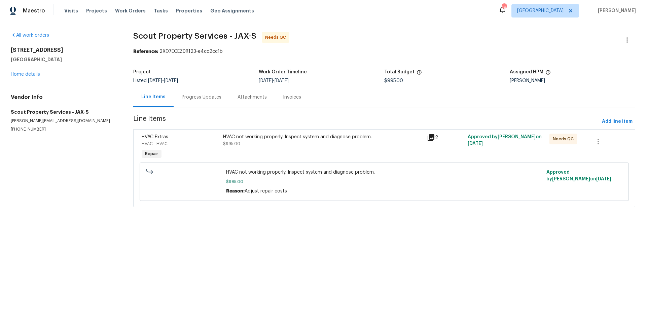
click at [331, 139] on div "HVAC not working properly. Inspect system and diagnose problem." at bounding box center [323, 137] width 200 height 7
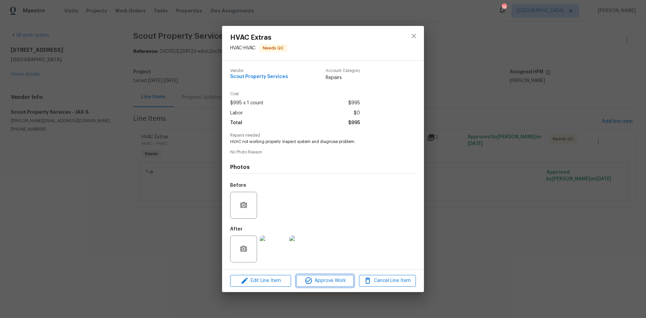
click at [323, 285] on button "Approve Work" at bounding box center [325, 281] width 57 height 12
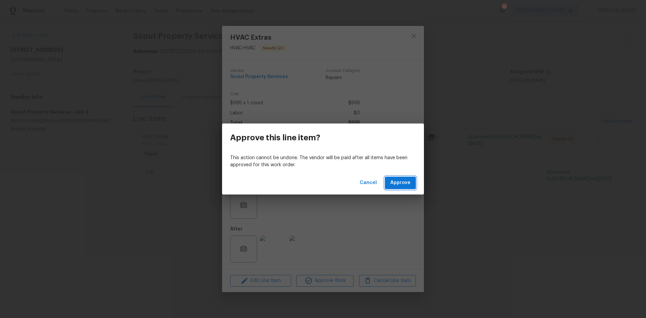
click at [403, 185] on span "Approve" at bounding box center [400, 183] width 20 height 8
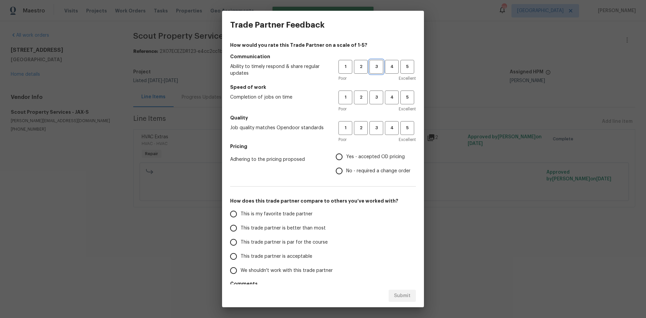
click at [370, 67] on span "3" at bounding box center [376, 67] width 12 height 8
click at [368, 88] on h5 "Speed of work" at bounding box center [323, 87] width 186 height 7
click at [371, 109] on div "Poor Excellent" at bounding box center [377, 109] width 77 height 7
click at [373, 100] on span "3" at bounding box center [376, 98] width 12 height 8
click at [371, 131] on span "3" at bounding box center [376, 128] width 12 height 8
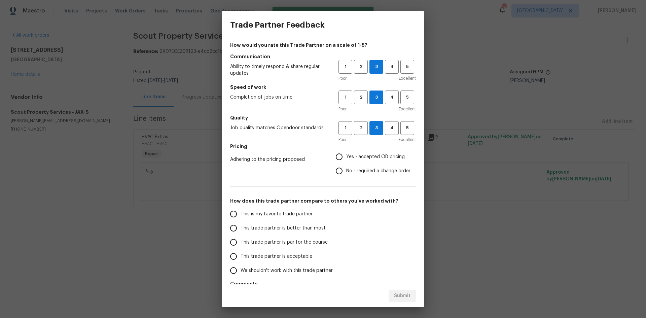
click at [347, 164] on label "No - required a change order" at bounding box center [371, 171] width 78 height 14
click at [346, 164] on input "No - required a change order" at bounding box center [339, 171] width 14 height 14
radio input "true"
click at [350, 156] on span "Yes - accepted OD pricing" at bounding box center [375, 156] width 59 height 7
click at [346, 156] on input "Yes - accepted OD pricing" at bounding box center [339, 157] width 14 height 14
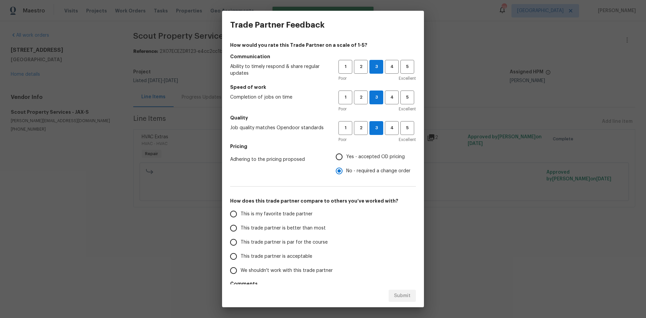
radio input "true"
click at [280, 238] on label "This trade partner is par for the course" at bounding box center [280, 242] width 106 height 14
click at [241, 238] on input "This trade partner is par for the course" at bounding box center [234, 242] width 14 height 14
click at [407, 298] on span "Submit" at bounding box center [402, 296] width 16 height 8
radio input "true"
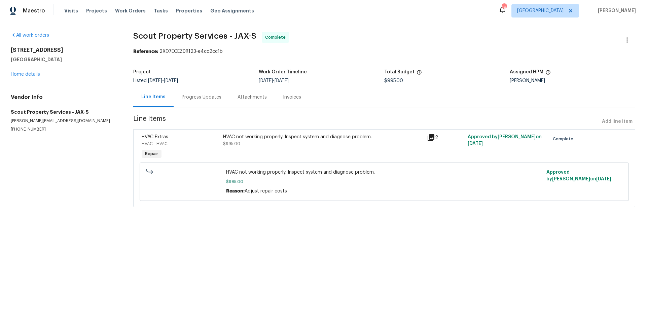
radio input "false"
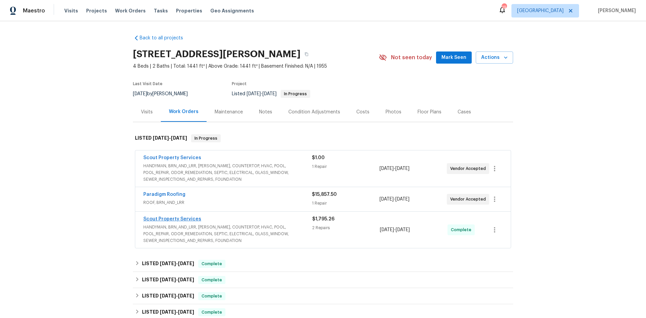
click at [179, 221] on span "Scout Property Services" at bounding box center [172, 219] width 58 height 7
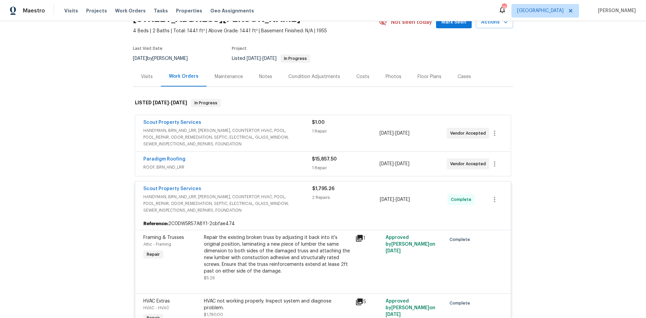
scroll to position [34, 0]
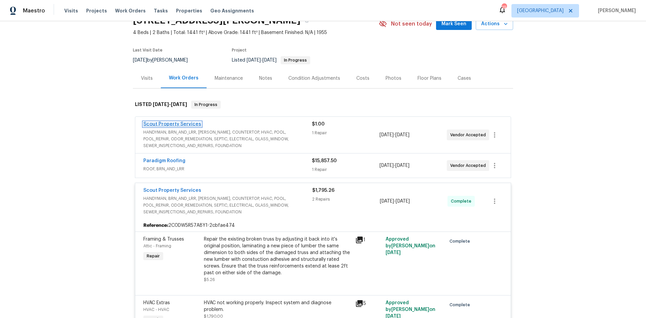
click at [175, 123] on link "Scout Property Services" at bounding box center [172, 124] width 58 height 5
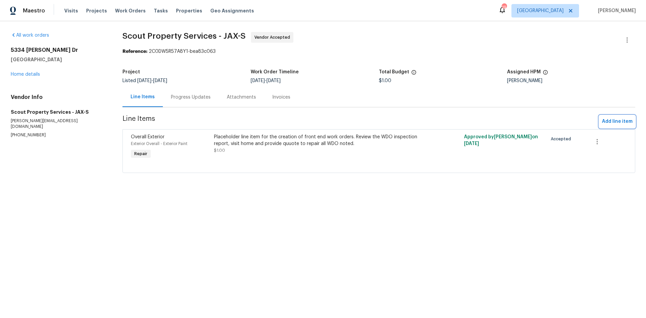
click at [618, 123] on span "Add line item" at bounding box center [617, 121] width 31 height 8
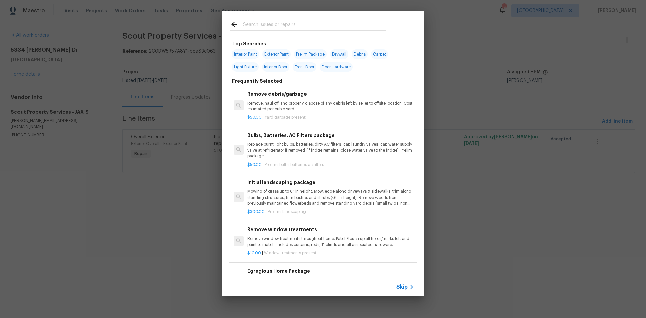
click at [295, 24] on input "text" at bounding box center [314, 25] width 143 height 10
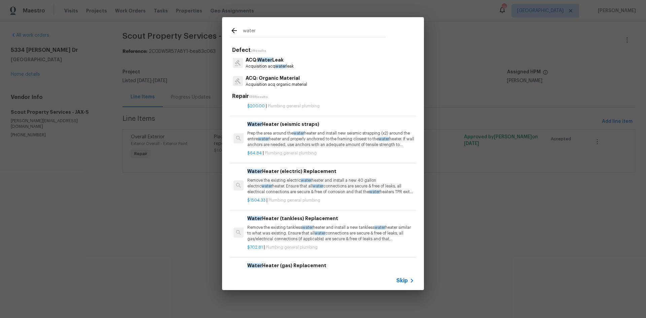
scroll to position [404, 0]
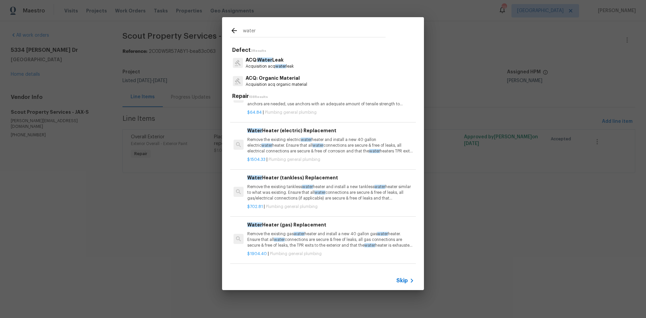
type input "water"
click at [302, 140] on span "water" at bounding box center [306, 140] width 11 height 4
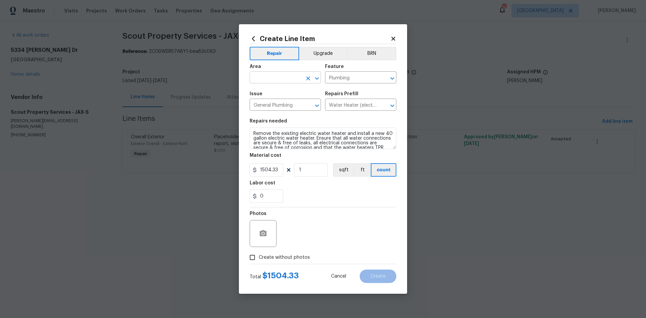
click at [274, 79] on input "text" at bounding box center [276, 78] width 53 height 10
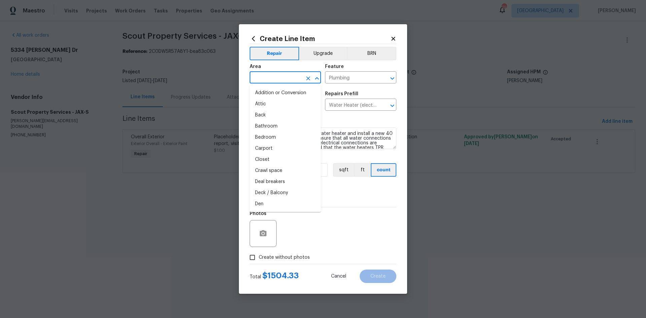
type input "w"
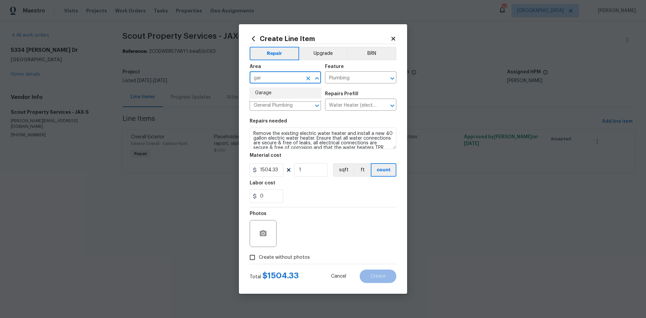
click at [269, 93] on li "Garage" at bounding box center [285, 93] width 71 height 11
type input "Garage"
click at [288, 259] on span "Create without photos" at bounding box center [284, 257] width 51 height 7
click at [259, 259] on input "Create without photos" at bounding box center [252, 257] width 13 height 13
checkbox input "true"
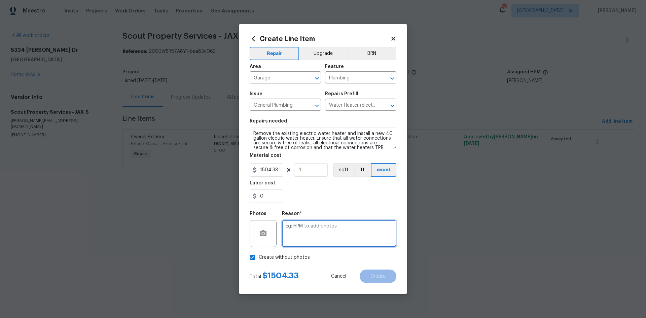
click at [308, 238] on textarea at bounding box center [339, 233] width 114 height 27
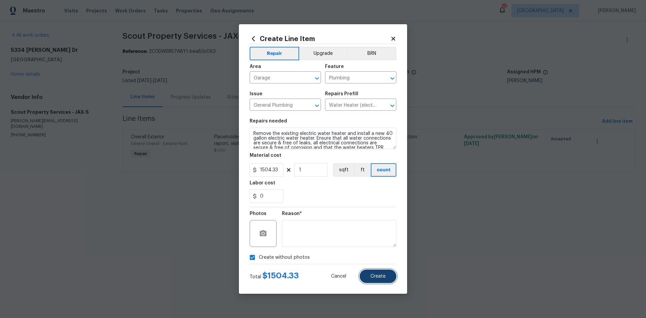
click at [364, 276] on button "Create" at bounding box center [378, 276] width 37 height 13
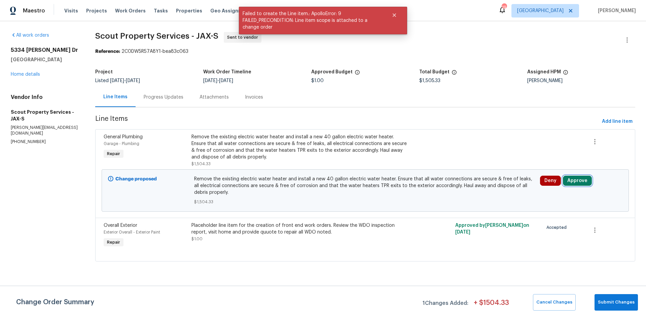
click at [572, 177] on button "Approve" at bounding box center [577, 181] width 29 height 10
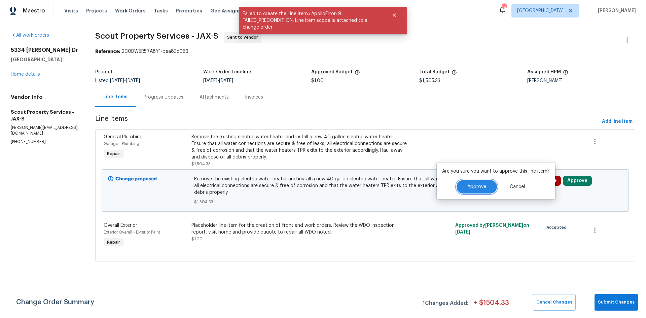
drag, startPoint x: 467, startPoint y: 188, endPoint x: 475, endPoint y: 189, distance: 7.2
click at [467, 188] on span "Approve" at bounding box center [476, 186] width 19 height 5
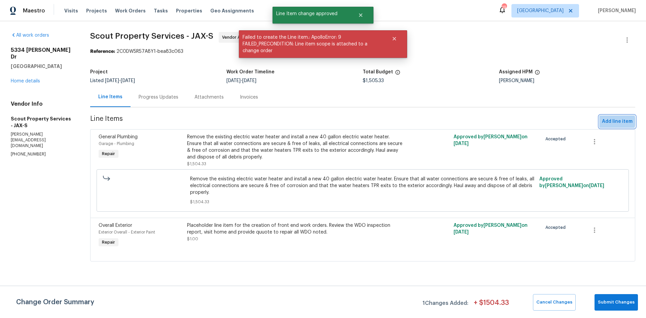
click at [612, 122] on span "Add line item" at bounding box center [617, 121] width 31 height 8
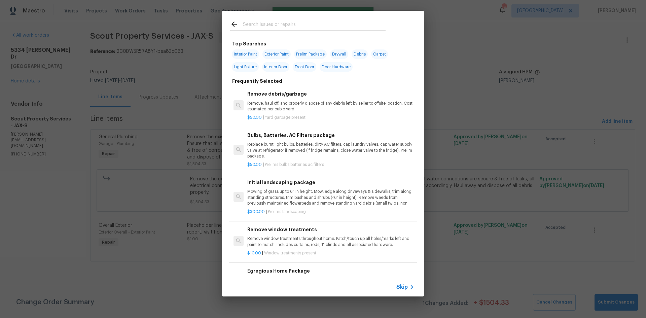
click at [273, 22] on input "text" at bounding box center [314, 25] width 143 height 10
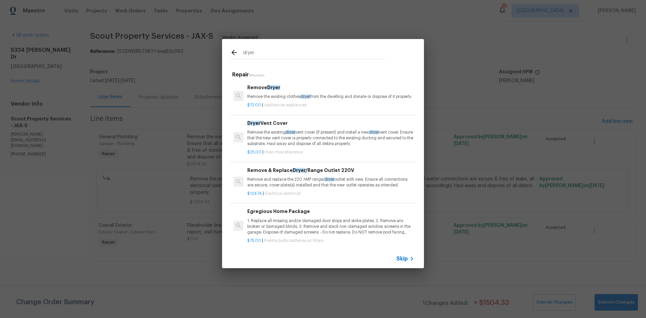
type input "dryer"
click at [309, 141] on p "Remove the existing dryer vent cover (if present) and install a new dryer vent …" at bounding box center [330, 138] width 167 height 17
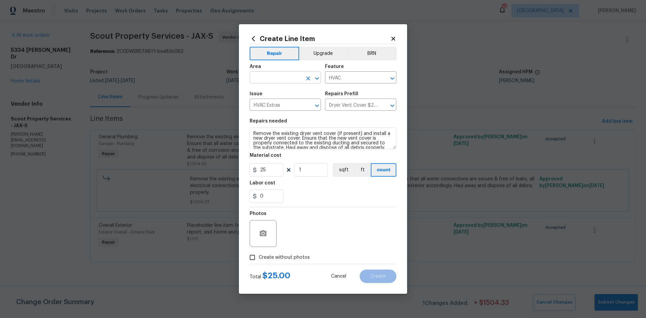
click at [261, 82] on input "text" at bounding box center [276, 78] width 53 height 10
click at [269, 92] on li "Laundry" at bounding box center [285, 93] width 71 height 11
type input "Laundry"
click at [273, 168] on input "25" at bounding box center [267, 169] width 34 height 13
type input "275"
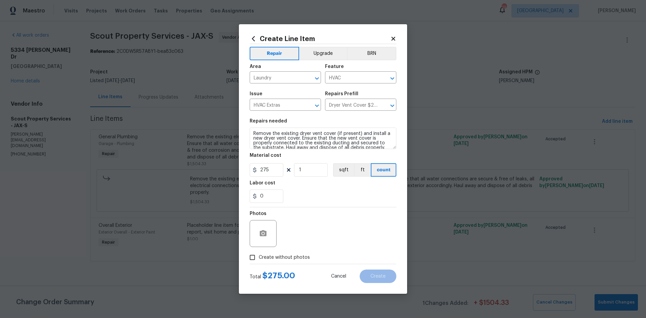
click at [308, 258] on span "Create without photos" at bounding box center [284, 257] width 51 height 7
click at [259, 258] on input "Create without photos" at bounding box center [252, 257] width 13 height 13
checkbox input "true"
click at [261, 169] on input "275" at bounding box center [267, 169] width 34 height 13
type input "575"
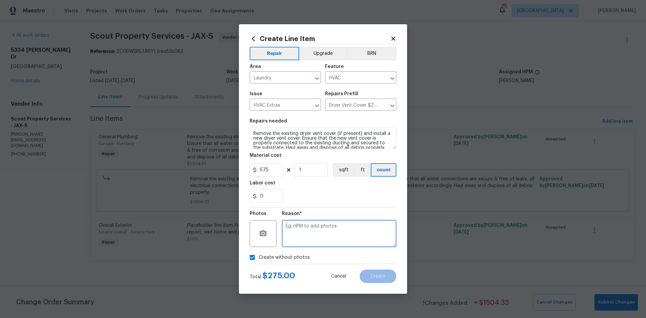
click at [335, 229] on textarea at bounding box center [339, 233] width 114 height 27
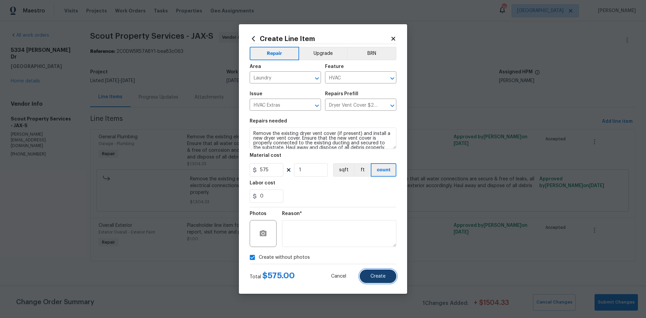
click at [365, 273] on button "Create" at bounding box center [378, 276] width 37 height 13
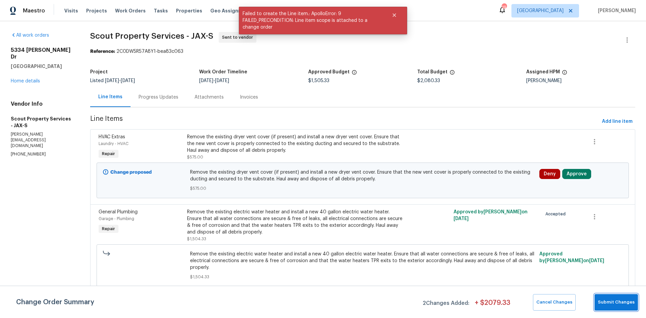
click at [618, 305] on span "Submit Changes" at bounding box center [616, 303] width 37 height 8
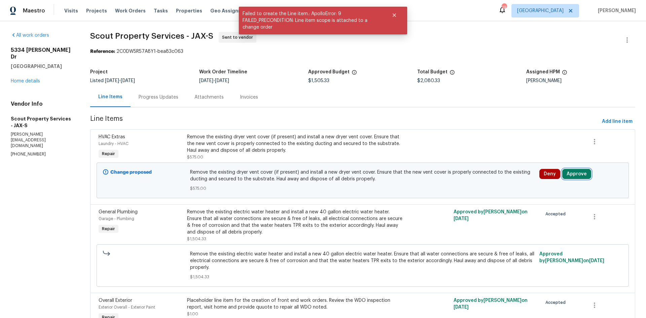
click at [584, 174] on button "Approve" at bounding box center [576, 174] width 29 height 10
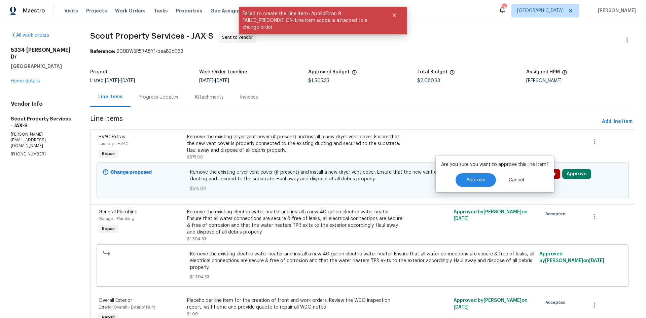
click at [477, 172] on div "Are you sure you want to approve this line item? Approve Cancel" at bounding box center [495, 174] width 118 height 36
click at [474, 181] on span "Approve" at bounding box center [475, 180] width 19 height 5
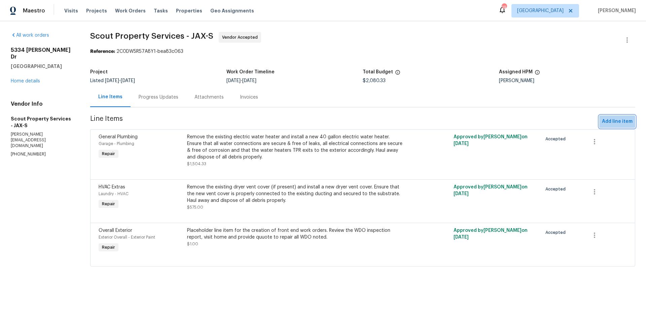
click at [608, 123] on span "Add line item" at bounding box center [617, 121] width 31 height 8
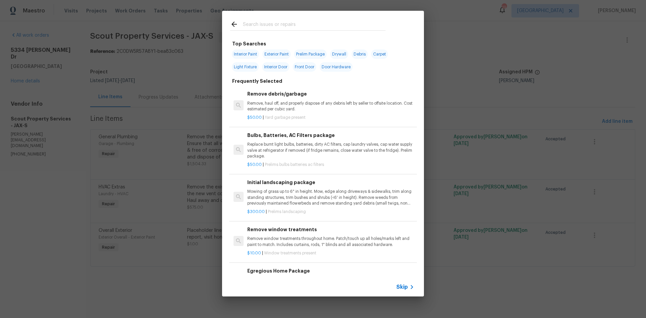
click at [303, 30] on input "text" at bounding box center [314, 25] width 143 height 10
click at [236, 29] on div at bounding box center [236, 25] width 13 height 10
click at [227, 24] on div at bounding box center [308, 24] width 172 height 27
click at [230, 24] on div at bounding box center [308, 24] width 172 height 27
click at [231, 23] on icon at bounding box center [234, 24] width 8 height 8
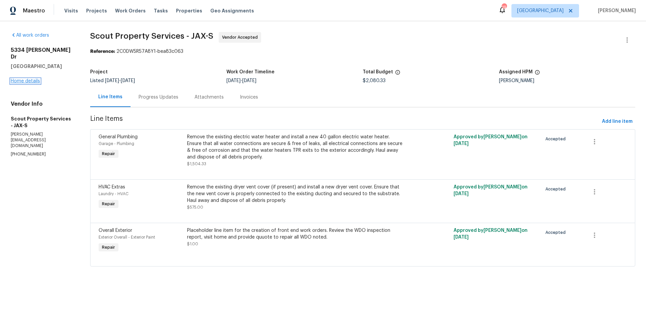
click at [36, 79] on link "Home details" at bounding box center [25, 81] width 29 height 5
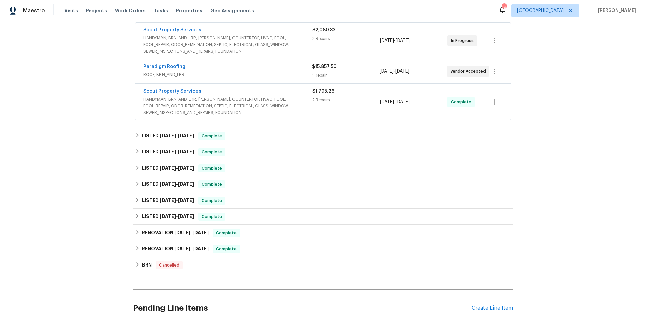
scroll to position [135, 0]
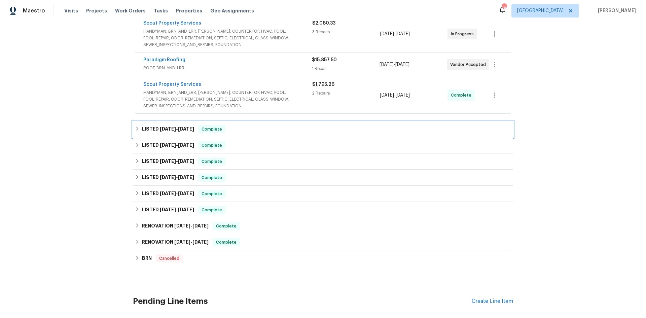
click at [177, 131] on h6 "LISTED 7/25/25 - 7/30/25" at bounding box center [168, 129] width 52 height 8
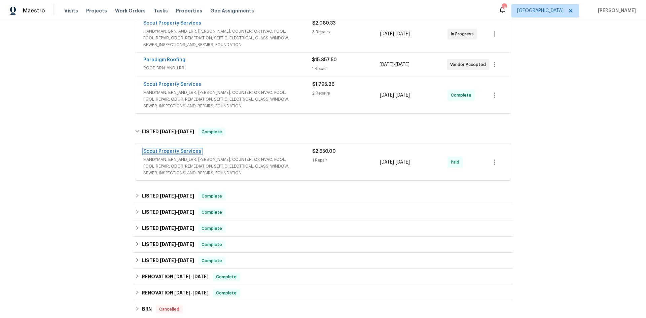
click at [185, 152] on link "Scout Property Services" at bounding box center [172, 151] width 58 height 5
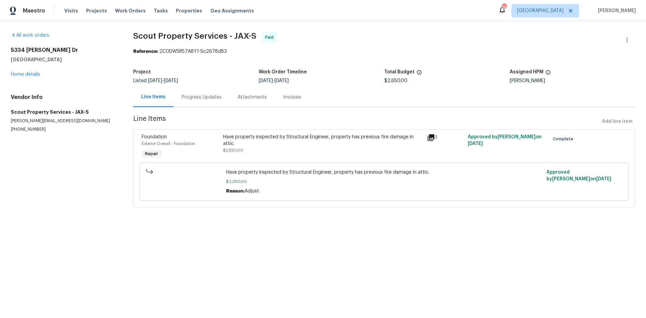
click at [27, 71] on div "5334 Mays Dr Jacksonville, FL 32209 Home details" at bounding box center [64, 62] width 106 height 31
click at [32, 75] on link "Home details" at bounding box center [25, 74] width 29 height 5
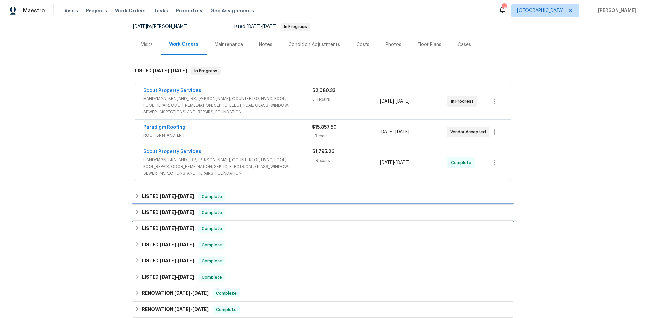
click at [181, 216] on h6 "LISTED 4/29/25 - 5/2/25" at bounding box center [168, 213] width 52 height 8
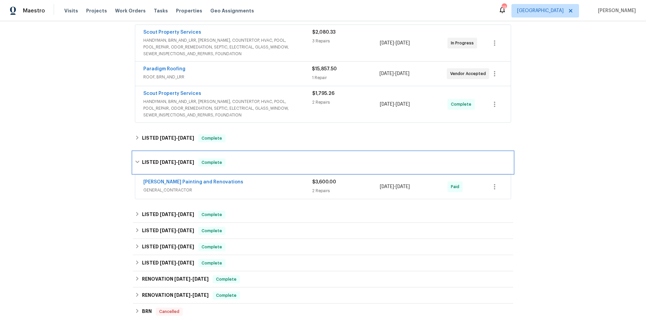
scroll to position [135, 0]
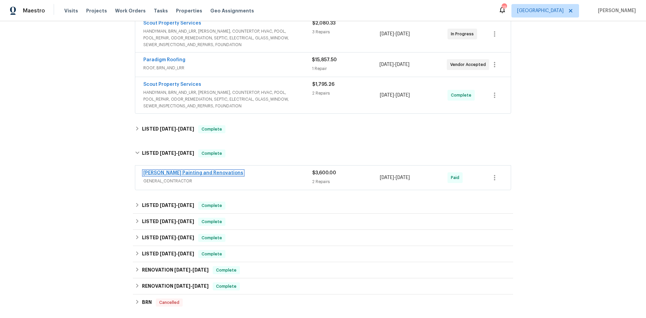
click at [200, 172] on link "Hildebrandt Painting and Renovations" at bounding box center [193, 173] width 100 height 5
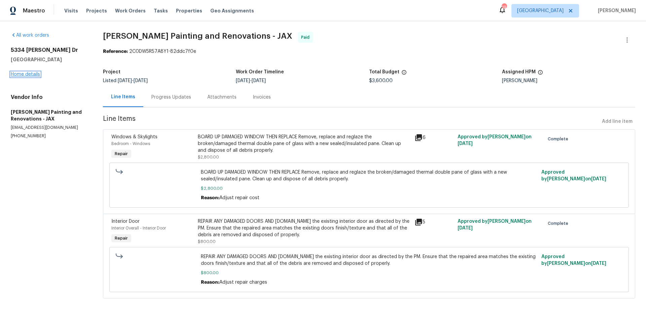
click at [34, 73] on link "Home details" at bounding box center [25, 74] width 29 height 5
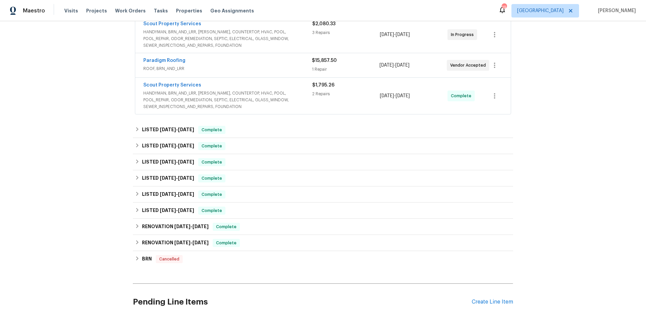
scroll to position [135, 0]
click at [173, 174] on h6 "LISTED 2/3/25 - 2/12/25" at bounding box center [168, 178] width 52 height 8
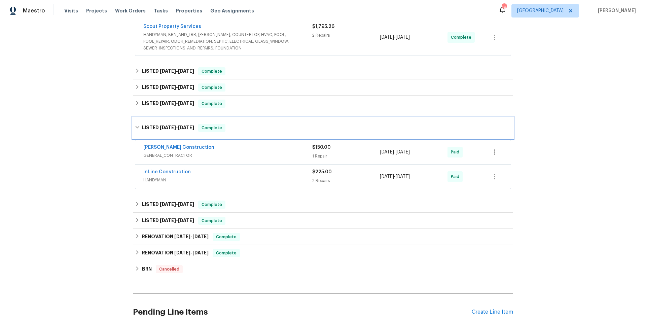
scroll to position [202, 0]
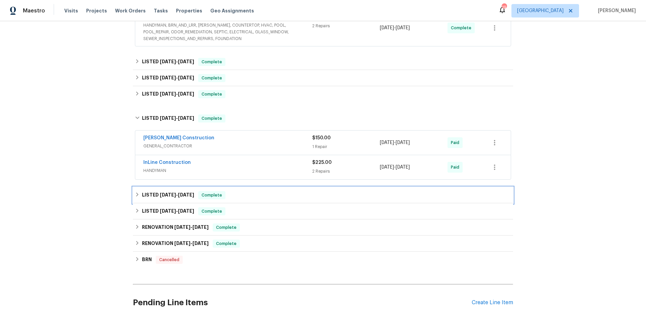
click at [181, 195] on span "10/7/24" at bounding box center [186, 195] width 16 height 5
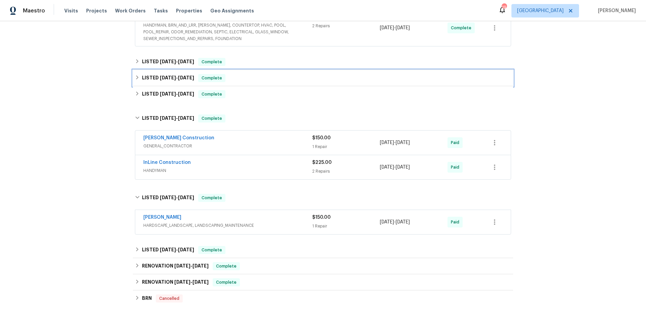
click at [174, 81] on h6 "LISTED 4/29/25 - 5/2/25" at bounding box center [168, 78] width 52 height 8
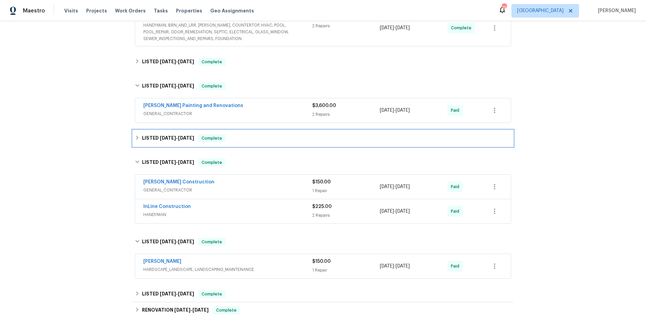
click at [183, 135] on h6 "LISTED 3/27/25 - 4/9/25" at bounding box center [168, 138] width 52 height 8
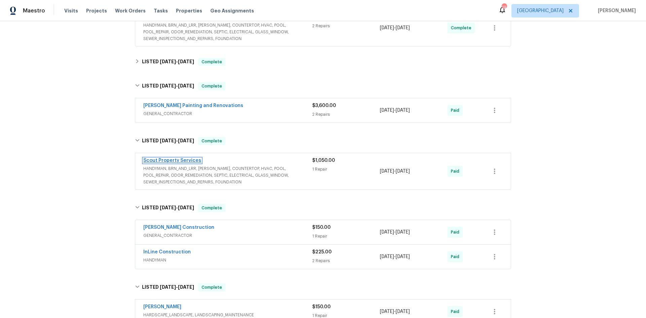
click at [168, 158] on link "Scout Property Services" at bounding box center [172, 160] width 58 height 5
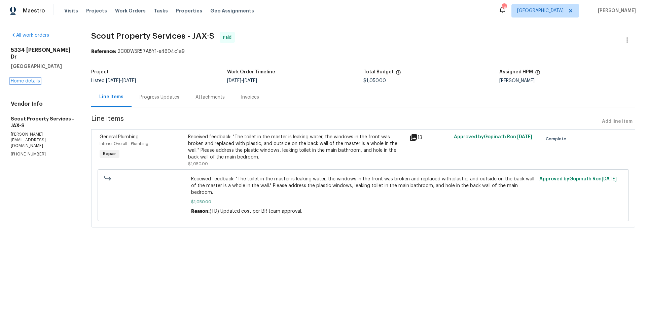
click at [32, 79] on link "Home details" at bounding box center [25, 81] width 29 height 5
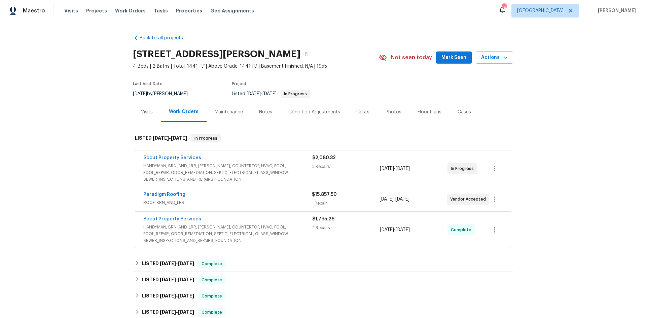
click at [158, 169] on span "HANDYMAN, BRN_AND_LRR, WELLS, COUNTERTOP, HVAC, POOL, POOL_REPAIR, ODOR_REMEDIA…" at bounding box center [227, 173] width 169 height 20
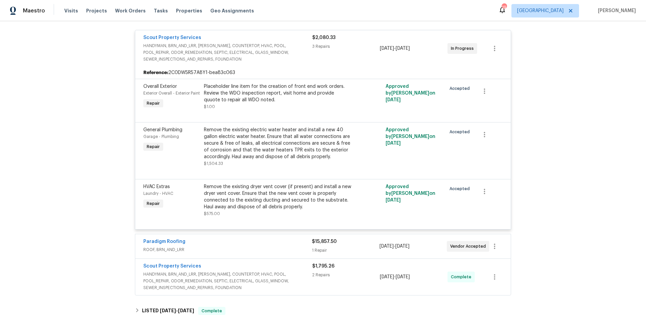
scroll to position [135, 0]
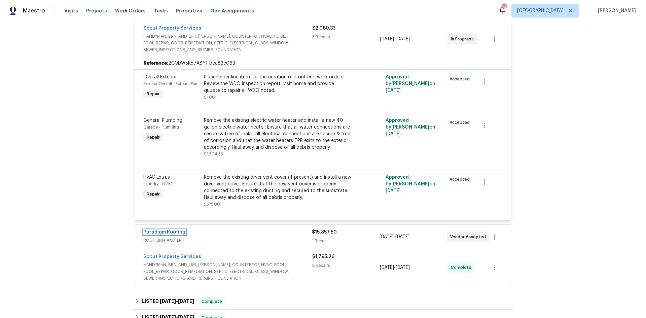
click at [168, 235] on link "Paradigm Roofing" at bounding box center [164, 232] width 42 height 5
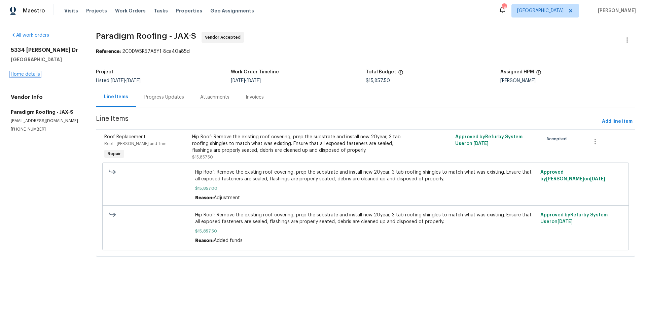
click at [18, 75] on link "Home details" at bounding box center [25, 74] width 29 height 5
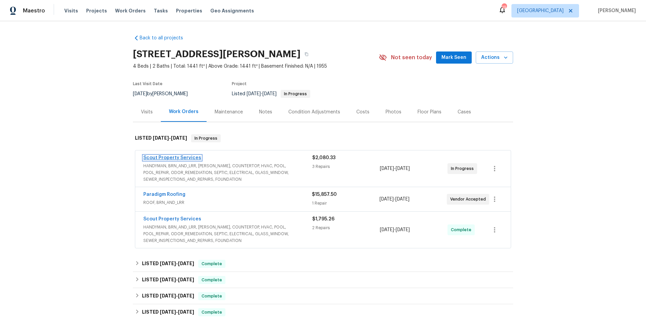
click at [168, 157] on link "Scout Property Services" at bounding box center [172, 157] width 58 height 5
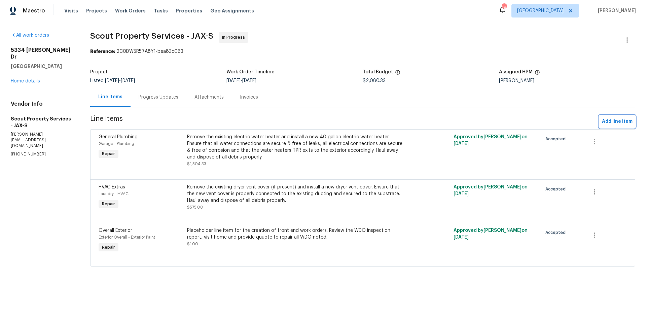
click at [610, 125] on span "Add line item" at bounding box center [617, 121] width 31 height 8
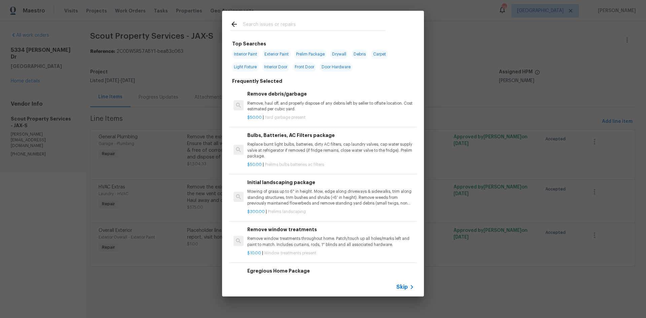
click at [326, 28] on input "text" at bounding box center [314, 25] width 143 height 10
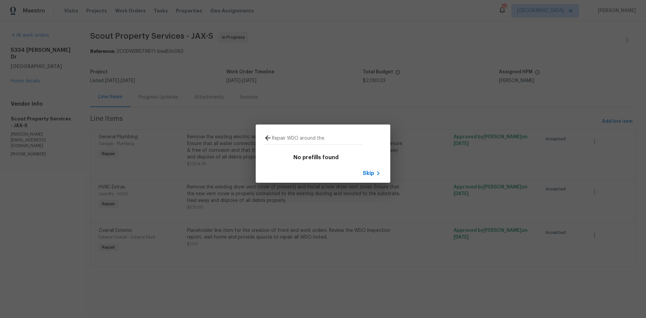
type input "Repair WDO around the"
click at [272, 140] on icon at bounding box center [268, 138] width 8 height 8
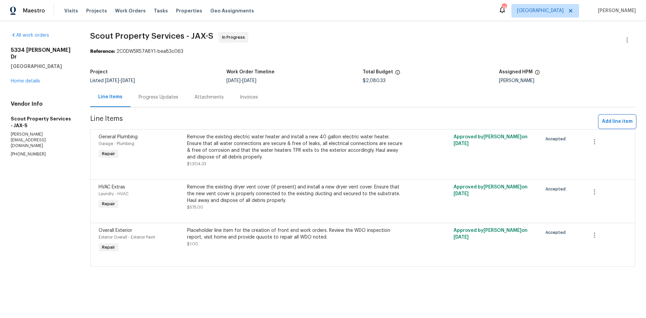
click at [613, 119] on span "Add line item" at bounding box center [617, 121] width 31 height 8
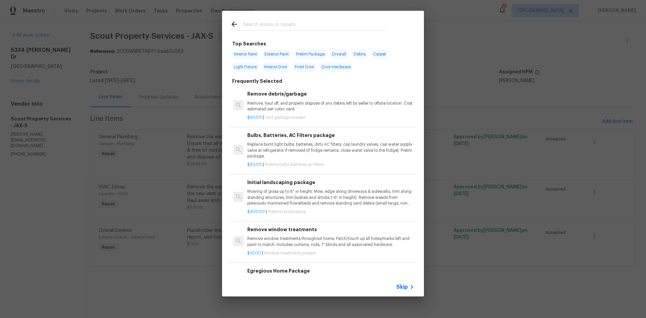
click at [302, 26] on input "text" at bounding box center [314, 25] width 143 height 10
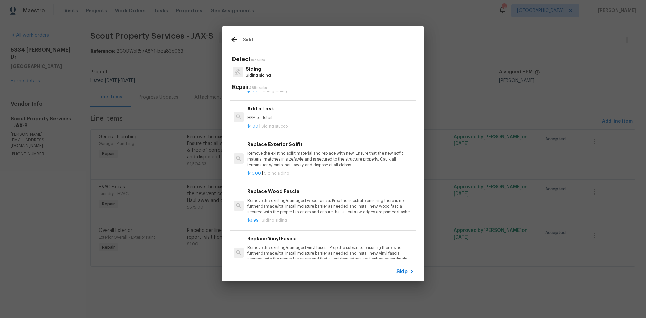
scroll to position [572, 0]
type input "Sidd"
click at [184, 47] on div "Sidd Defect 1 Results Siding Siding siding Repair 48 Results Replace T-1-11 Sid…" at bounding box center [323, 153] width 646 height 307
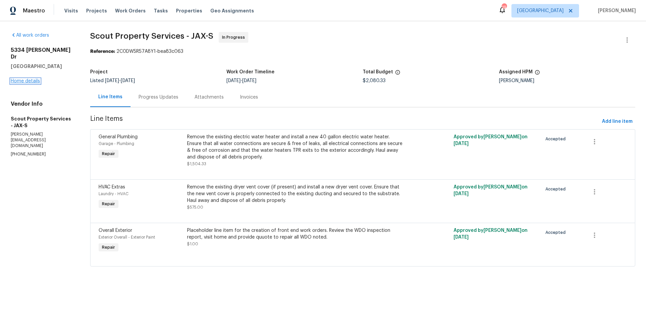
click at [16, 79] on link "Home details" at bounding box center [25, 81] width 29 height 5
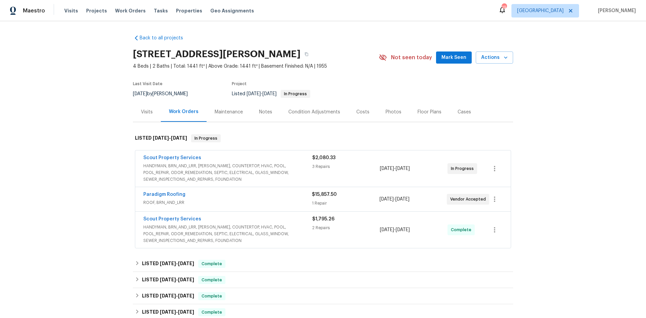
click at [396, 112] on div "Photos" at bounding box center [394, 112] width 32 height 20
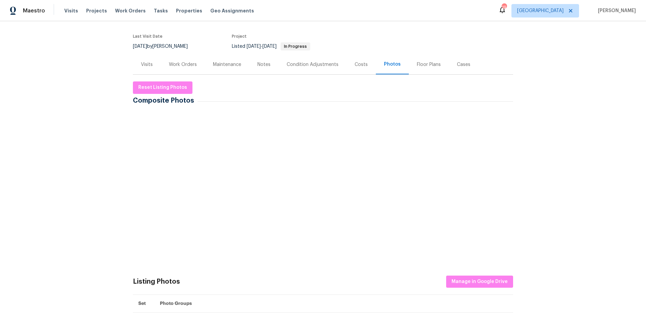
scroll to position [67, 0]
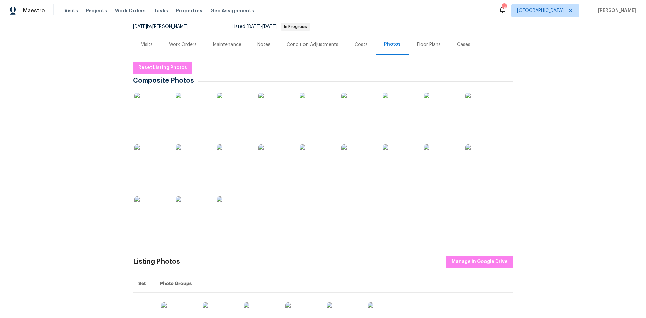
click at [139, 108] on img at bounding box center [151, 110] width 34 height 34
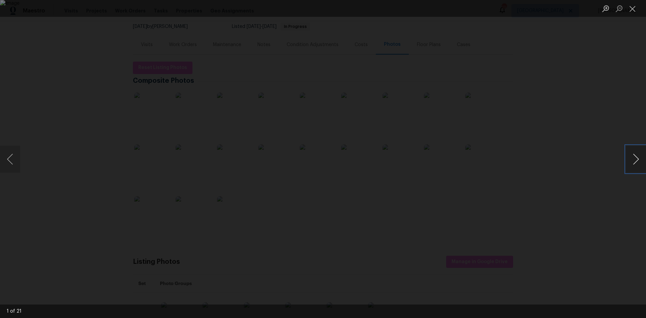
click at [635, 157] on button "Next image" at bounding box center [636, 159] width 20 height 27
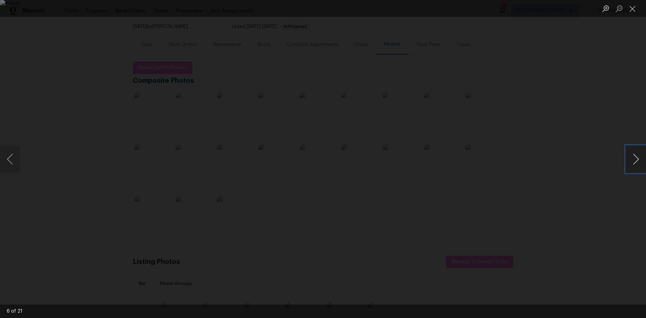
click at [635, 157] on button "Next image" at bounding box center [636, 159] width 20 height 27
click at [339, 163] on img "Lightbox" at bounding box center [323, 159] width 646 height 318
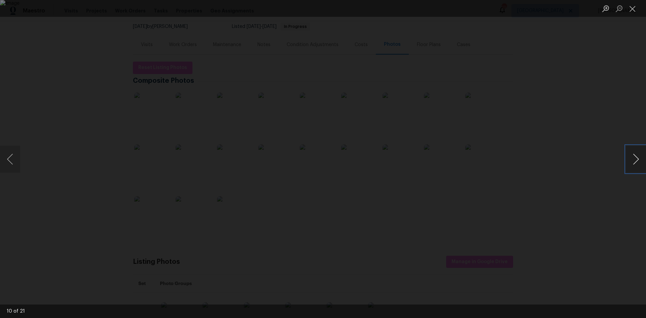
click at [632, 164] on button "Next image" at bounding box center [636, 159] width 20 height 27
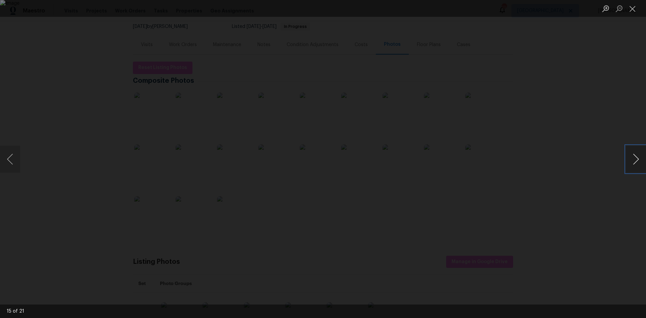
click at [632, 164] on button "Next image" at bounding box center [636, 159] width 20 height 27
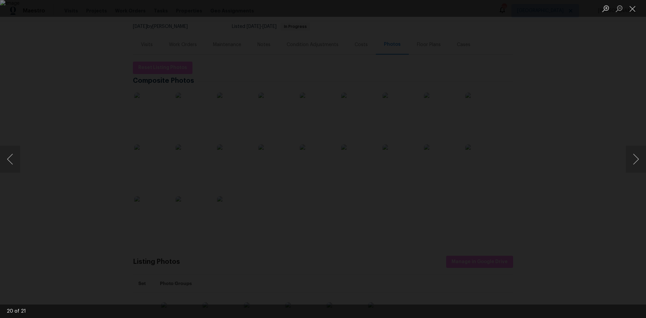
click at [77, 33] on div "Lightbox" at bounding box center [323, 159] width 646 height 318
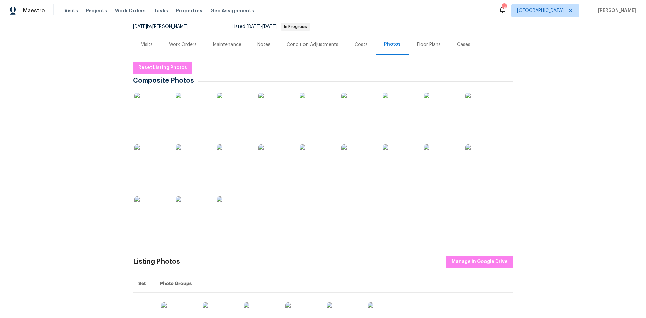
click at [187, 44] on div "Work Orders" at bounding box center [183, 44] width 28 height 7
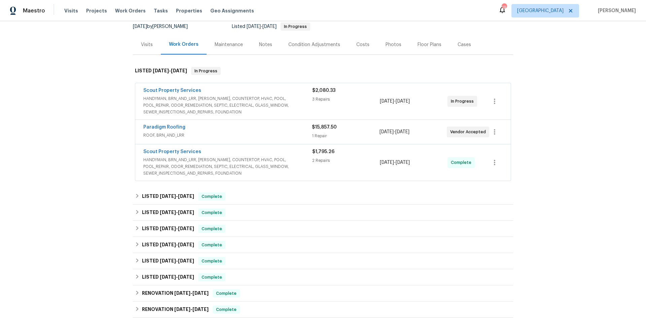
click at [183, 94] on span "Scout Property Services" at bounding box center [172, 90] width 58 height 7
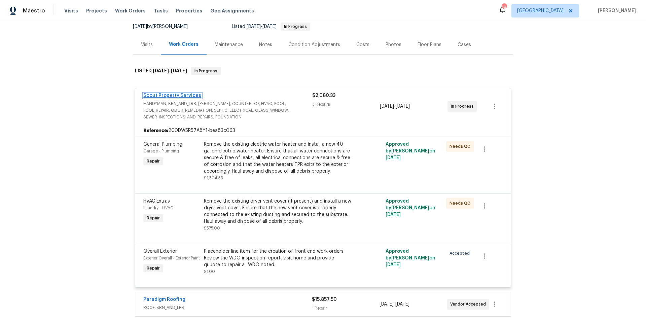
click at [172, 96] on link "Scout Property Services" at bounding box center [172, 95] width 58 height 5
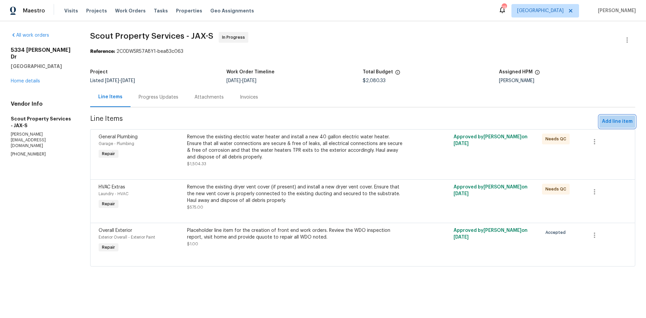
click at [602, 124] on span "Add line item" at bounding box center [617, 121] width 31 height 8
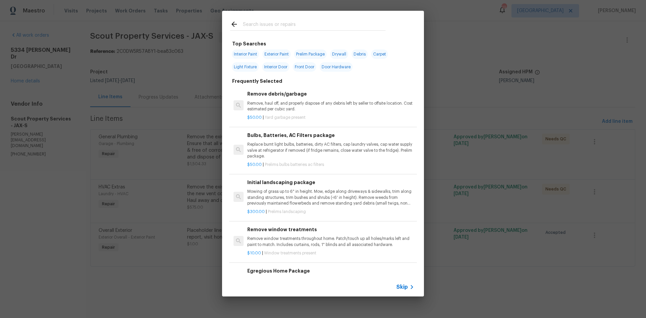
click at [313, 138] on h6 "Bulbs, Batteries, AC Filters package" at bounding box center [330, 135] width 167 height 7
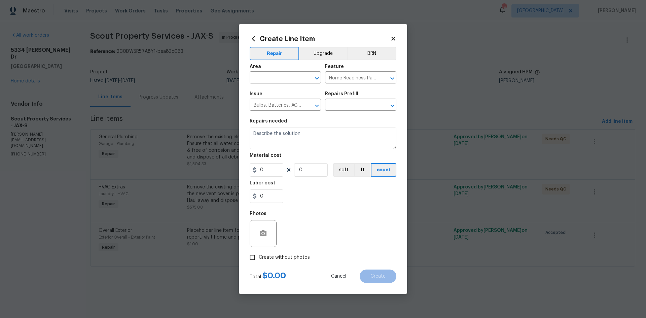
type input "Bulbs, Batteries, AC Filters package $50.00"
type textarea "Replace burnt light bulbs, batteries, dirty AC filters, cap laundry valves, cap…"
type input "50"
type input "1"
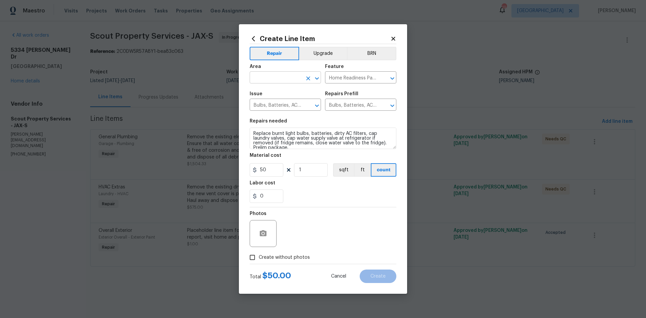
click at [279, 78] on input "text" at bounding box center [276, 78] width 53 height 10
click at [282, 107] on li "Interior Overall" at bounding box center [285, 104] width 71 height 11
type input "Interior Overall"
click at [289, 257] on span "Create without photos" at bounding box center [284, 257] width 51 height 7
click at [259, 257] on input "Create without photos" at bounding box center [252, 257] width 13 height 13
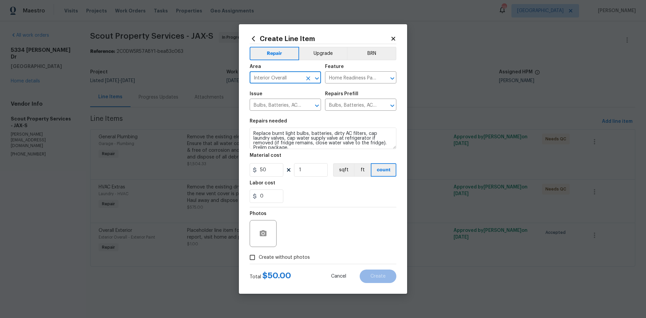
checkbox input "true"
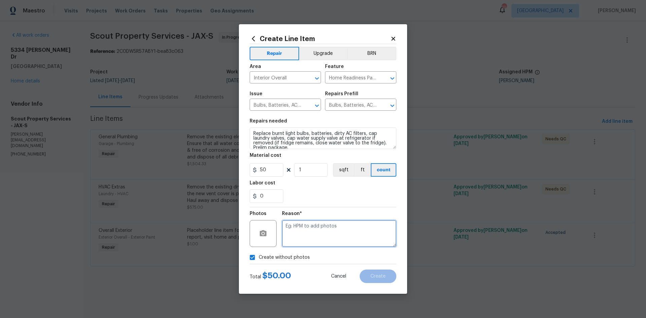
click at [310, 229] on textarea at bounding box center [339, 233] width 114 height 27
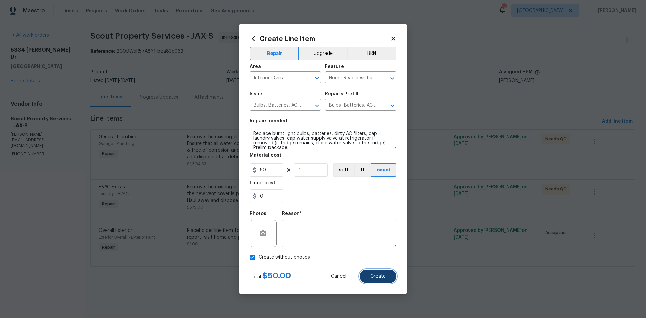
click at [388, 276] on button "Create" at bounding box center [378, 276] width 37 height 13
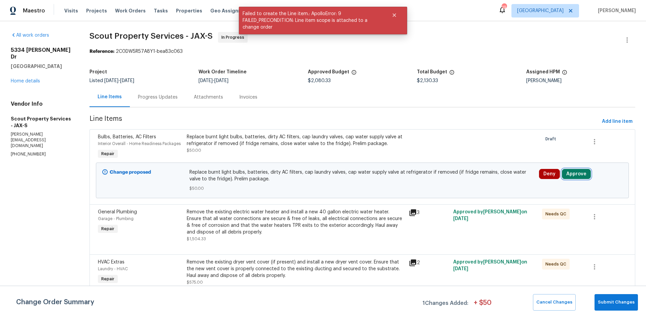
click at [572, 177] on button "Approve" at bounding box center [576, 174] width 29 height 10
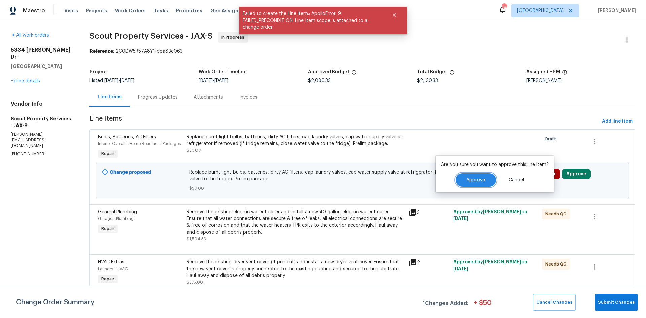
drag, startPoint x: 485, startPoint y: 183, endPoint x: 624, endPoint y: 120, distance: 152.7
click at [490, 181] on button "Approve" at bounding box center [476, 179] width 40 height 13
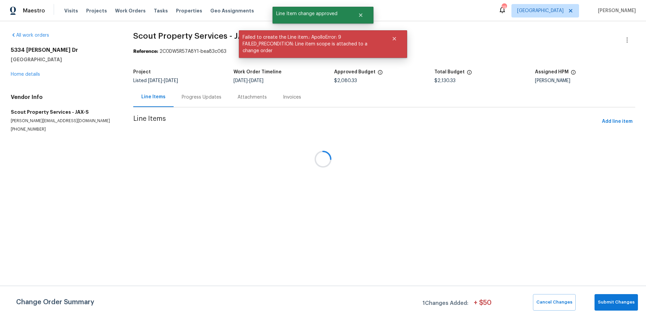
click at [622, 120] on div at bounding box center [323, 159] width 646 height 318
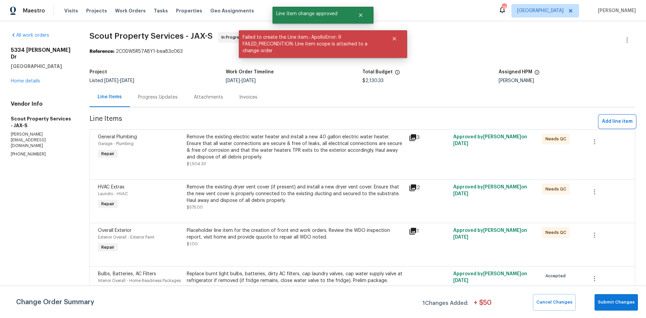
click at [613, 122] on span "Add line item" at bounding box center [617, 121] width 31 height 8
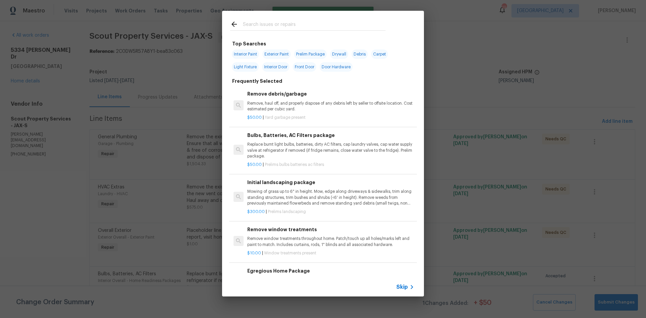
click at [265, 27] on input "text" at bounding box center [314, 25] width 143 height 10
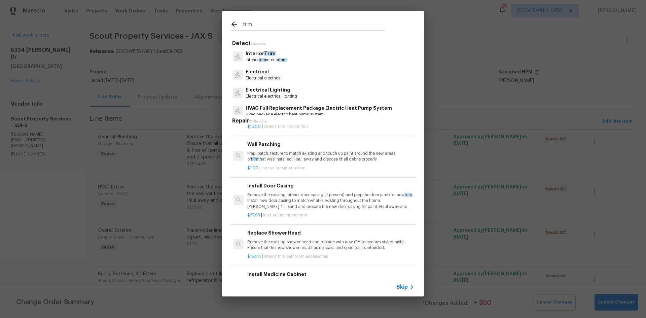
scroll to position [34, 0]
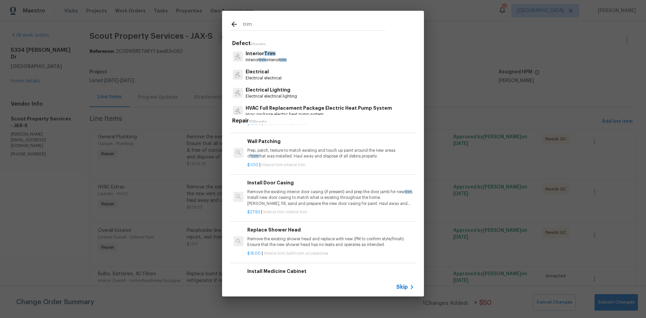
type input "trim"
click at [292, 193] on p "Remove the existing interior door casing (if present) and prep the door jamb fo…" at bounding box center [330, 197] width 167 height 17
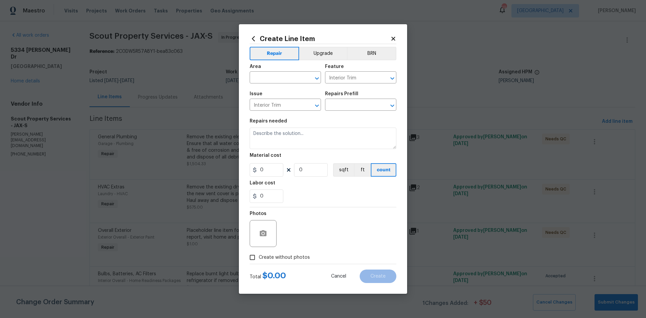
type input "Install Door Casing $27.93"
type textarea "Remove the existing interior door casing (if present) and prep the door jamb fo…"
type input "27.93"
type input "1"
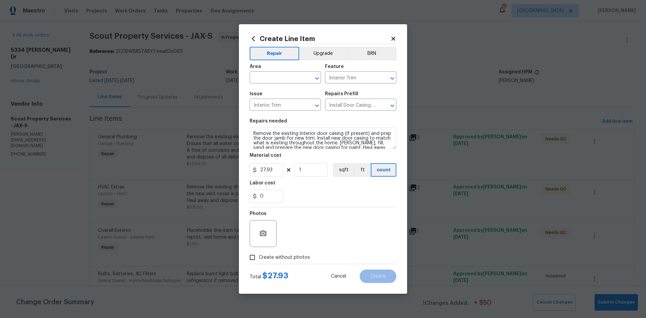
click at [256, 39] on icon at bounding box center [253, 38] width 7 height 7
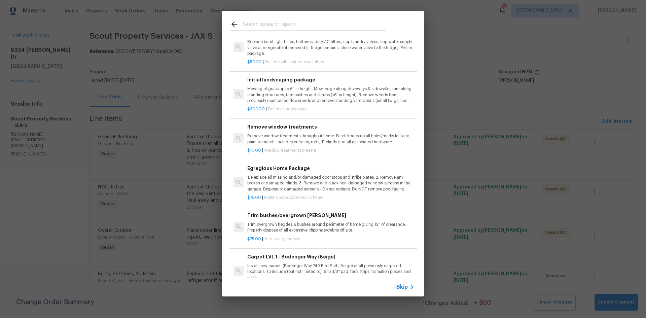
scroll to position [0, 0]
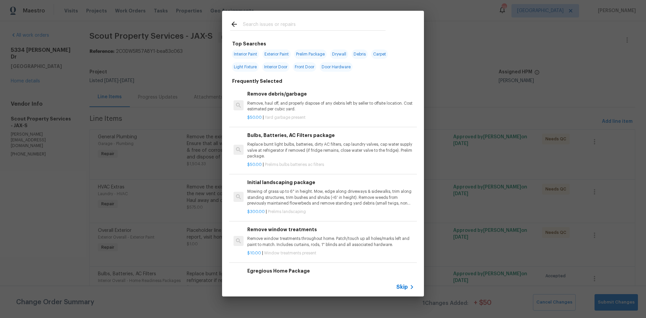
click at [278, 25] on input "text" at bounding box center [314, 25] width 143 height 10
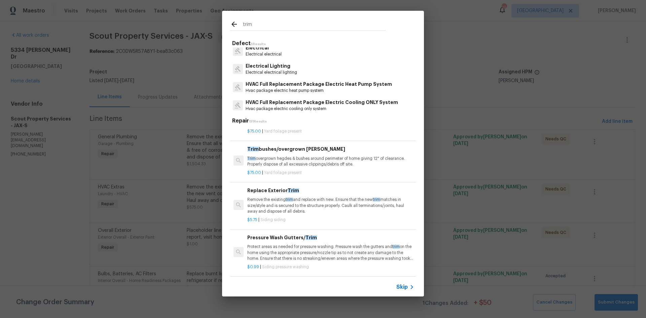
scroll to position [1144, 0]
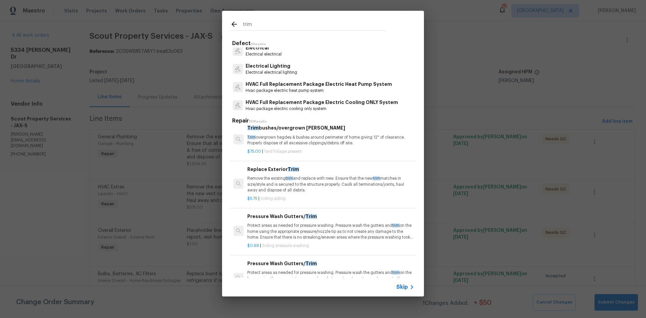
type input "trim"
click at [294, 189] on p "Remove the existing trim and replace with new. Ensure that the new trim matches…" at bounding box center [330, 184] width 167 height 17
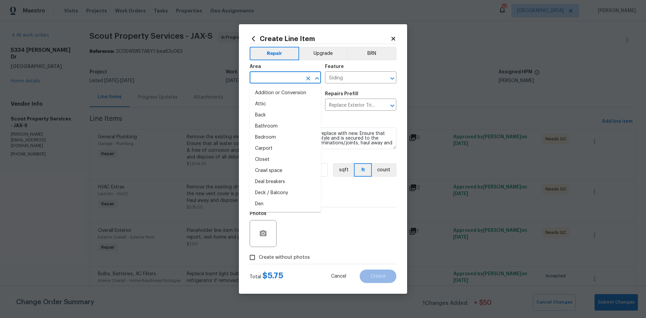
click at [281, 82] on input "text" at bounding box center [276, 78] width 53 height 10
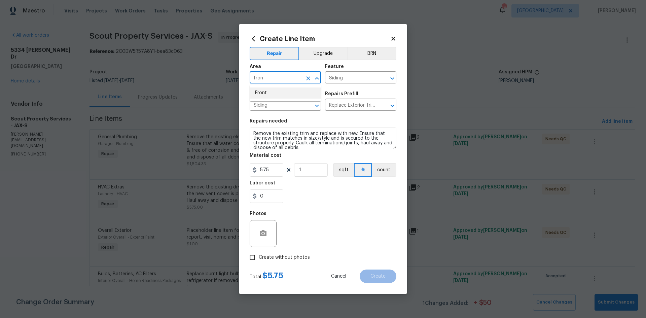
click at [268, 92] on li "Front" at bounding box center [285, 93] width 71 height 11
type input "Front"
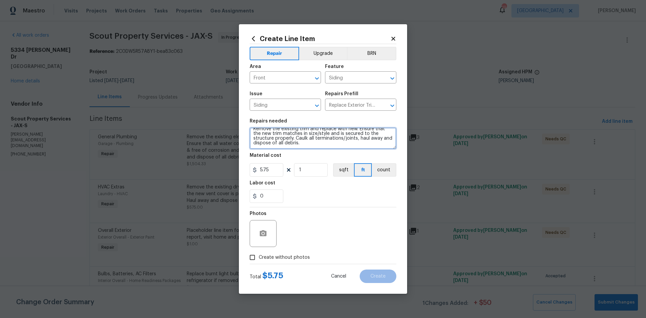
scroll to position [0, 0]
drag, startPoint x: 310, startPoint y: 148, endPoint x: 254, endPoint y: 130, distance: 58.6
click at [254, 130] on textarea "Remove the existing trim and replace with new. Ensure that the new trim matches…" at bounding box center [323, 139] width 147 height 22
type textarea "Repair WDO at door trim and window trim. Paint to match in areas discussed."
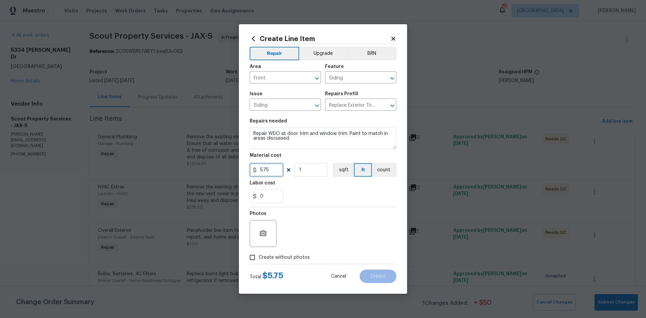
drag, startPoint x: 275, startPoint y: 166, endPoint x: 257, endPoint y: 166, distance: 17.5
click at [257, 166] on input "5.75" at bounding box center [267, 169] width 34 height 13
type input "375"
click at [291, 260] on span "Create without photos" at bounding box center [284, 257] width 51 height 7
click at [259, 260] on input "Create without photos" at bounding box center [252, 257] width 13 height 13
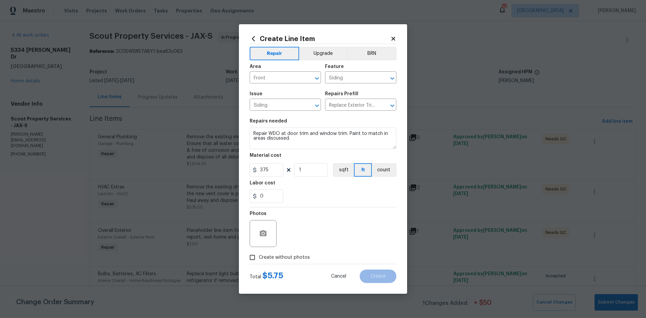
checkbox input "true"
click at [309, 229] on textarea at bounding box center [339, 233] width 114 height 27
click at [365, 270] on button "Create" at bounding box center [378, 276] width 37 height 13
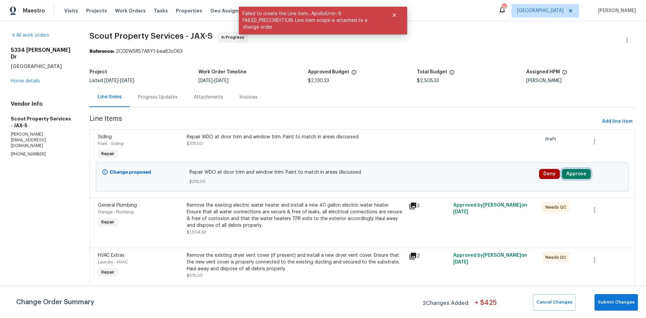
click at [562, 177] on button "Approve" at bounding box center [576, 174] width 29 height 10
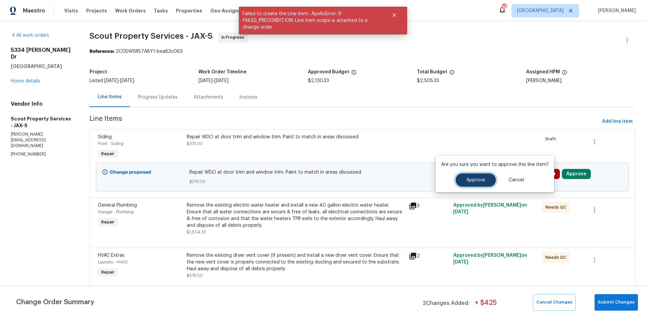
click at [478, 178] on span "Approve" at bounding box center [475, 180] width 19 height 5
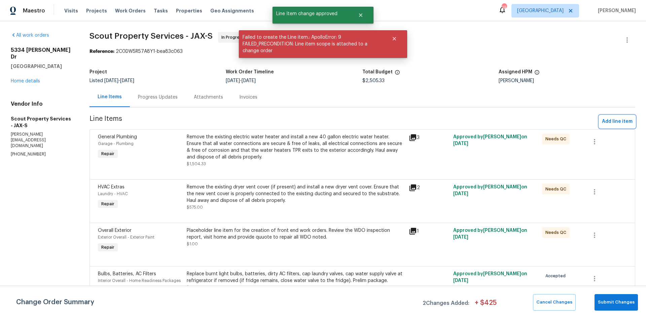
click at [613, 122] on span "Add line item" at bounding box center [617, 121] width 31 height 8
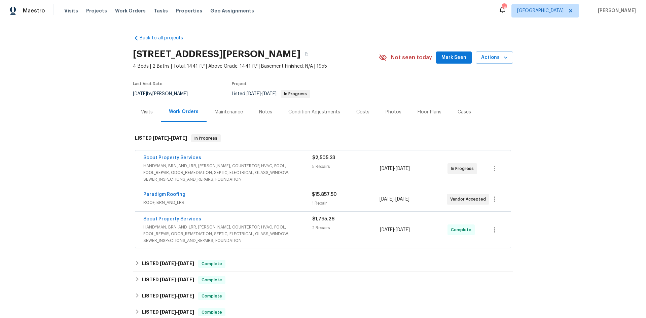
click at [380, 112] on div "Photos" at bounding box center [394, 112] width 32 height 20
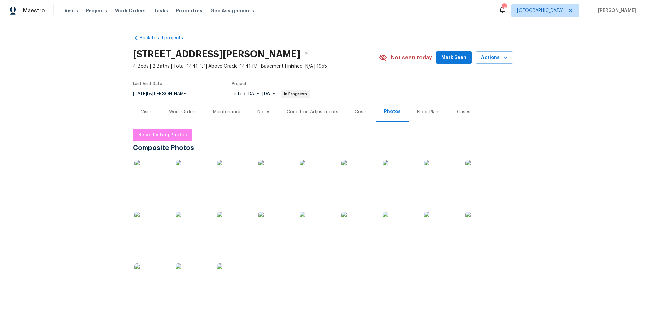
click at [248, 266] on div at bounding box center [234, 280] width 36 height 42
click at [237, 277] on img at bounding box center [234, 281] width 34 height 34
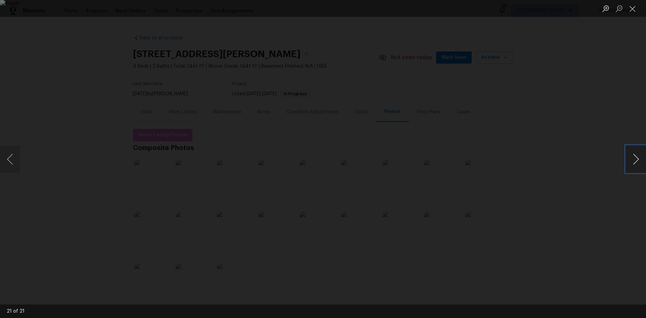
click at [632, 159] on button "Next image" at bounding box center [636, 159] width 20 height 27
click at [631, 163] on button "Next image" at bounding box center [636, 159] width 20 height 27
click at [631, 162] on button "Next image" at bounding box center [636, 159] width 20 height 27
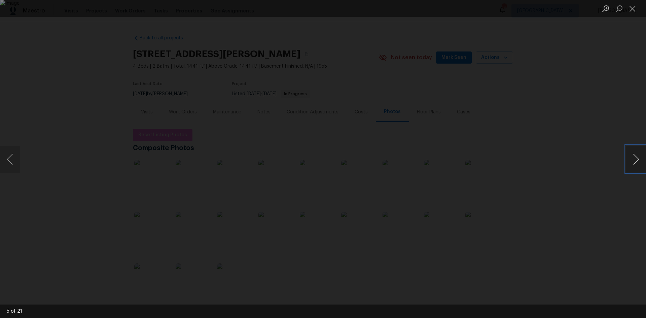
click at [631, 162] on button "Next image" at bounding box center [636, 159] width 20 height 27
click at [52, 49] on div "Lightbox" at bounding box center [323, 159] width 646 height 318
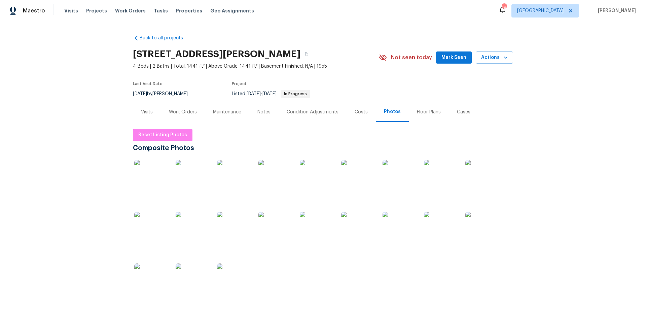
click at [190, 115] on div "Work Orders" at bounding box center [183, 112] width 28 height 7
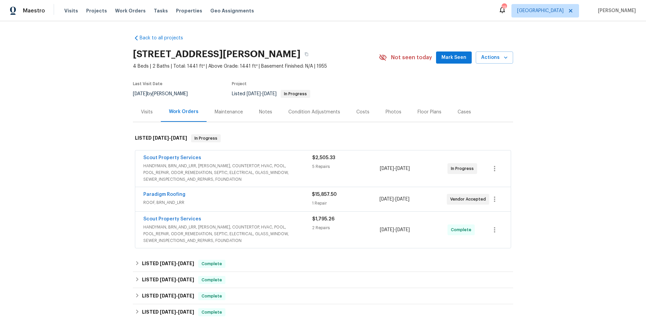
click at [205, 168] on span "HANDYMAN, BRN_AND_LRR, [PERSON_NAME], COUNTERTOP, HVAC, POOL, POOL_REPAIR, ODOR…" at bounding box center [227, 173] width 169 height 20
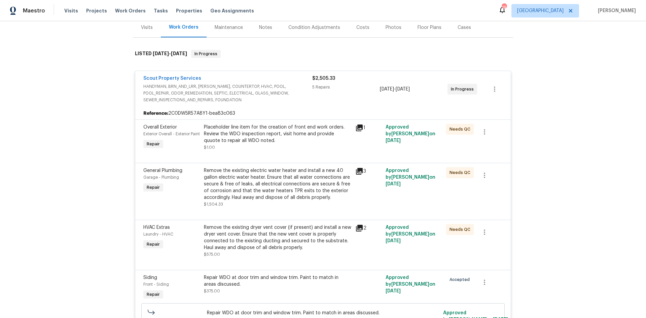
scroll to position [101, 0]
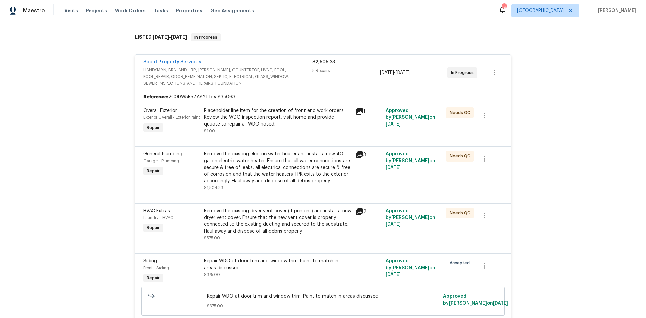
click at [257, 114] on div "Placeholder line item for the creation of front end work orders. Review the WDO…" at bounding box center [277, 117] width 147 height 20
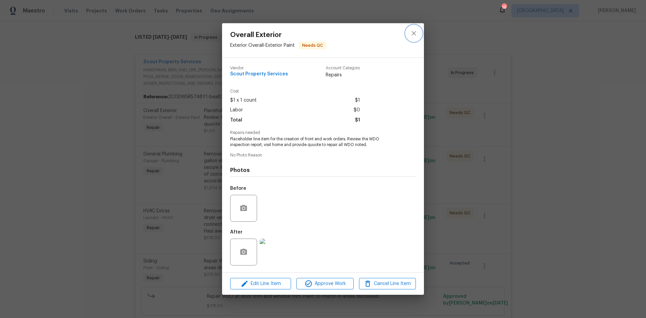
click at [420, 33] on button "close" at bounding box center [414, 33] width 16 height 16
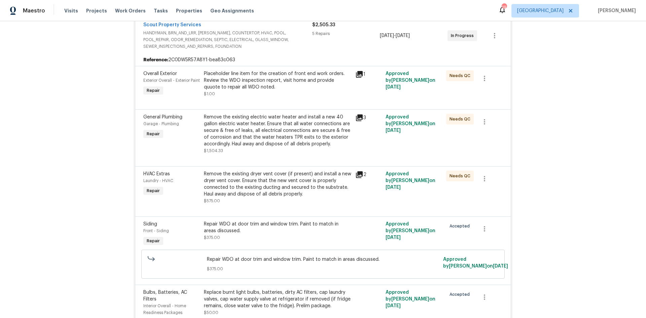
scroll to position [168, 0]
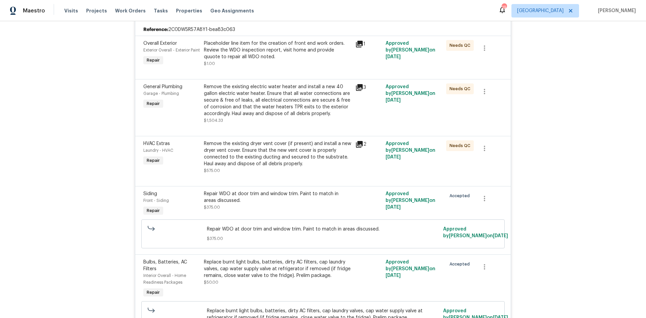
click at [251, 47] on div "Placeholder line item for the creation of front end work orders. Review the WDO…" at bounding box center [277, 50] width 147 height 20
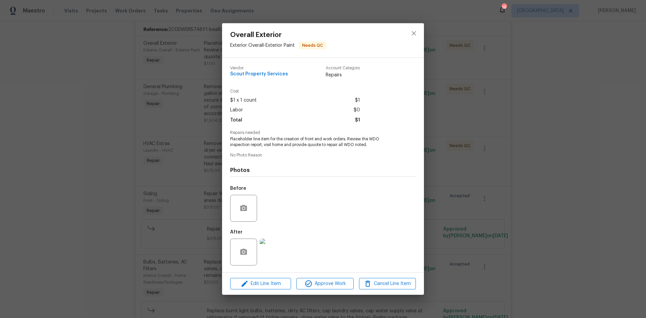
click at [262, 248] on img at bounding box center [273, 252] width 27 height 27
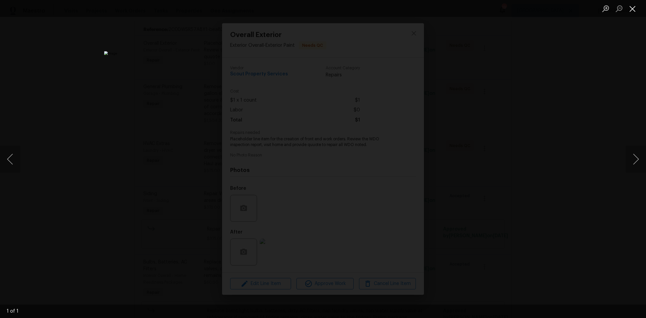
click at [632, 11] on button "Close lightbox" at bounding box center [632, 9] width 13 height 12
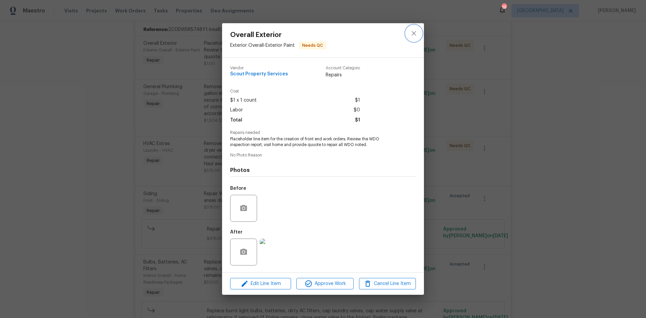
click at [420, 36] on button "close" at bounding box center [414, 33] width 16 height 16
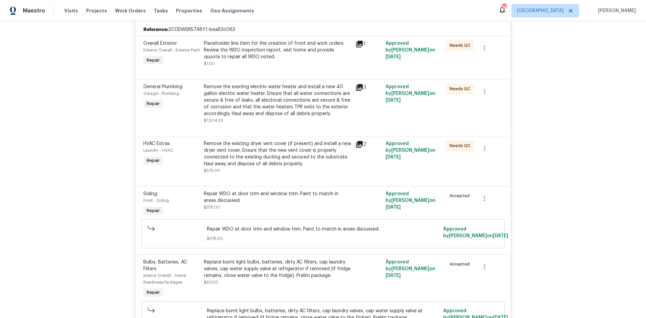
click at [313, 57] on div "Placeholder line item for the creation of front end work orders. Review the WDO…" at bounding box center [277, 50] width 147 height 20
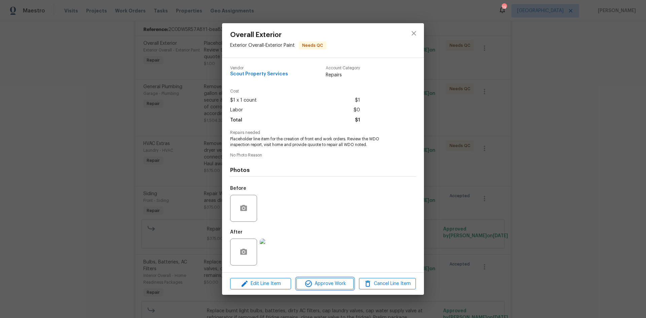
click at [323, 289] on button "Approve Work" at bounding box center [325, 284] width 57 height 12
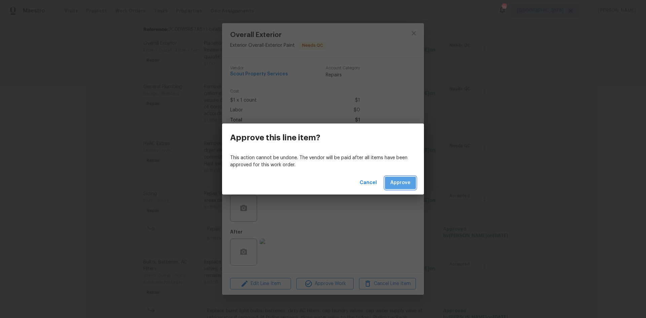
click at [395, 188] on button "Approve" at bounding box center [400, 183] width 31 height 12
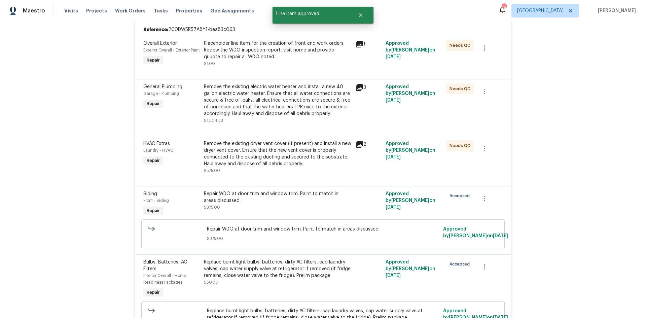
click at [311, 98] on div "Remove the existing electric water heater and install a new 40 gallon electric …" at bounding box center [277, 100] width 147 height 34
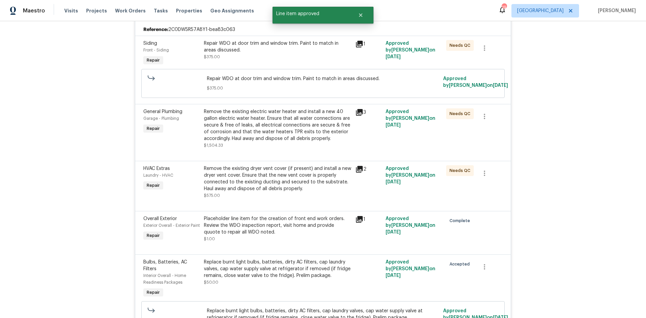
click at [319, 116] on div "Remove the existing electric water heater and install a new 40 gallon electric …" at bounding box center [277, 125] width 147 height 34
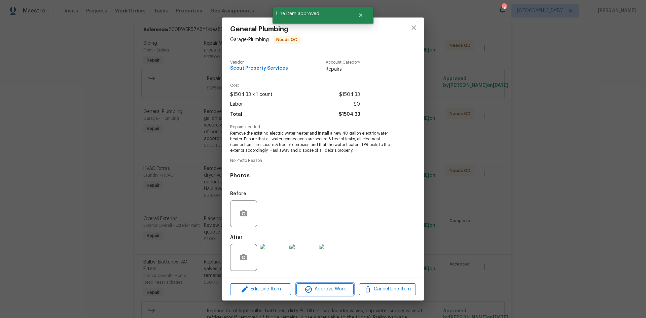
click at [326, 287] on span "Approve Work" at bounding box center [325, 289] width 53 height 8
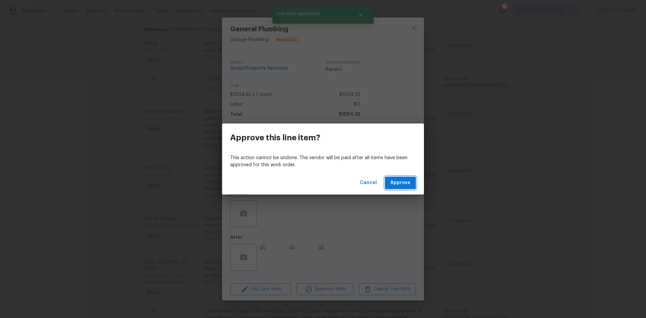
click at [392, 179] on span "Approve" at bounding box center [400, 183] width 20 height 8
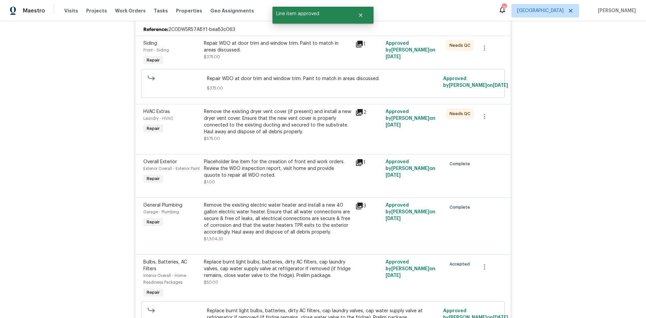
click at [289, 119] on div "Remove the existing dryer vent cover (if present) and install a new dryer vent …" at bounding box center [277, 121] width 147 height 27
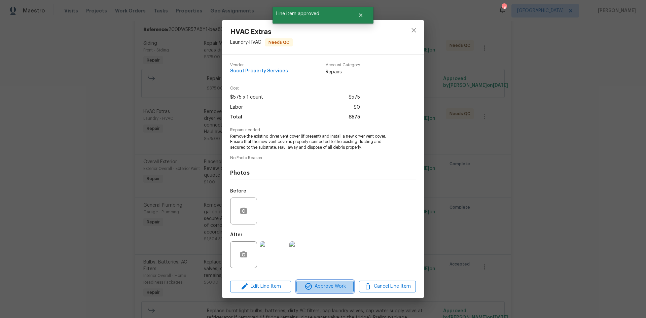
click at [324, 289] on span "Approve Work" at bounding box center [325, 286] width 53 height 8
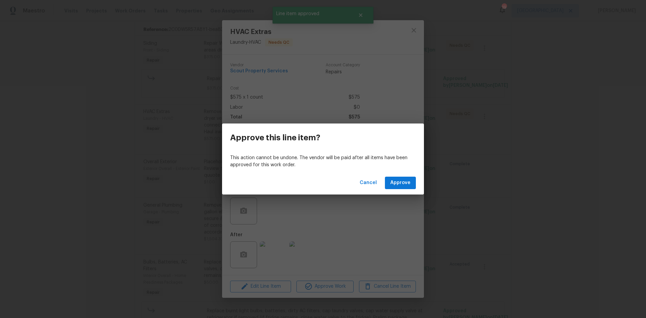
click at [407, 173] on div "Cancel Approve" at bounding box center [323, 182] width 202 height 23
click at [400, 186] on span "Approve" at bounding box center [400, 183] width 20 height 8
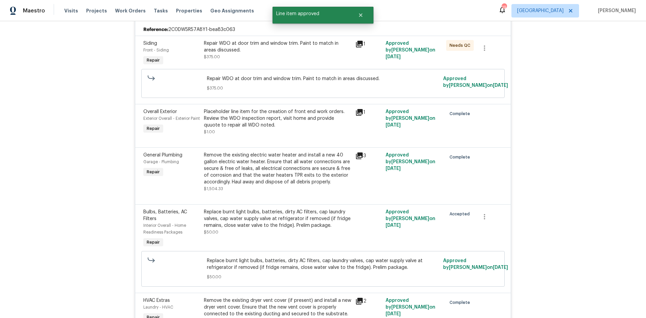
click at [272, 53] on div "Repair WDO at door trim and window trim. Paint to match in areas discussed." at bounding box center [277, 46] width 147 height 13
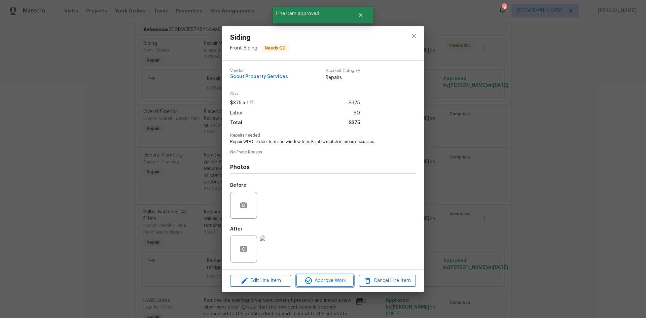
click at [318, 281] on span "Approve Work" at bounding box center [325, 281] width 53 height 8
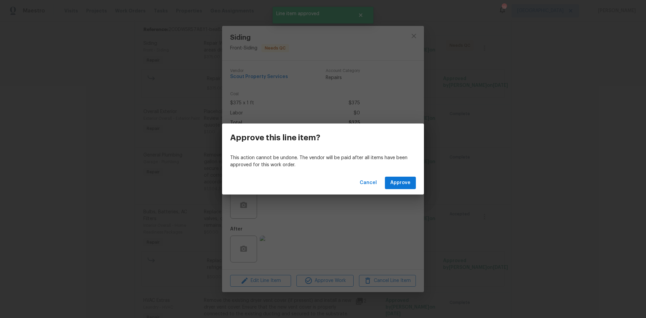
click at [383, 177] on div "Cancel Approve" at bounding box center [323, 182] width 202 height 23
click at [390, 184] on button "Approve" at bounding box center [400, 183] width 31 height 12
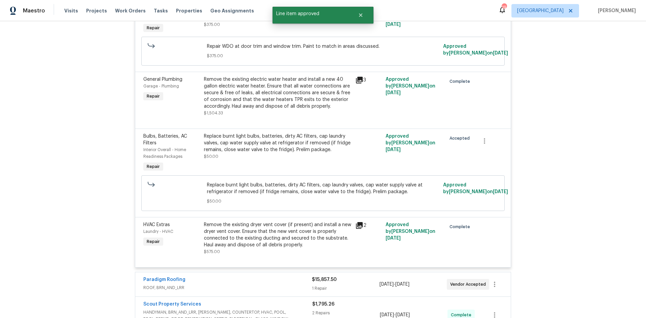
scroll to position [269, 0]
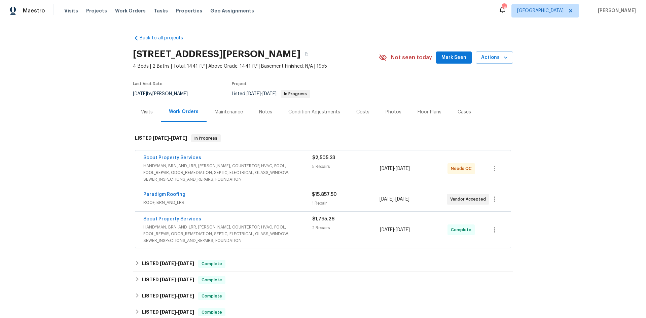
click at [260, 166] on span "HANDYMAN, BRN_AND_LRR, [PERSON_NAME], COUNTERTOP, HVAC, POOL, POOL_REPAIR, ODOR…" at bounding box center [227, 173] width 169 height 20
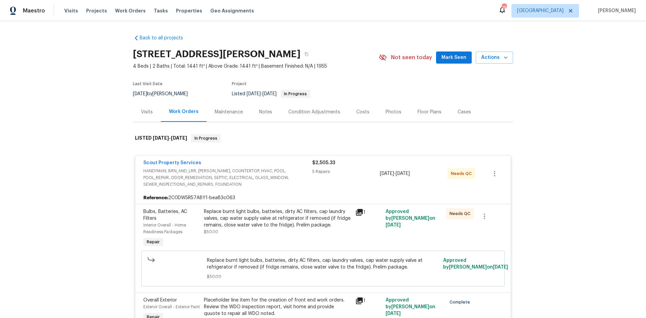
click at [290, 222] on div "Replace burnt light bulbs, batteries, dirty AC filters, cap laundry valves, cap…" at bounding box center [277, 218] width 147 height 20
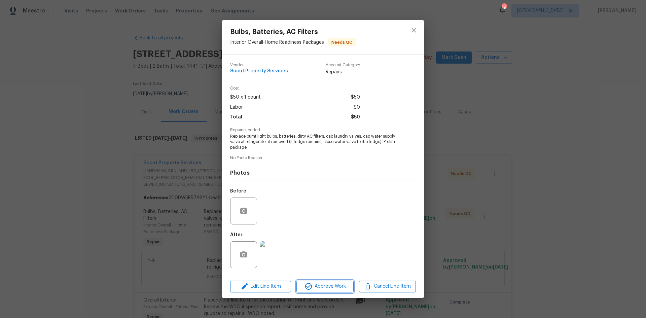
click at [335, 287] on span "Approve Work" at bounding box center [325, 286] width 53 height 8
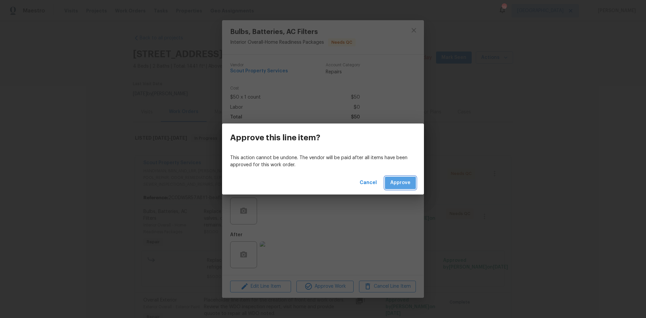
click at [395, 185] on span "Approve" at bounding box center [400, 183] width 20 height 8
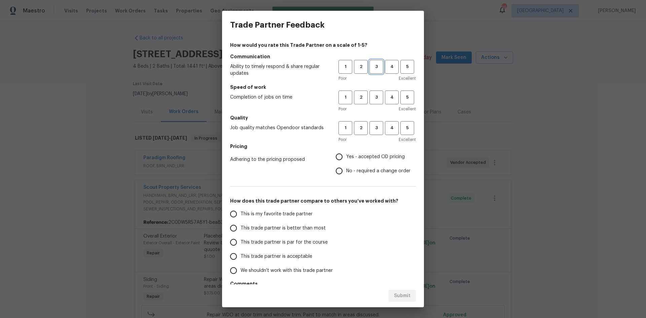
drag, startPoint x: 372, startPoint y: 62, endPoint x: 372, endPoint y: 75, distance: 13.8
click at [372, 62] on button "3" at bounding box center [377, 67] width 14 height 14
click at [370, 97] on span "3" at bounding box center [376, 98] width 12 height 8
click at [370, 122] on button "3" at bounding box center [377, 128] width 14 height 14
click at [355, 149] on h5 "Pricing" at bounding box center [323, 146] width 186 height 7
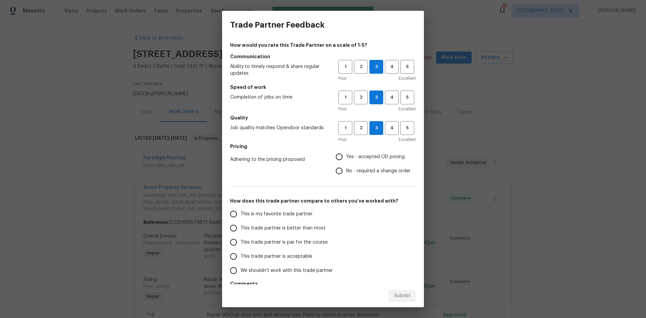
click at [351, 160] on span "Yes - accepted OD pricing" at bounding box center [375, 156] width 59 height 7
click at [346, 160] on input "Yes - accepted OD pricing" at bounding box center [339, 157] width 14 height 14
radio input "true"
click at [276, 238] on label "This trade partner is par for the course" at bounding box center [280, 242] width 106 height 14
click at [241, 238] on input "This trade partner is par for the course" at bounding box center [234, 242] width 14 height 14
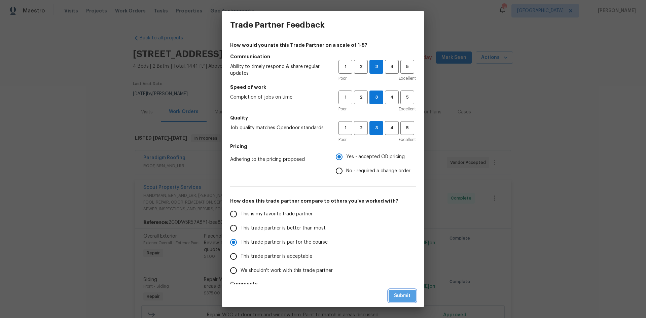
click at [410, 296] on span "Submit" at bounding box center [402, 296] width 16 height 8
radio input "true"
radio input "false"
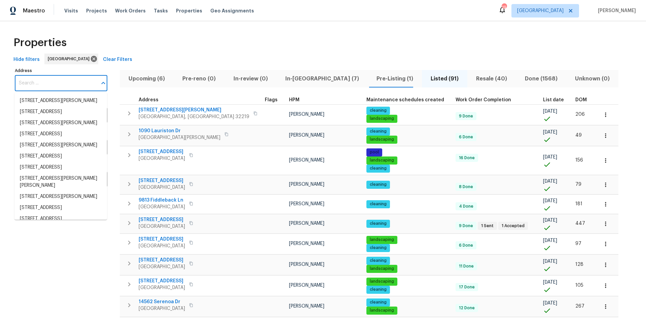
click at [56, 78] on input "Address" at bounding box center [56, 83] width 82 height 16
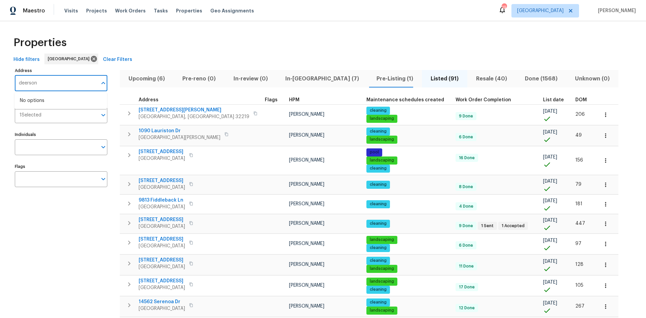
type input "deersong"
click at [64, 117] on li "12330 Deersong Dr Jacksonville FL 32218" at bounding box center [60, 111] width 93 height 11
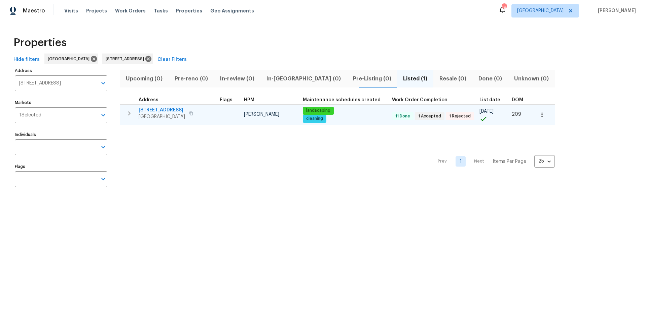
click at [175, 107] on span "[STREET_ADDRESS]" at bounding box center [162, 110] width 46 height 7
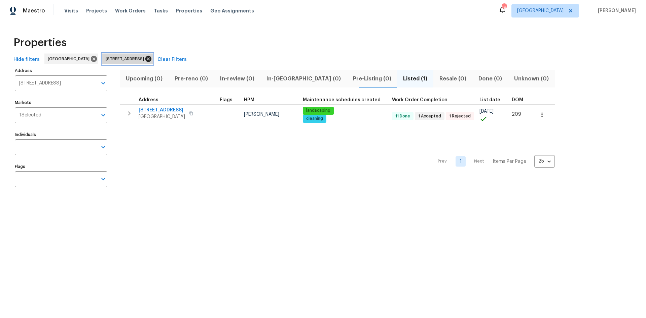
click at [152, 58] on icon at bounding box center [148, 58] width 7 height 7
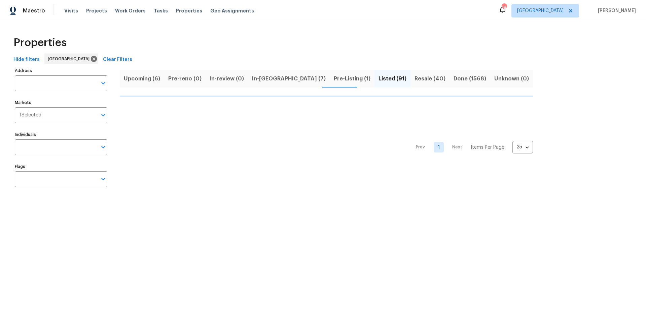
click at [73, 85] on input "Address" at bounding box center [56, 83] width 82 height 16
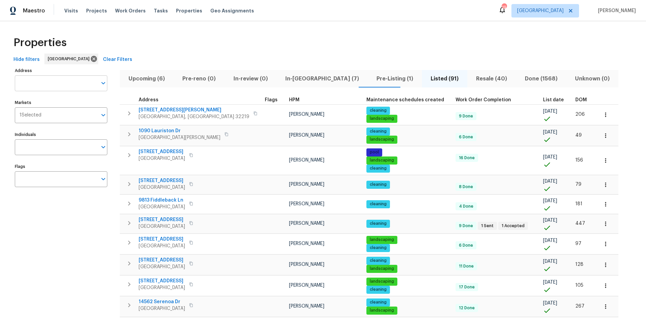
click at [60, 76] on input "Address" at bounding box center [56, 83] width 82 height 16
type input "5902"
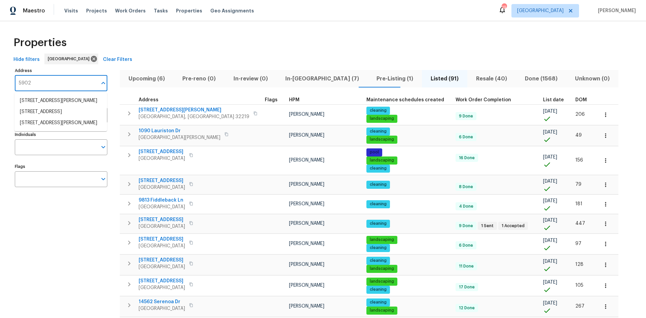
click at [51, 85] on input "5902" at bounding box center [56, 83] width 82 height 16
click at [78, 117] on li "5902 Covered Creek Ln Jacksonville FL 32277" at bounding box center [60, 111] width 93 height 11
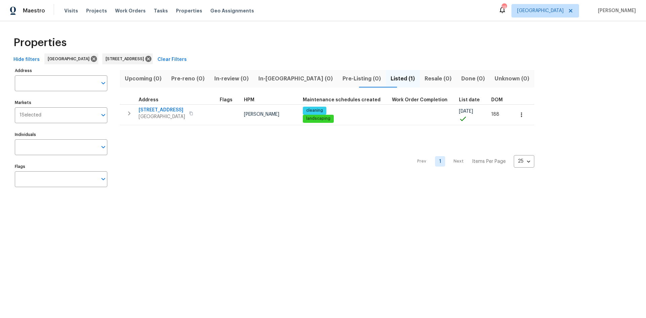
type input "5902 Covered Creek Ln Jacksonville FL 32277"
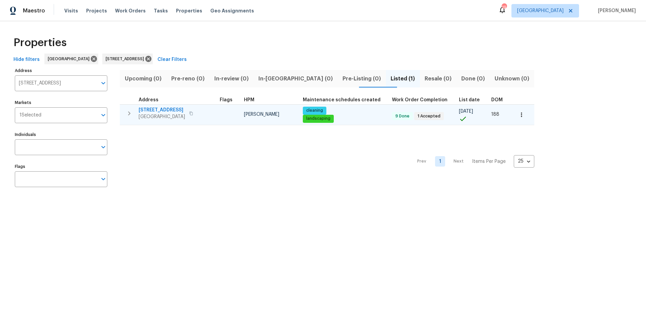
click at [185, 109] on span "[STREET_ADDRESS]" at bounding box center [162, 110] width 46 height 7
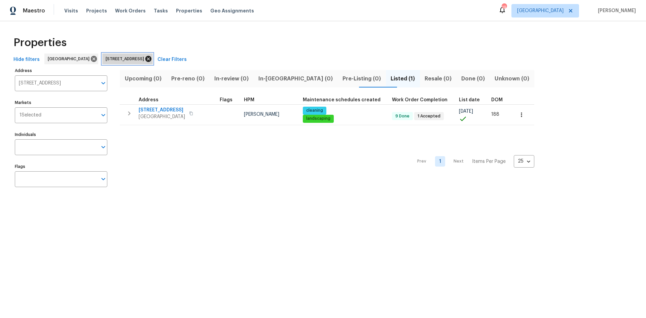
click at [152, 60] on icon at bounding box center [148, 58] width 7 height 7
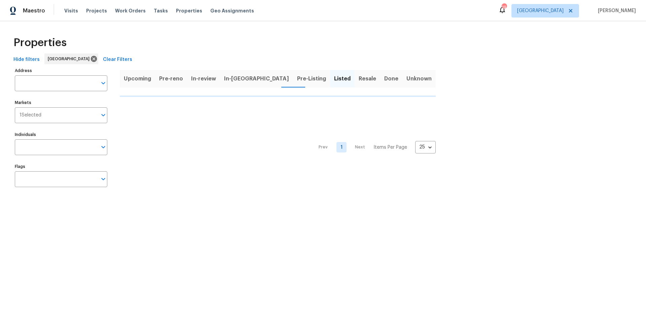
click at [75, 89] on input "Address" at bounding box center [56, 83] width 82 height 16
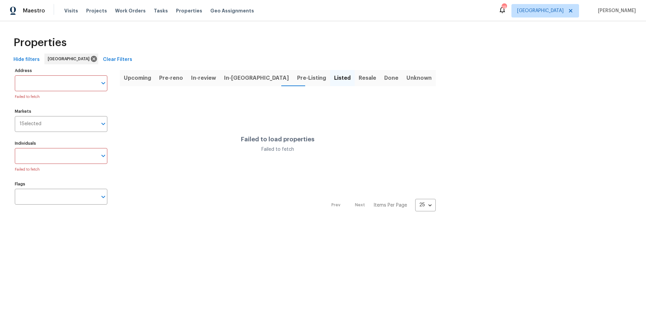
click at [75, 89] on input "Address" at bounding box center [56, 83] width 82 height 16
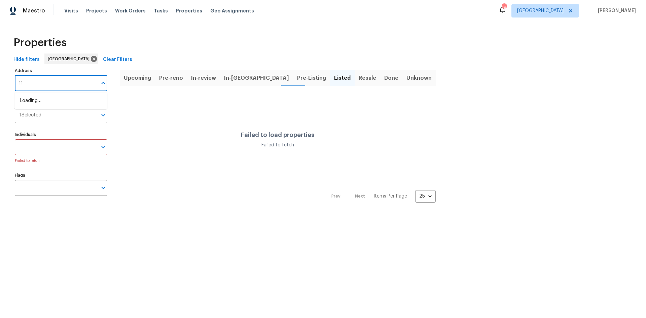
type input "1"
type input "oak meadow"
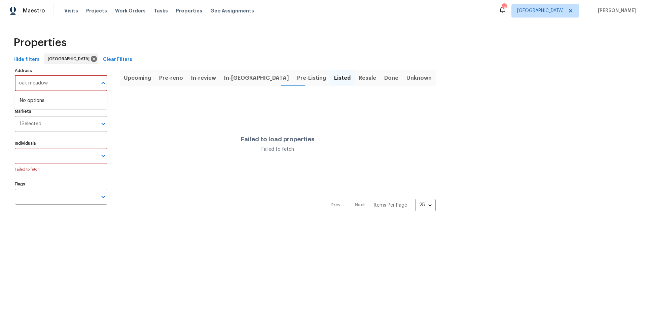
drag, startPoint x: 89, startPoint y: 79, endPoint x: -11, endPoint y: 78, distance: 99.3
click at [0, 78] on html "Maestro Visits Projects Work Orders Tasks Properties Geo Assignments 19 Jackson…" at bounding box center [323, 111] width 646 height 222
click at [200, 45] on div "Properties" at bounding box center [323, 43] width 625 height 22
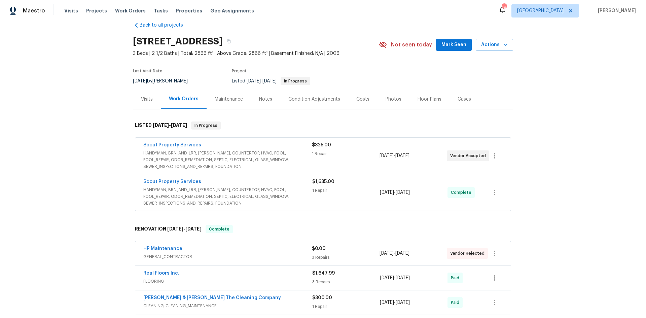
scroll to position [34, 0]
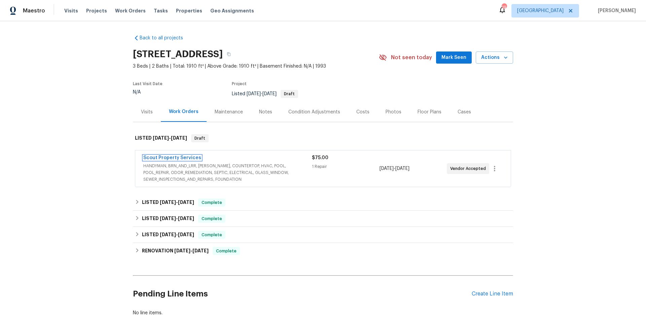
drag, startPoint x: 176, startPoint y: 160, endPoint x: 185, endPoint y: 158, distance: 9.6
click at [176, 160] on link "Scout Property Services" at bounding box center [172, 157] width 58 height 5
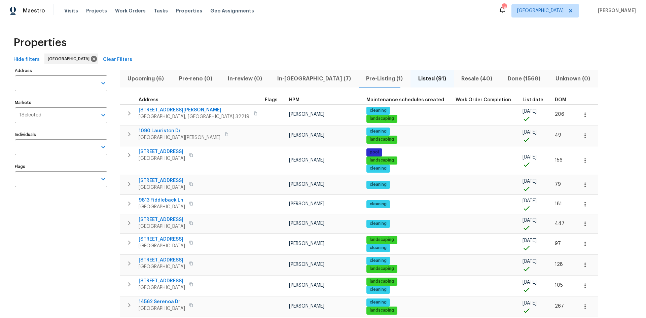
click at [64, 78] on input "Address" at bounding box center [56, 83] width 82 height 16
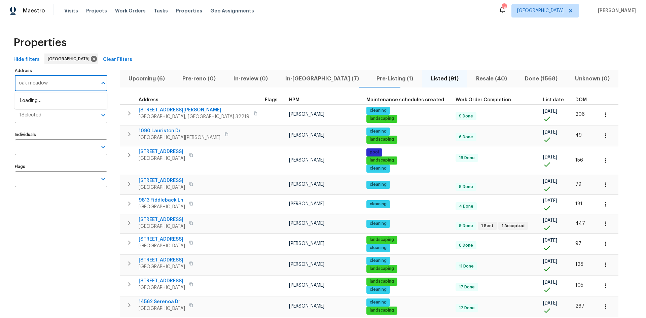
type input "oak meadow"
click at [54, 117] on li "[STREET_ADDRESS]" at bounding box center [60, 111] width 93 height 11
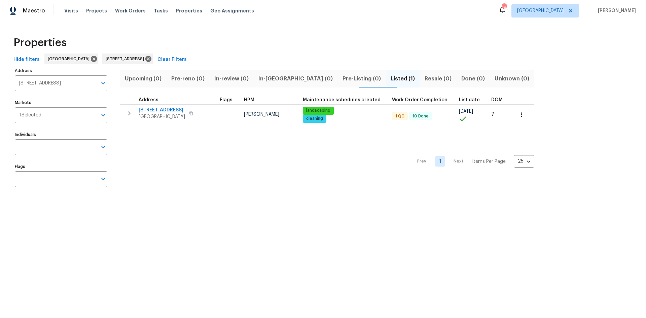
click at [169, 103] on th "Address" at bounding box center [168, 100] width 97 height 9
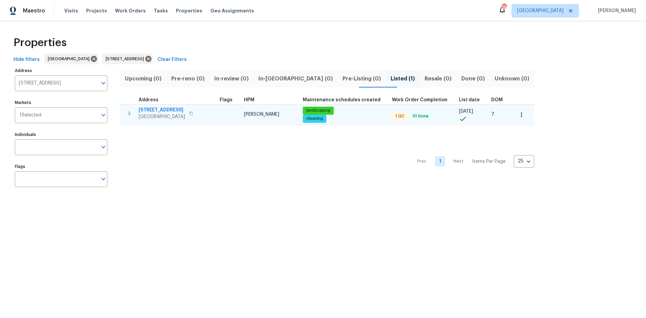
click at [168, 116] on span "[GEOGRAPHIC_DATA]" at bounding box center [162, 116] width 46 height 7
click at [157, 107] on span "[STREET_ADDRESS]" at bounding box center [162, 110] width 46 height 7
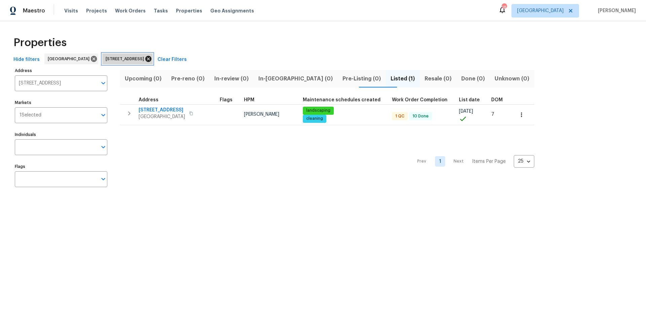
click at [152, 62] on icon at bounding box center [148, 58] width 7 height 7
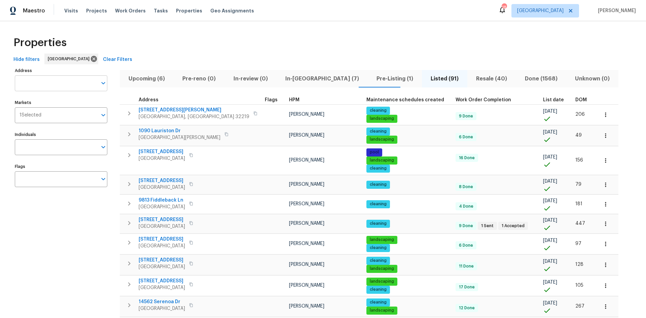
click at [61, 89] on input "Address" at bounding box center [56, 83] width 82 height 16
type input "1532"
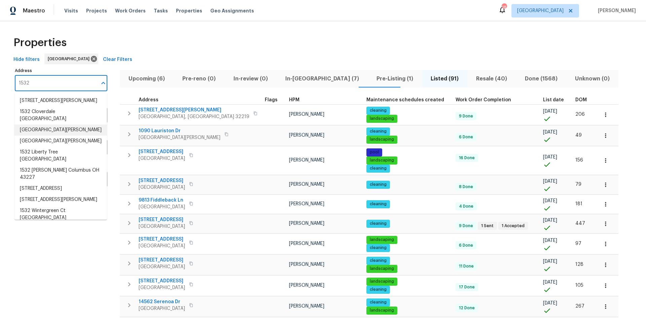
click at [69, 136] on li "[GEOGRAPHIC_DATA][PERSON_NAME]" at bounding box center [60, 130] width 93 height 11
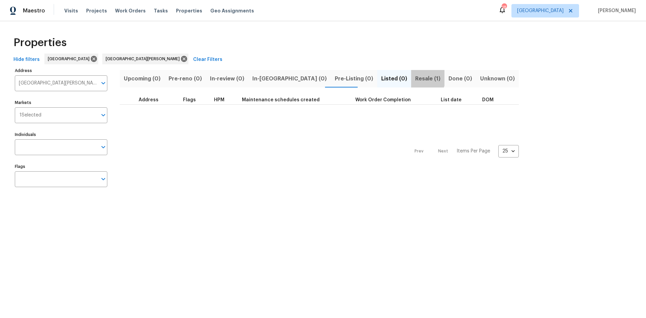
click at [415, 77] on span "Resale (1)" at bounding box center [427, 78] width 25 height 9
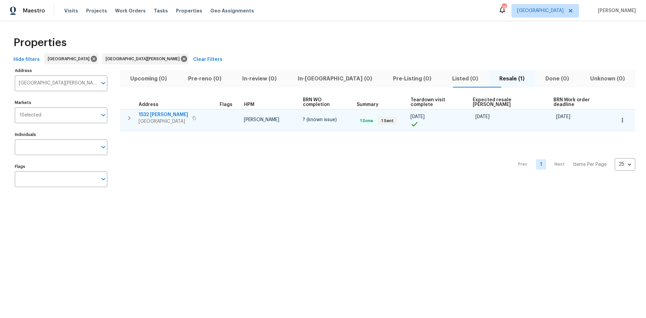
click at [161, 111] on span "1532 [PERSON_NAME]" at bounding box center [163, 114] width 49 height 7
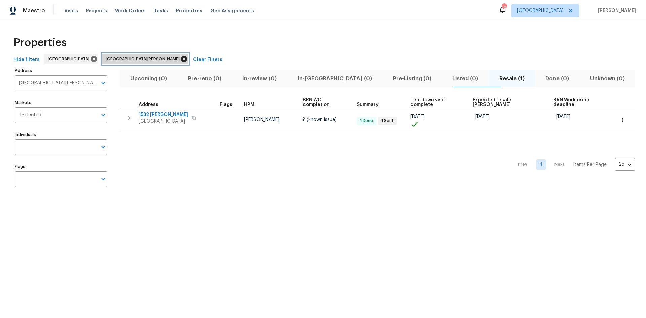
click at [180, 60] on icon at bounding box center [183, 58] width 7 height 7
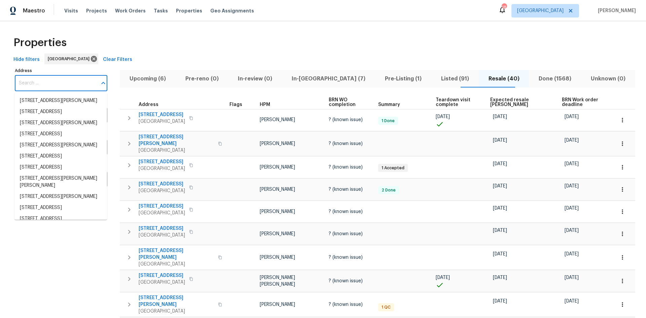
click at [44, 83] on input "Address" at bounding box center [56, 83] width 82 height 16
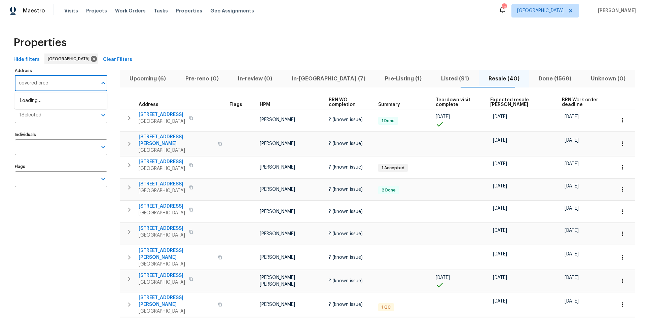
type input "covered creek"
click at [64, 106] on li "[STREET_ADDRESS]" at bounding box center [60, 100] width 93 height 11
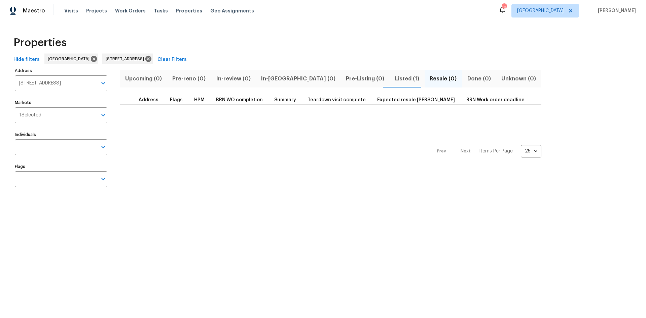
click at [394, 77] on span "Listed (1)" at bounding box center [407, 78] width 27 height 9
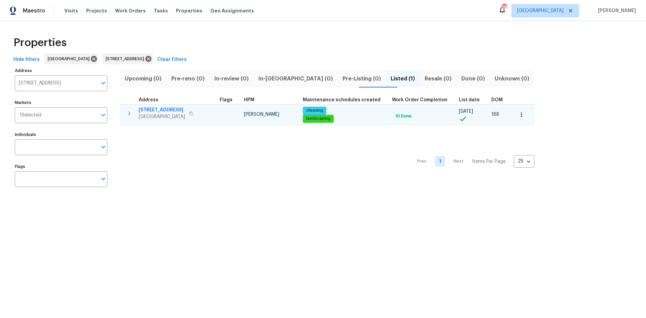
click at [157, 111] on span "[STREET_ADDRESS]" at bounding box center [162, 110] width 46 height 7
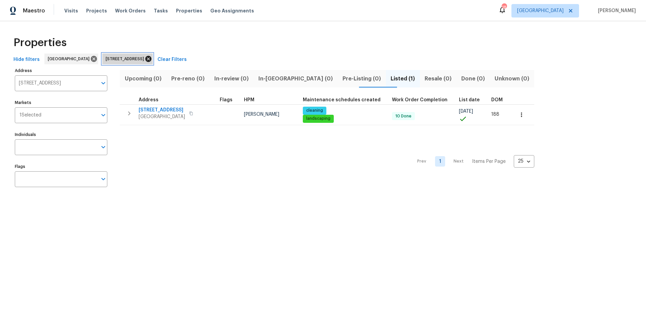
click at [151, 57] on icon at bounding box center [148, 59] width 6 height 6
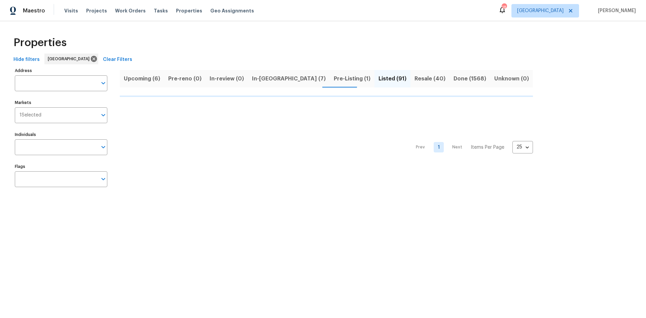
click at [29, 78] on input "Address" at bounding box center [56, 83] width 82 height 16
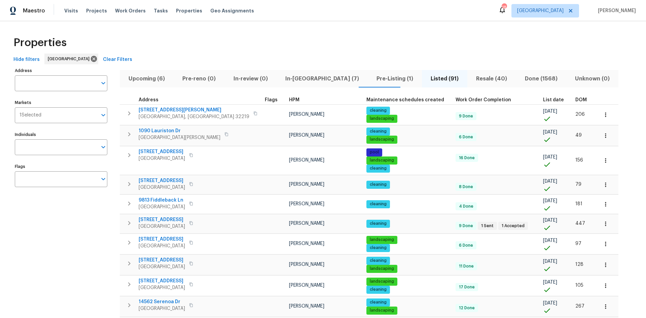
click at [30, 78] on input "Address" at bounding box center [56, 83] width 82 height 16
type input "11563"
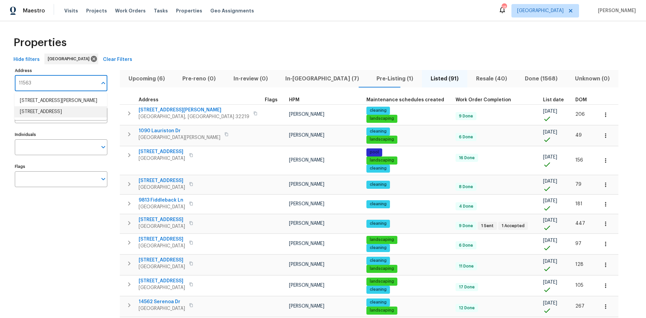
click at [56, 117] on li "[STREET_ADDRESS]" at bounding box center [60, 111] width 93 height 11
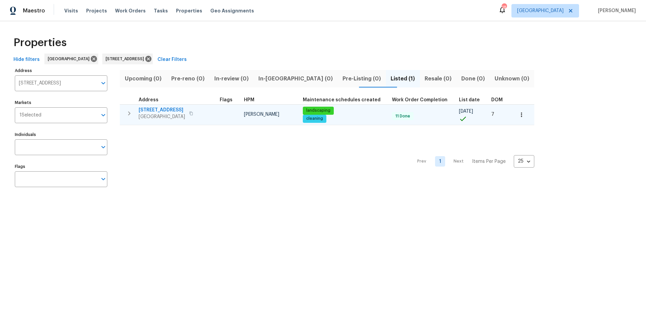
click at [165, 109] on span "[STREET_ADDRESS]" at bounding box center [162, 110] width 46 height 7
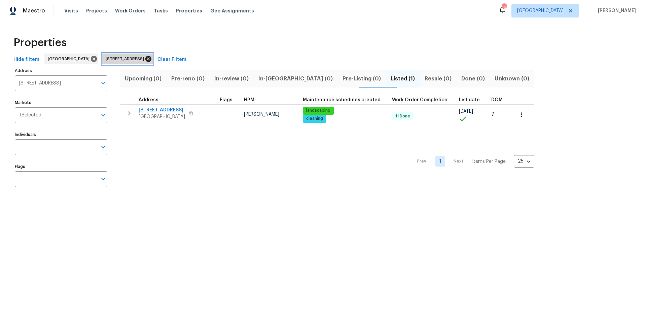
click at [152, 62] on icon at bounding box center [148, 58] width 7 height 7
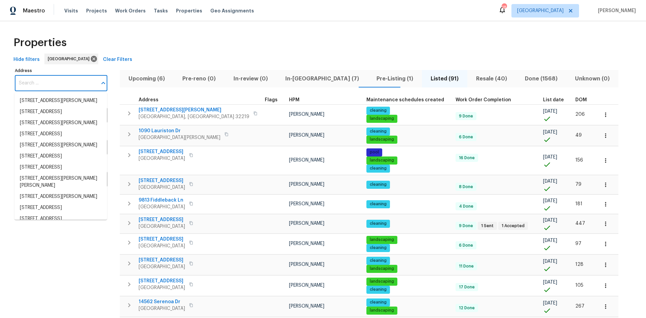
click at [85, 77] on input "Address" at bounding box center [56, 83] width 82 height 16
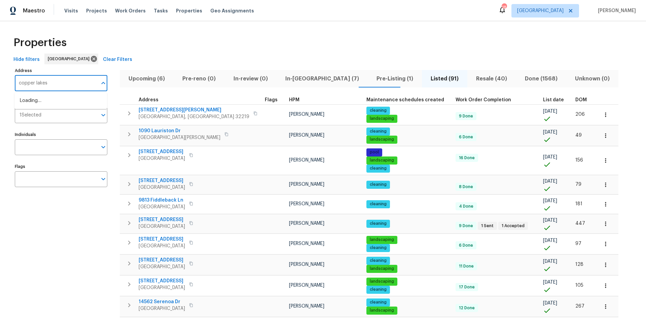
type input "copper lakes"
click at [35, 117] on span "1 Selected" at bounding box center [31, 115] width 22 height 6
click at [68, 81] on input "copper lakes" at bounding box center [56, 83] width 82 height 16
click at [59, 77] on input "copper lakes" at bounding box center [56, 83] width 82 height 16
click at [78, 106] on li "[STREET_ADDRESS]" at bounding box center [60, 100] width 93 height 11
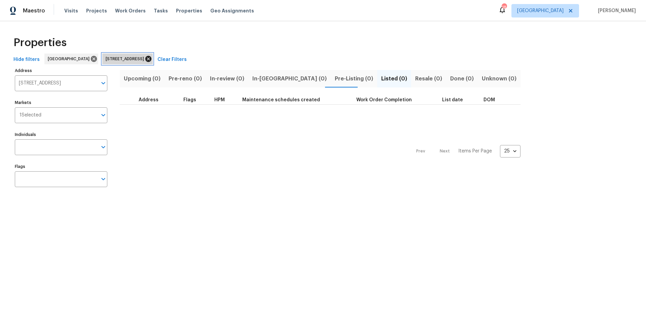
click at [151, 60] on icon at bounding box center [148, 59] width 6 height 6
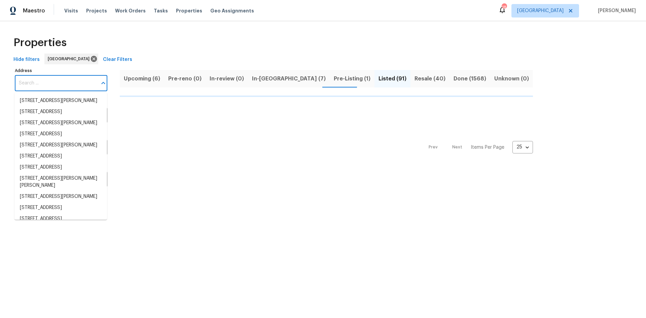
click at [22, 78] on input "Address" at bounding box center [56, 83] width 82 height 16
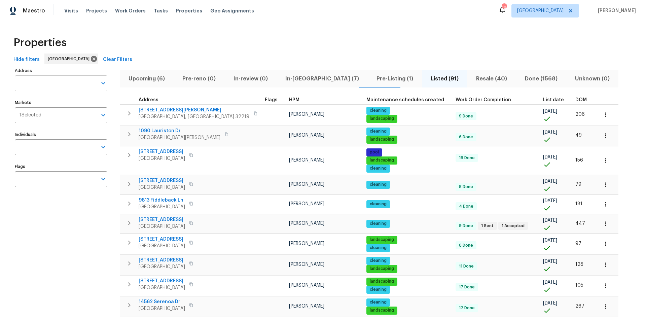
click at [45, 83] on input "Address" at bounding box center [56, 83] width 82 height 16
type input "c"
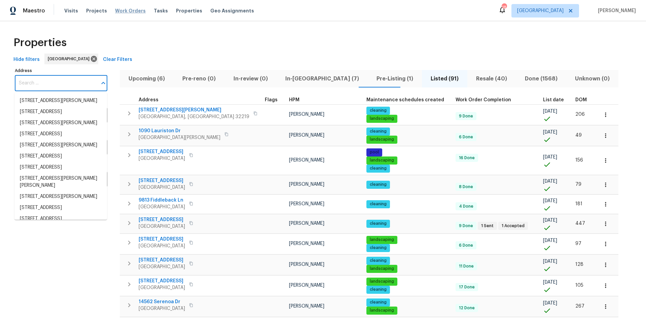
click at [126, 11] on span "Work Orders" at bounding box center [130, 10] width 31 height 7
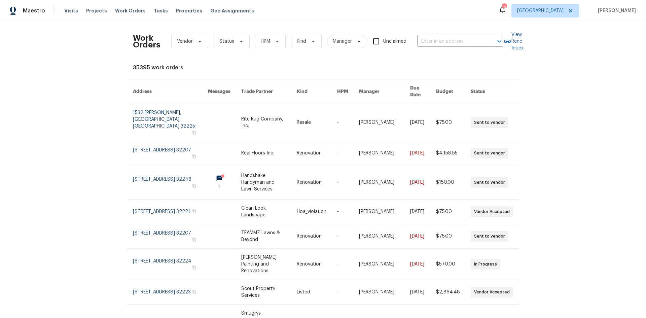
click at [181, 49] on div "Work Orders Vendor Status HPM Kind Manager Unclaimed ​" at bounding box center [318, 42] width 371 height 30
click at [185, 40] on span "Vendor" at bounding box center [185, 41] width 16 height 7
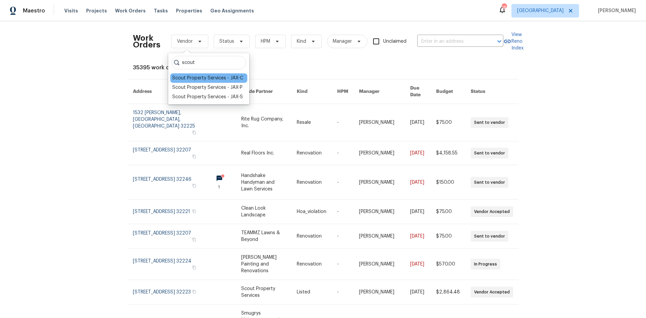
type input "scout"
click at [195, 80] on div "Scout Property Services - JAX-C" at bounding box center [207, 78] width 71 height 7
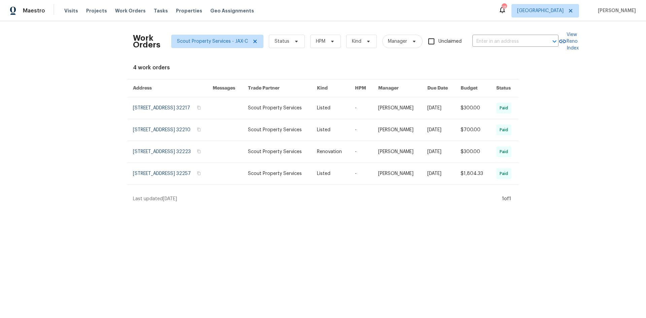
click at [229, 49] on div "Work Orders Scout Property Services - JAX-C Status HPM Kind Manager Unclaimed ​" at bounding box center [346, 42] width 426 height 30
click at [231, 48] on span "Scout Property Services - JAX-C" at bounding box center [217, 41] width 92 height 13
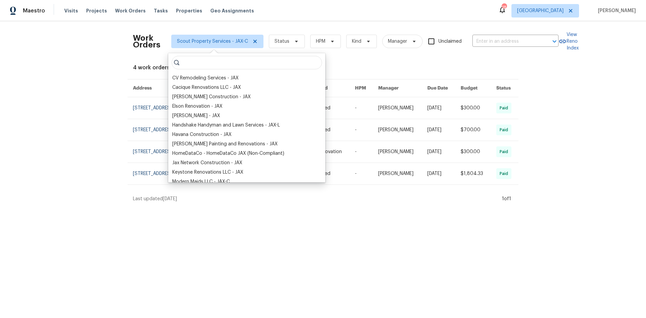
click at [225, 64] on input "search" at bounding box center [247, 62] width 150 height 13
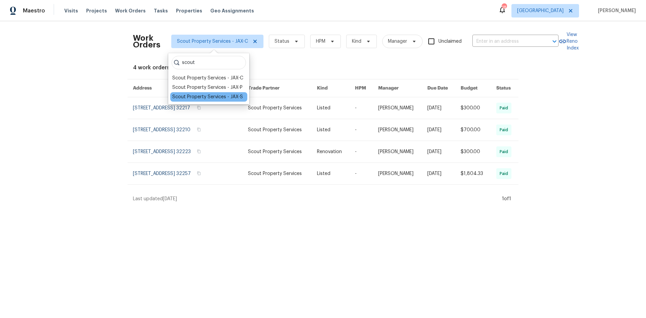
type input "scout"
click at [229, 94] on div "Scout Property Services - JAX-S" at bounding box center [207, 97] width 71 height 7
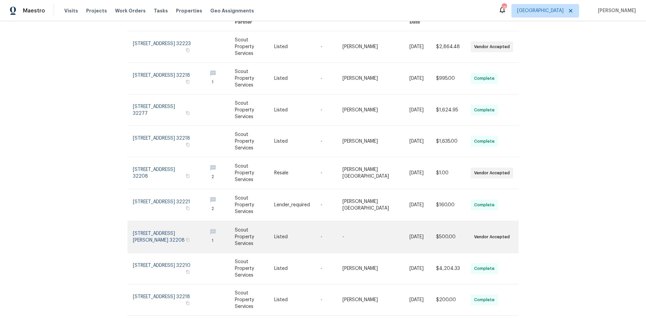
scroll to position [82, 0]
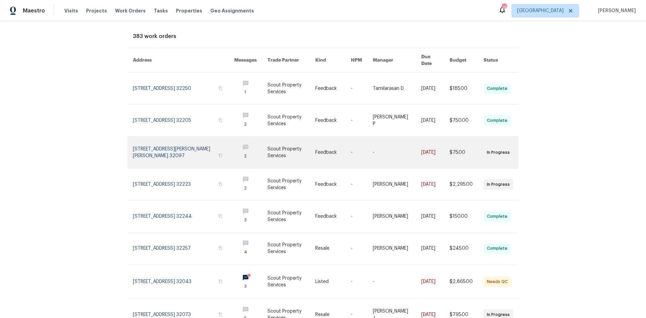
scroll to position [34, 0]
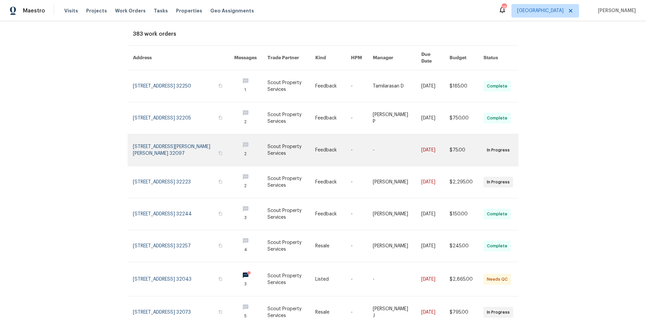
click at [198, 141] on link at bounding box center [183, 150] width 101 height 32
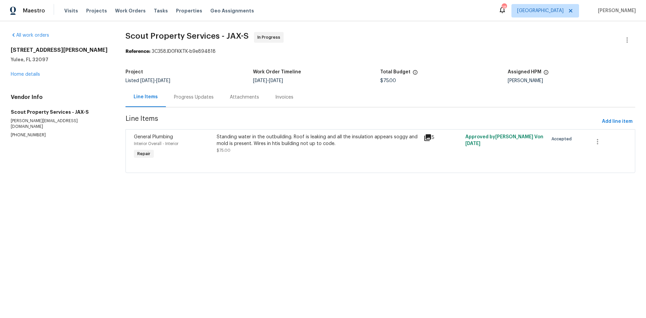
click at [281, 136] on div "Standing water in the outbuilding. Roof is leaking and all the insulation appea…" at bounding box center [318, 140] width 203 height 13
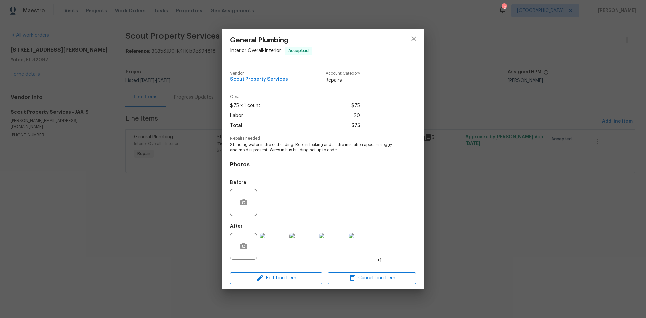
click at [279, 240] on img at bounding box center [273, 246] width 27 height 27
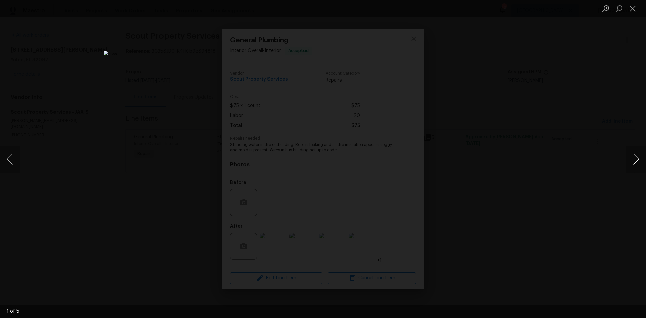
click at [639, 153] on button "Next image" at bounding box center [636, 159] width 20 height 27
click at [635, 6] on button "Close lightbox" at bounding box center [632, 9] width 13 height 12
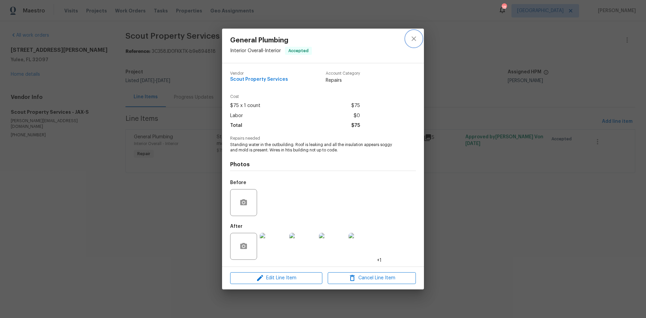
click at [416, 35] on icon "close" at bounding box center [414, 39] width 8 height 8
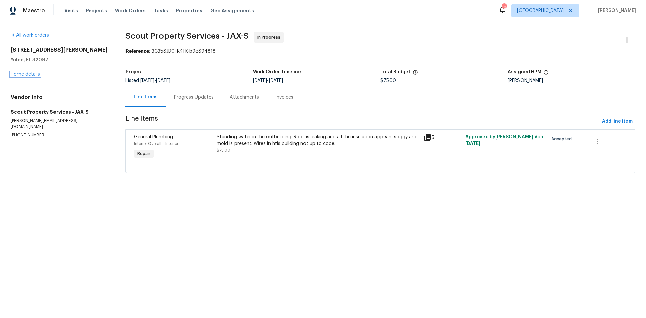
click at [26, 76] on link "Home details" at bounding box center [25, 74] width 29 height 5
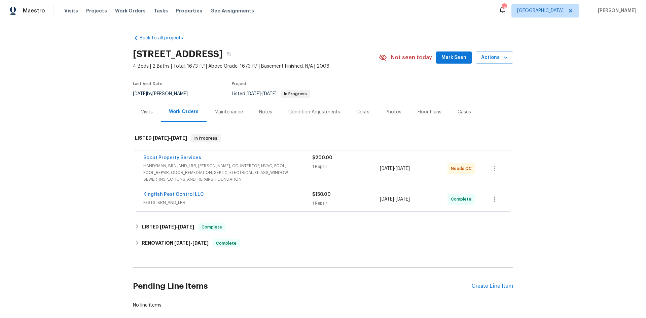
click at [231, 170] on span "HANDYMAN, BRN_AND_LRR, [PERSON_NAME], COUNTERTOP, HVAC, POOL, POOL_REPAIR, ODOR…" at bounding box center [227, 173] width 169 height 20
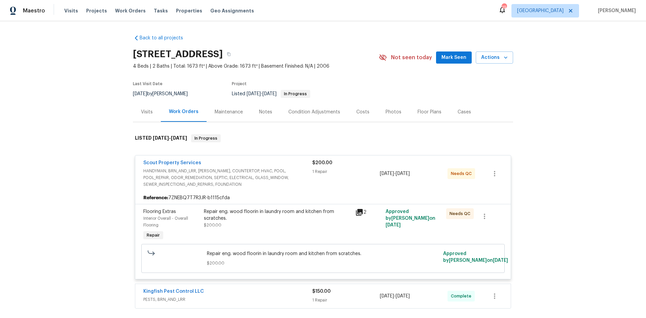
click at [252, 214] on div "Repair eng. wood floorin in laundry room and kitchen from scratches." at bounding box center [277, 214] width 147 height 13
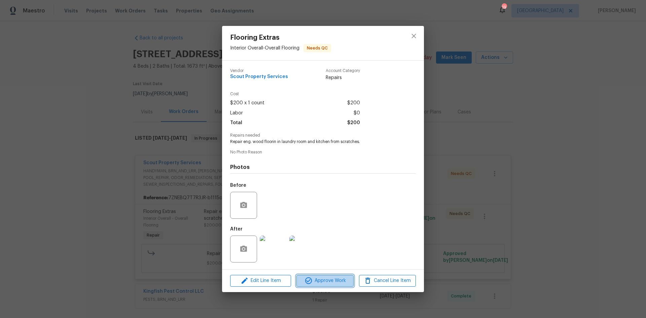
click at [310, 279] on icon "button" at bounding box center [309, 281] width 8 height 8
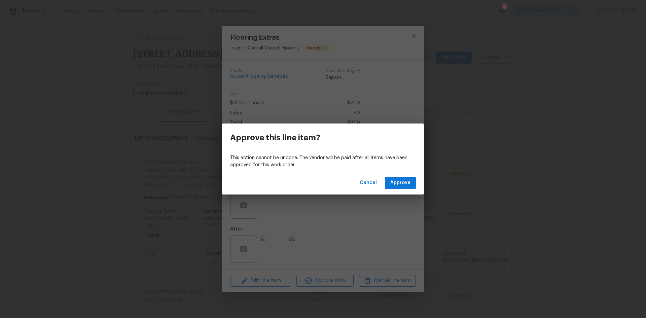
click at [405, 175] on div "Cancel Approve" at bounding box center [323, 182] width 202 height 23
click at [400, 181] on span "Approve" at bounding box center [400, 183] width 20 height 8
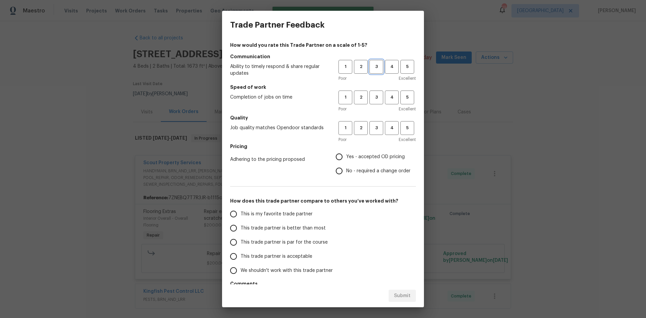
click at [376, 64] on span "3" at bounding box center [376, 67] width 12 height 8
click at [370, 101] on span "3" at bounding box center [376, 98] width 12 height 8
click at [370, 126] on span "3" at bounding box center [376, 128] width 12 height 8
click at [356, 153] on label "Yes - accepted OD pricing" at bounding box center [371, 157] width 78 height 14
click at [346, 153] on input "Yes - accepted OD pricing" at bounding box center [339, 157] width 14 height 14
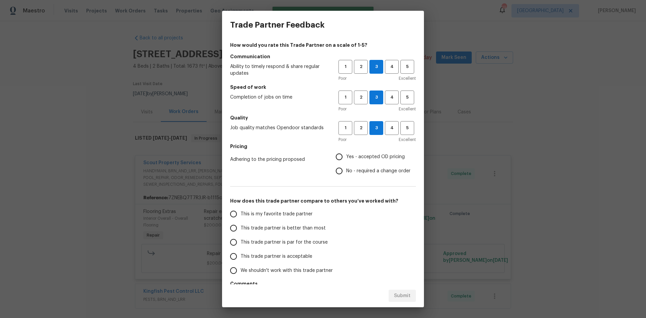
radio input "true"
click at [270, 254] on span "This trade partner is acceptable" at bounding box center [277, 256] width 72 height 7
click at [241, 254] on input "This trade partner is acceptable" at bounding box center [234, 256] width 14 height 14
click at [409, 301] on button "Submit" at bounding box center [402, 296] width 27 height 12
radio input "true"
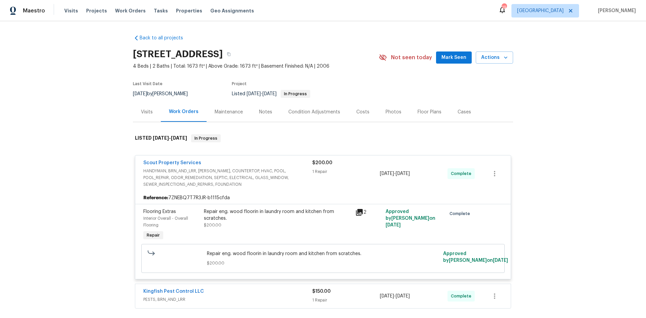
radio input "false"
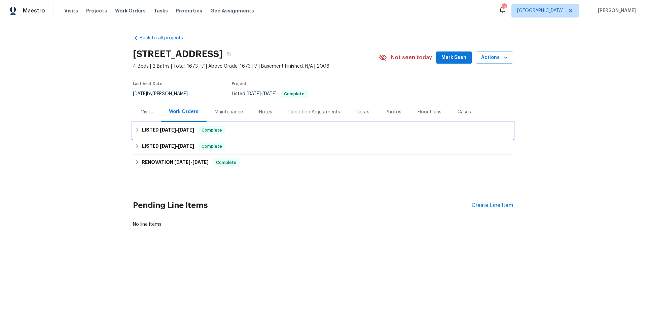
click at [170, 135] on div "LISTED [DATE] - [DATE] Complete" at bounding box center [323, 130] width 380 height 16
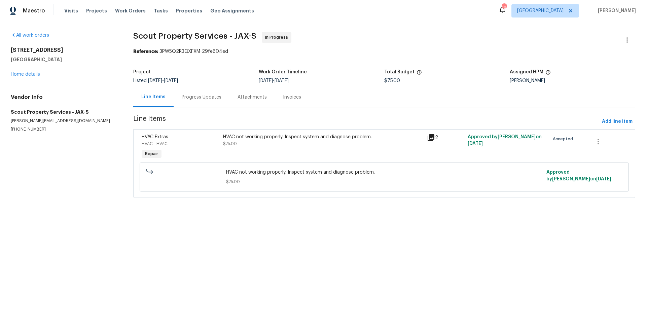
click at [295, 140] on div "HVAC not working properly. Inspect system and diagnose problem." at bounding box center [323, 137] width 200 height 7
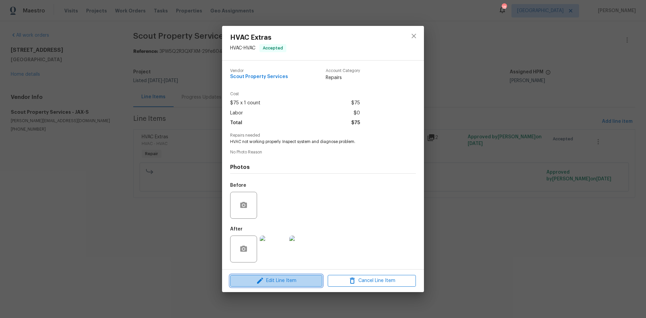
click at [300, 282] on span "Edit Line Item" at bounding box center [276, 281] width 88 height 8
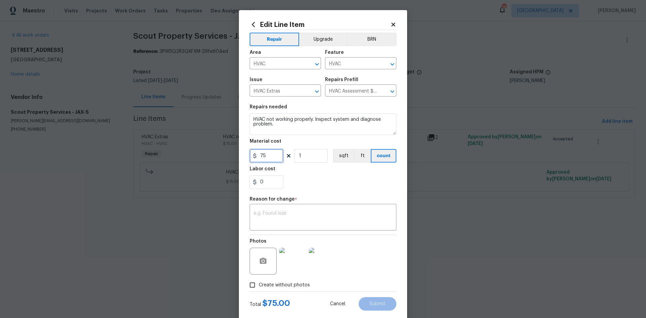
drag, startPoint x: 266, startPoint y: 157, endPoint x: 257, endPoint y: 157, distance: 8.4
click at [257, 157] on input "75" at bounding box center [267, 155] width 34 height 13
type input "1624.95"
click at [291, 221] on textarea at bounding box center [323, 218] width 139 height 14
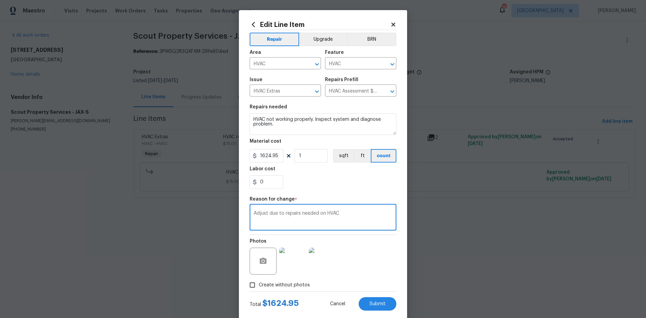
type textarea "Adjust due to repairs needed on HVAC"
click at [296, 285] on span "Create without photos" at bounding box center [284, 285] width 51 height 7
click at [259, 285] on input "Create without photos" at bounding box center [252, 285] width 13 height 13
checkbox input "false"
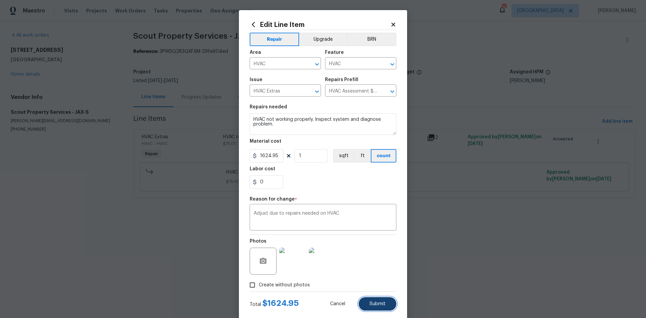
click at [370, 300] on button "Submit" at bounding box center [378, 303] width 38 height 13
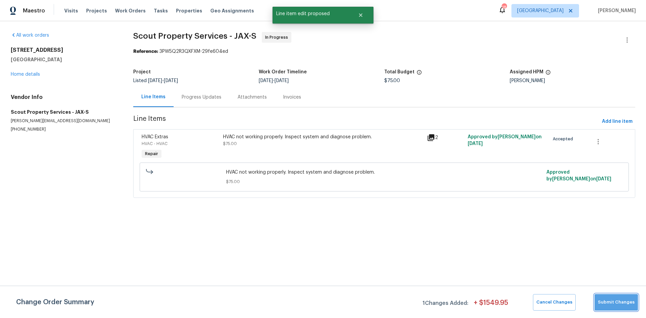
click at [624, 306] on span "Submit Changes" at bounding box center [616, 303] width 37 height 8
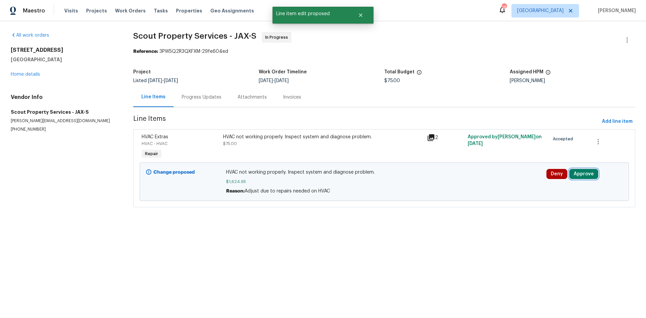
click at [581, 175] on button "Approve" at bounding box center [583, 174] width 29 height 10
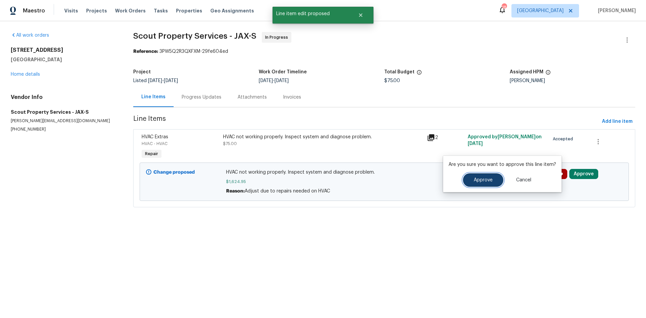
click at [481, 184] on button "Approve" at bounding box center [483, 179] width 40 height 13
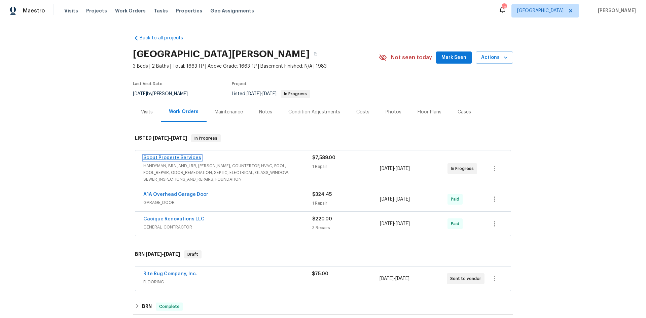
click at [178, 160] on link "Scout Property Services" at bounding box center [172, 157] width 58 height 5
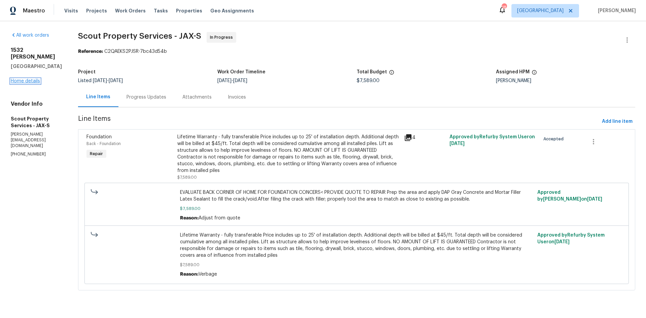
click at [26, 83] on link "Home details" at bounding box center [25, 81] width 29 height 5
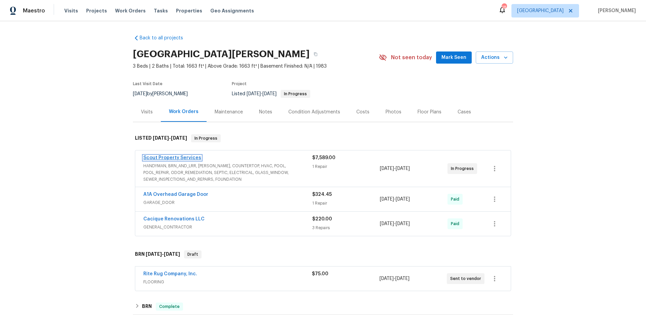
click at [177, 158] on link "Scout Property Services" at bounding box center [172, 157] width 58 height 5
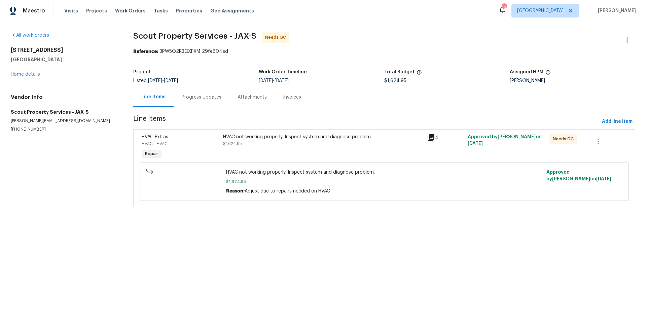
click at [252, 135] on div "HVAC not working properly. Inspect system and diagnose problem." at bounding box center [323, 137] width 200 height 7
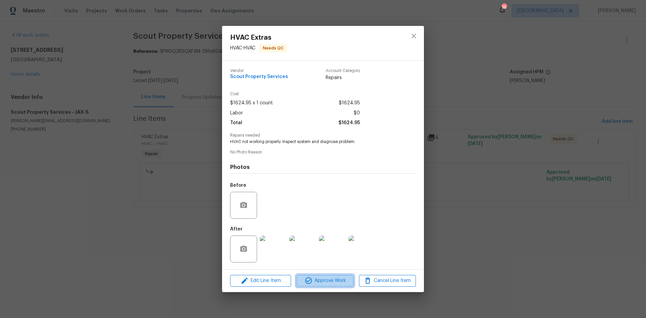
click at [319, 284] on span "Approve Work" at bounding box center [325, 281] width 53 height 8
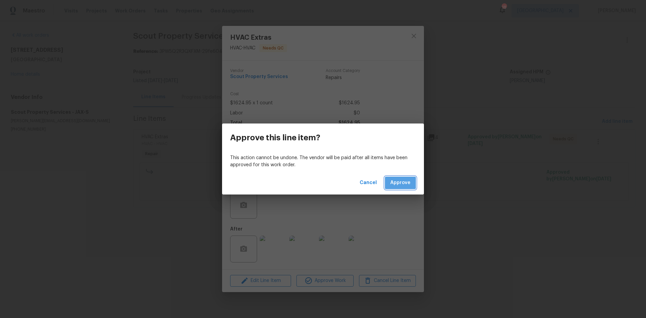
click at [395, 187] on span "Approve" at bounding box center [400, 183] width 20 height 8
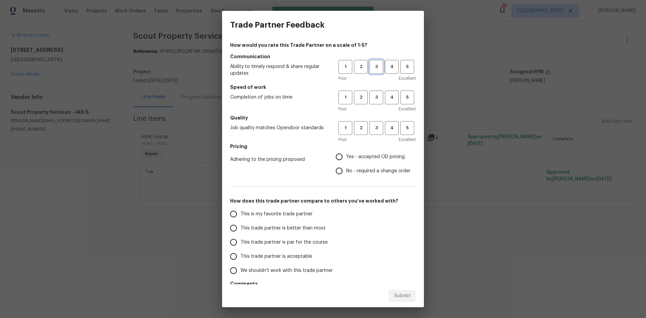
click at [372, 64] on span "3" at bounding box center [376, 67] width 12 height 8
click at [378, 104] on div "1 2 3 4 5" at bounding box center [377, 98] width 77 height 14
click at [374, 102] on button "3" at bounding box center [377, 98] width 14 height 14
click at [376, 136] on div "1 2 3 4 5 Poor Excellent" at bounding box center [377, 132] width 77 height 22
click at [372, 132] on button "3" at bounding box center [377, 128] width 14 height 14
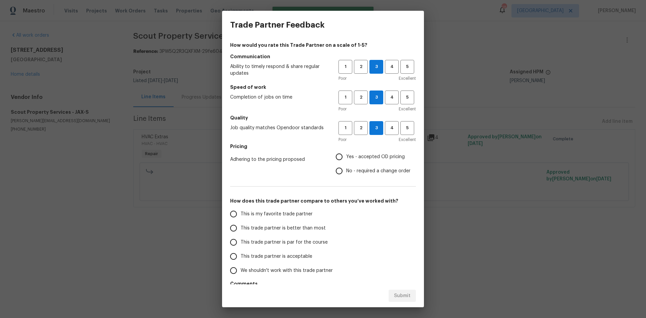
click at [362, 156] on span "Yes - accepted OD pricing" at bounding box center [375, 156] width 59 height 7
click at [346, 156] on input "Yes - accepted OD pricing" at bounding box center [339, 157] width 14 height 14
radio input "true"
click at [275, 248] on label "This trade partner is par for the course" at bounding box center [280, 242] width 106 height 14
click at [241, 248] on input "This trade partner is par for the course" at bounding box center [234, 242] width 14 height 14
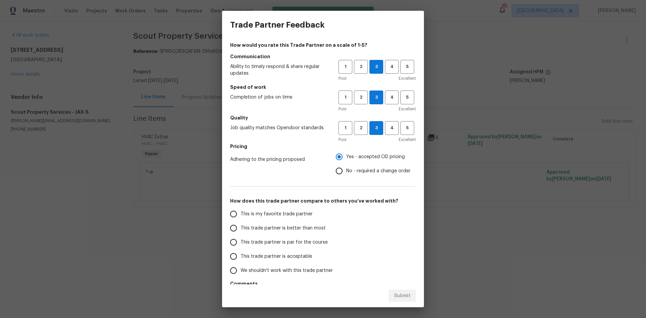
radio input "false"
click at [292, 256] on span "This trade partner is acceptable" at bounding box center [277, 256] width 72 height 7
click at [241, 256] on input "This trade partner is acceptable" at bounding box center [234, 256] width 14 height 14
click at [464, 215] on div "Trade Partner Feedback How would you rate this Trade Partner on a scale of 1-5?…" at bounding box center [323, 159] width 646 height 318
click at [395, 304] on div "Submit" at bounding box center [323, 295] width 202 height 23
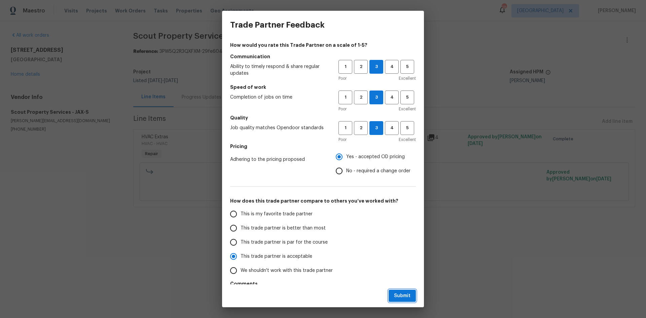
click at [401, 299] on span "Submit" at bounding box center [402, 296] width 16 height 8
radio input "true"
radio input "false"
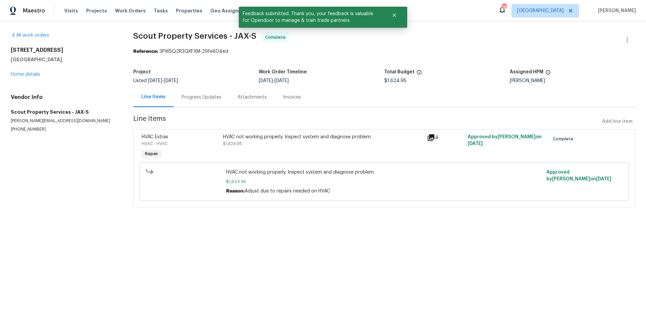
click at [307, 143] on div "HVAC not working properly. Inspect system and diagnose problem. $1,624.95" at bounding box center [323, 140] width 200 height 13
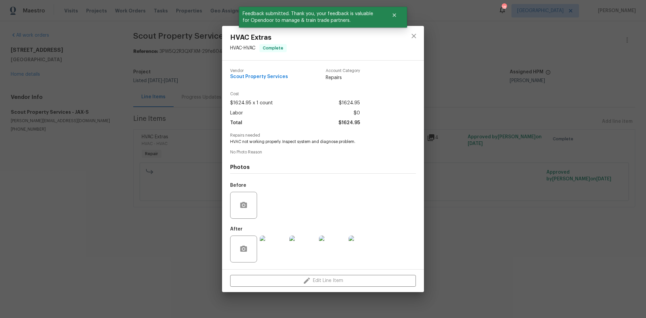
click at [356, 253] on img at bounding box center [362, 249] width 27 height 27
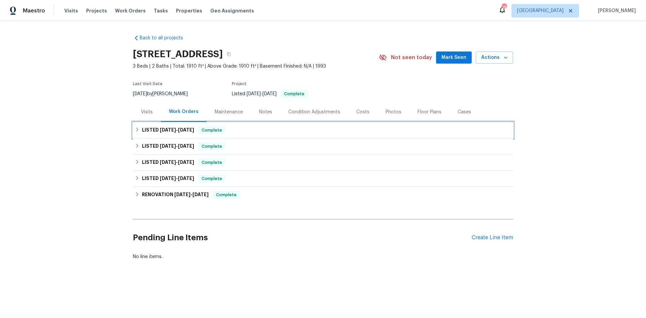
click at [177, 128] on span "[DATE] - [DATE]" at bounding box center [177, 130] width 34 height 5
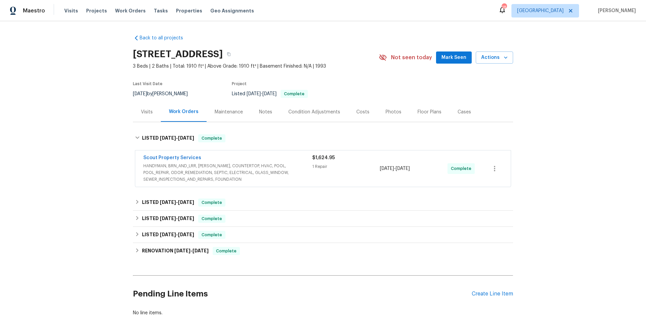
click at [194, 164] on span "HANDYMAN, BRN_AND_LRR, [PERSON_NAME], COUNTERTOP, HVAC, POOL, POOL_REPAIR, ODOR…" at bounding box center [227, 173] width 169 height 20
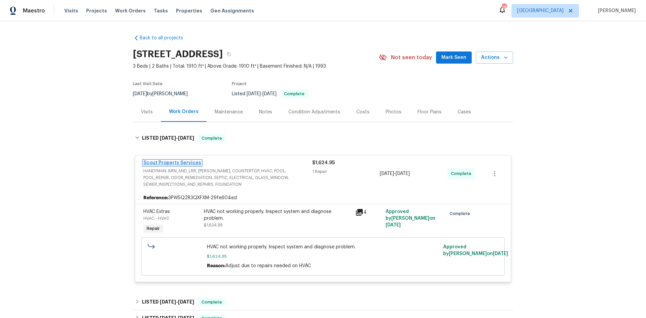
click at [170, 165] on link "Scout Property Services" at bounding box center [172, 163] width 58 height 5
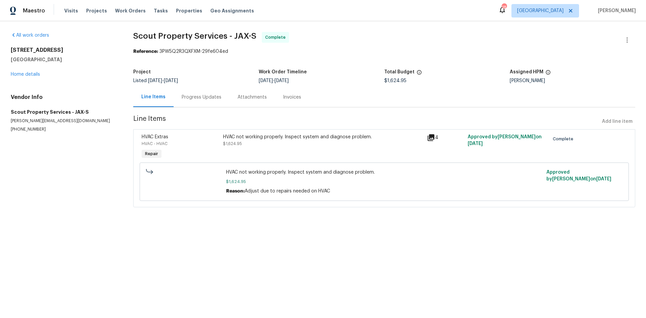
click at [282, 144] on div "HVAC not working properly. Inspect system and diagnose problem. $1,624.95" at bounding box center [323, 140] width 200 height 13
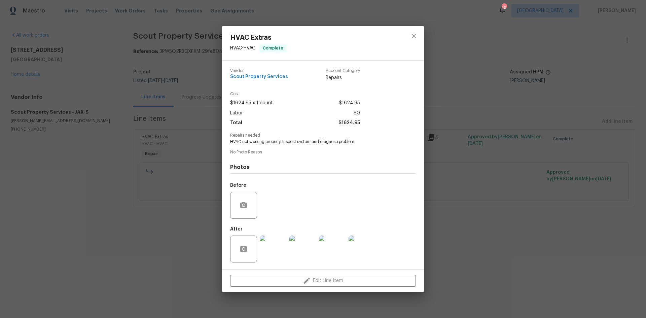
click at [356, 248] on img at bounding box center [362, 249] width 27 height 27
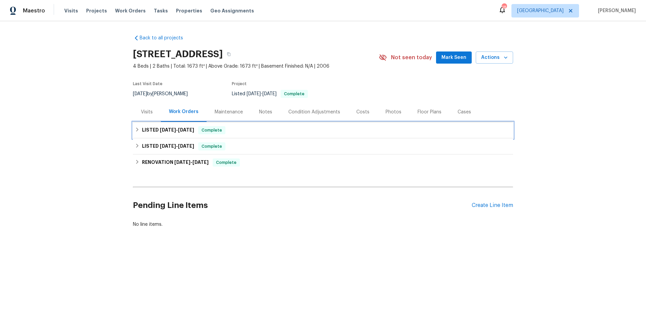
click at [184, 129] on span "[DATE]" at bounding box center [186, 130] width 16 height 5
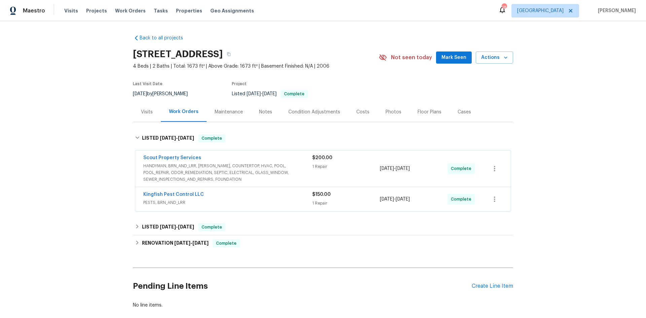
click at [194, 166] on span "HANDYMAN, BRN_AND_LRR, [PERSON_NAME], COUNTERTOP, HVAC, POOL, POOL_REPAIR, ODOR…" at bounding box center [227, 173] width 169 height 20
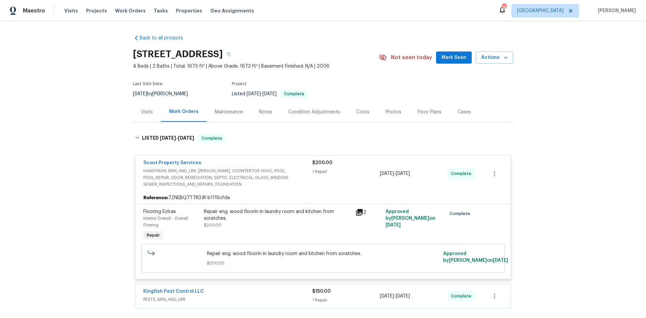
click at [182, 166] on span "Scout Property Services" at bounding box center [172, 163] width 58 height 7
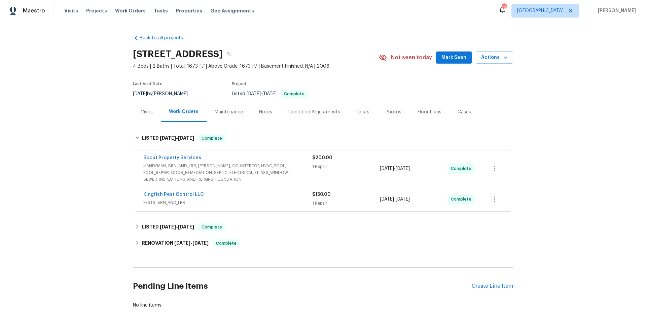
click at [183, 161] on div "Scout Property Services" at bounding box center [227, 158] width 169 height 8
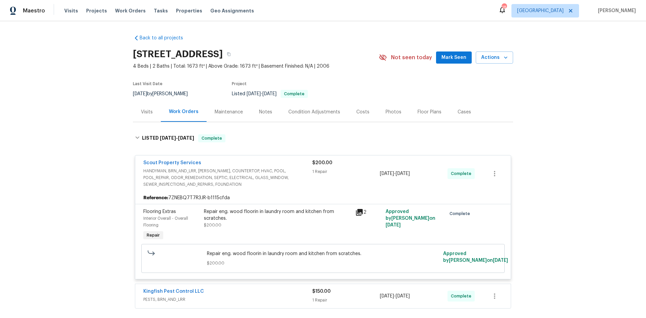
click at [125, 15] on div "Visits Projects Work Orders Tasks Properties Geo Assignments" at bounding box center [163, 10] width 198 height 13
click at [144, 11] on div "Visits Projects Work Orders Tasks Properties Geo Assignments" at bounding box center [163, 10] width 198 height 13
click at [134, 12] on span "Work Orders" at bounding box center [130, 10] width 31 height 7
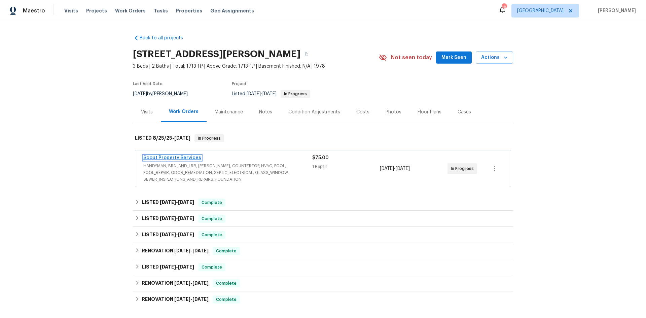
click at [177, 159] on link "Scout Property Services" at bounding box center [172, 157] width 58 height 5
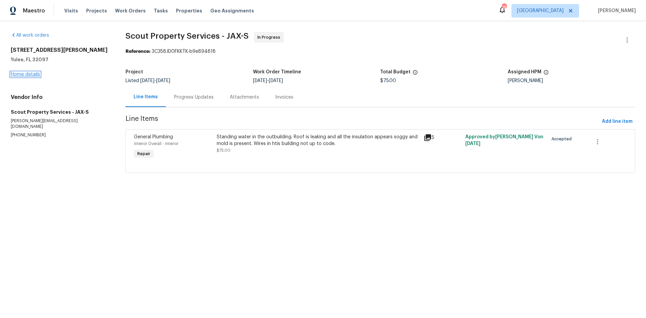
click at [32, 75] on link "Home details" at bounding box center [25, 74] width 29 height 5
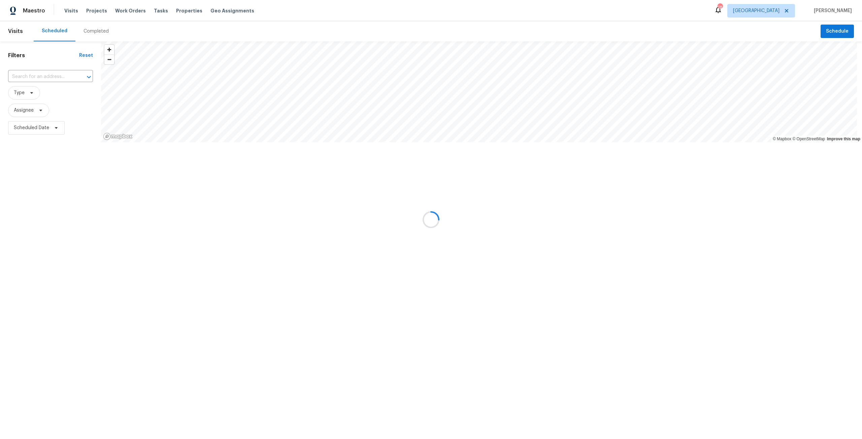
click at [176, 10] on span "Properties" at bounding box center [189, 10] width 26 height 7
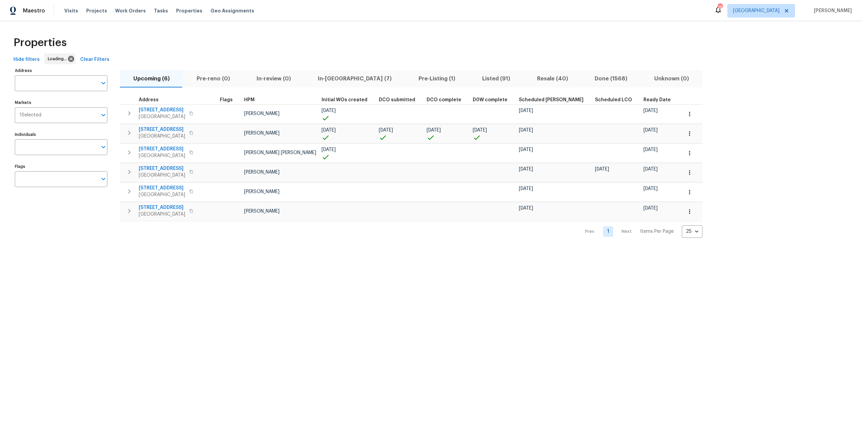
click at [176, 10] on span "Properties" at bounding box center [189, 10] width 26 height 7
click at [64, 76] on input "Address" at bounding box center [56, 83] width 82 height 16
click at [84, 75] on input "Address" at bounding box center [56, 83] width 82 height 16
type input "[PERSON_NAME]"
click at [176, 10] on span "Properties" at bounding box center [189, 10] width 26 height 7
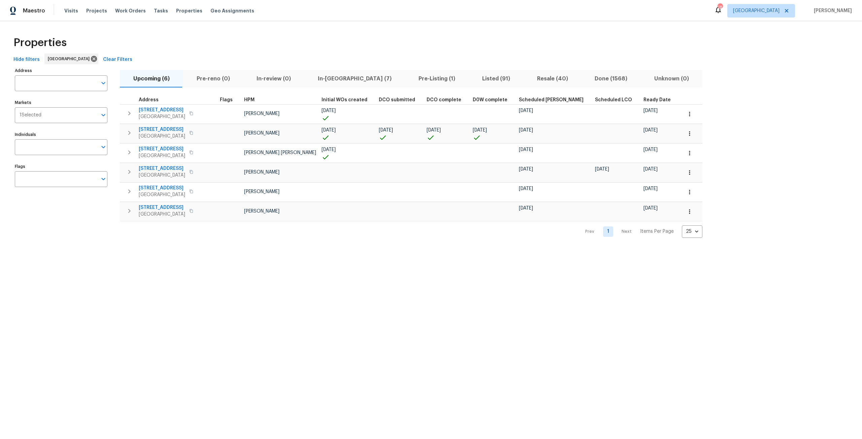
click at [409, 77] on span "Pre-Listing (1)" at bounding box center [437, 78] width 56 height 9
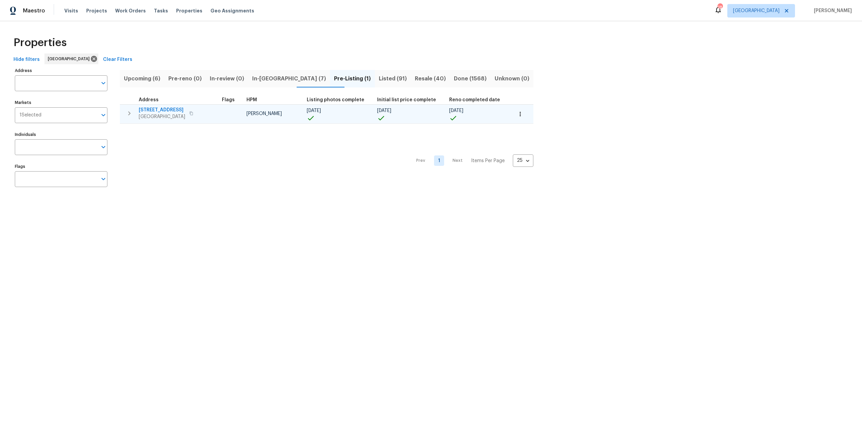
click at [156, 110] on span "[STREET_ADDRESS]" at bounding box center [162, 110] width 46 height 7
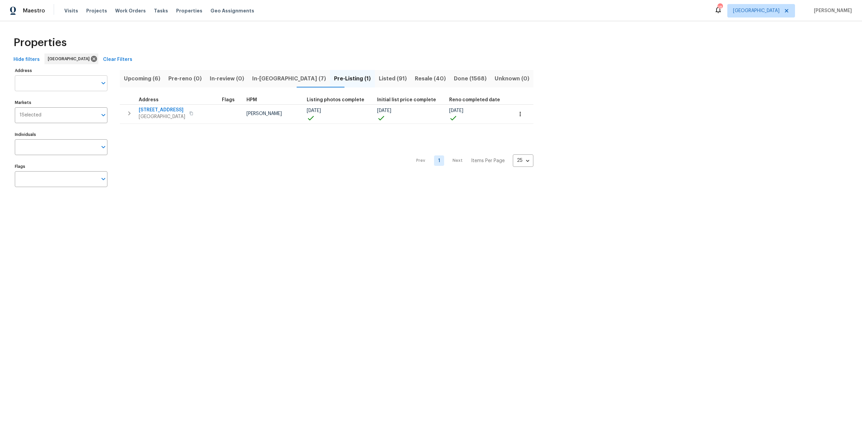
click at [59, 84] on input "Address" at bounding box center [56, 83] width 82 height 16
type input "box branch"
click at [55, 100] on li "[STREET_ADDRESS][PERSON_NAME]" at bounding box center [60, 100] width 93 height 11
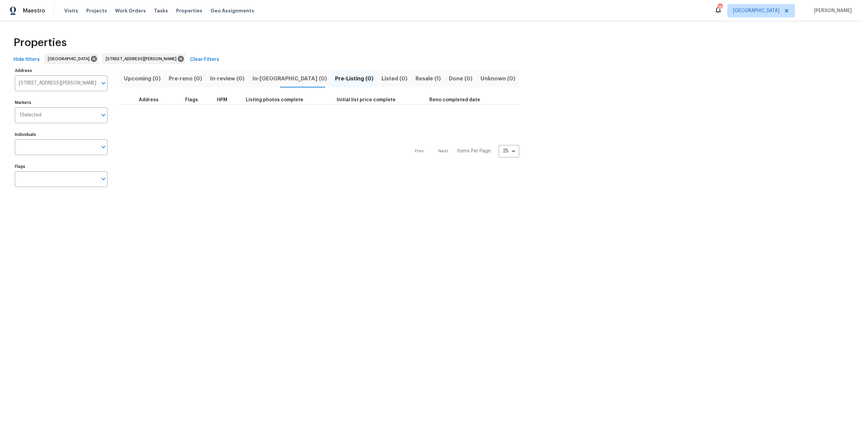
click at [415, 74] on span "Resale (1)" at bounding box center [427, 78] width 25 height 9
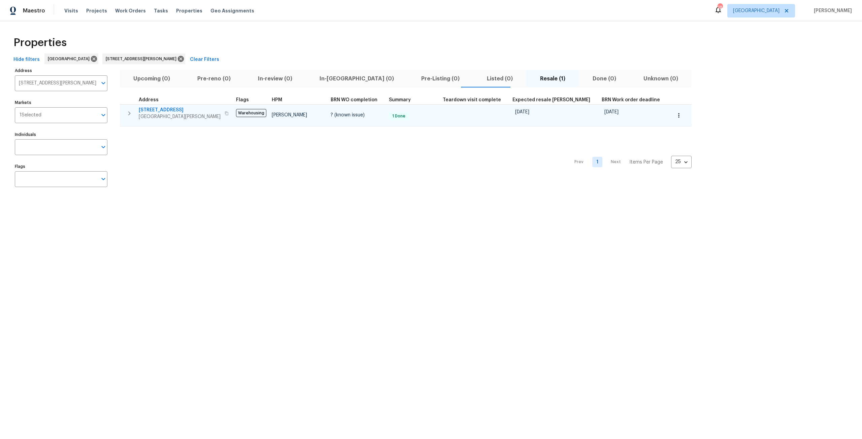
click at [140, 108] on span "689 Box Branch Cir" at bounding box center [180, 110] width 82 height 7
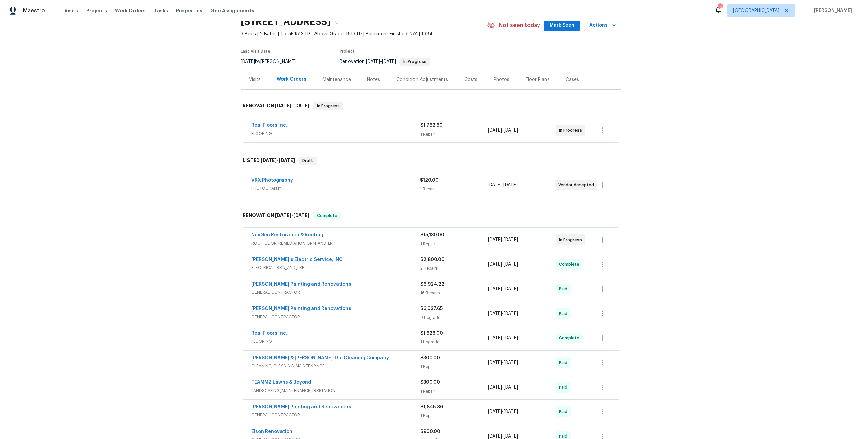
scroll to position [34, 0]
drag, startPoint x: 292, startPoint y: 233, endPoint x: 310, endPoint y: 231, distance: 17.7
click at [292, 233] on link "NexGen Restoration & Roofing" at bounding box center [287, 234] width 72 height 5
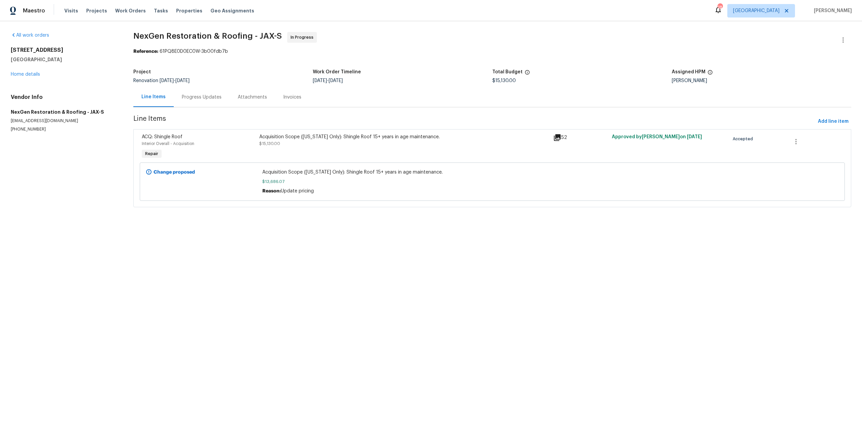
click at [392, 137] on div "Acquisition Scope (Florida Only): Shingle Roof 15+ years in age maintenance." at bounding box center [404, 137] width 290 height 7
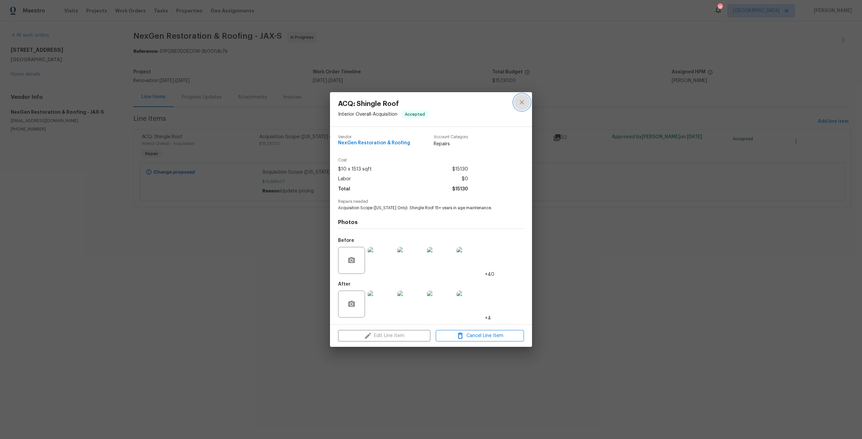
click at [519, 103] on icon "close" at bounding box center [522, 102] width 8 height 8
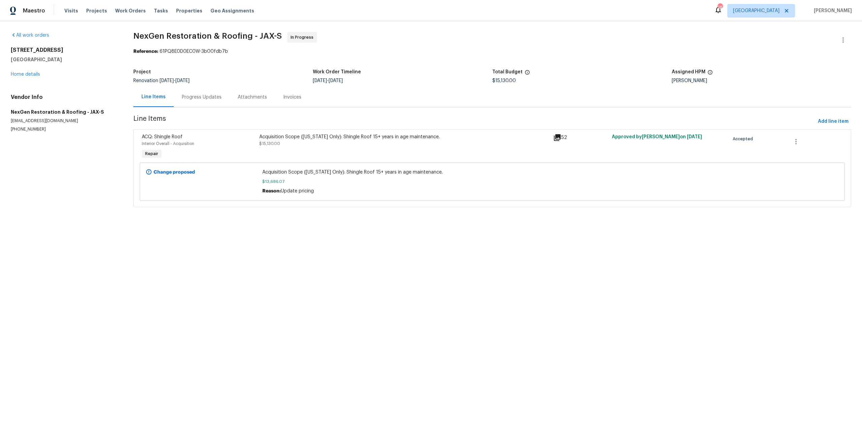
click at [189, 97] on div "Progress Updates" at bounding box center [202, 97] width 40 height 7
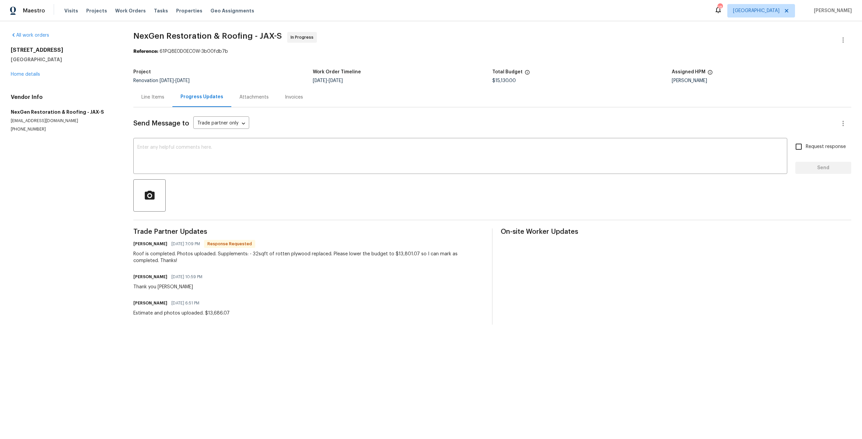
click at [155, 97] on div "Line Items" at bounding box center [152, 97] width 23 height 7
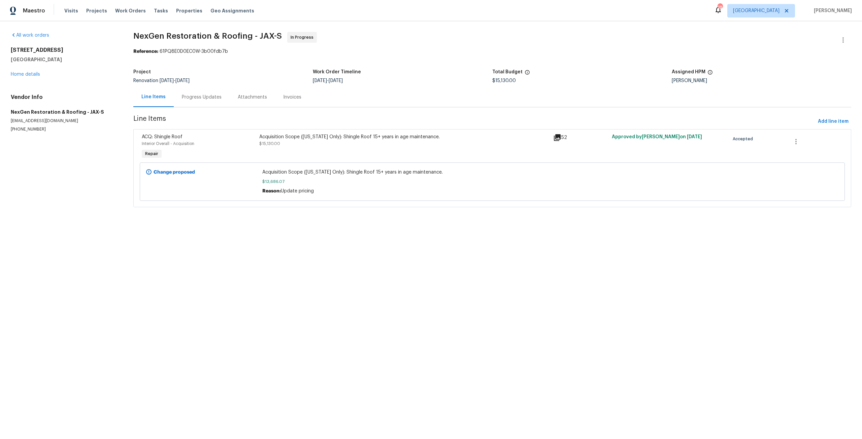
click at [306, 141] on div "Acquisition Scope (Florida Only): Shingle Roof 15+ years in age maintenance. $1…" at bounding box center [404, 140] width 290 height 13
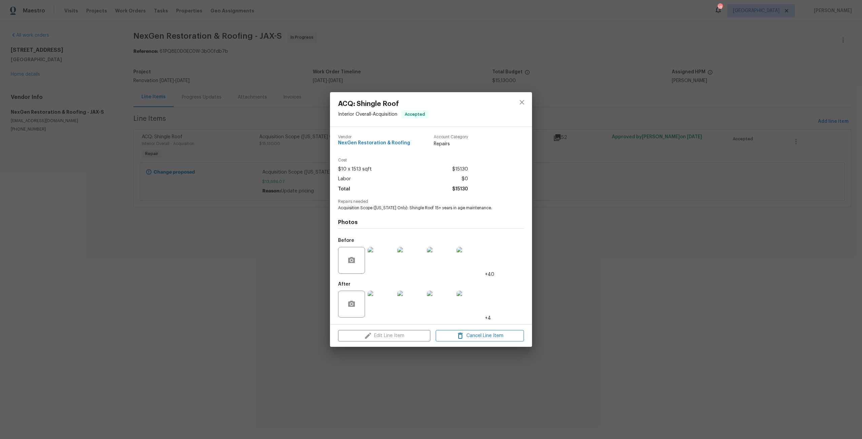
click at [517, 109] on div at bounding box center [522, 109] width 20 height 34
click at [521, 105] on icon "close" at bounding box center [522, 102] width 8 height 8
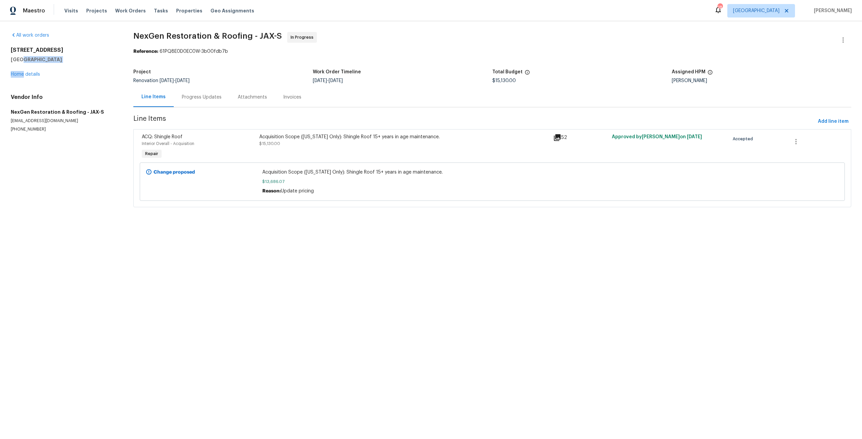
drag, startPoint x: 23, startPoint y: 60, endPoint x: 24, endPoint y: 63, distance: 3.8
click at [24, 63] on div "2376 Kirkwall St Orange Park, FL 32065 Home details" at bounding box center [64, 62] width 106 height 31
click at [30, 74] on link "Home details" at bounding box center [25, 74] width 29 height 5
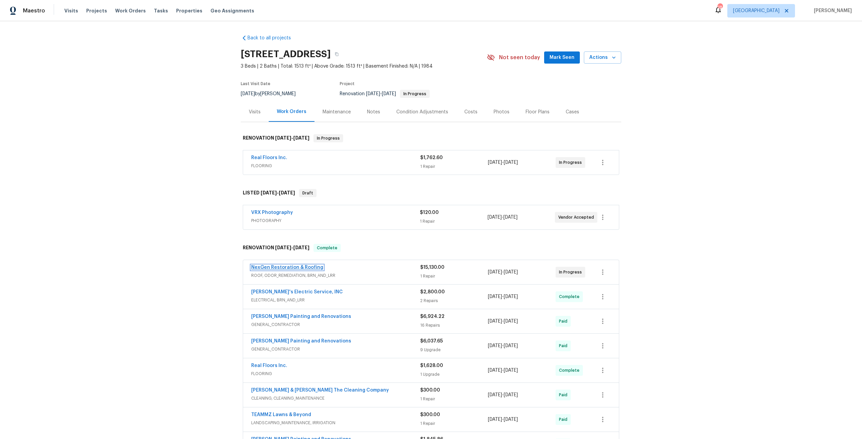
click at [292, 265] on link "NexGen Restoration & Roofing" at bounding box center [287, 267] width 72 height 5
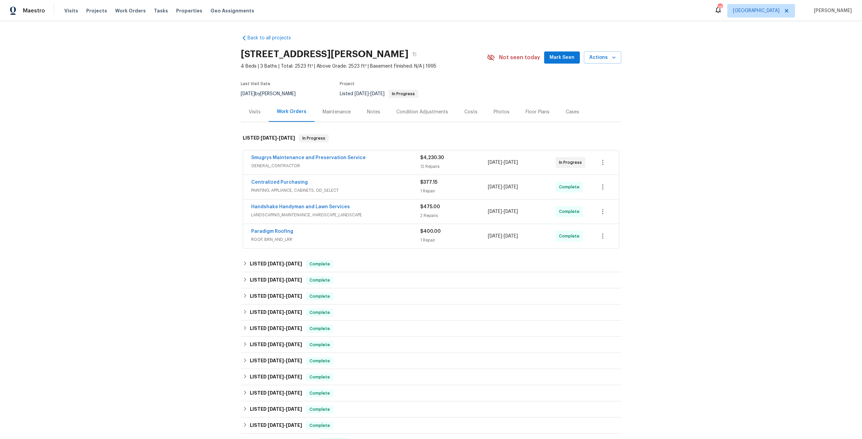
click at [305, 161] on span "Smugrys Maintenance and Preservation Service" at bounding box center [308, 157] width 114 height 7
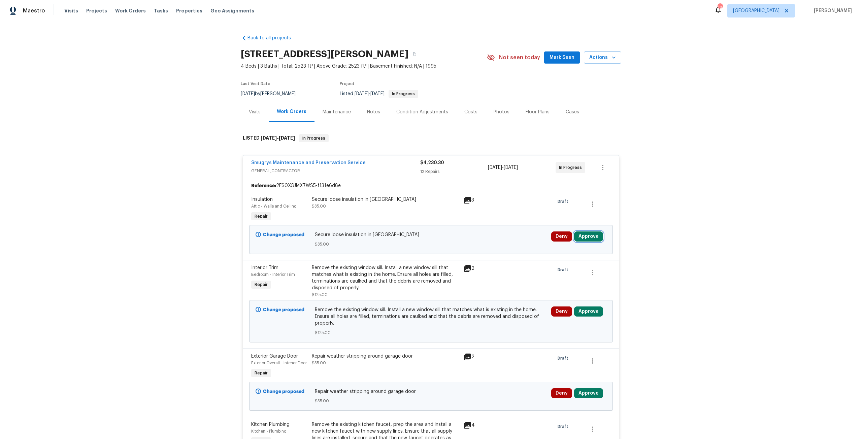
click at [580, 237] on button "Approve" at bounding box center [588, 237] width 29 height 10
click at [477, 237] on button "Approve" at bounding box center [489, 242] width 40 height 13
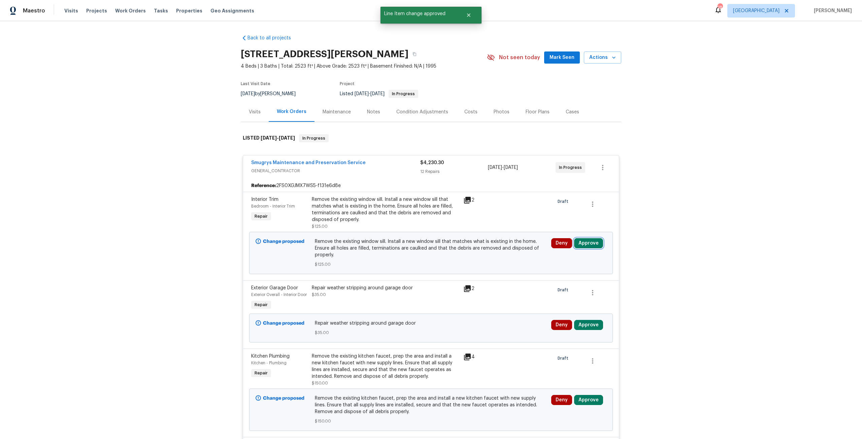
click at [578, 244] on button "Approve" at bounding box center [588, 243] width 29 height 10
click at [490, 245] on button "Approve" at bounding box center [489, 249] width 40 height 13
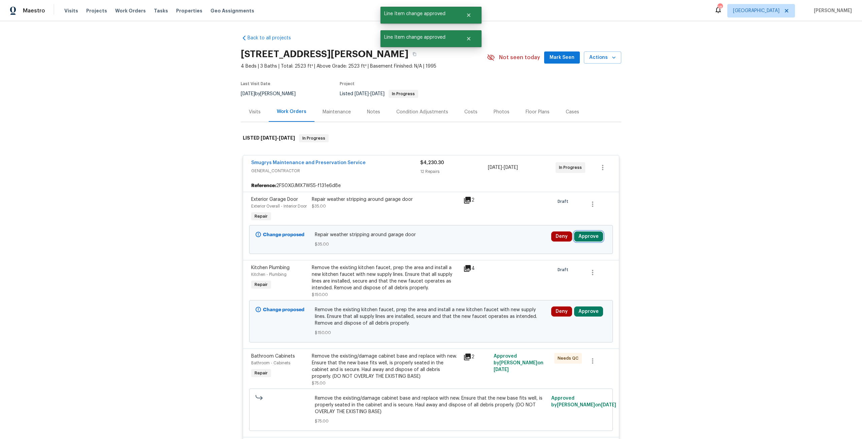
click at [587, 242] on button "Approve" at bounding box center [588, 237] width 29 height 10
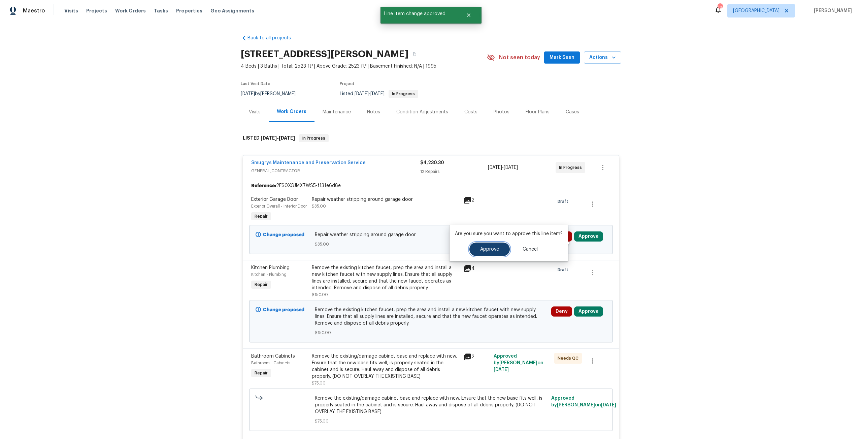
click at [500, 250] on button "Approve" at bounding box center [489, 249] width 40 height 13
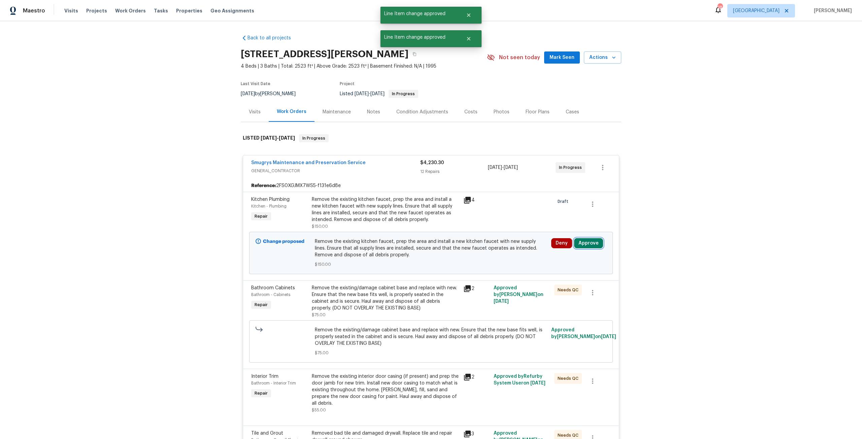
click at [585, 245] on button "Approve" at bounding box center [588, 243] width 29 height 10
click at [489, 251] on span "Approve" at bounding box center [489, 249] width 19 height 5
